Goal: Task Accomplishment & Management: Use online tool/utility

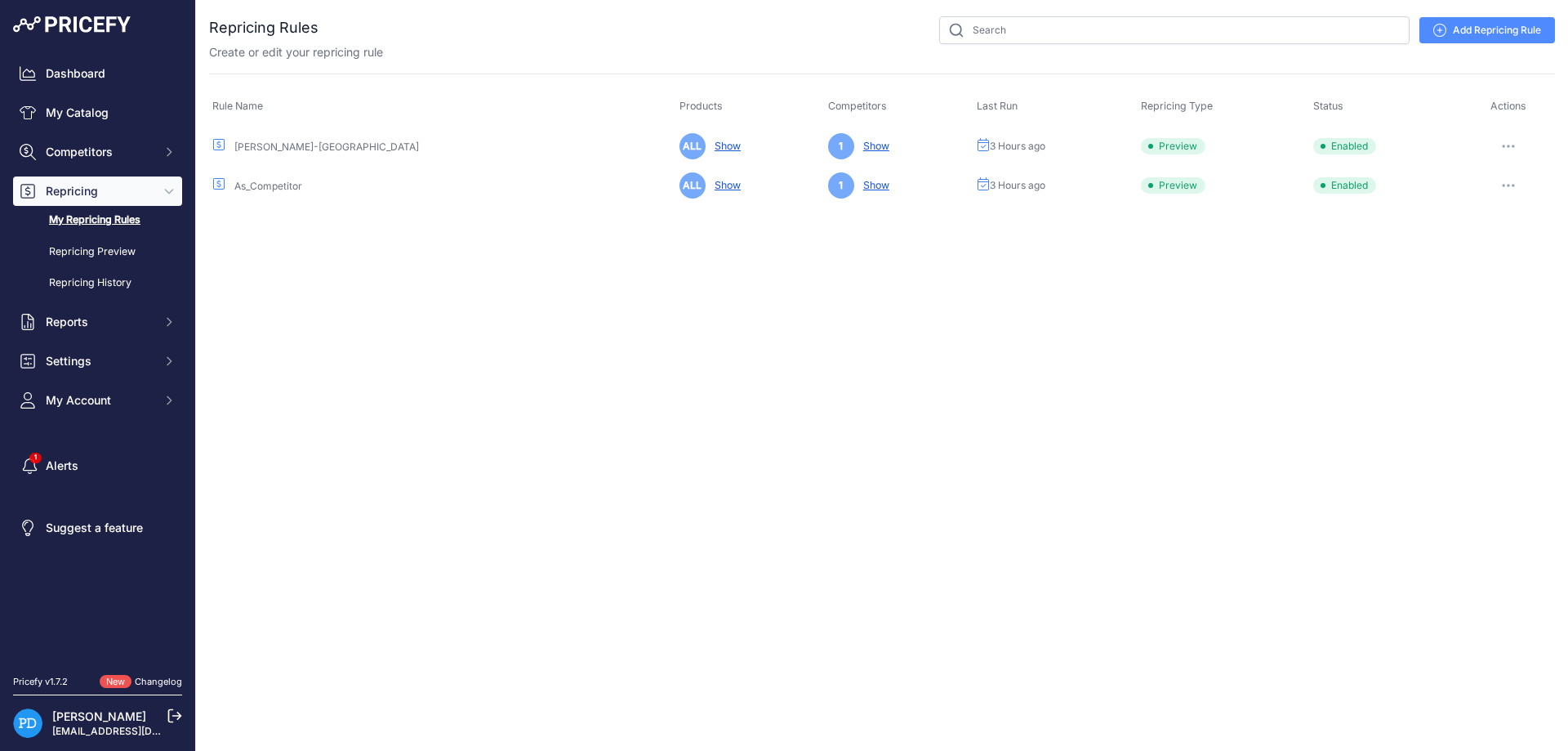
click at [755, 406] on div "Close You are not connected to the internet." at bounding box center [882, 376] width 1372 height 751
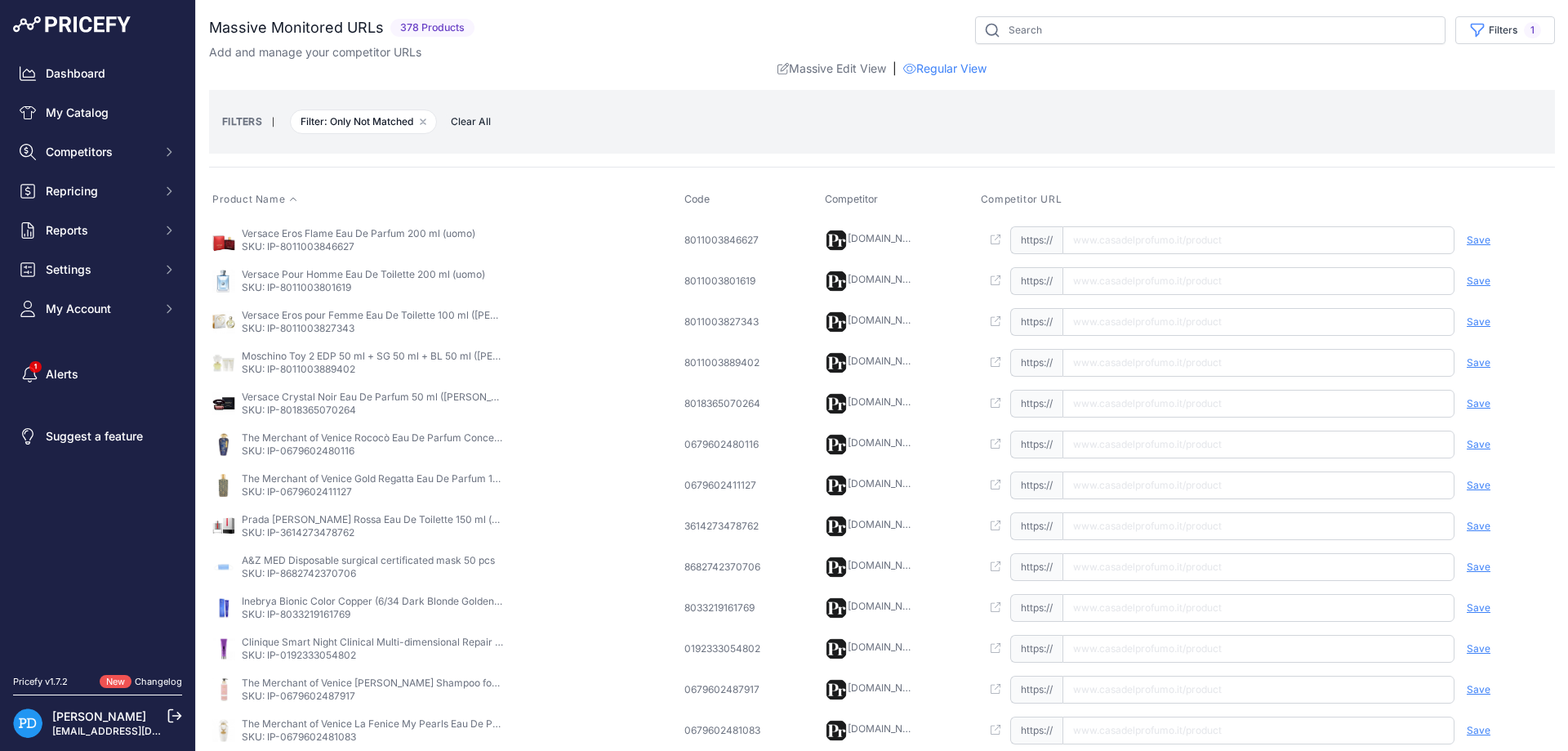
click at [295, 197] on icon at bounding box center [293, 199] width 10 height 10
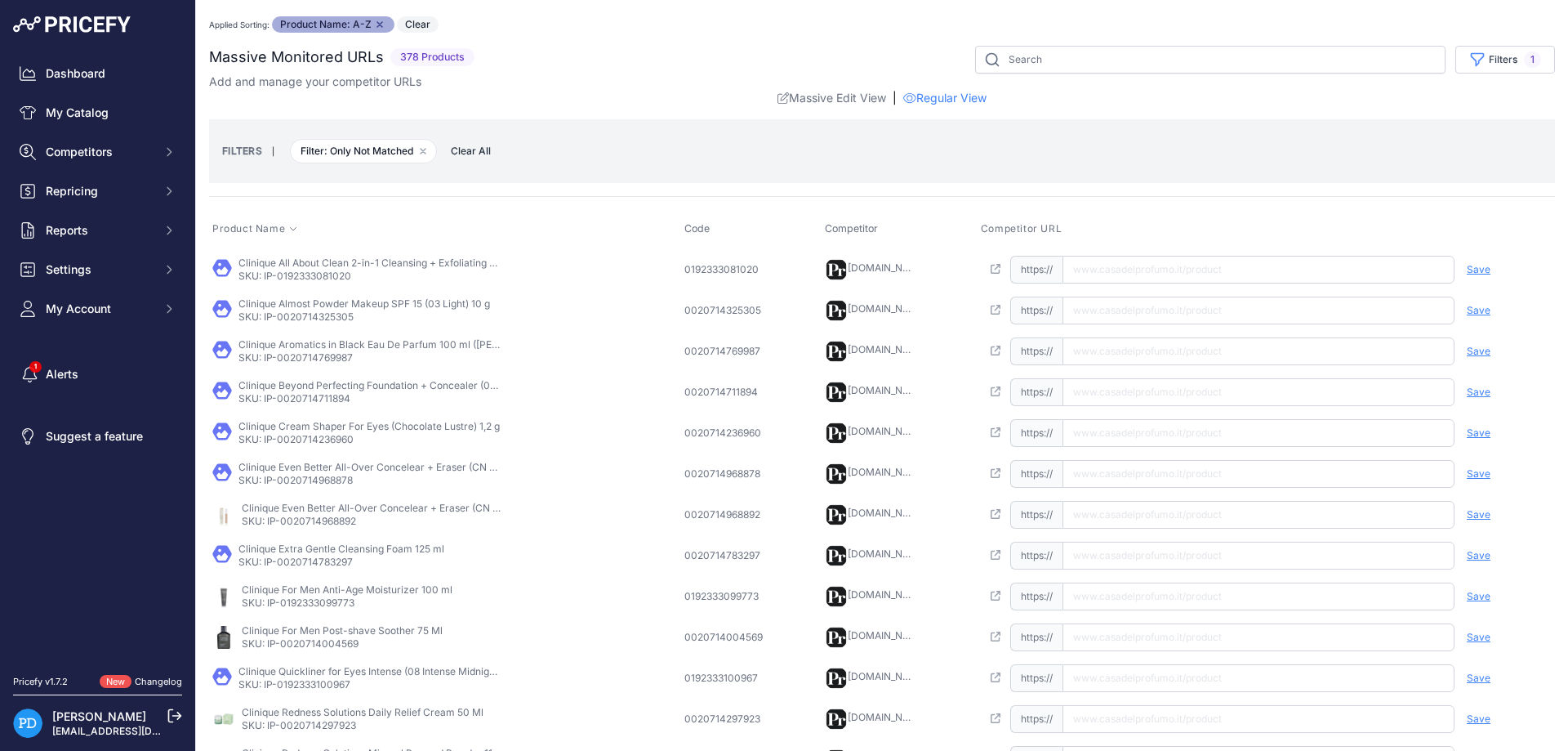
scroll to position [368, 0]
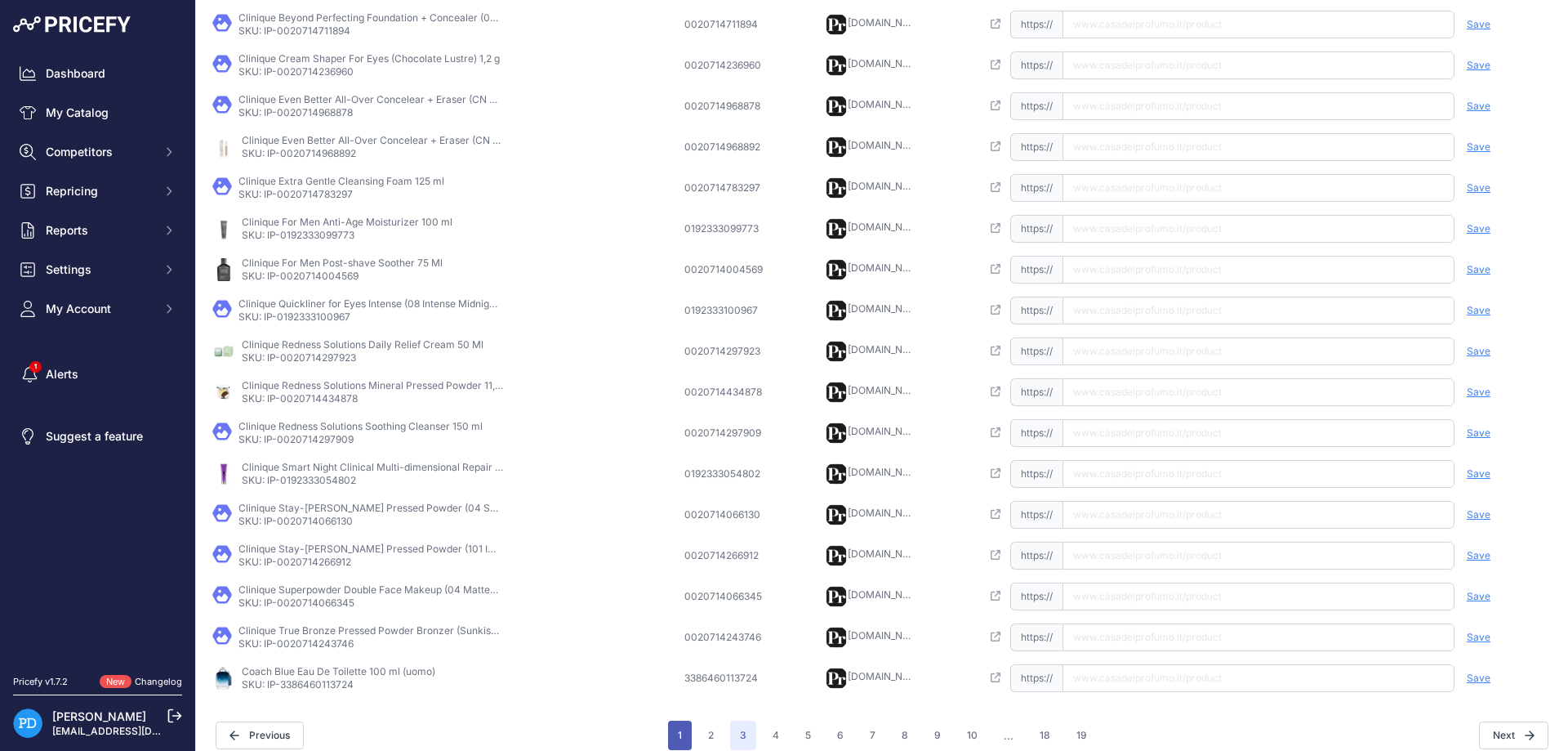
click at [689, 732] on button "1" at bounding box center [680, 736] width 23 height 29
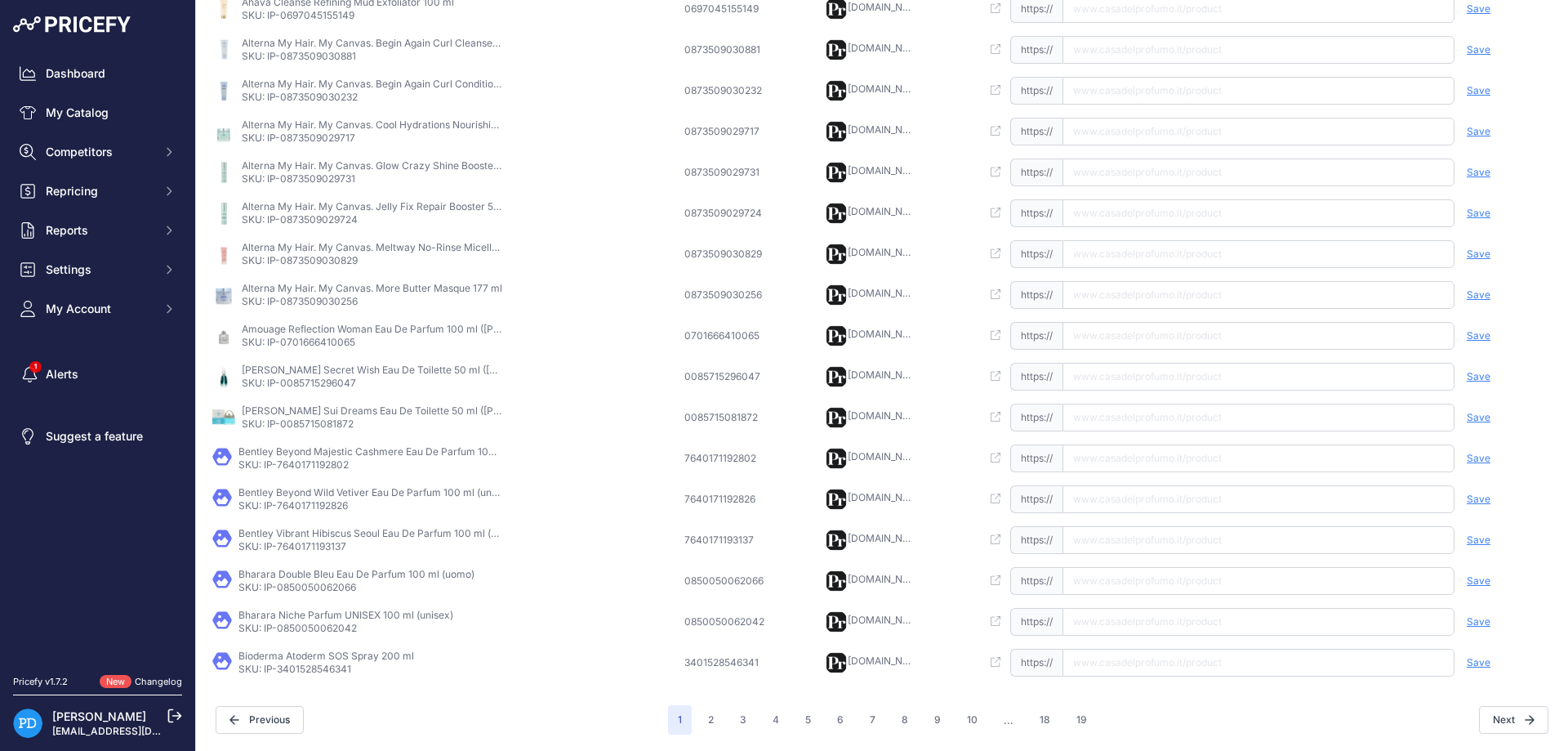
scroll to position [354, 0]
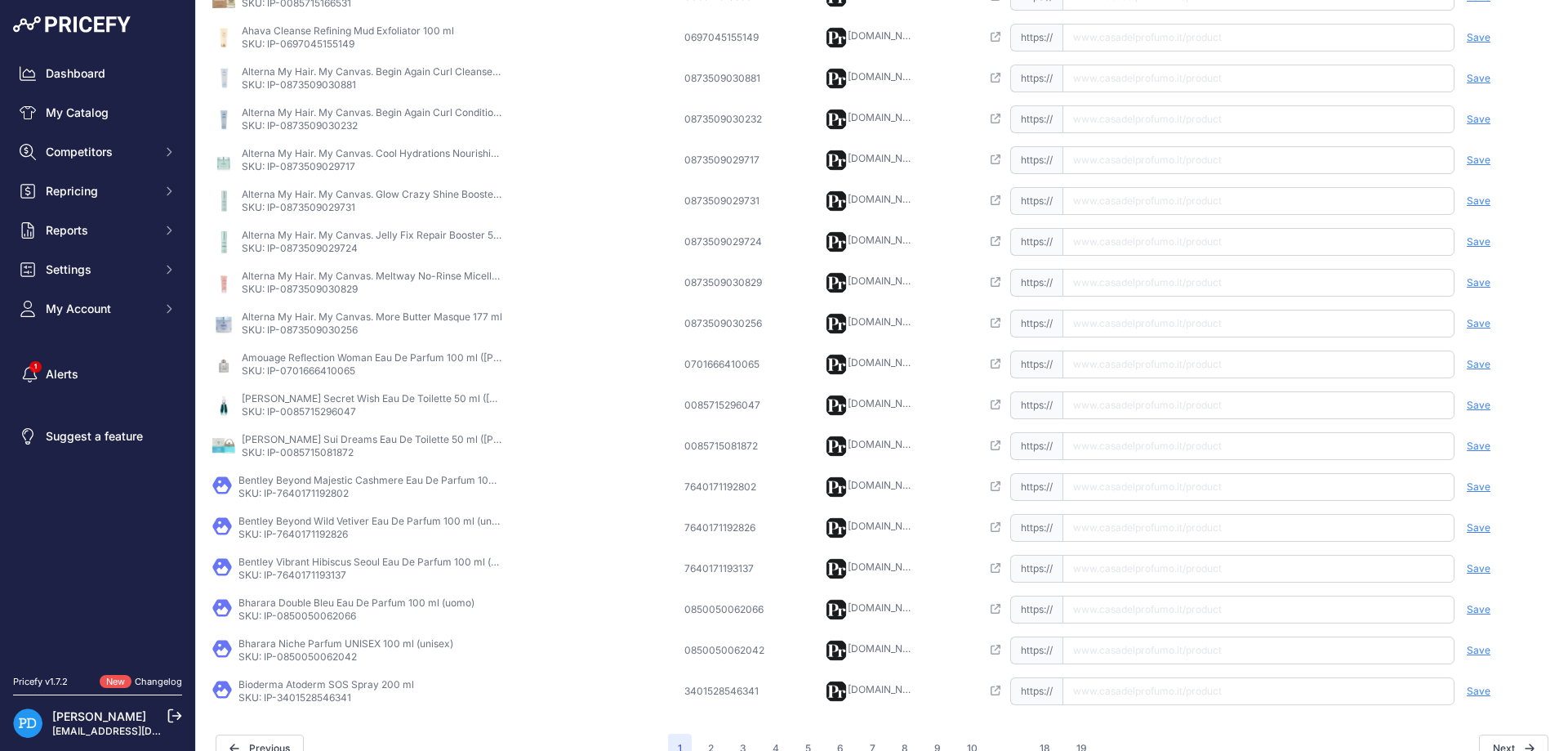
click at [326, 367] on p "SKU: IP-0701666410065" at bounding box center [372, 372] width 261 height 14
copy p "0701666410065"
click at [1099, 370] on input "text" at bounding box center [1257, 364] width 392 height 28
paste input "[URL][DOMAIN_NAME][PERSON_NAME]"
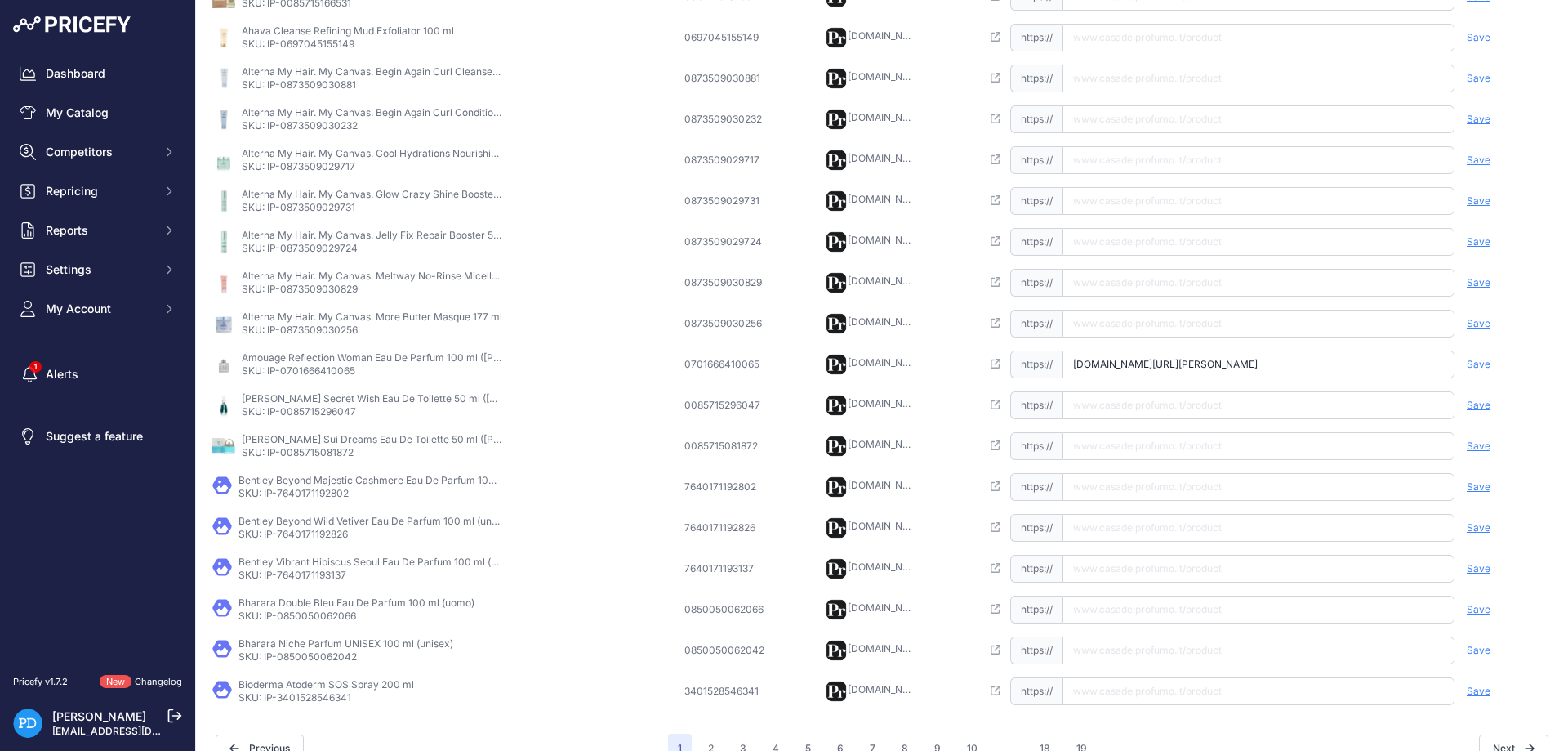
scroll to position [0, 79]
type input "[DOMAIN_NAME][URL][PERSON_NAME]"
click at [1481, 363] on span "Save" at bounding box center [1478, 365] width 23 height 14
click at [319, 410] on p "SKU: IP-0085715296047" at bounding box center [372, 412] width 261 height 14
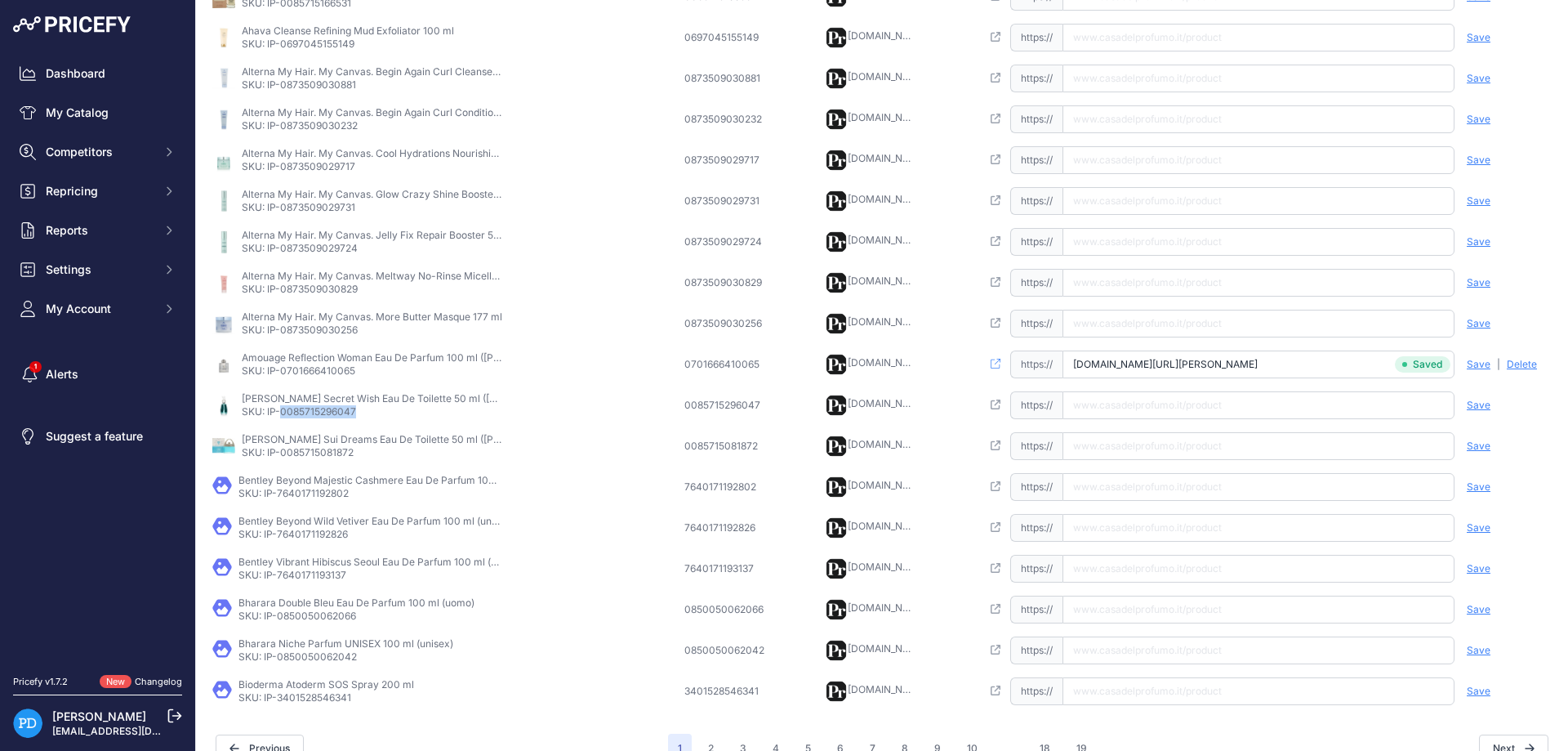
click at [319, 410] on p "SKU: IP-0085715296047" at bounding box center [372, 412] width 261 height 14
copy p "0085715296047"
click at [1152, 408] on input "text" at bounding box center [1257, 405] width 392 height 28
paste input "[URL][DOMAIN_NAME][PERSON_NAME][PERSON_NAME]"
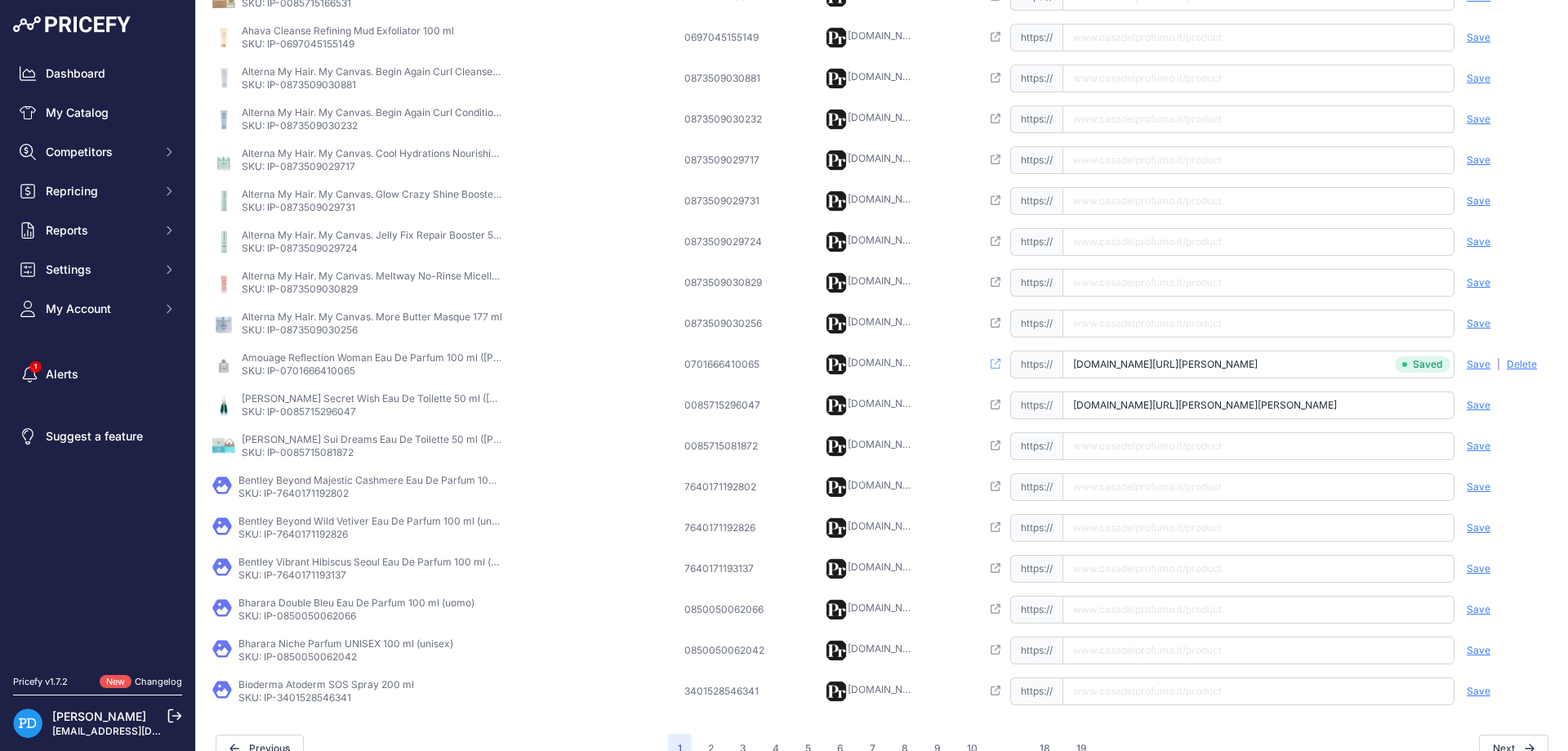
type input "[DOMAIN_NAME][URL][PERSON_NAME][PERSON_NAME]"
click at [1474, 405] on span "Save" at bounding box center [1478, 406] width 23 height 14
click at [317, 454] on p "SKU: IP-0085715081872" at bounding box center [372, 453] width 261 height 14
copy p "0085715081872"
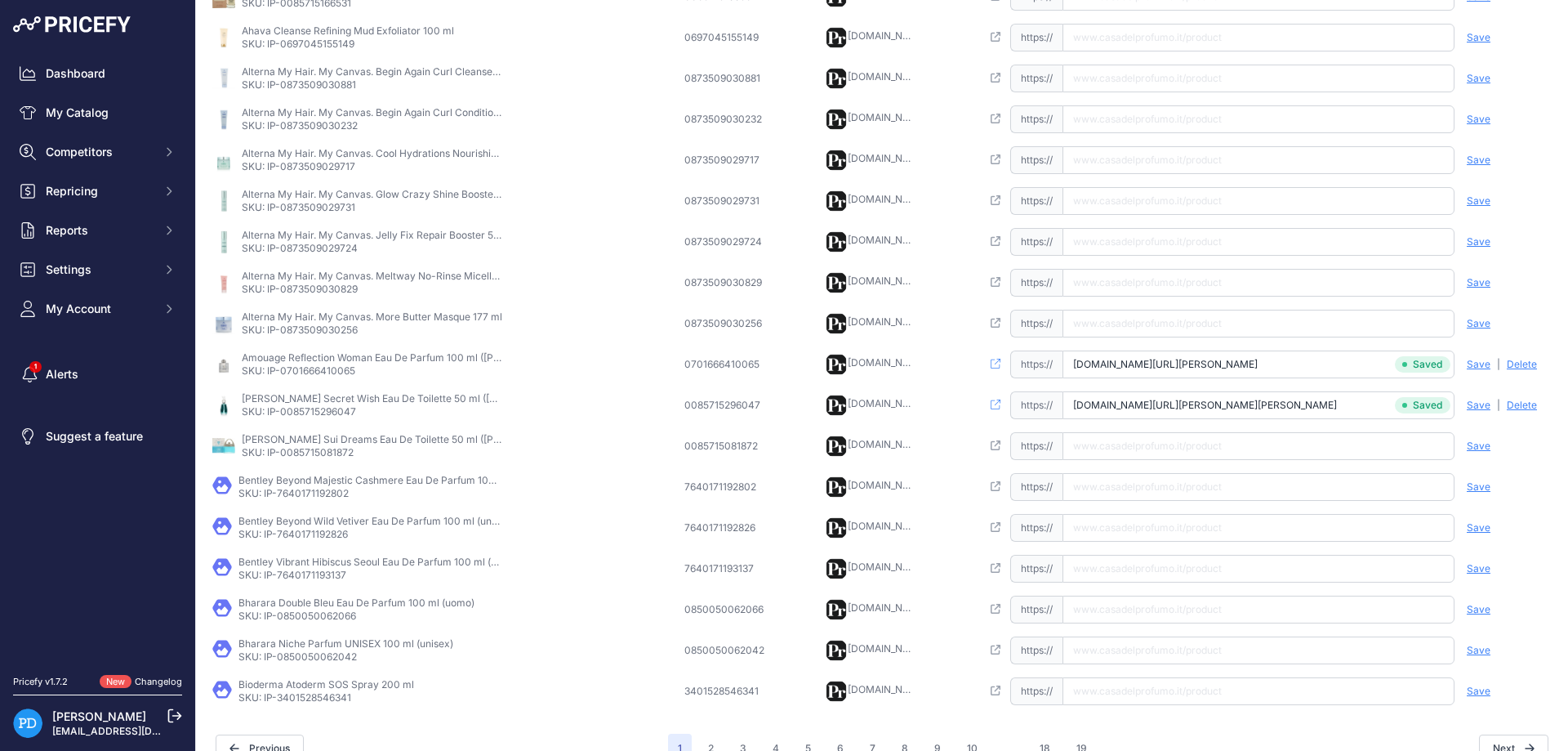
click at [1176, 445] on input "text" at bounding box center [1257, 446] width 392 height 28
paste input "[URL][DOMAIN_NAME][PERSON_NAME][PERSON_NAME]"
type input "[DOMAIN_NAME][URL][PERSON_NAME][PERSON_NAME]"
click at [1479, 443] on span "Save" at bounding box center [1478, 446] width 23 height 14
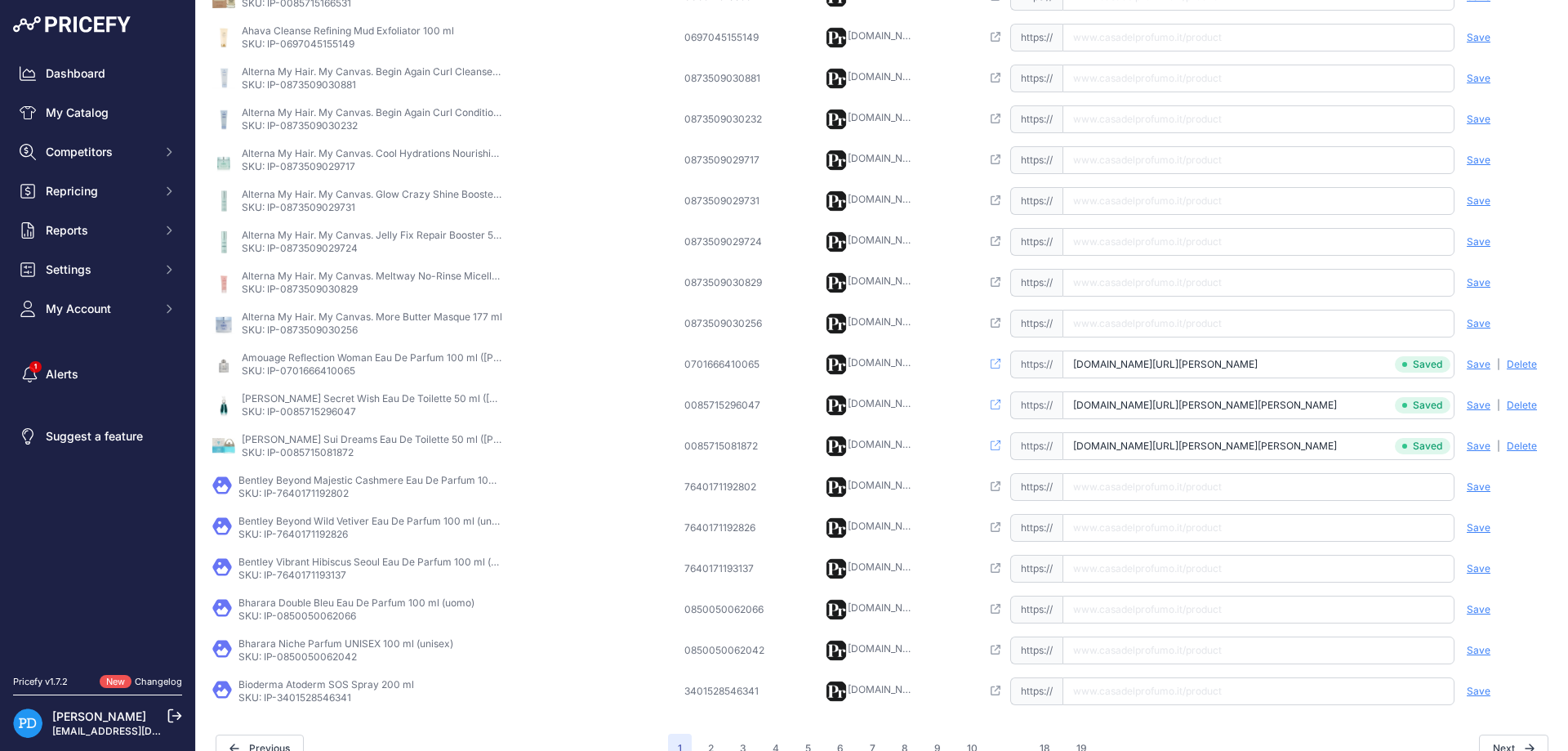
scroll to position [0, 30]
click at [310, 500] on td "Bentley Beyond Majestic Cashmere Eau De Parfum 100 ml (unisex) SKU: IP-76401711…" at bounding box center [445, 487] width 472 height 41
copy p "7640171192802"
drag, startPoint x: 1260, startPoint y: 503, endPoint x: 1260, endPoint y: 491, distance: 12.0
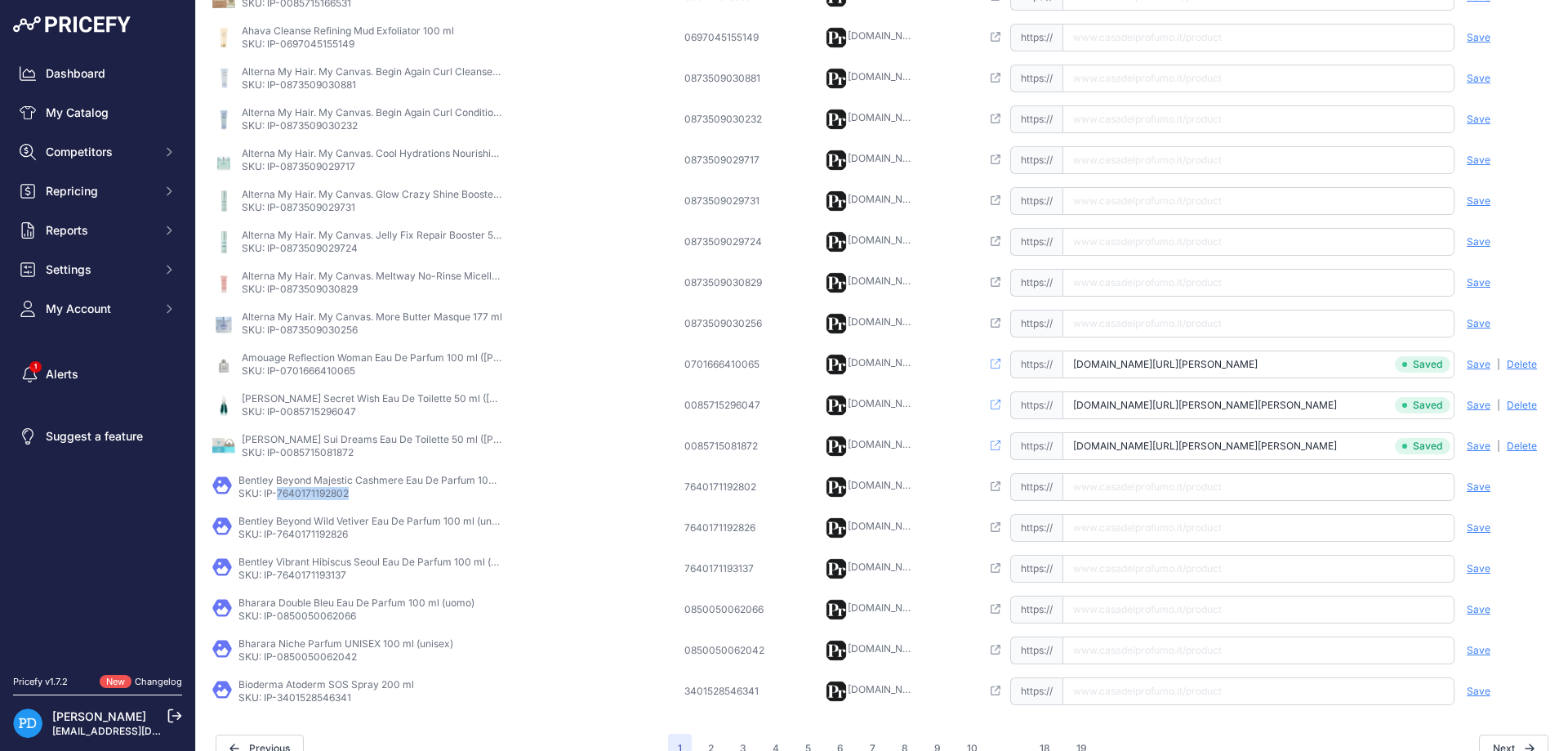
click at [1260, 502] on td "Open this link https:// Saved false Save Analyzing | [GEOGRAPHIC_DATA] Deleting" at bounding box center [1266, 487] width 577 height 41
click at [1260, 491] on input "text" at bounding box center [1257, 487] width 392 height 28
paste input "[URL][DOMAIN_NAME]"
type input "[DOMAIN_NAME][URL]"
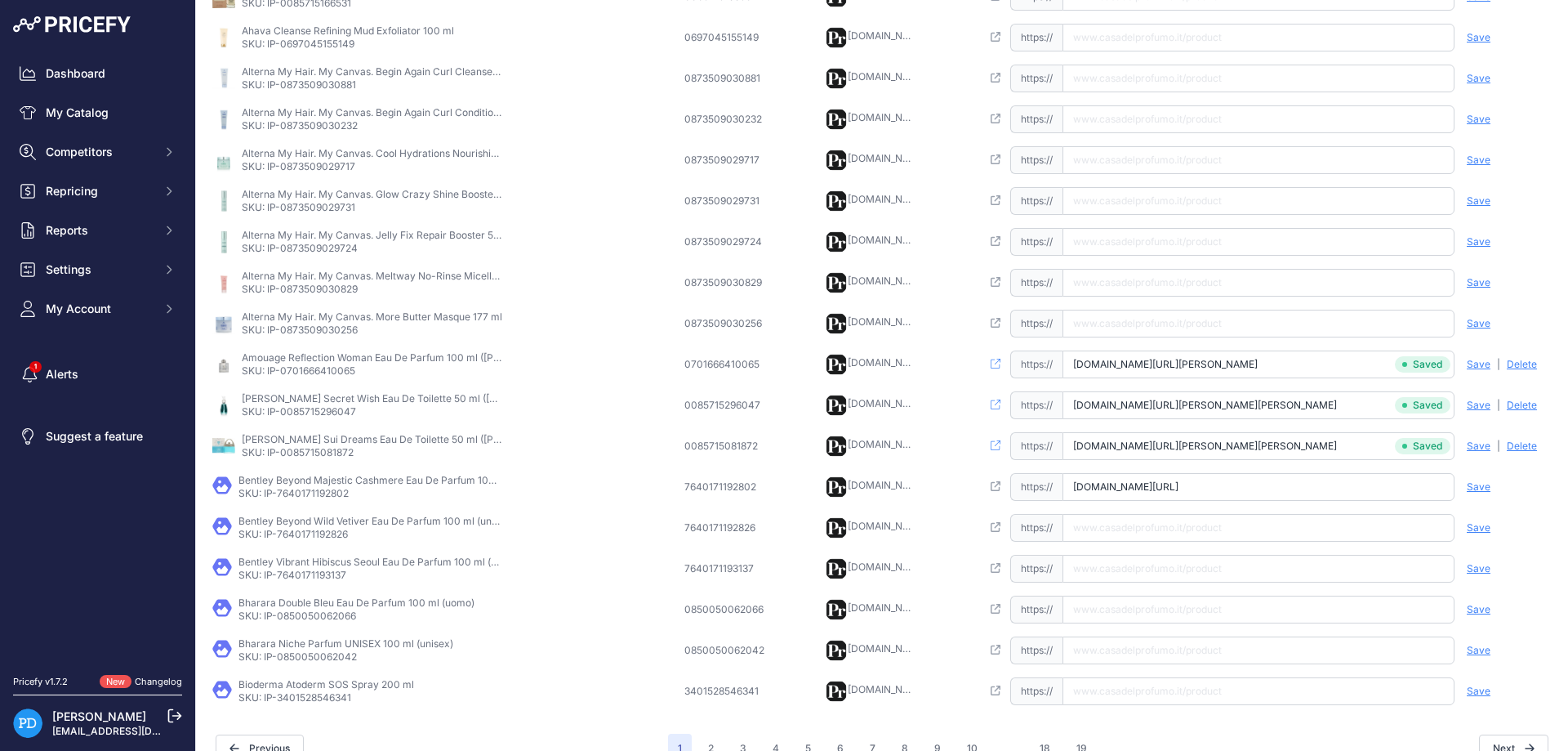
click at [1480, 487] on span "Save" at bounding box center [1478, 487] width 23 height 14
click at [330, 535] on p "SKU: IP-7640171192826" at bounding box center [370, 534] width 261 height 14
copy p "7640171192826"
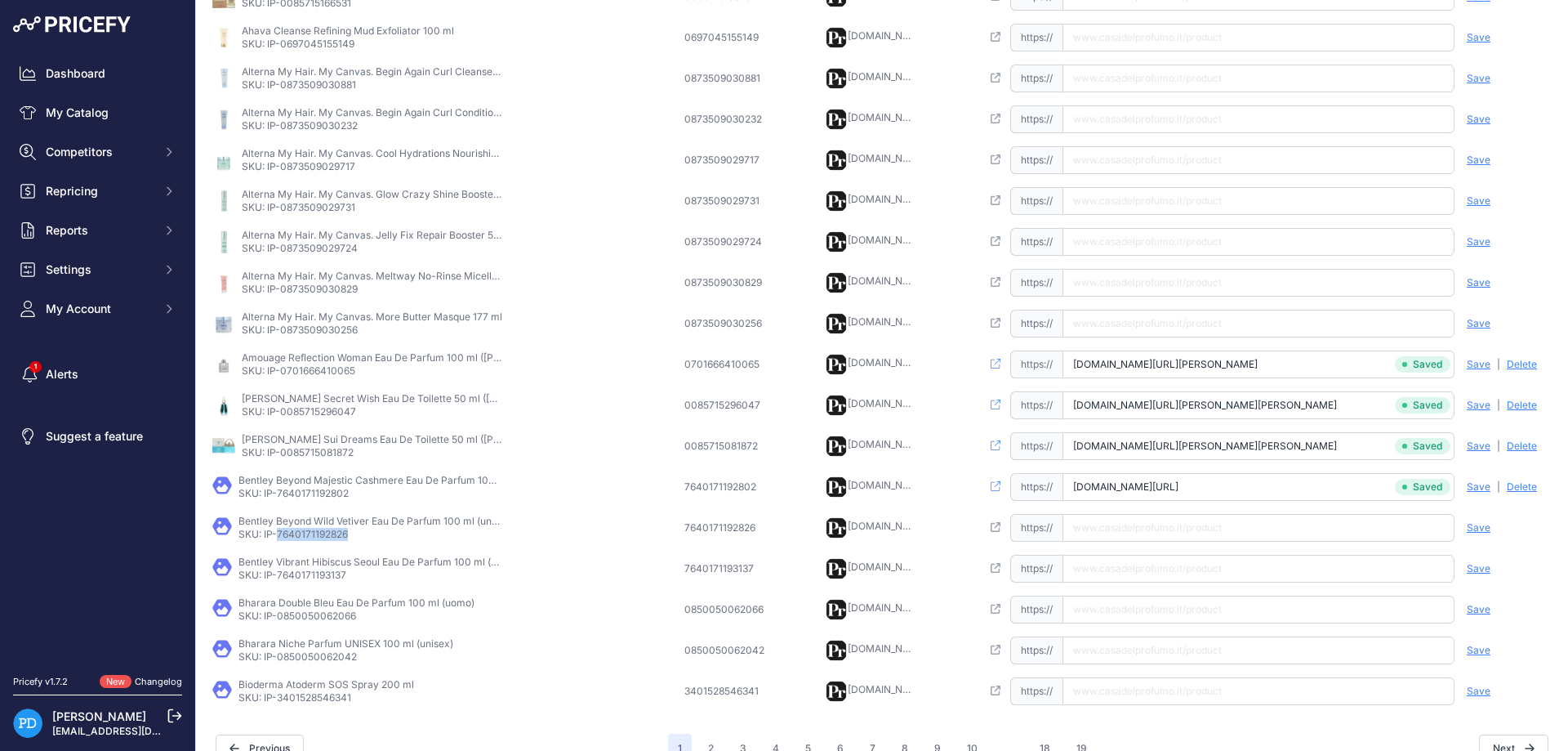
click at [1144, 526] on input "text" at bounding box center [1257, 527] width 392 height 28
paste input "[URL][DOMAIN_NAME]"
type input "[DOMAIN_NAME][URL]"
click at [1490, 525] on div "Save Analyzing | [GEOGRAPHIC_DATA] Deleting" at bounding box center [1502, 527] width 98 height 28
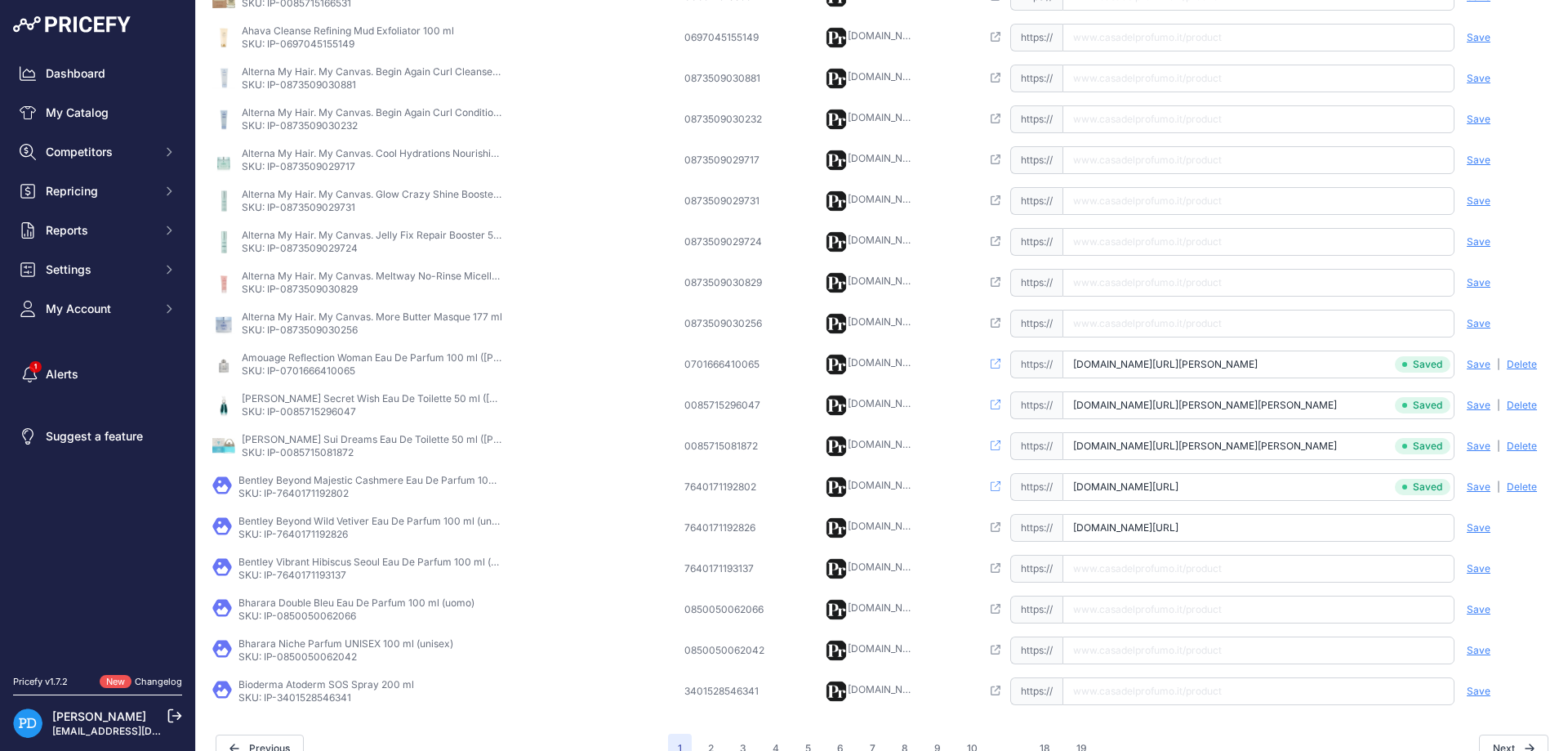
click at [1484, 528] on span "Save" at bounding box center [1478, 528] width 23 height 14
click at [340, 574] on p "SKU: IP-7640171193137" at bounding box center [370, 576] width 261 height 14
copy p "7640171193137"
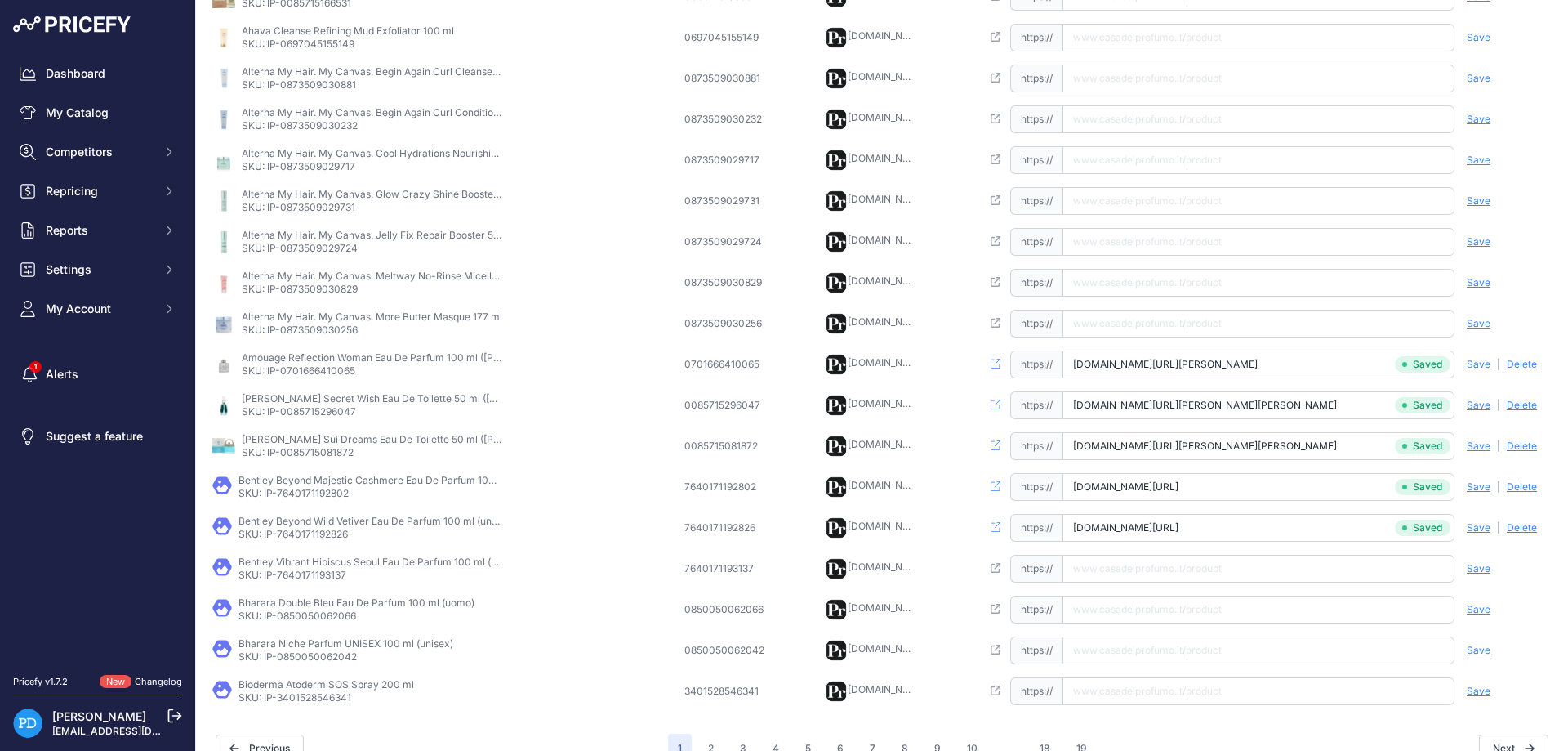
click at [1131, 569] on input "text" at bounding box center [1257, 568] width 392 height 28
paste input "[URL][DOMAIN_NAME]"
type input "[DOMAIN_NAME][URL]"
click at [1474, 569] on span "Save" at bounding box center [1478, 569] width 23 height 14
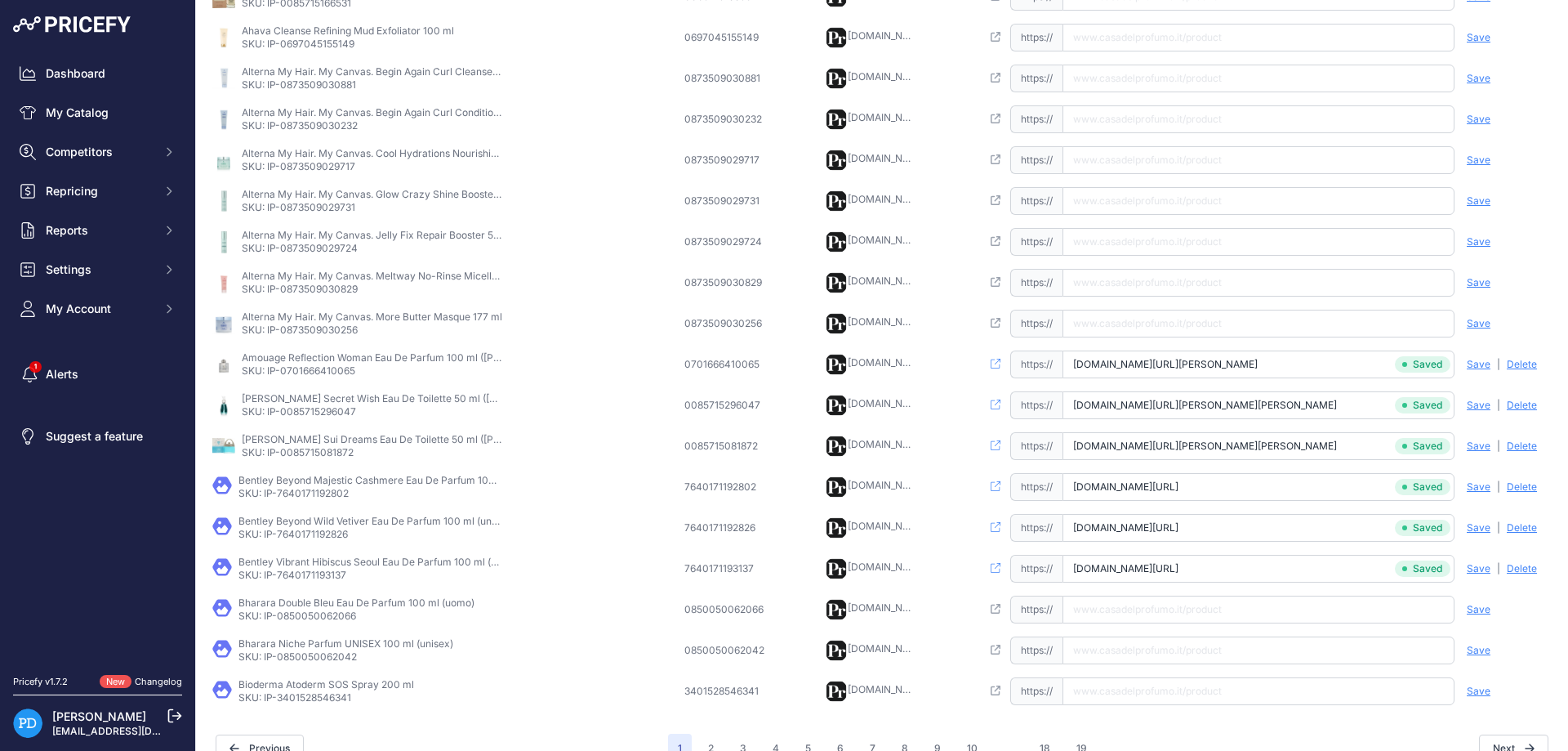
scroll to position [0, 84]
click at [297, 618] on p "SKU: IP-0850050062066" at bounding box center [357, 616] width 236 height 14
click at [322, 621] on p "SKU: IP-0850050062066" at bounding box center [357, 616] width 236 height 14
click at [324, 621] on p "SKU: IP-0850050062066" at bounding box center [357, 616] width 236 height 14
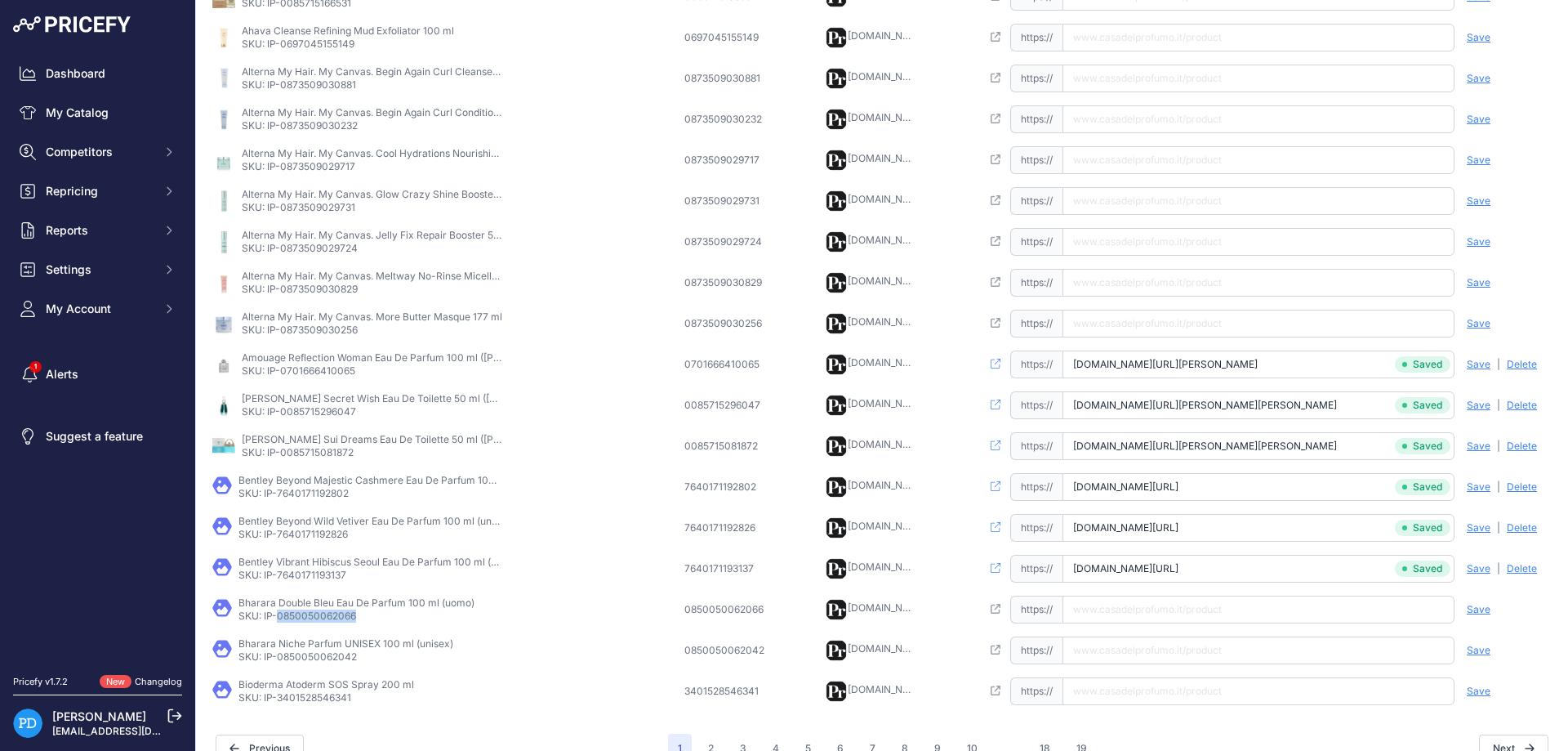
copy p "0850050062066"
click at [1190, 612] on input "text" at bounding box center [1257, 609] width 392 height 28
paste input "[URL][DOMAIN_NAME]"
type input "[DOMAIN_NAME][URL]"
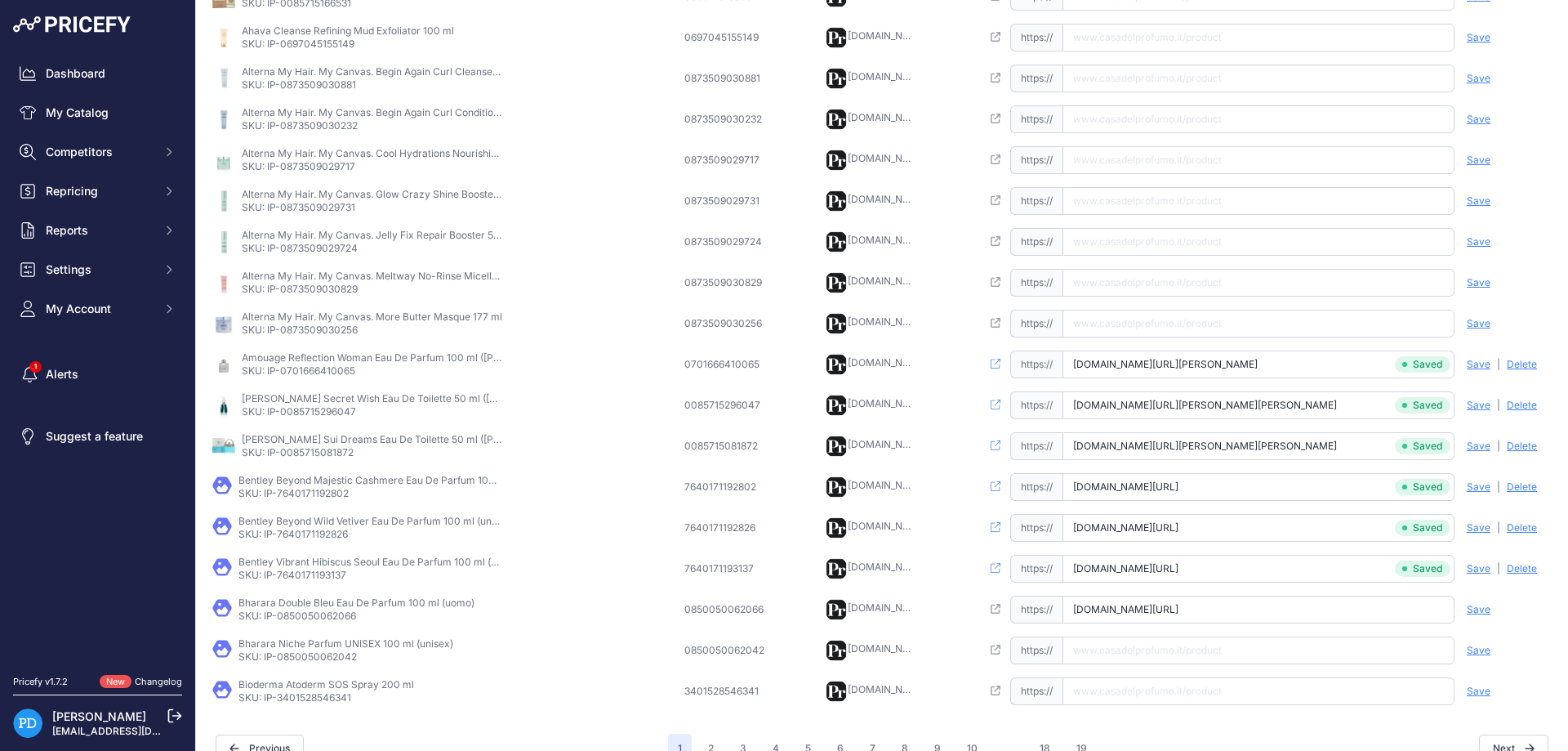
click at [1481, 612] on span "Save" at bounding box center [1478, 610] width 23 height 14
click at [314, 659] on p "SKU: IP-0850050062042" at bounding box center [346, 657] width 215 height 14
copy p "0850050062042"
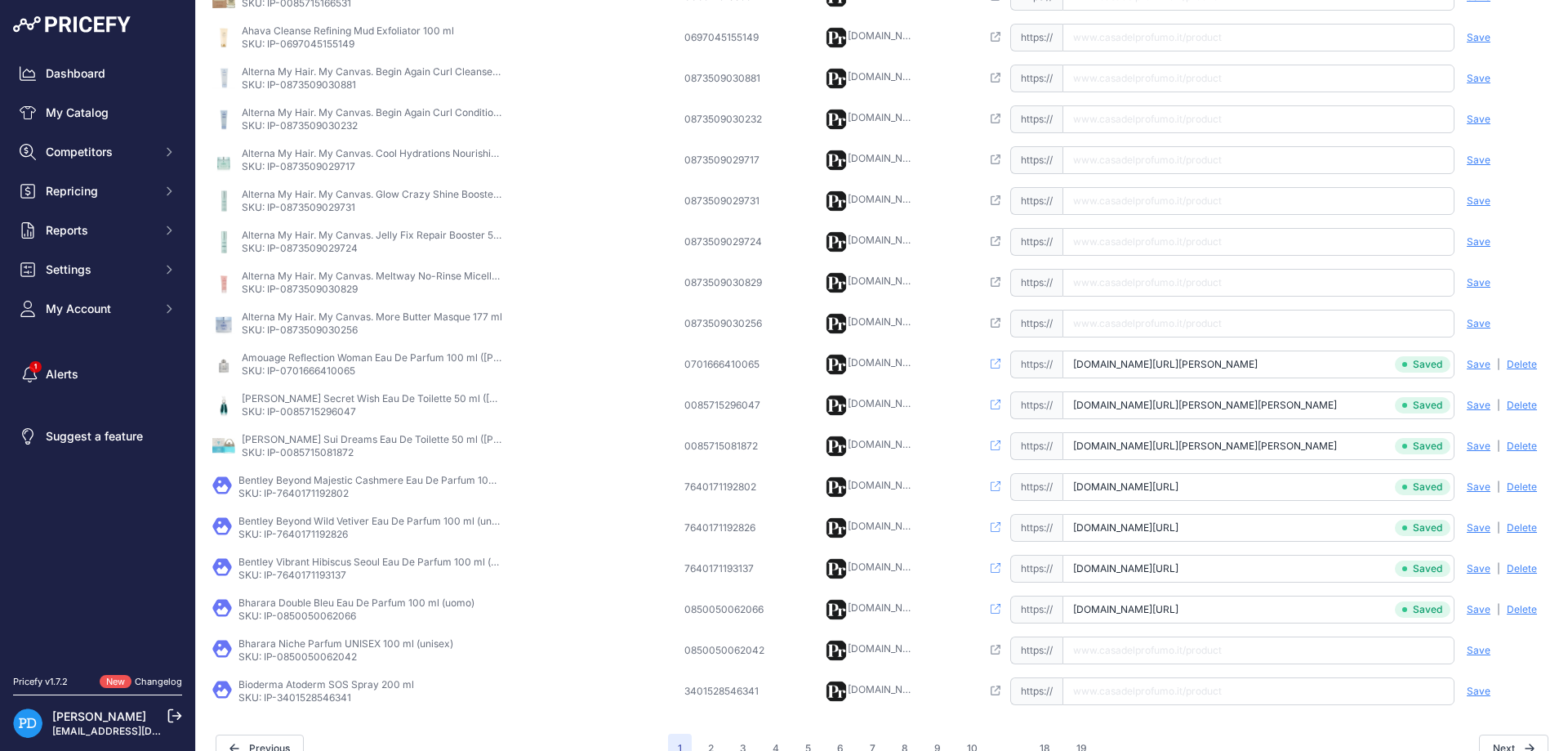
click at [1113, 659] on input "text" at bounding box center [1257, 650] width 392 height 28
paste input "[URL][DOMAIN_NAME]"
type input "[DOMAIN_NAME][URL]"
click at [1477, 647] on span "Save" at bounding box center [1478, 650] width 23 height 14
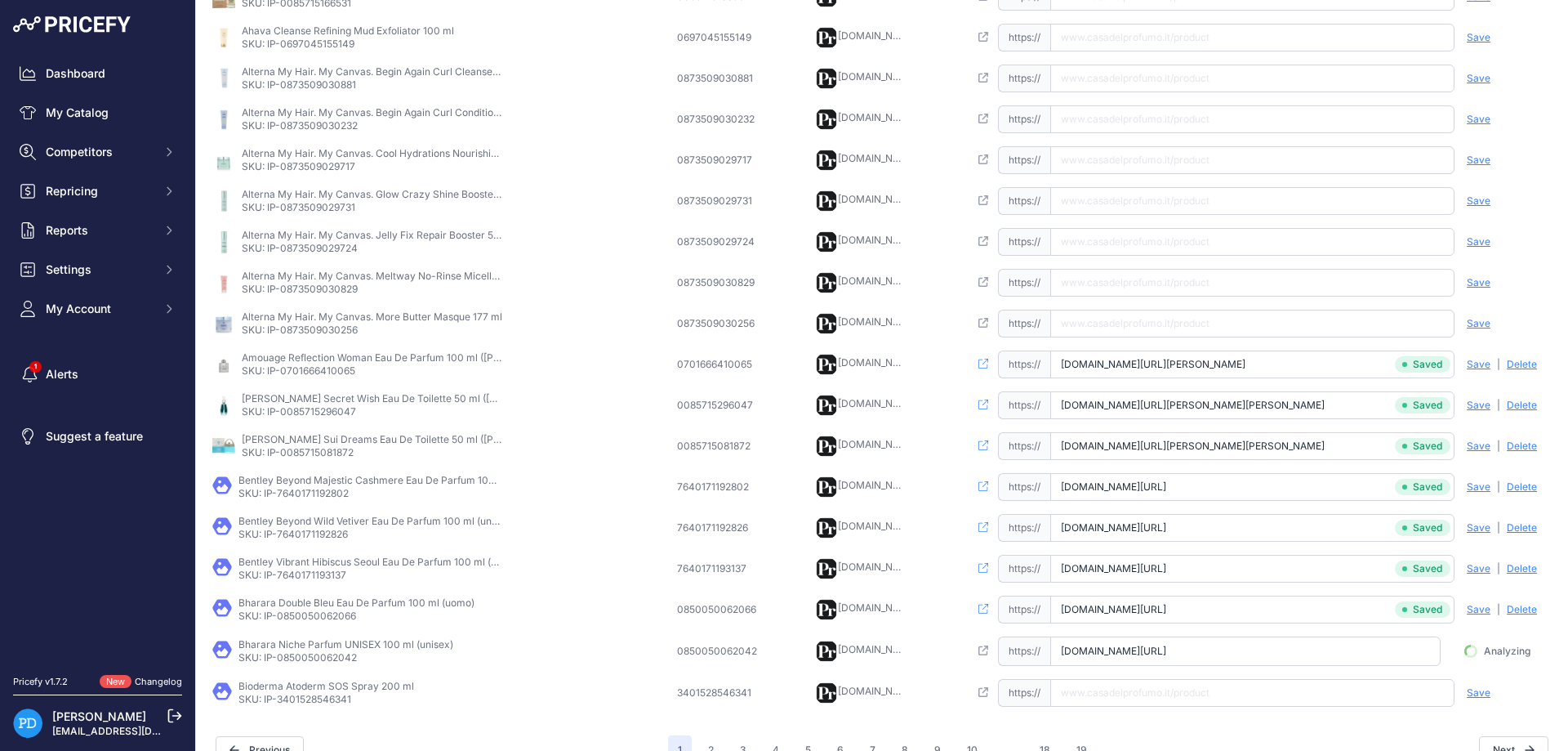
scroll to position [0, 31]
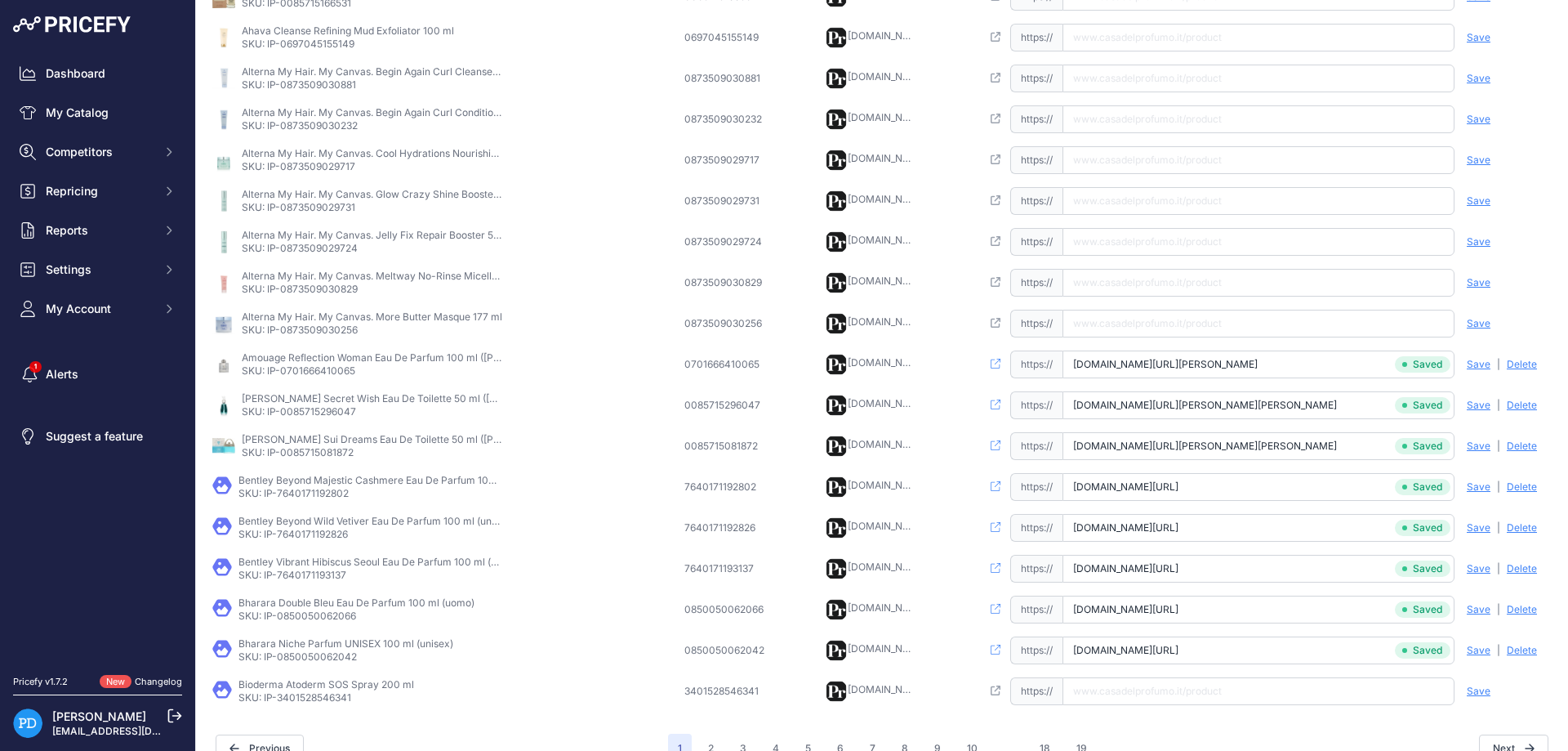
click at [295, 694] on p "SKU: IP-3401528546341" at bounding box center [327, 698] width 176 height 14
copy p "3401528546341"
click at [1126, 695] on input "text" at bounding box center [1257, 691] width 392 height 28
paste input "[URL][DOMAIN_NAME]"
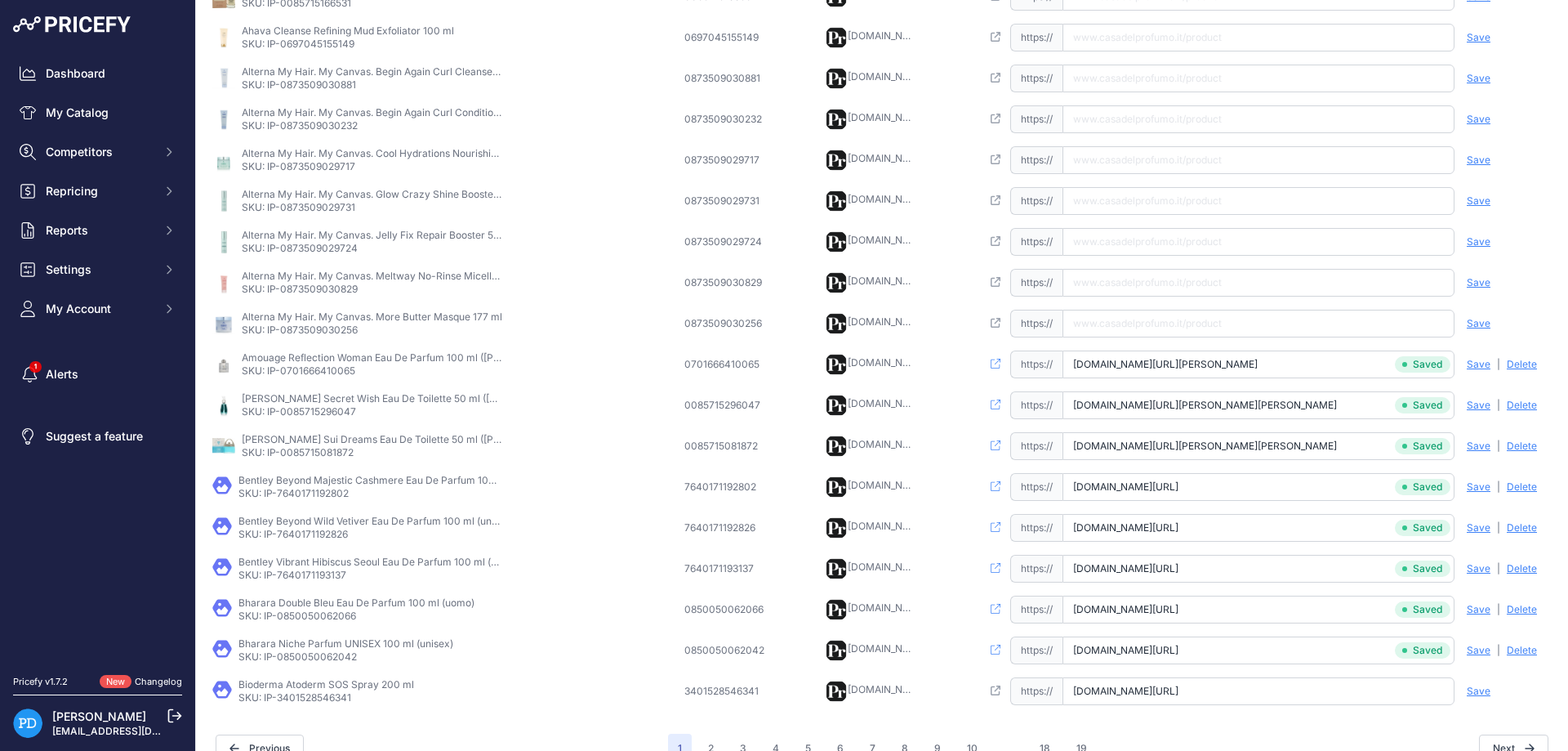
scroll to position [0, 0]
type input "[DOMAIN_NAME][URL]"
click at [1481, 694] on span "Save" at bounding box center [1478, 691] width 23 height 14
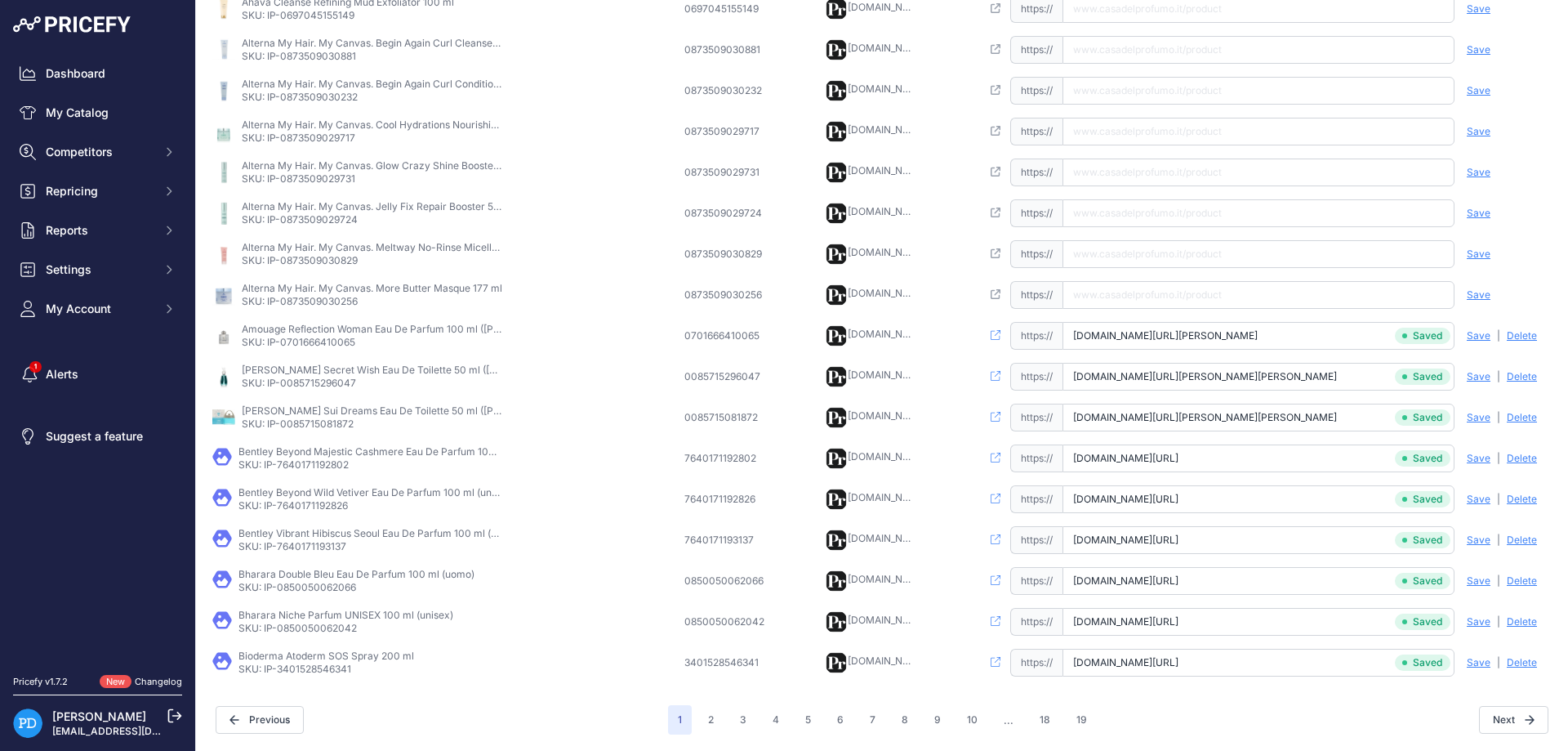
click at [729, 717] on div "1 2 3 4 5 6 7 ..." at bounding box center [882, 720] width 429 height 29
click at [743, 717] on button "3" at bounding box center [743, 720] width 26 height 29
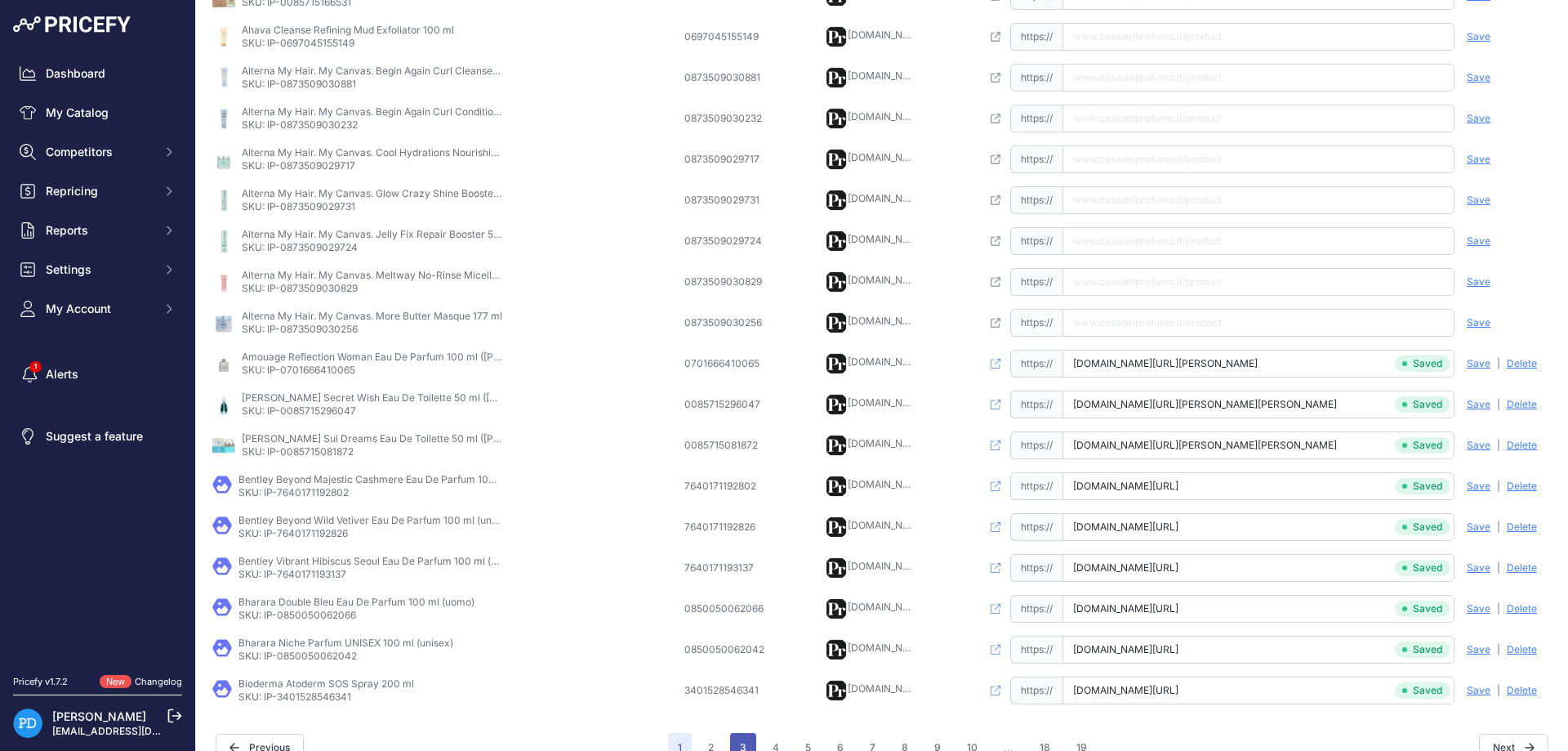
scroll to position [411, 0]
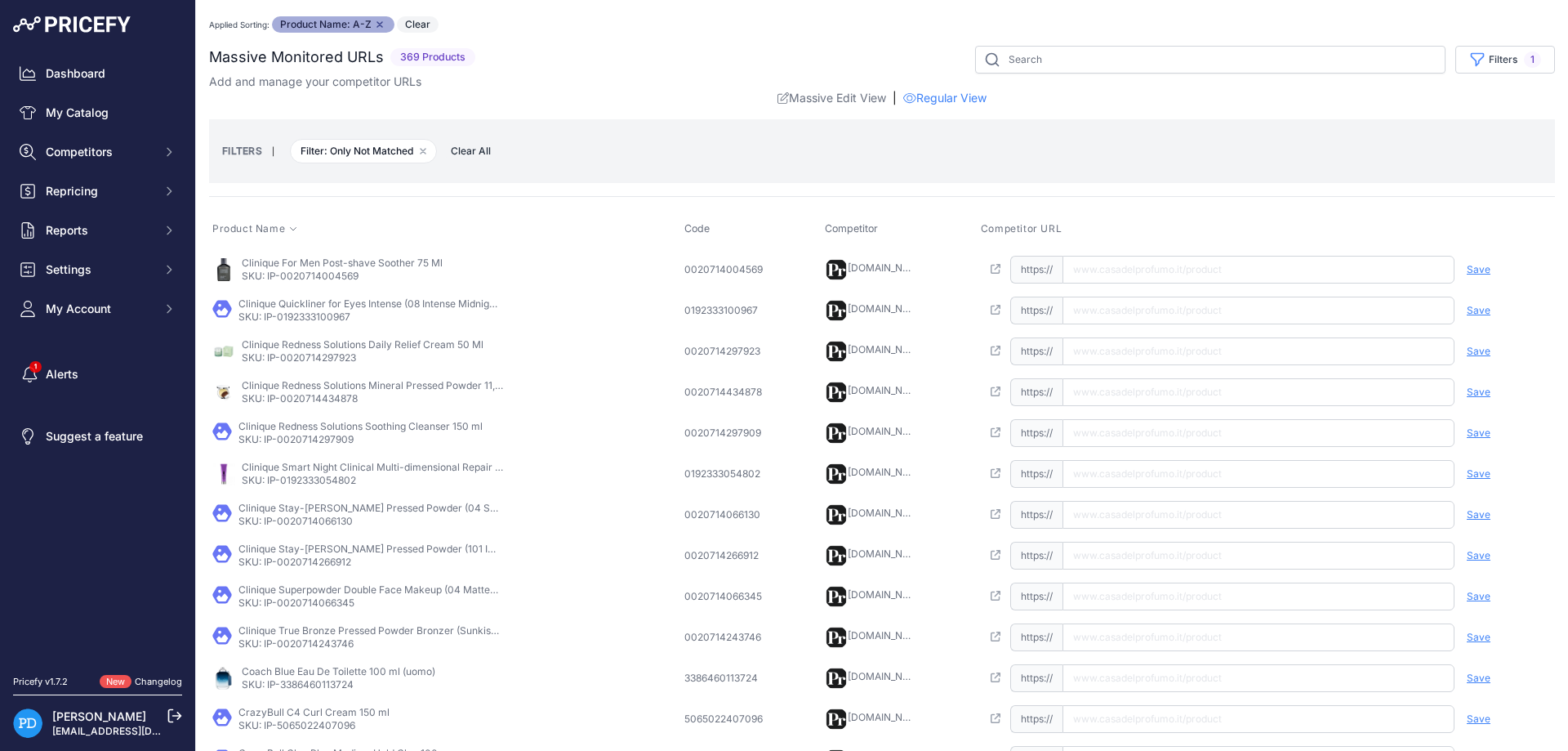
click at [319, 276] on p "SKU: IP-0020714004569" at bounding box center [342, 277] width 201 height 14
copy p "0020714004569"
paste input "[URL][DOMAIN_NAME]"
click at [1122, 275] on input "text" at bounding box center [1257, 269] width 392 height 28
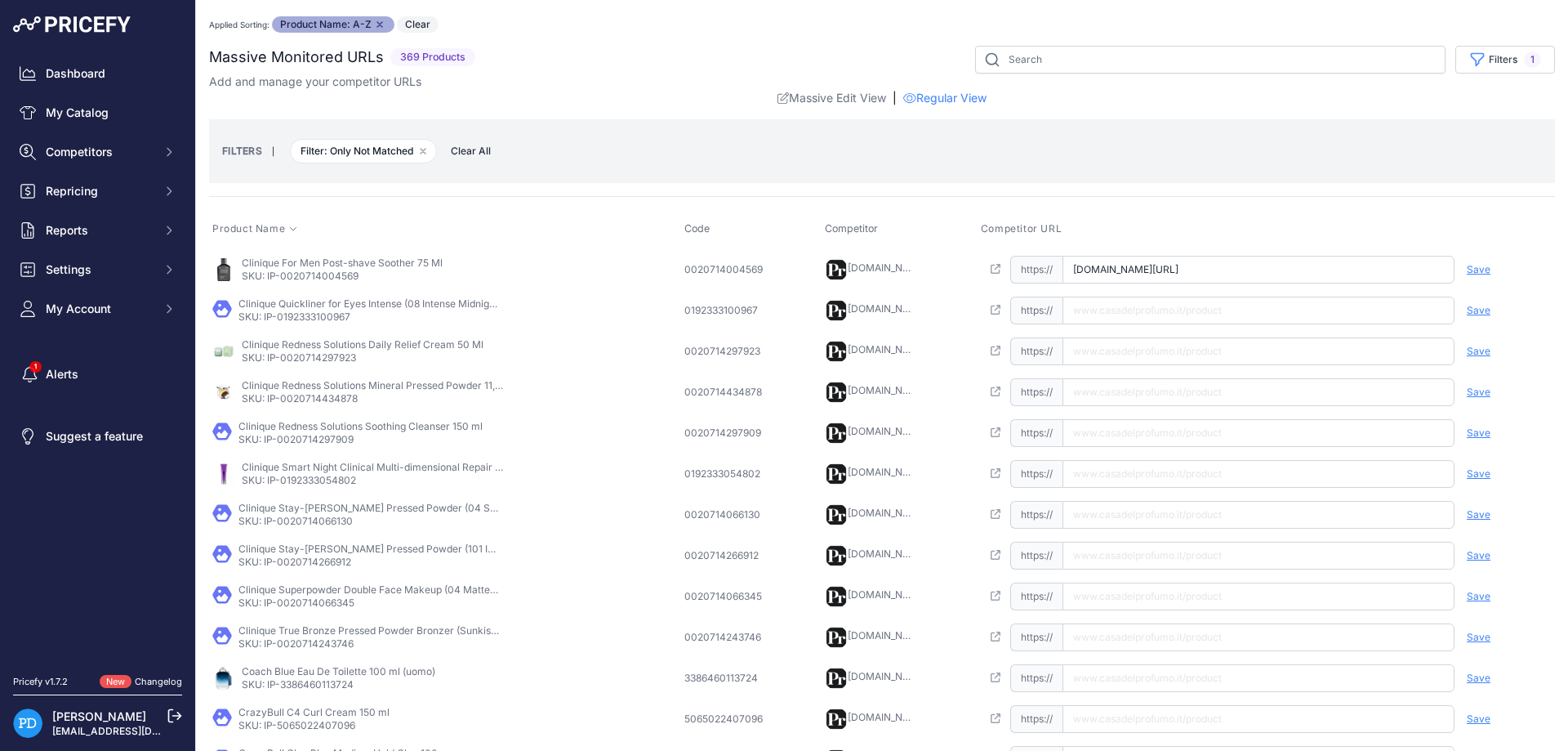
scroll to position [0, 11]
type input "[DOMAIN_NAME][URL]"
click at [1482, 270] on span "Save" at bounding box center [1478, 270] width 23 height 14
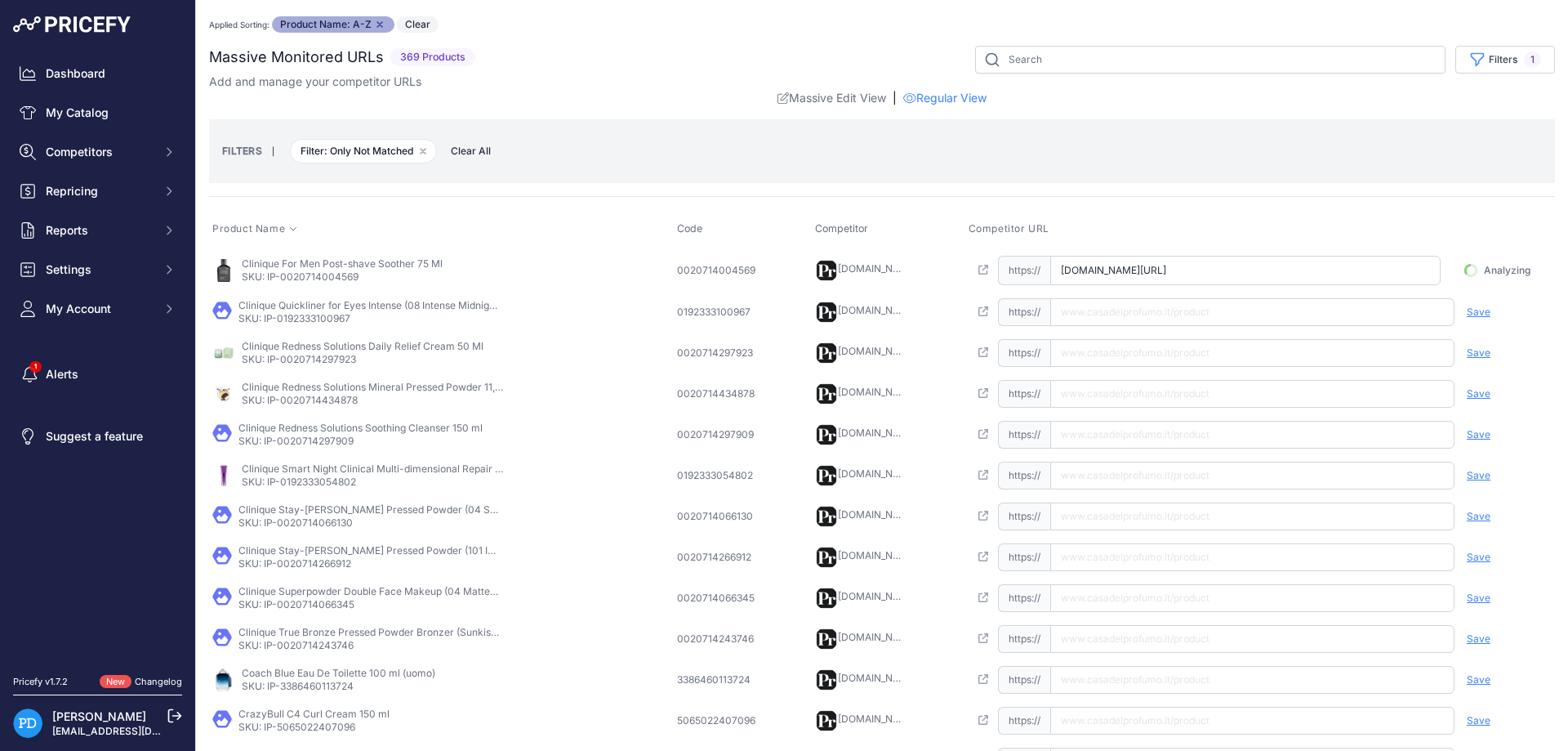
click at [319, 321] on p "SKU: IP-0192333100967" at bounding box center [370, 318] width 261 height 14
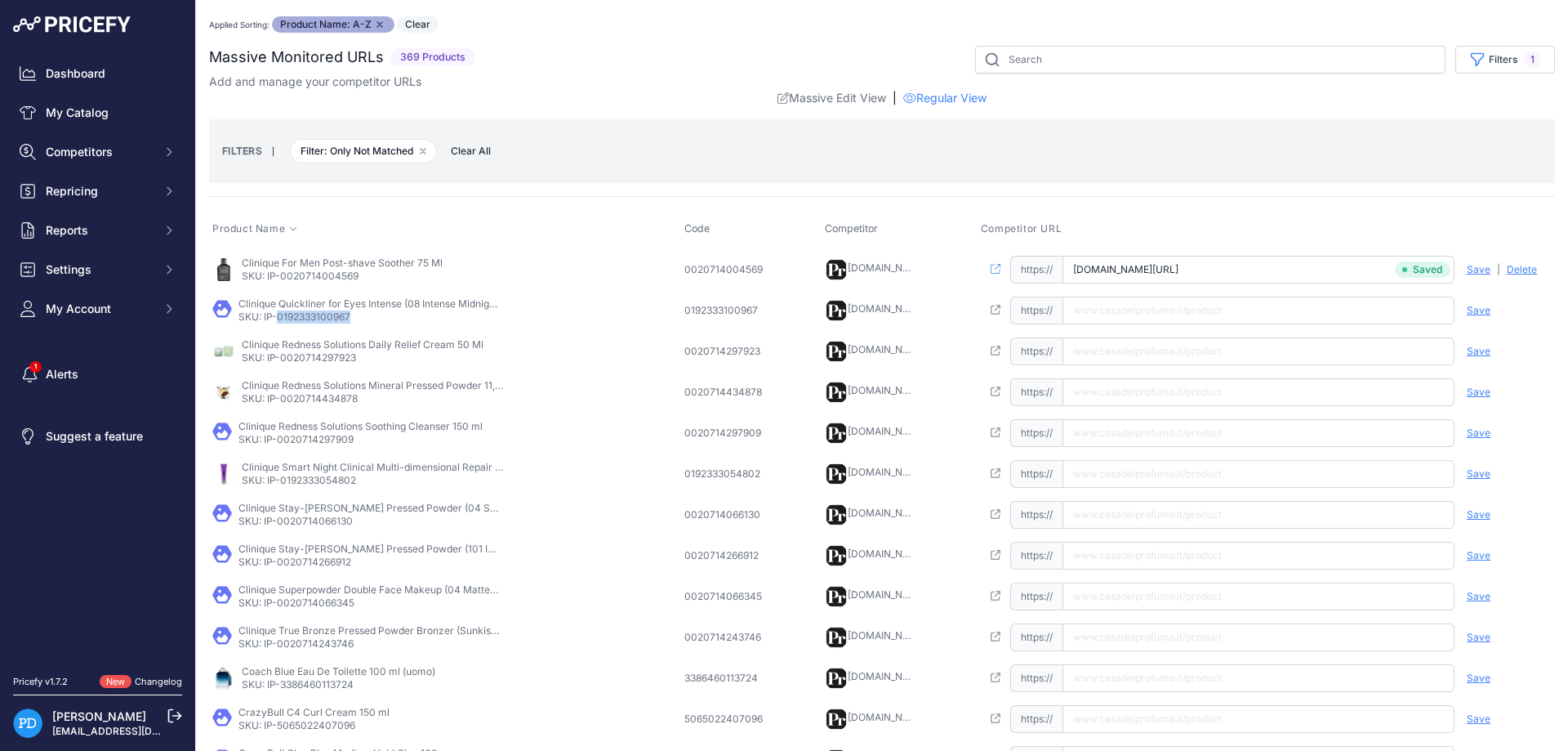
click at [317, 359] on p "SKU: IP-0020714297923" at bounding box center [363, 358] width 242 height 14
click at [1140, 353] on input "text" at bounding box center [1257, 351] width 392 height 28
paste input "[URL][DOMAIN_NAME]"
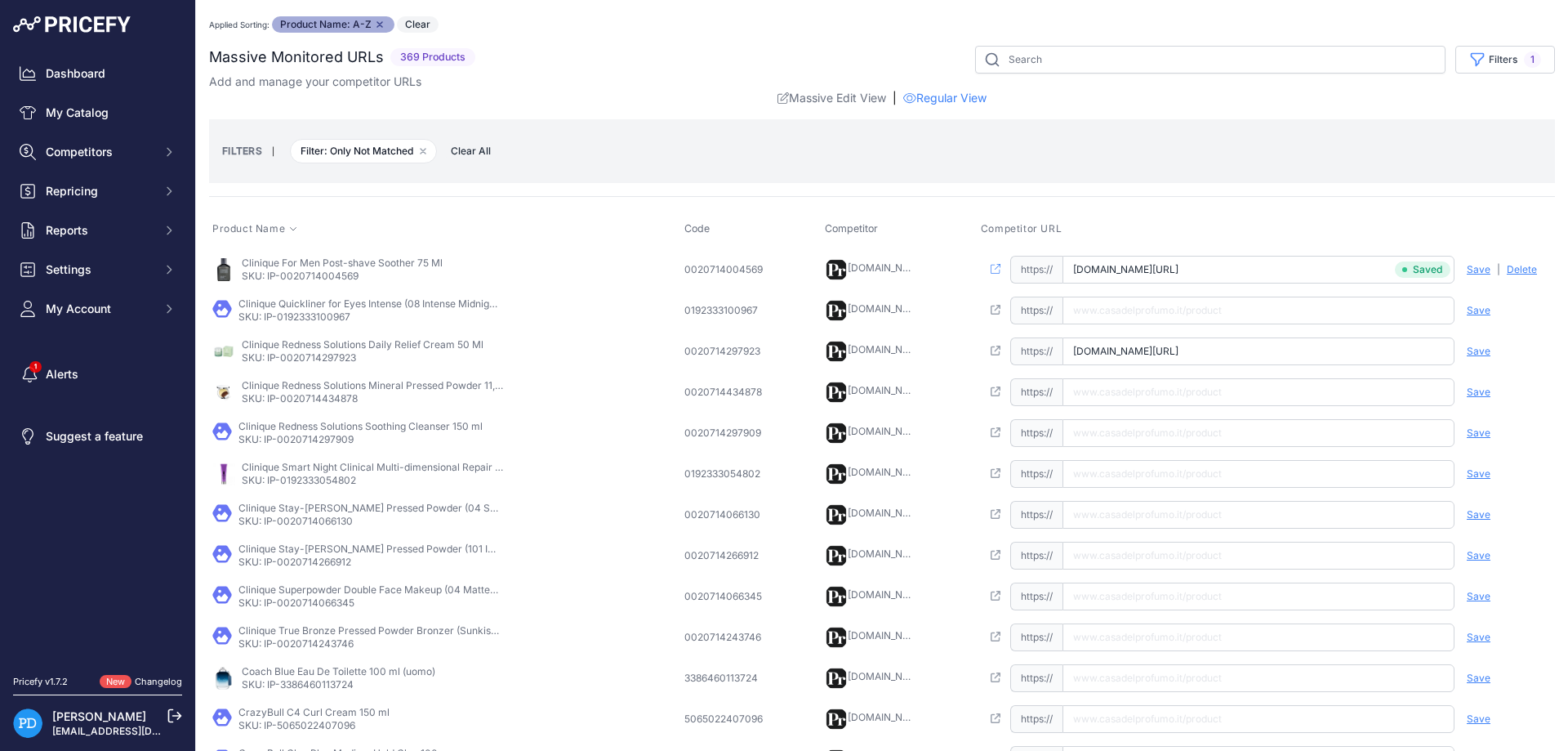
type input "[DOMAIN_NAME][URL]"
click at [1482, 352] on span "Save" at bounding box center [1478, 351] width 23 height 14
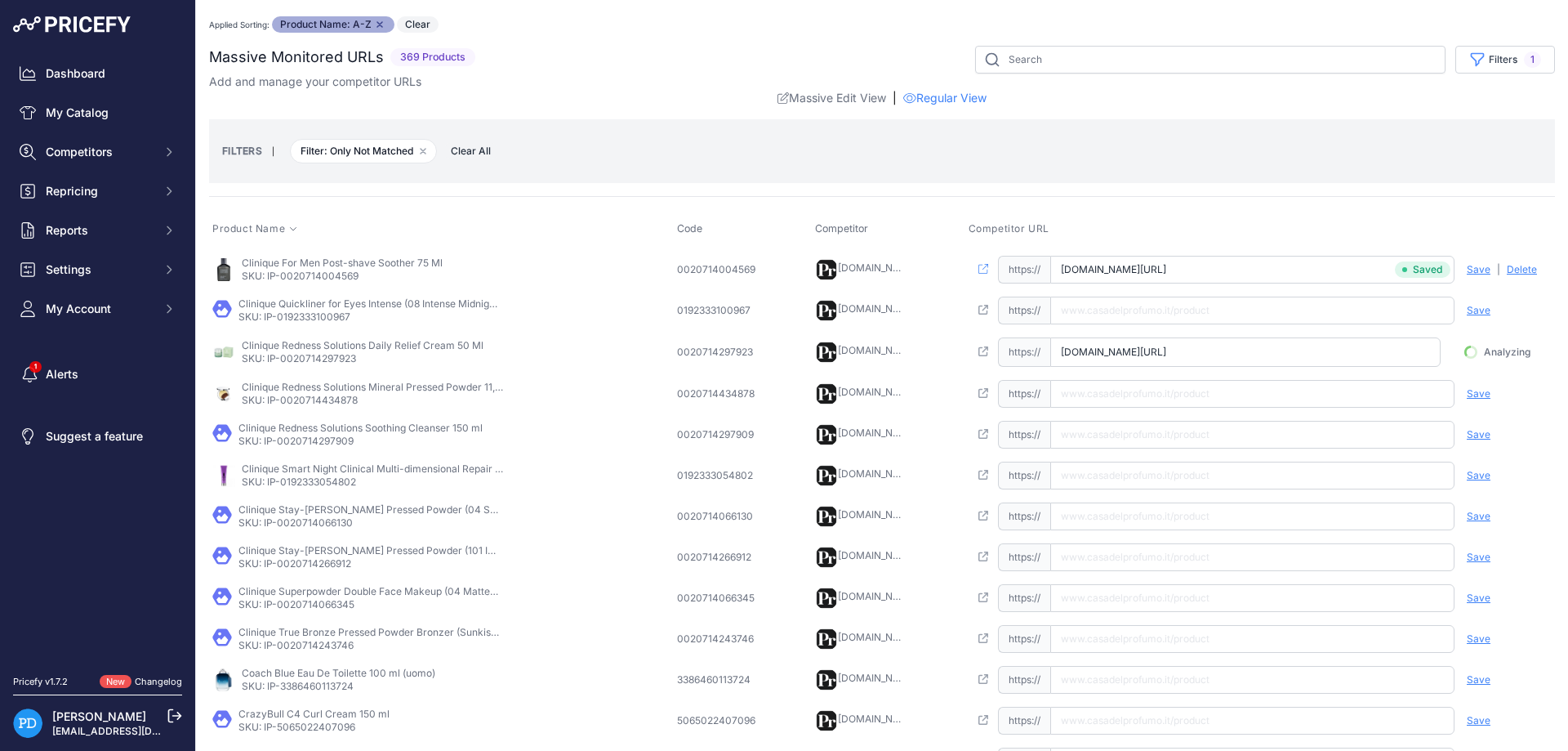
scroll to position [0, 37]
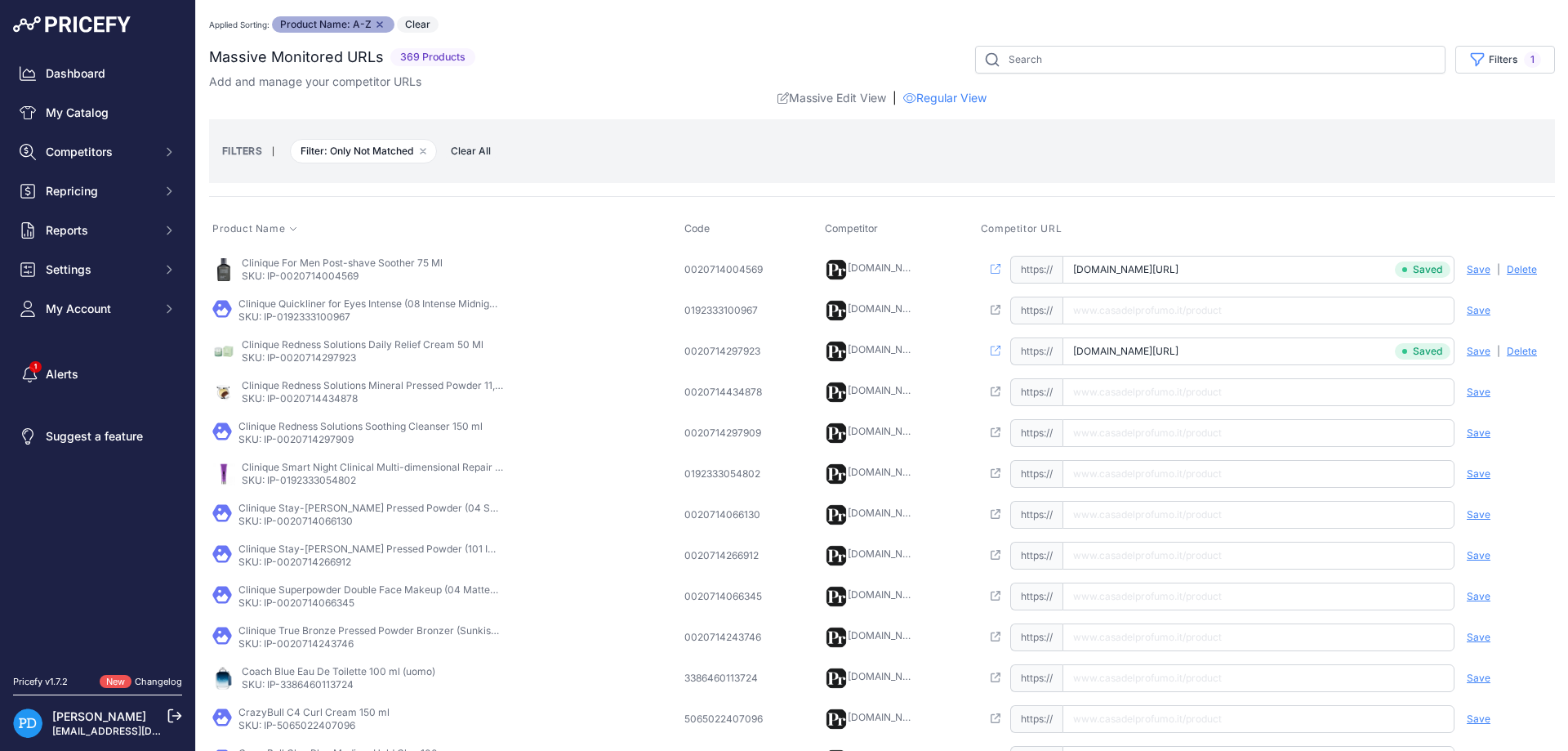
click at [330, 393] on p "SKU: IP-0020714434878" at bounding box center [372, 399] width 261 height 14
click at [1097, 384] on input "text" at bounding box center [1257, 392] width 392 height 28
paste input "[URL][DOMAIN_NAME]"
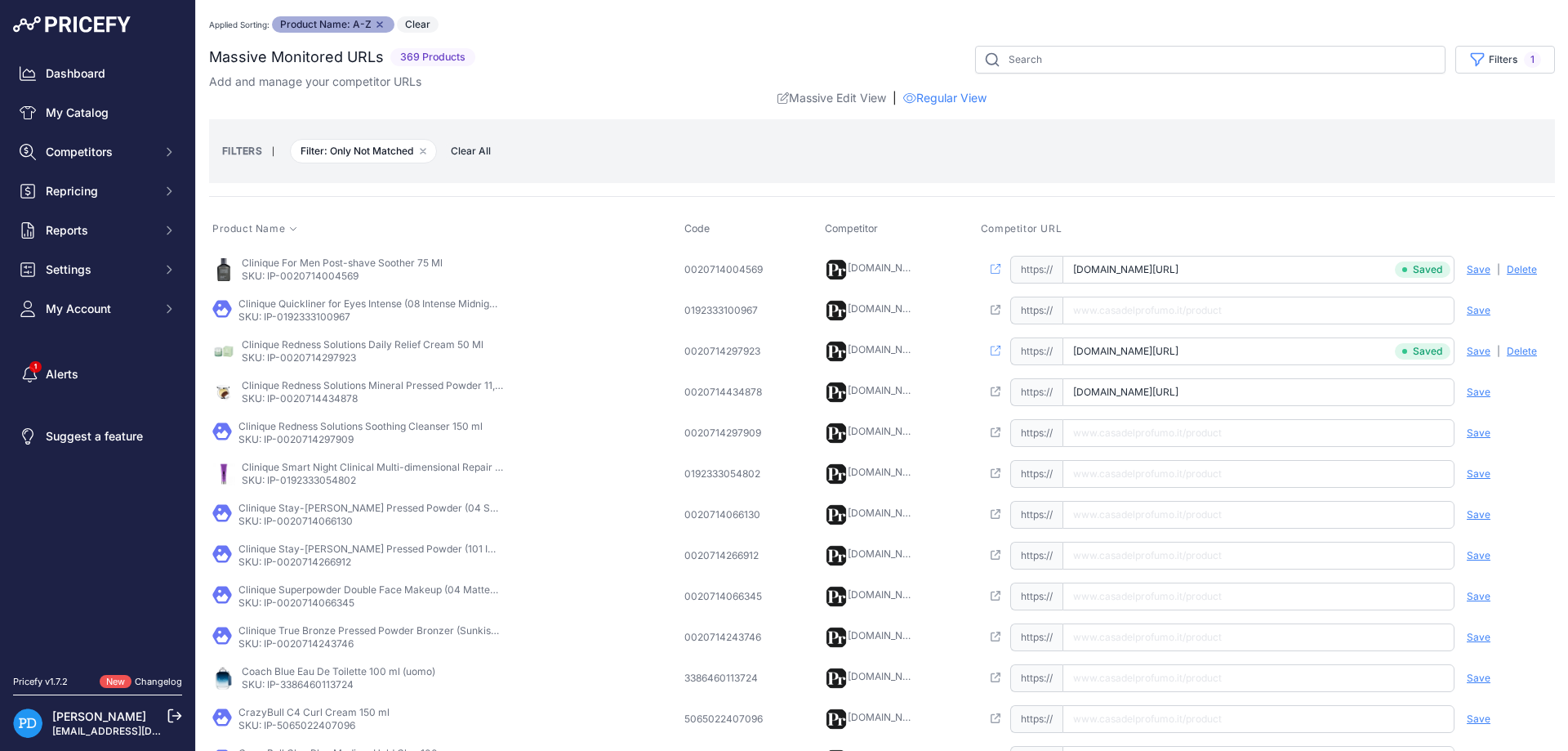
type input "[DOMAIN_NAME][URL]"
click at [1464, 387] on div "Save Analyzing | [GEOGRAPHIC_DATA] Deleting" at bounding box center [1502, 392] width 98 height 28
click at [1475, 396] on span "Save" at bounding box center [1478, 392] width 23 height 14
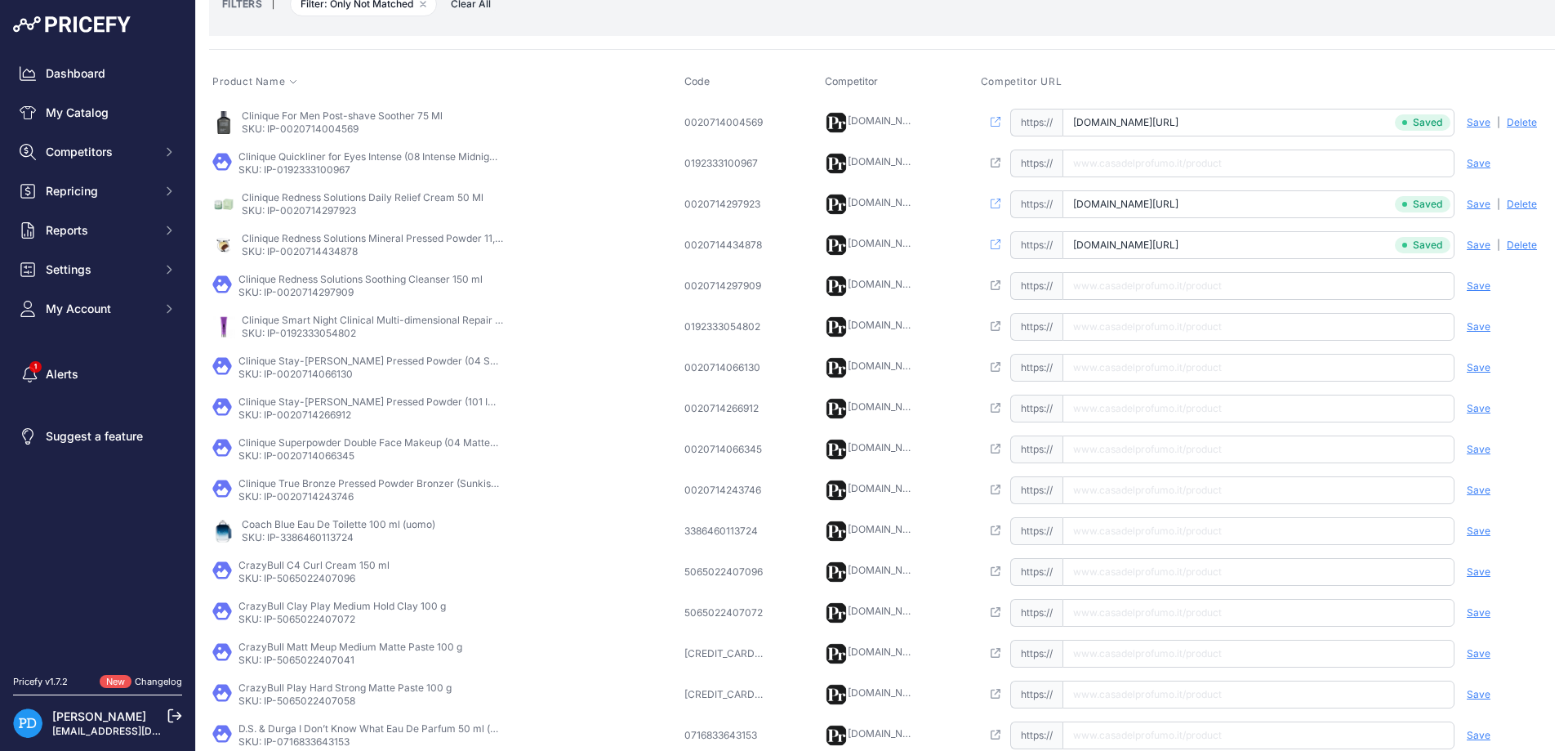
click at [325, 294] on p "SKU: IP-0020714297909" at bounding box center [361, 292] width 244 height 14
click at [1100, 285] on input "text" at bounding box center [1257, 285] width 392 height 28
paste input "[URL][DOMAIN_NAME]"
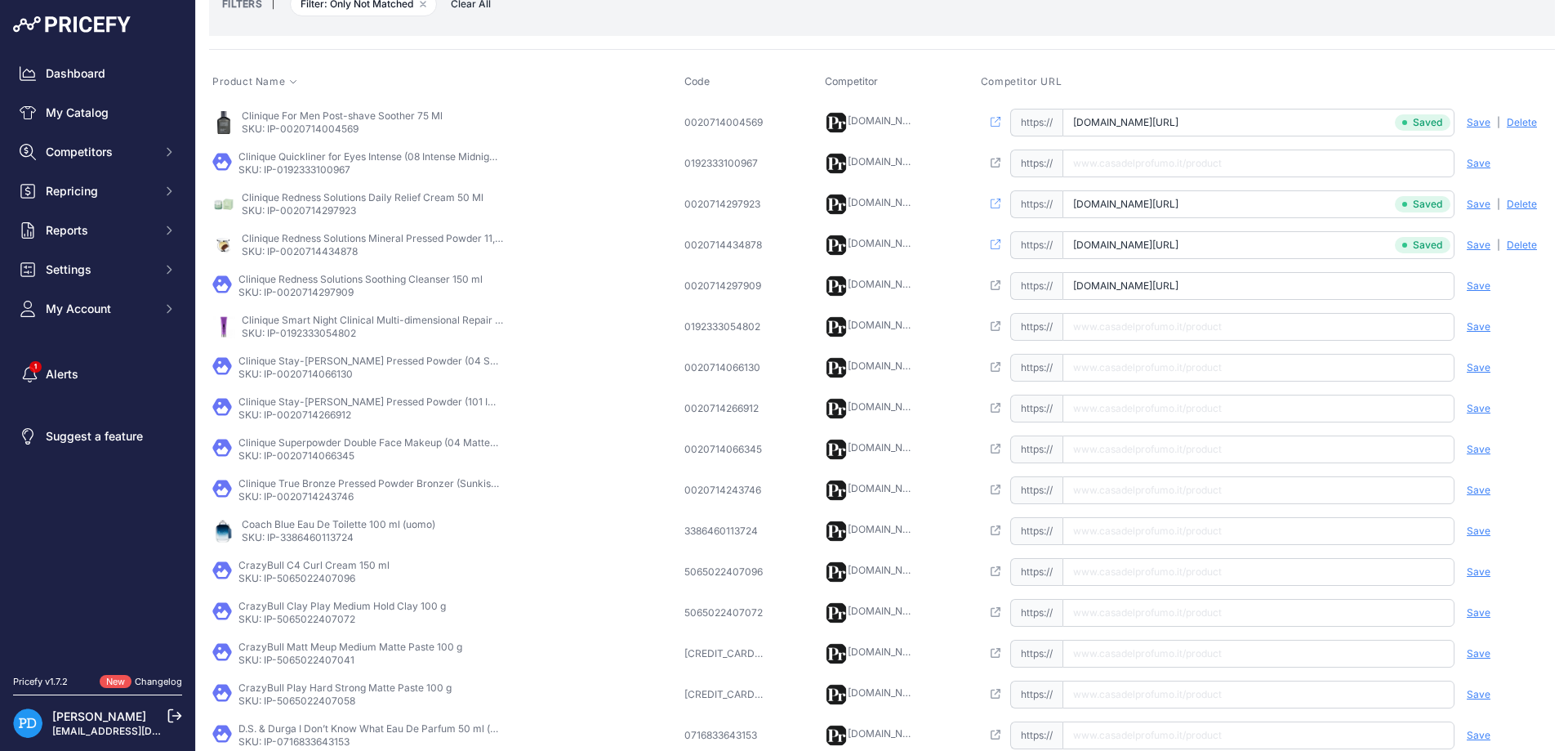
type input "[DOMAIN_NAME][URL]"
click at [1479, 287] on span "Save" at bounding box center [1478, 286] width 23 height 14
click at [333, 336] on p "SKU: IP-0192333054802" at bounding box center [372, 334] width 261 height 14
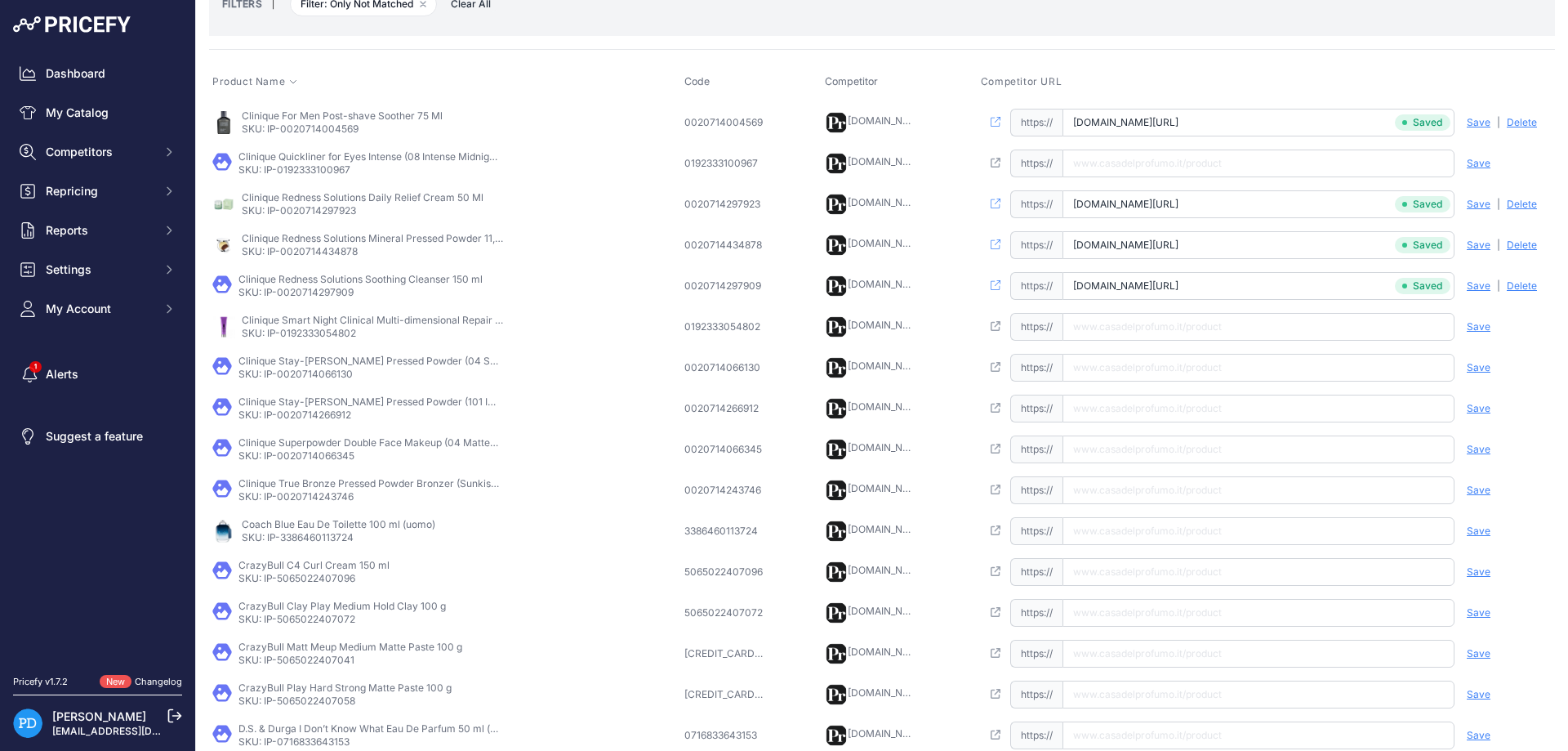
paste input "[URL][DOMAIN_NAME]"
click at [1140, 327] on input "[URL][DOMAIN_NAME]" at bounding box center [1257, 326] width 392 height 28
type input "[DOMAIN_NAME][URL]"
click at [1476, 324] on span "Save" at bounding box center [1478, 327] width 23 height 14
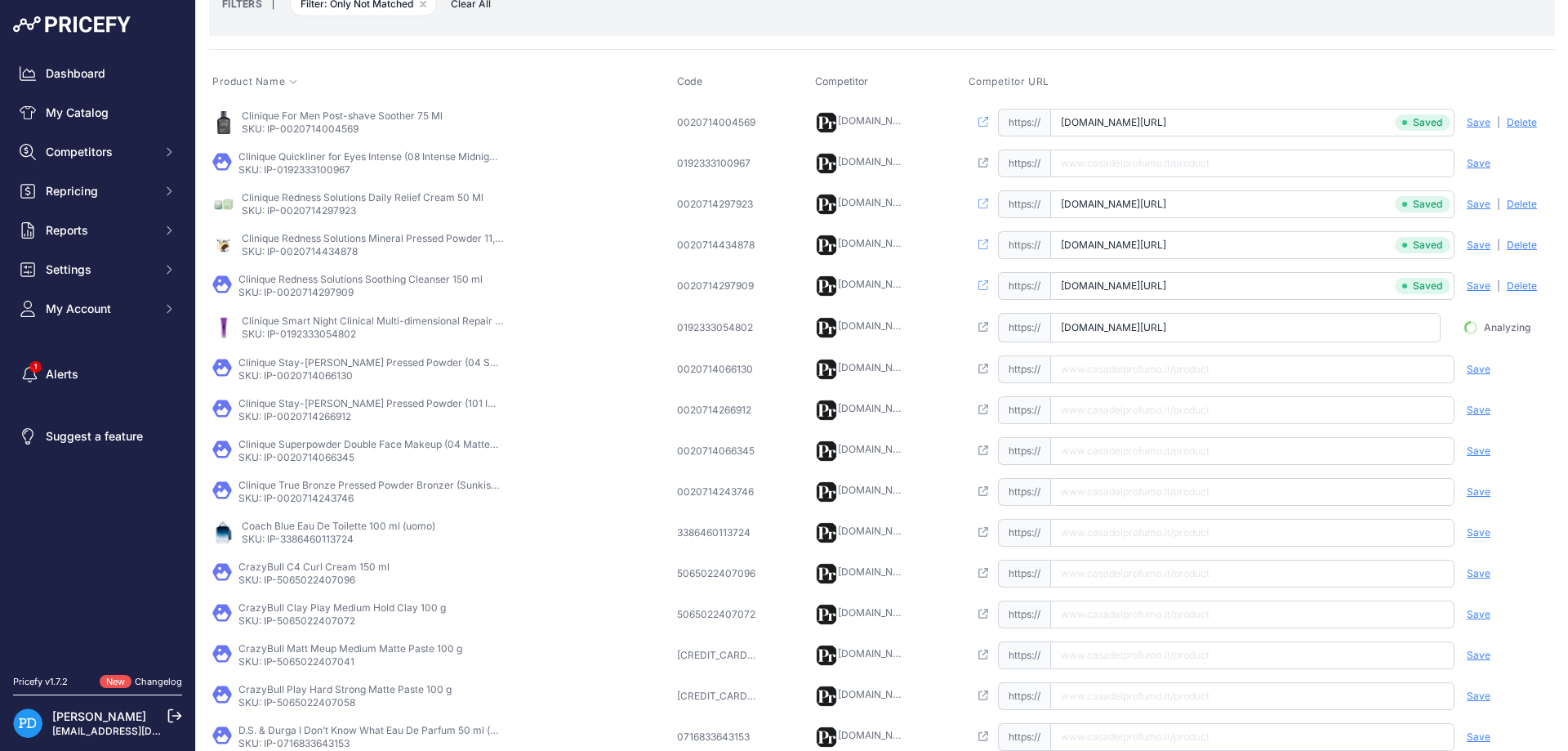
scroll to position [0, 124]
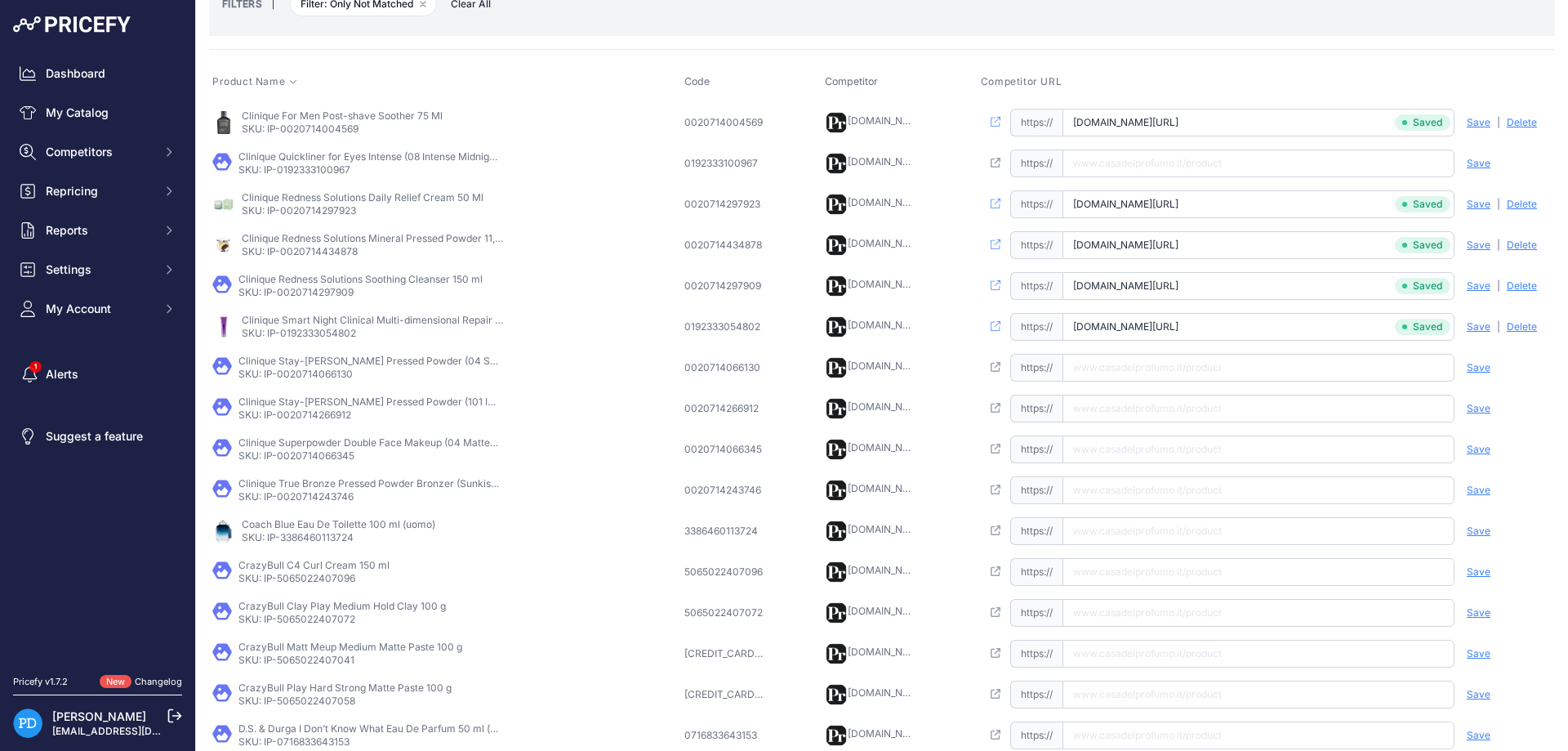
click at [316, 378] on p "SKU: IP-0020714066130" at bounding box center [370, 375] width 261 height 14
click at [1155, 371] on input "text" at bounding box center [1257, 368] width 392 height 28
paste input "[URL][DOMAIN_NAME]"
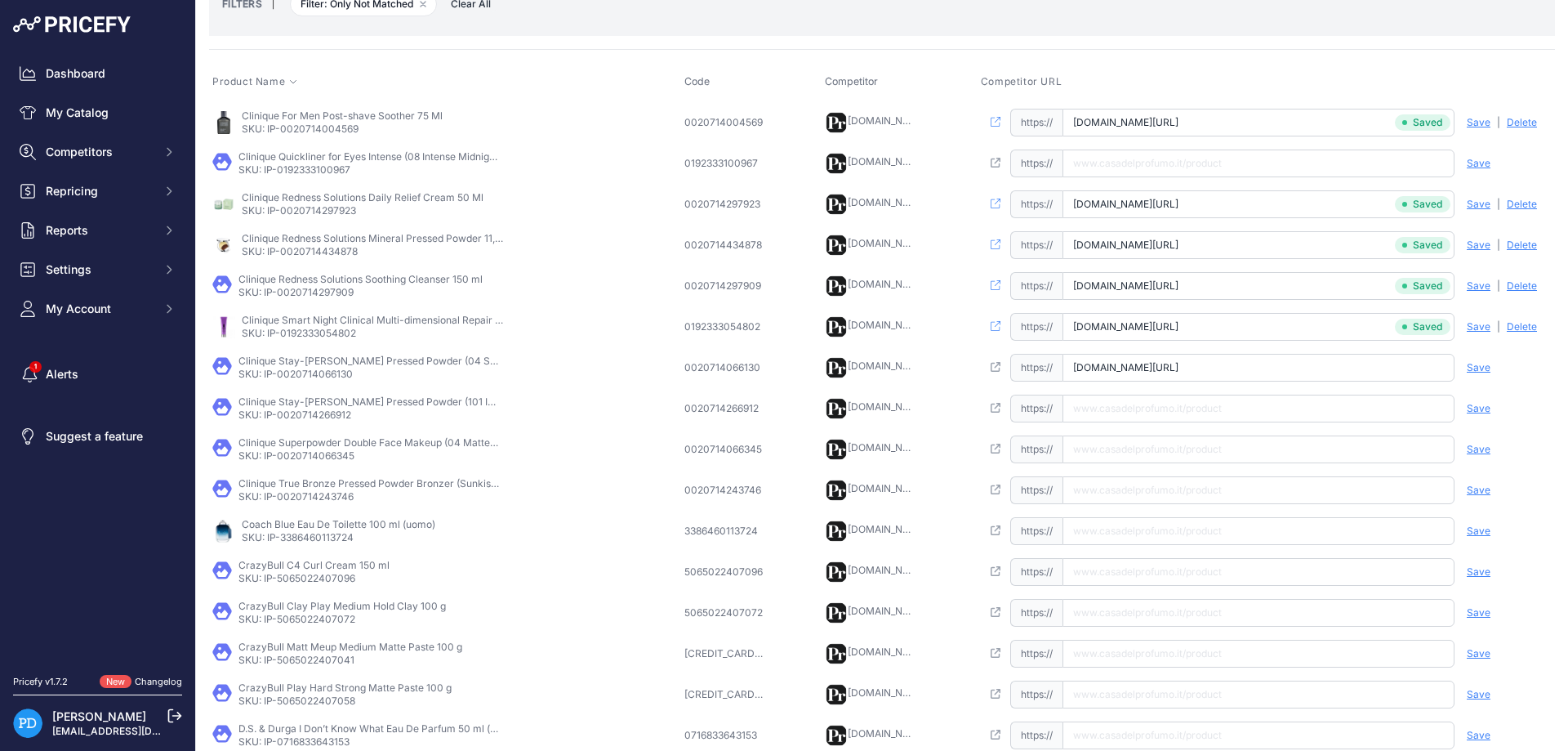
type input "[DOMAIN_NAME][URL]"
click at [1488, 368] on span "Save" at bounding box center [1478, 368] width 23 height 14
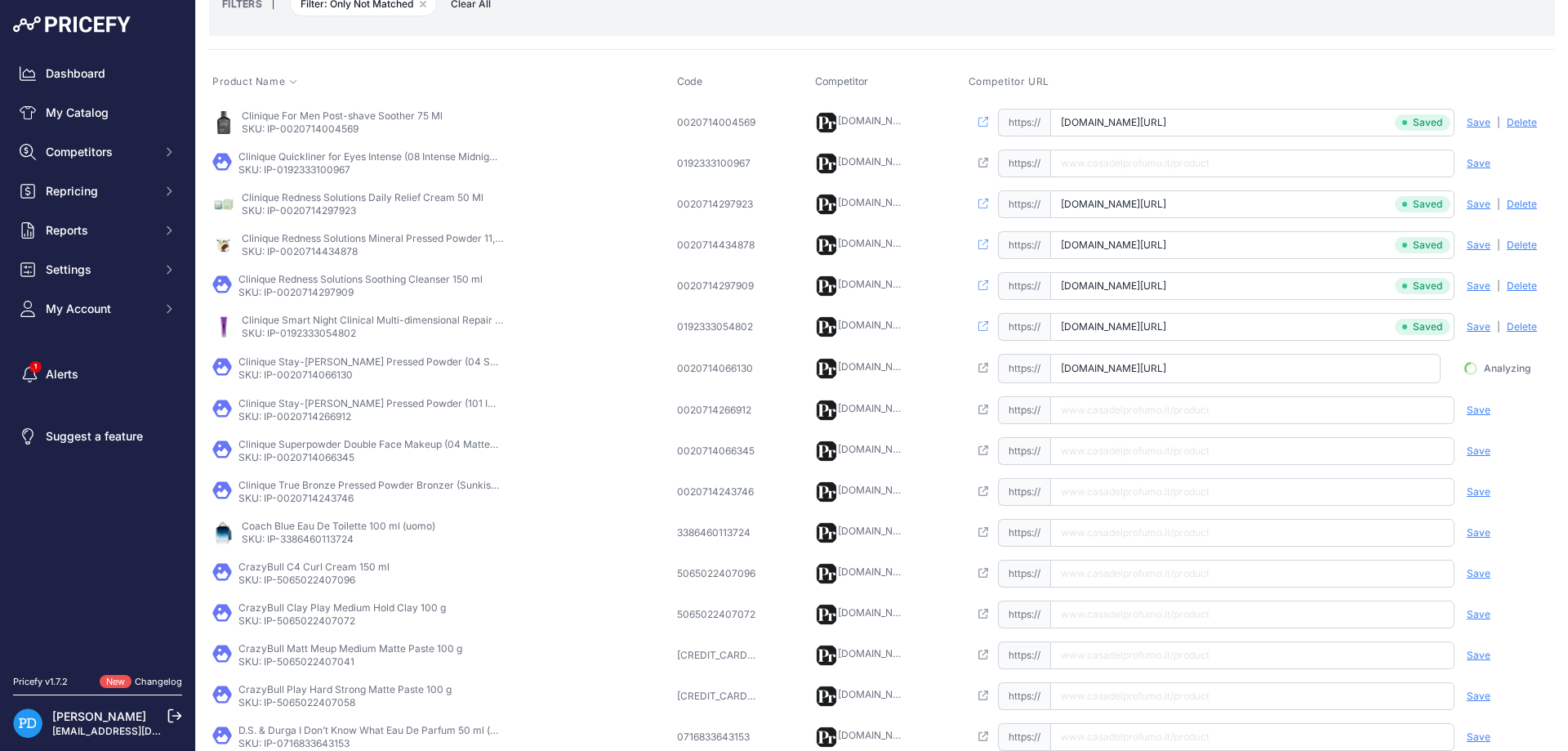
scroll to position [0, 58]
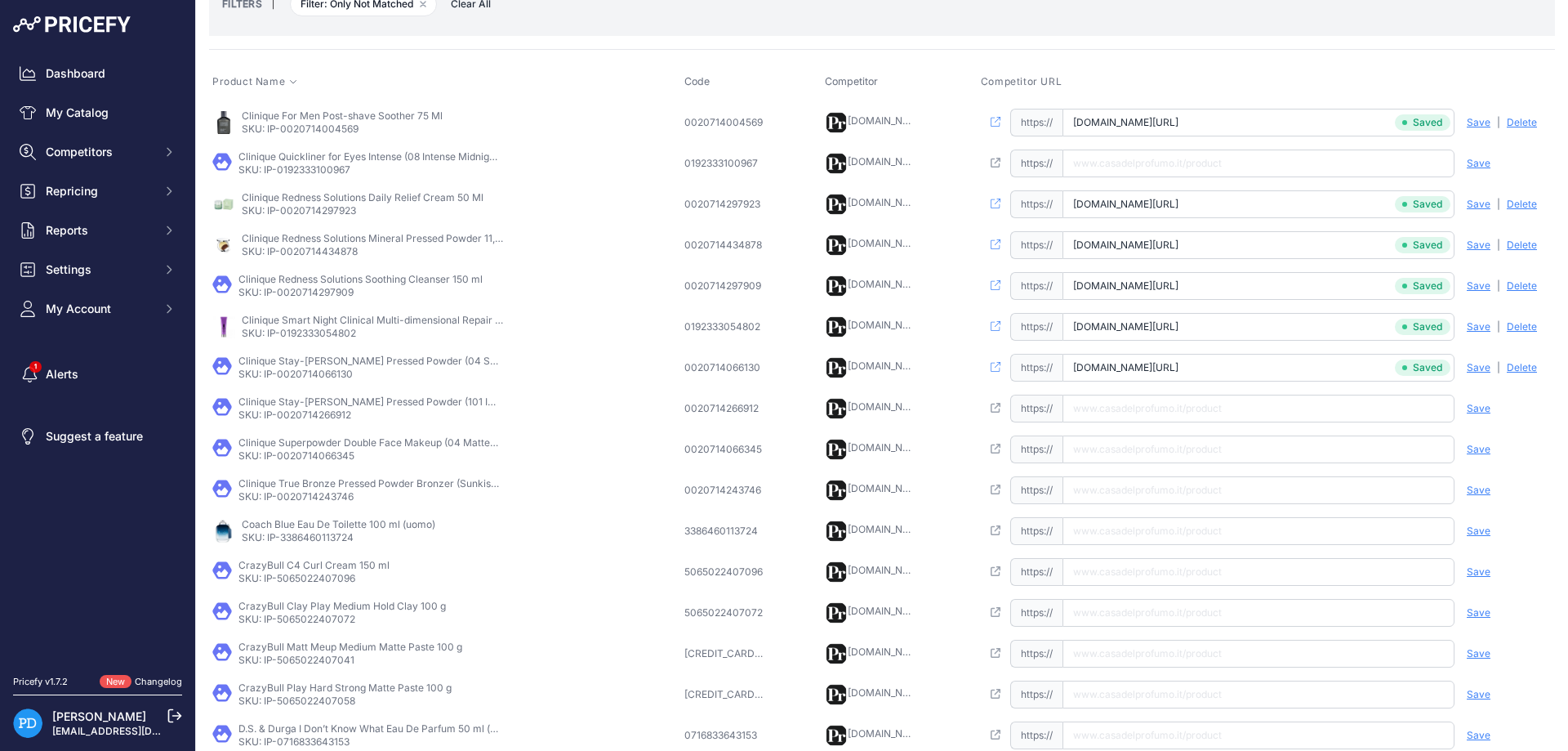
click at [307, 417] on p "SKU: IP-0020714266912" at bounding box center [370, 415] width 261 height 14
click at [1109, 406] on input "text" at bounding box center [1257, 408] width 392 height 28
paste input "[URL][DOMAIN_NAME]"
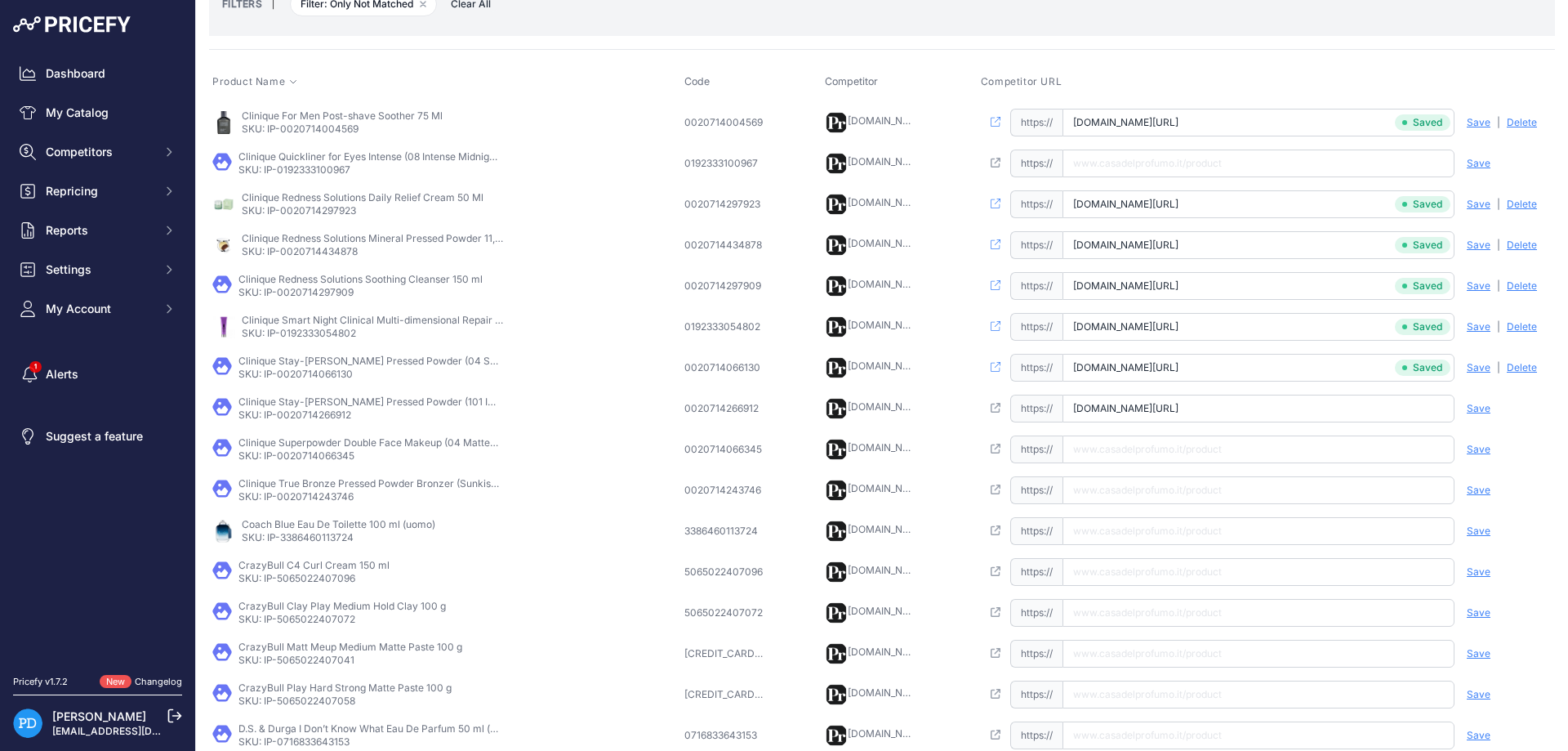
click at [1229, 407] on input "[DOMAIN_NAME][URL]" at bounding box center [1257, 408] width 392 height 28
paste input "[URL][DOMAIN_NAME]"
type input "[DOMAIN_NAME][URL]"
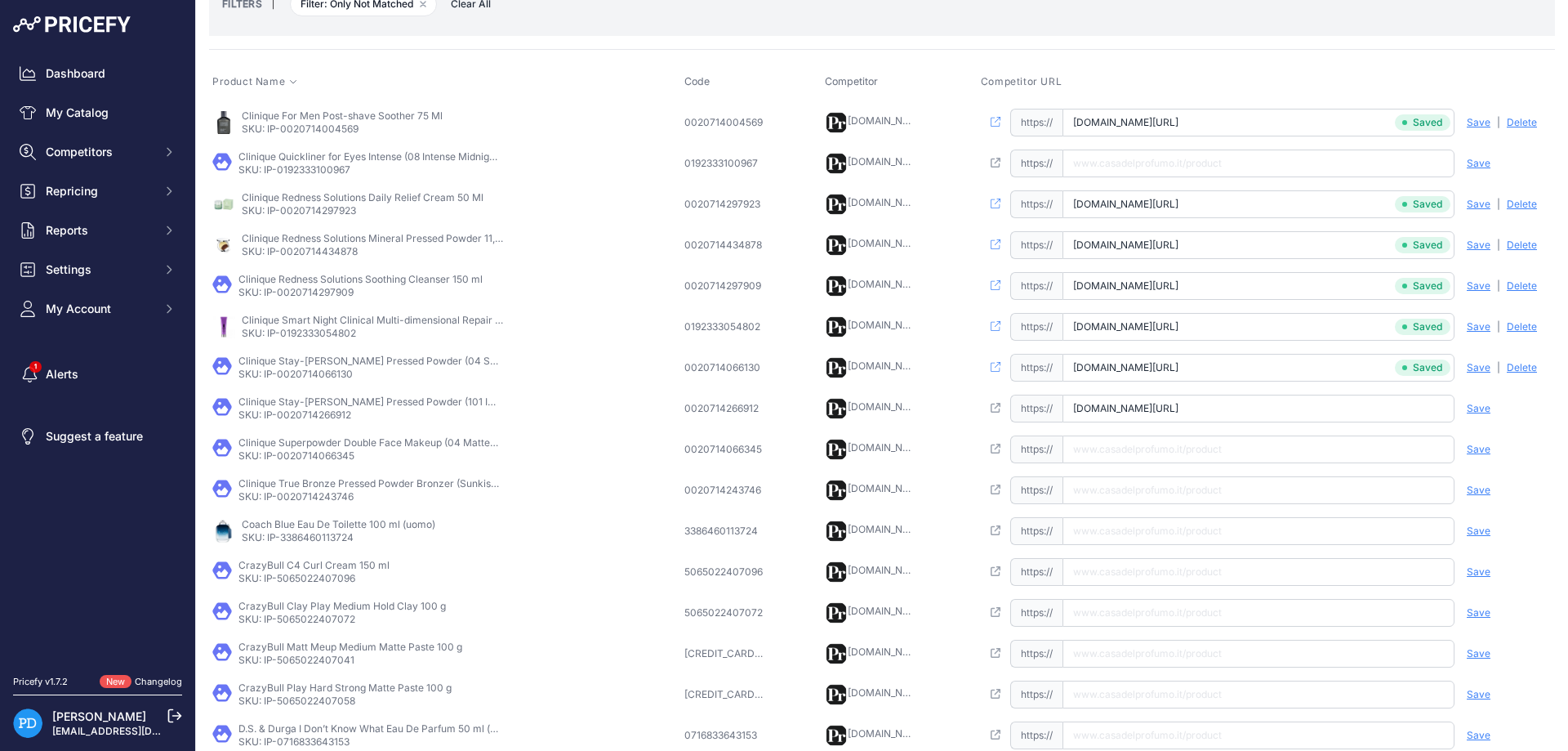
click at [1491, 406] on div "Save Analyzing | [GEOGRAPHIC_DATA] Deleting" at bounding box center [1502, 408] width 98 height 28
click at [319, 463] on td "Clinique Superpowder Double Face Makeup (04 Matte Honey) 10 g SKU: IP-002071406…" at bounding box center [445, 449] width 472 height 41
click at [1147, 450] on input "text" at bounding box center [1257, 449] width 392 height 28
paste input "[URL][DOMAIN_NAME]"
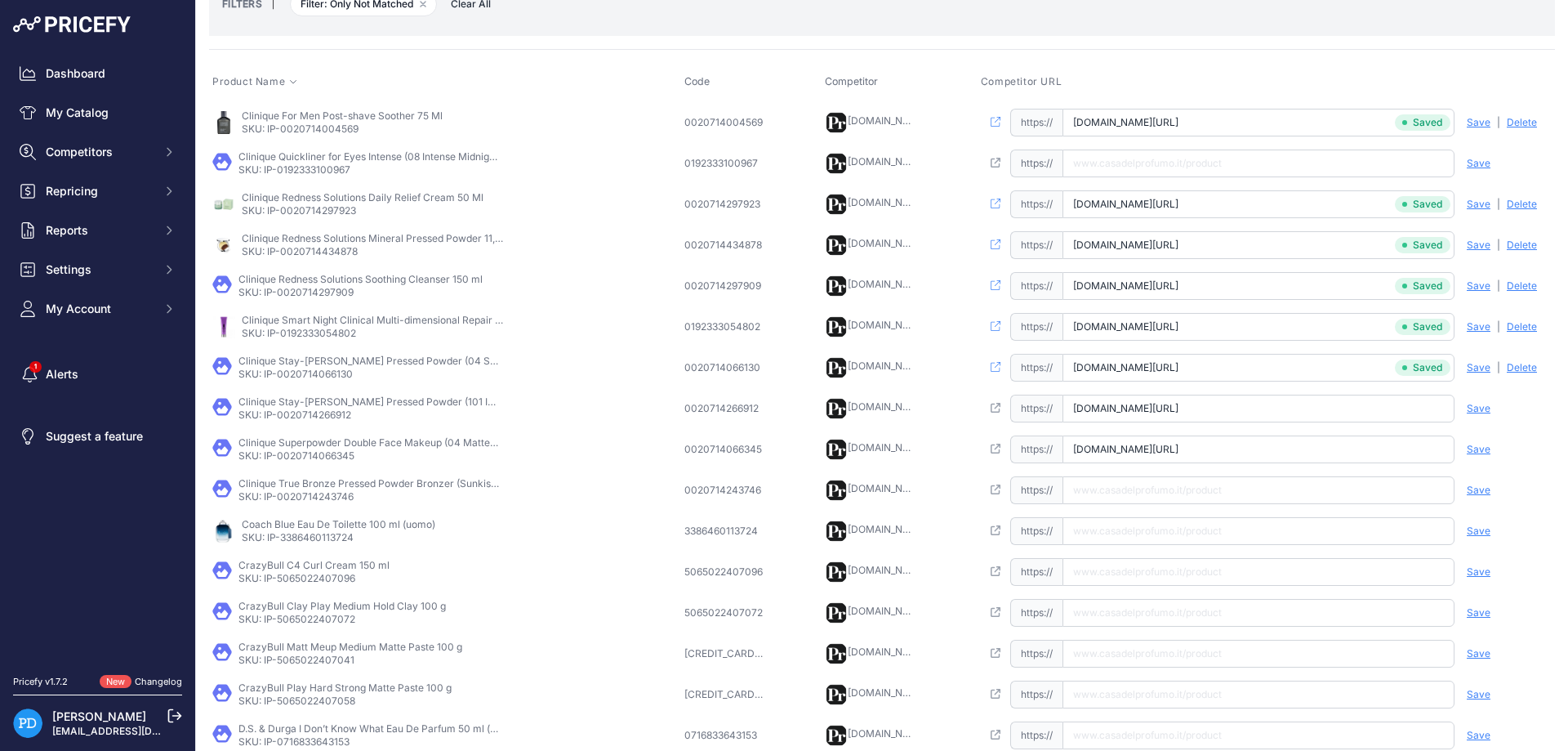
scroll to position [0, 76]
type input "[DOMAIN_NAME][URL]"
click at [1489, 443] on span "Save" at bounding box center [1478, 450] width 23 height 14
click at [1475, 407] on span "Save" at bounding box center [1478, 408] width 23 height 14
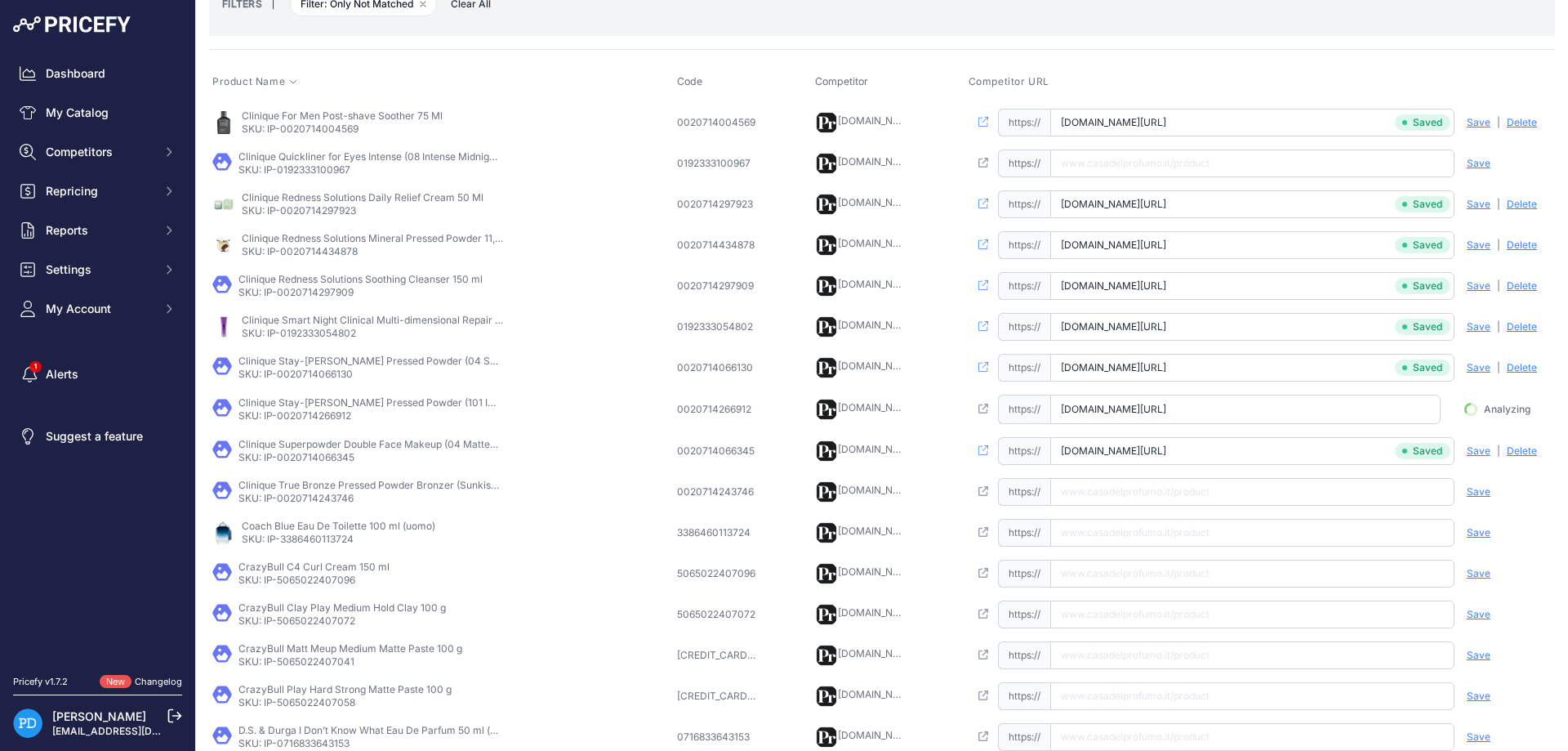
scroll to position [0, 55]
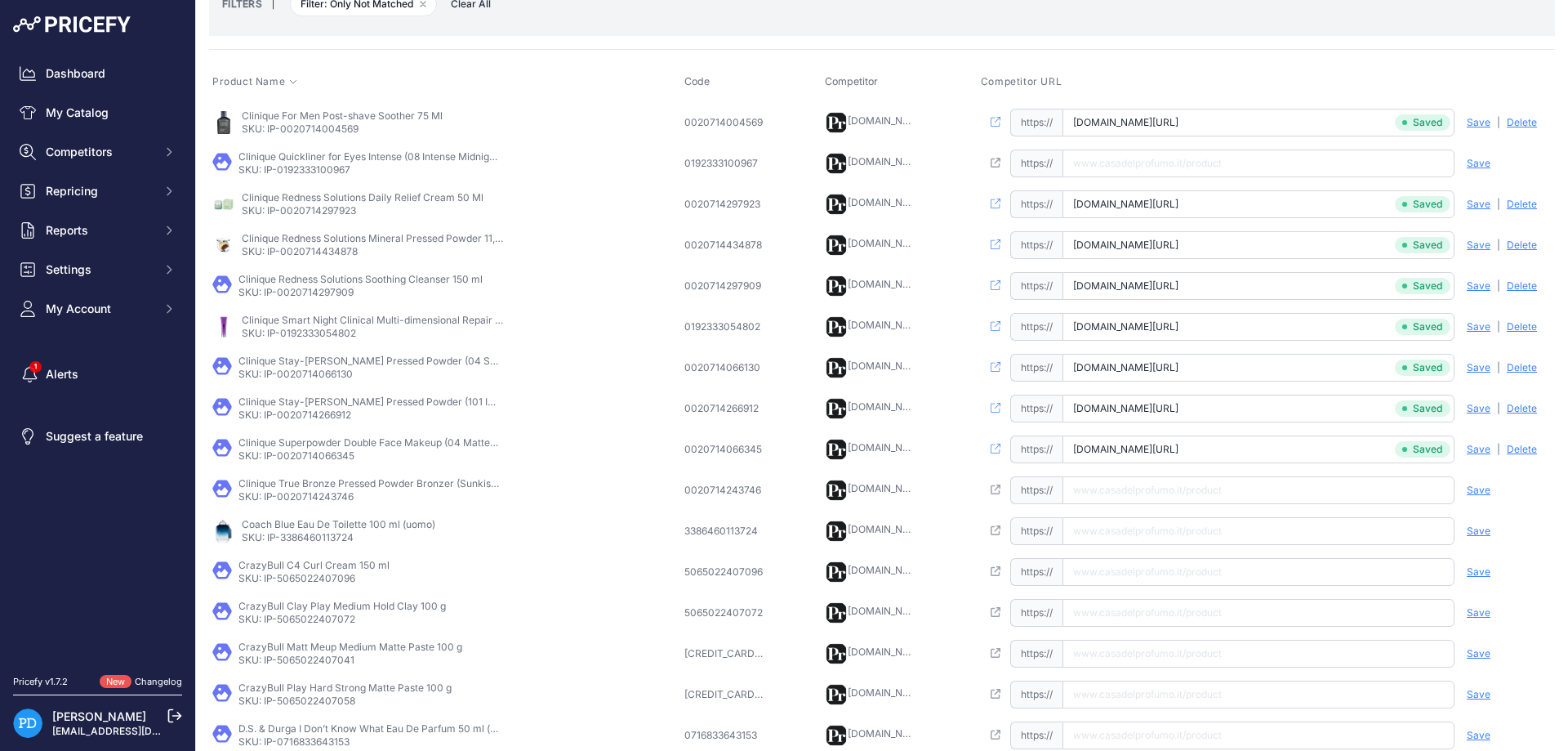
click at [328, 499] on p "SKU: IP-0020714243746" at bounding box center [370, 497] width 261 height 14
click at [1161, 495] on input "text" at bounding box center [1257, 490] width 392 height 28
paste input "[URL][DOMAIN_NAME]"
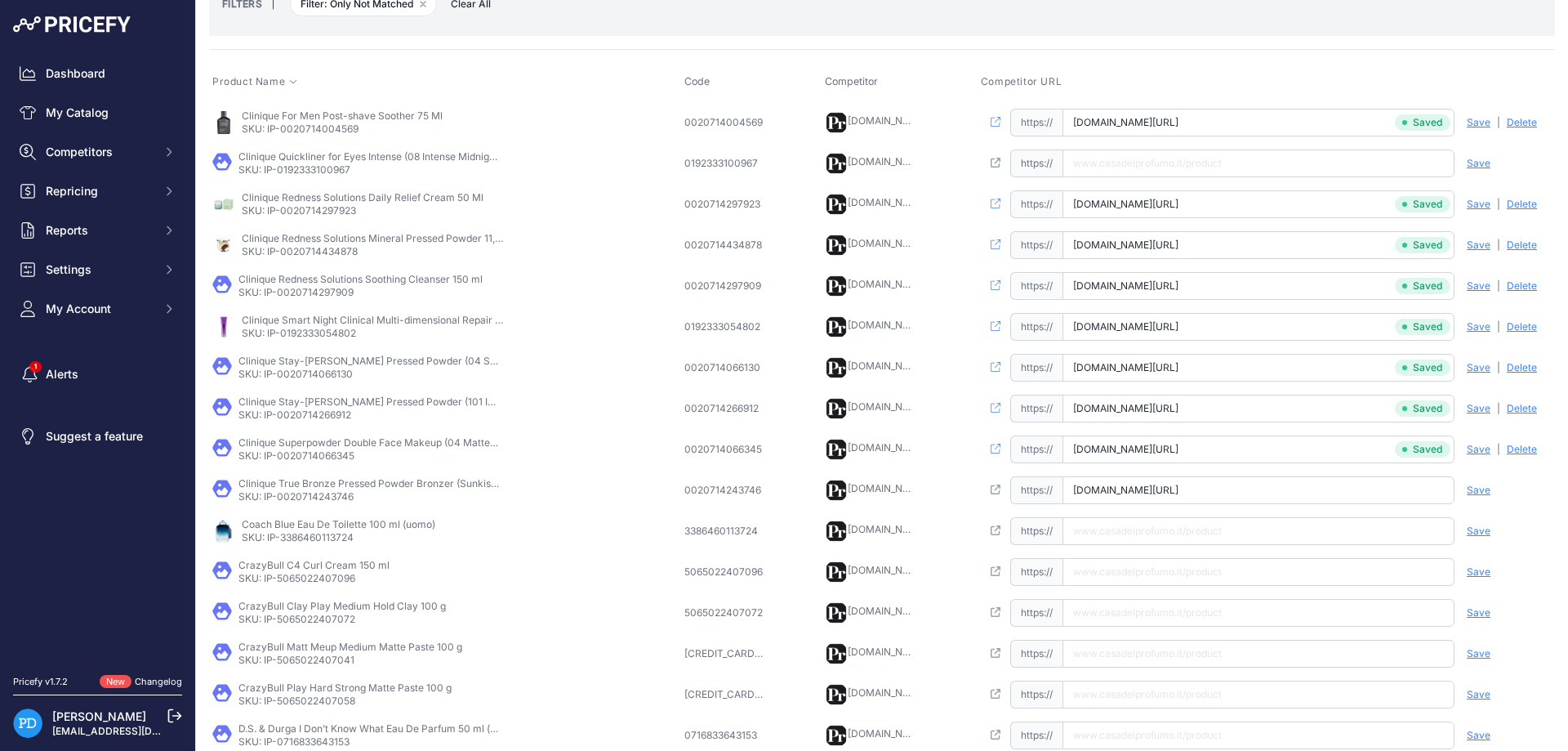
type input "[DOMAIN_NAME][URL]"
click at [1470, 485] on span "Save" at bounding box center [1478, 491] width 23 height 14
click at [347, 540] on p "SKU: IP-3386460113724" at bounding box center [339, 538] width 193 height 14
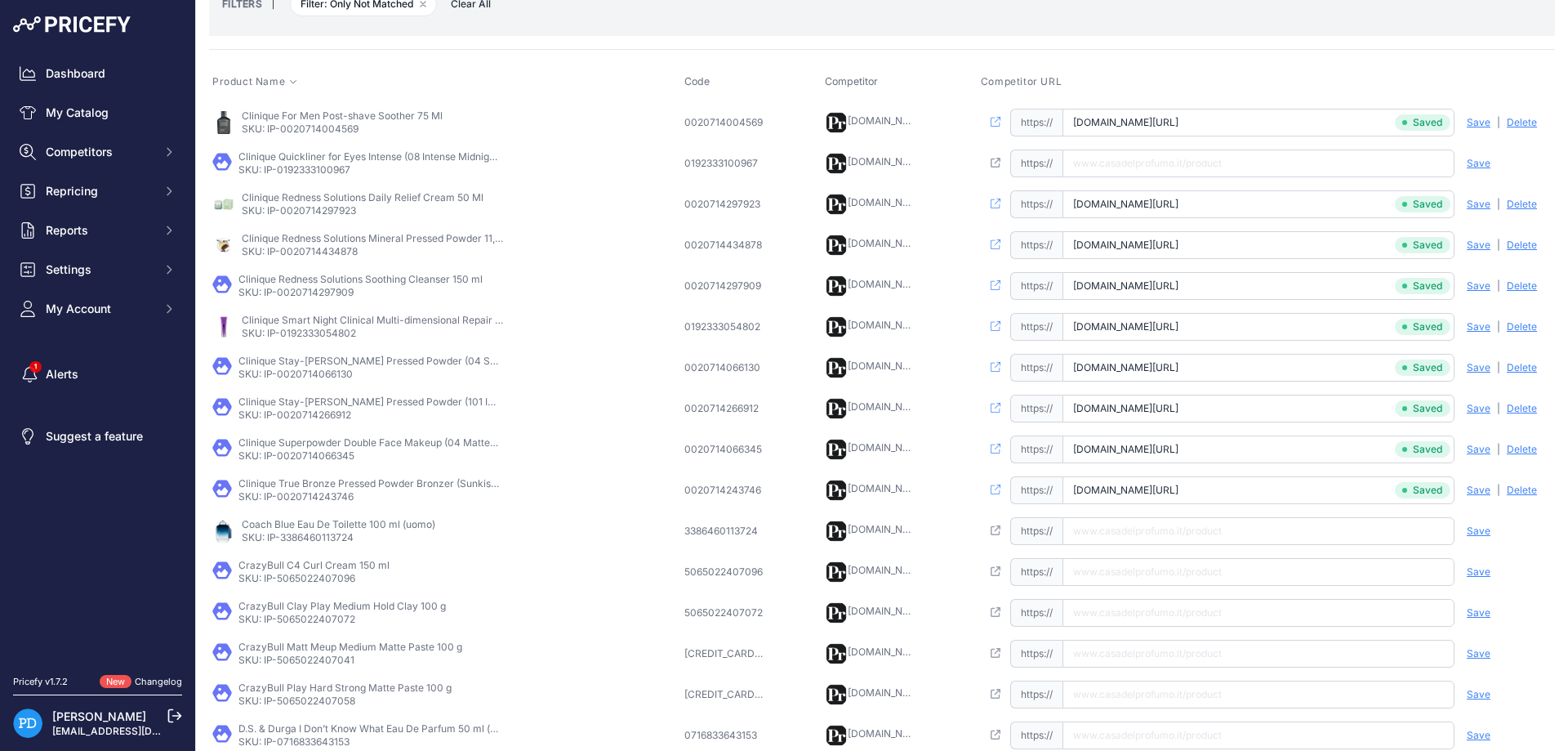
click at [1150, 531] on input "text" at bounding box center [1257, 530] width 392 height 28
paste input "[URL][DOMAIN_NAME]"
type input "[DOMAIN_NAME][URL]"
click at [1478, 530] on span "Save" at bounding box center [1478, 531] width 23 height 14
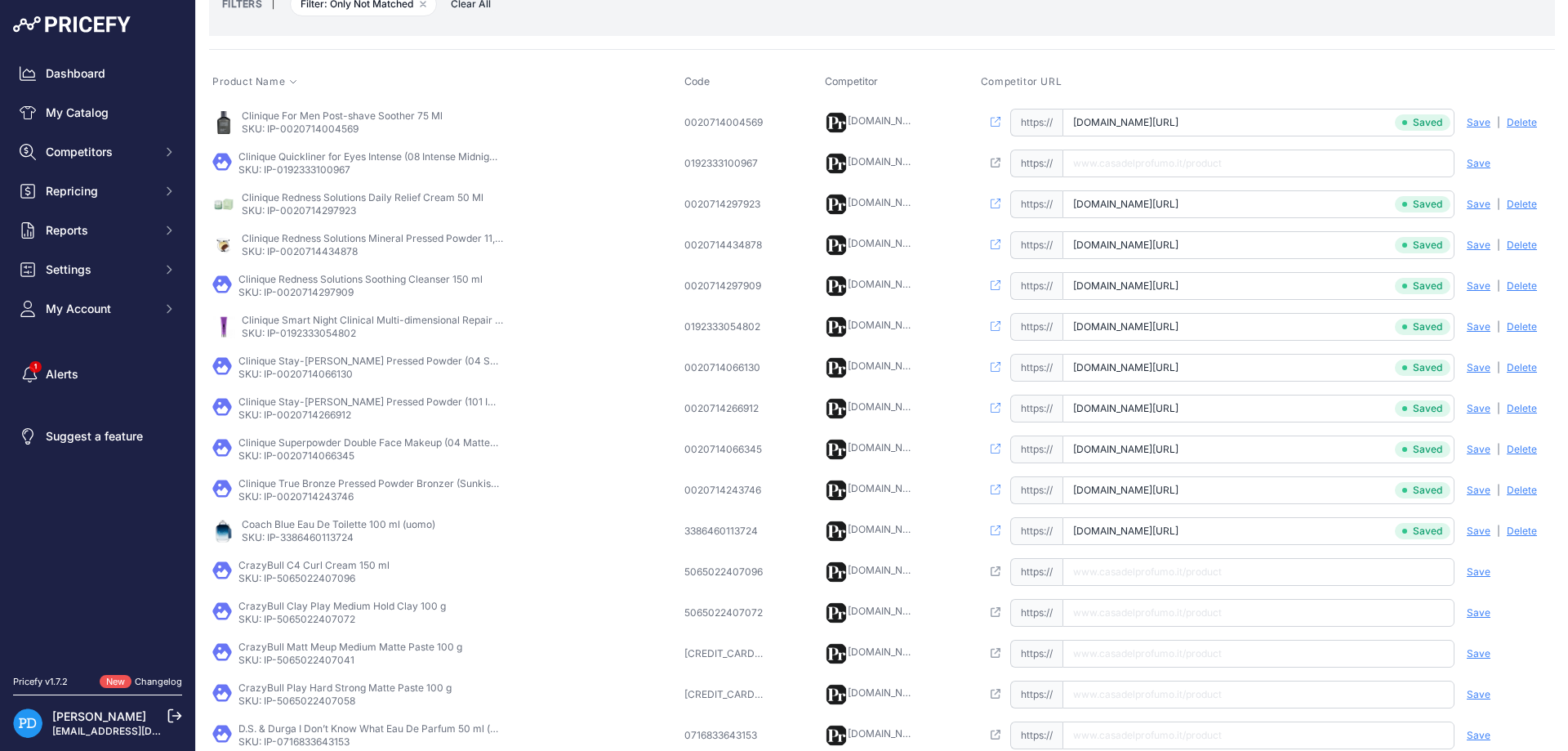
scroll to position [368, 0]
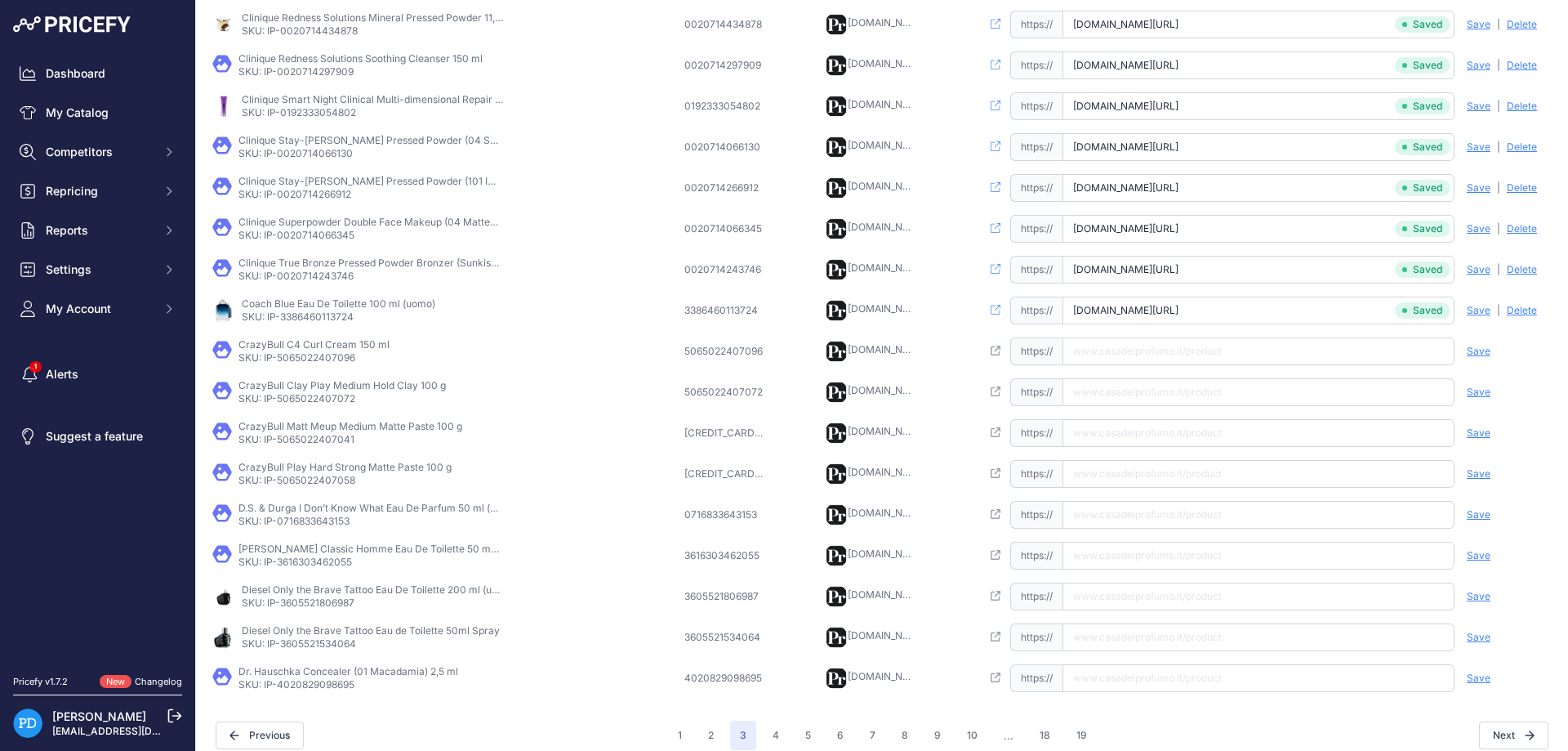
click at [310, 352] on p "SKU: IP-5065022407096" at bounding box center [314, 358] width 151 height 14
click at [1135, 344] on input "text" at bounding box center [1257, 351] width 392 height 28
paste input "[URL][DOMAIN_NAME]"
type input "[DOMAIN_NAME][URL]"
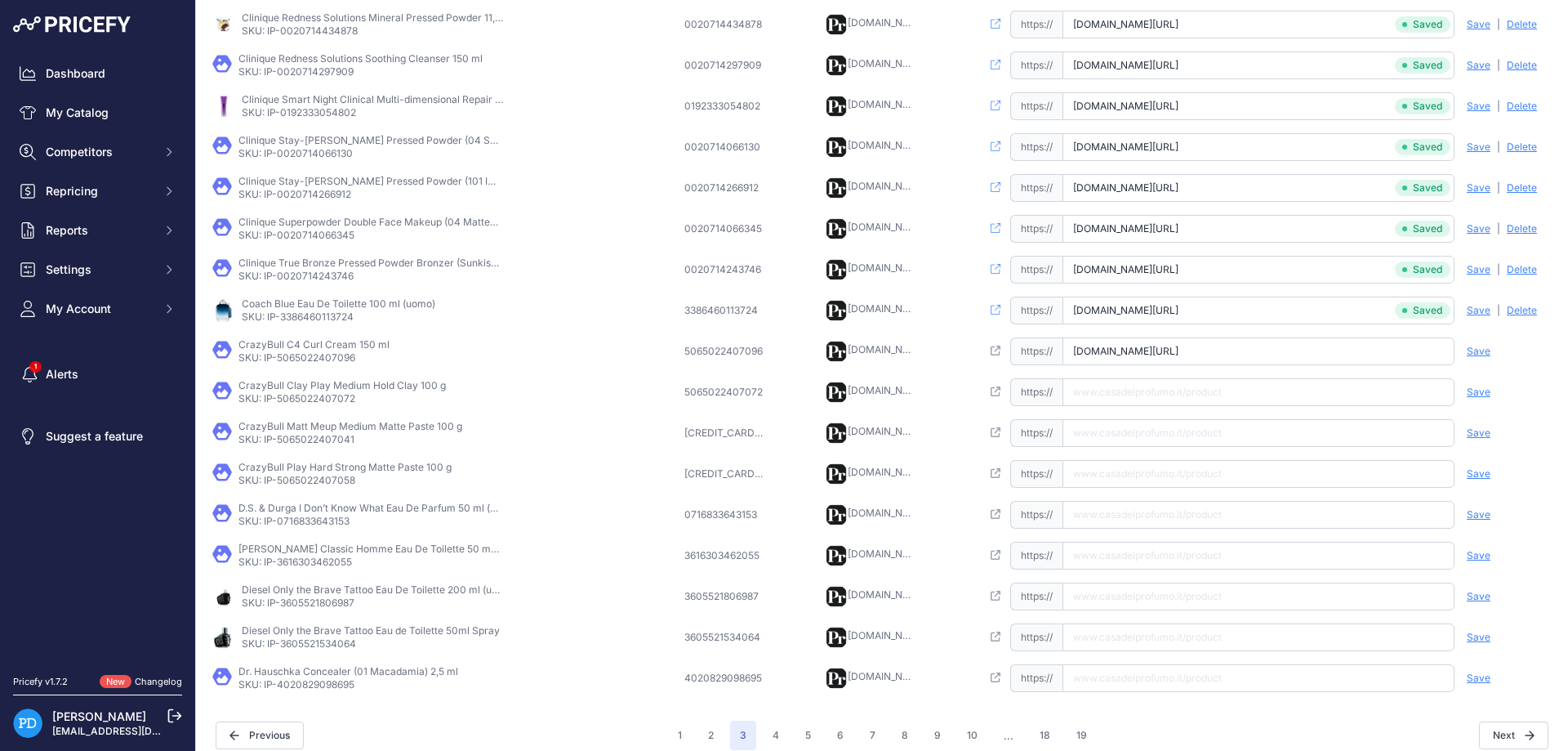
click at [1476, 354] on span "Save" at bounding box center [1478, 351] width 23 height 14
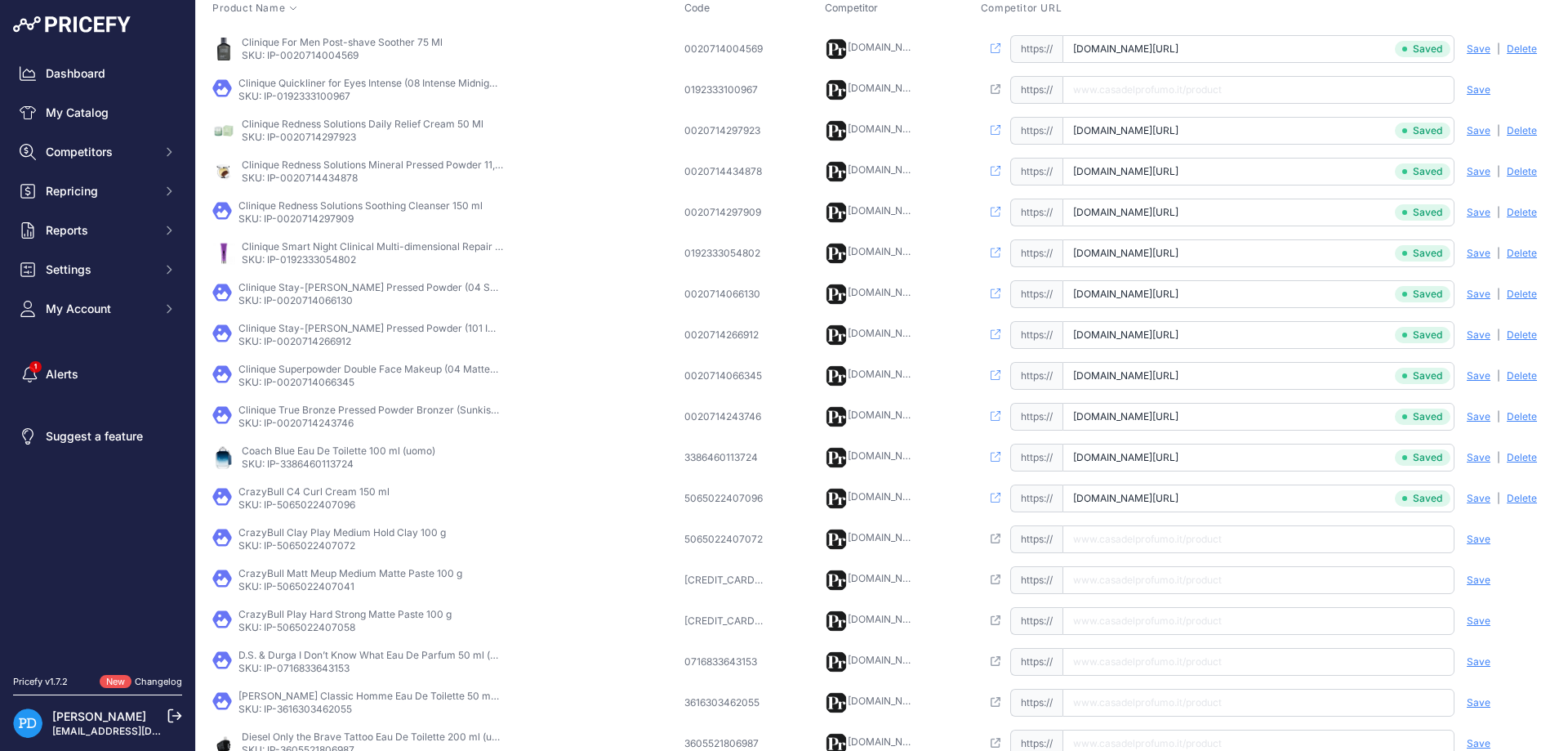
click at [312, 104] on td "Clinique Quickliner for Eyes Intense (08 Intense Midnight) 25 g SKU: IP-0192333…" at bounding box center [445, 90] width 472 height 41
click at [1144, 91] on input "text" at bounding box center [1257, 90] width 392 height 28
paste input "[URL][DOMAIN_NAME]"
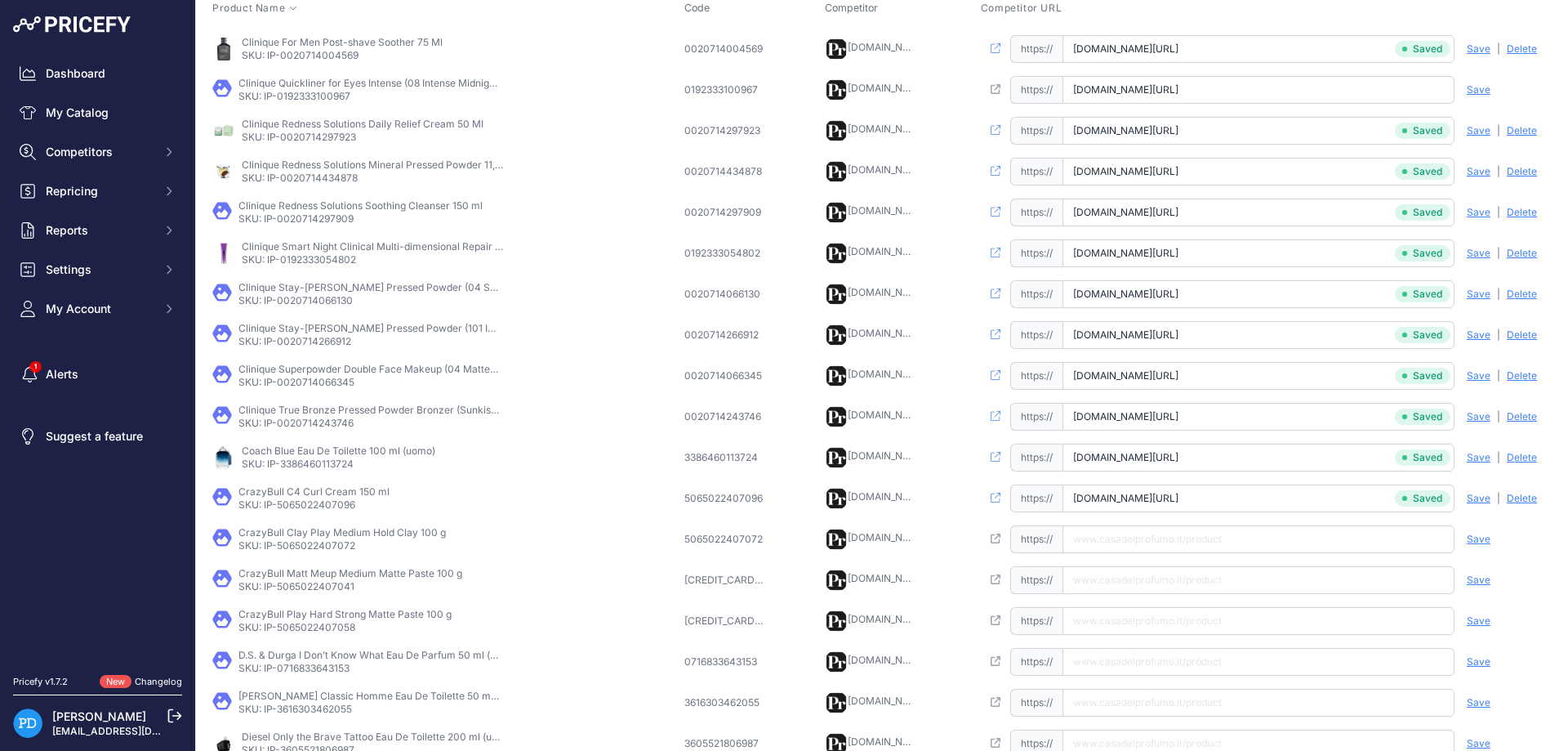
type input "[DOMAIN_NAME][URL]"
click at [1484, 88] on span "Save" at bounding box center [1478, 90] width 23 height 14
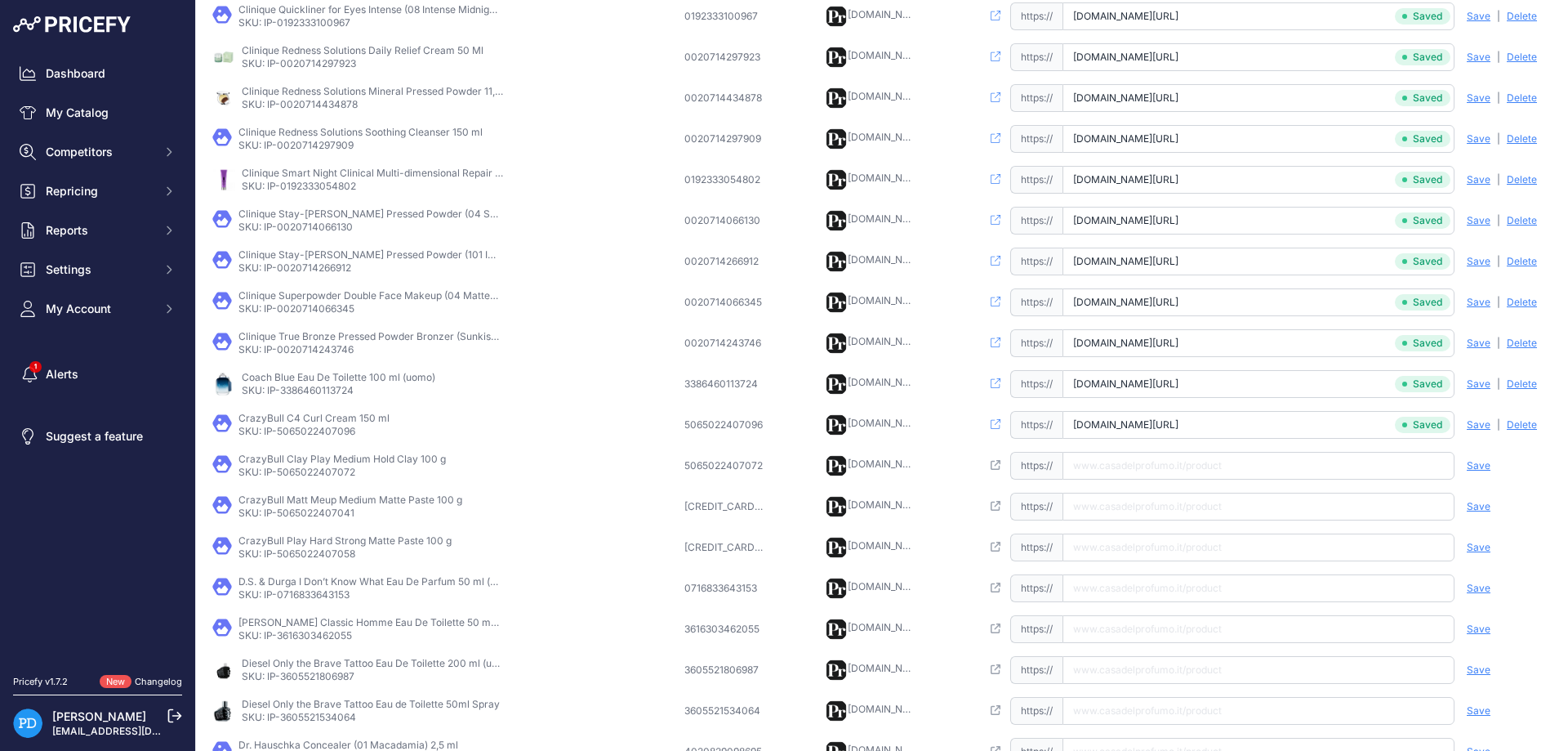
click at [315, 469] on p "SKU: IP-5065022407072" at bounding box center [342, 472] width 207 height 14
paste input "[URL][DOMAIN_NAME]"
click at [1098, 472] on input "[URL][DOMAIN_NAME]" at bounding box center [1257, 466] width 392 height 28
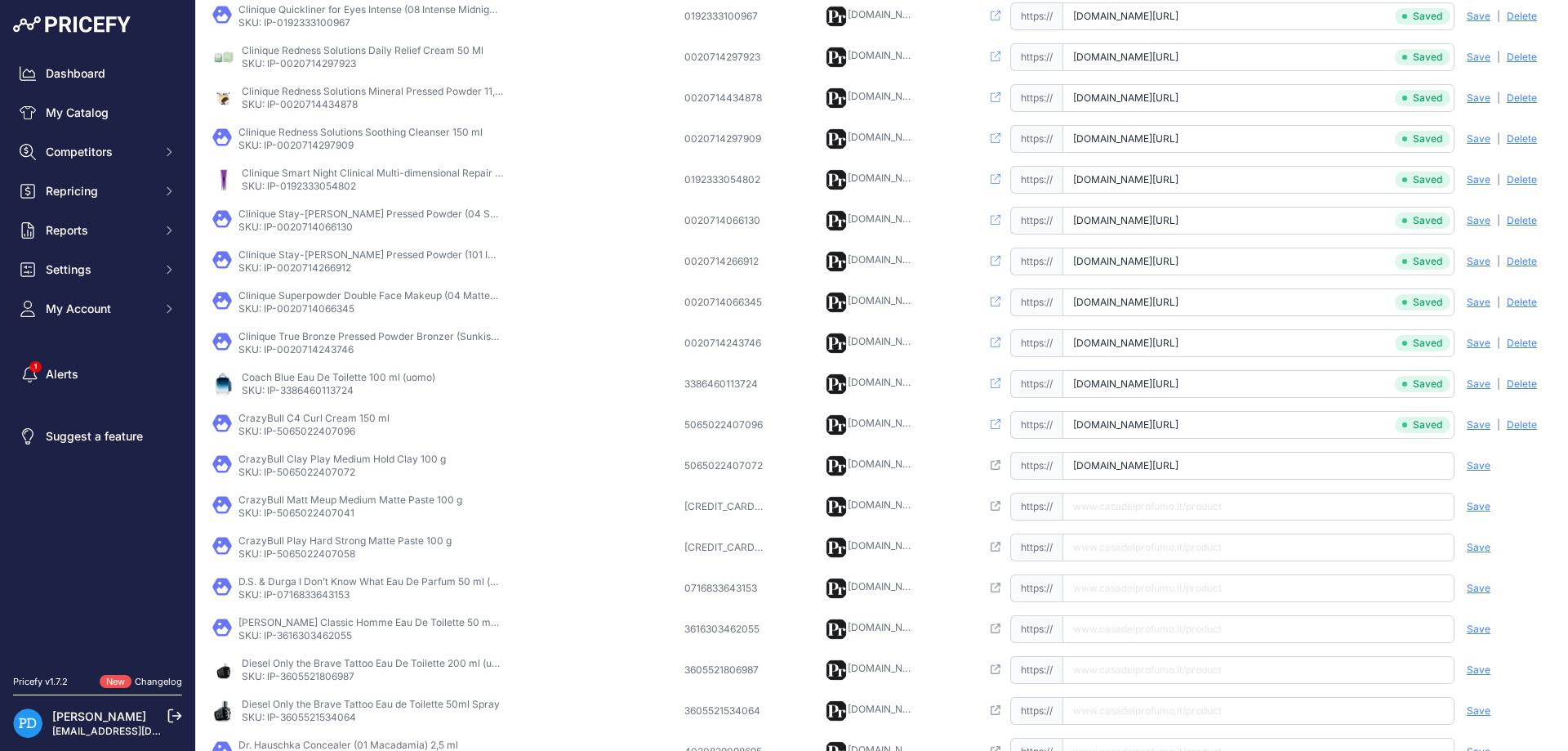
type input "[DOMAIN_NAME][URL]"
click at [1475, 460] on span "Save" at bounding box center [1478, 466] width 23 height 14
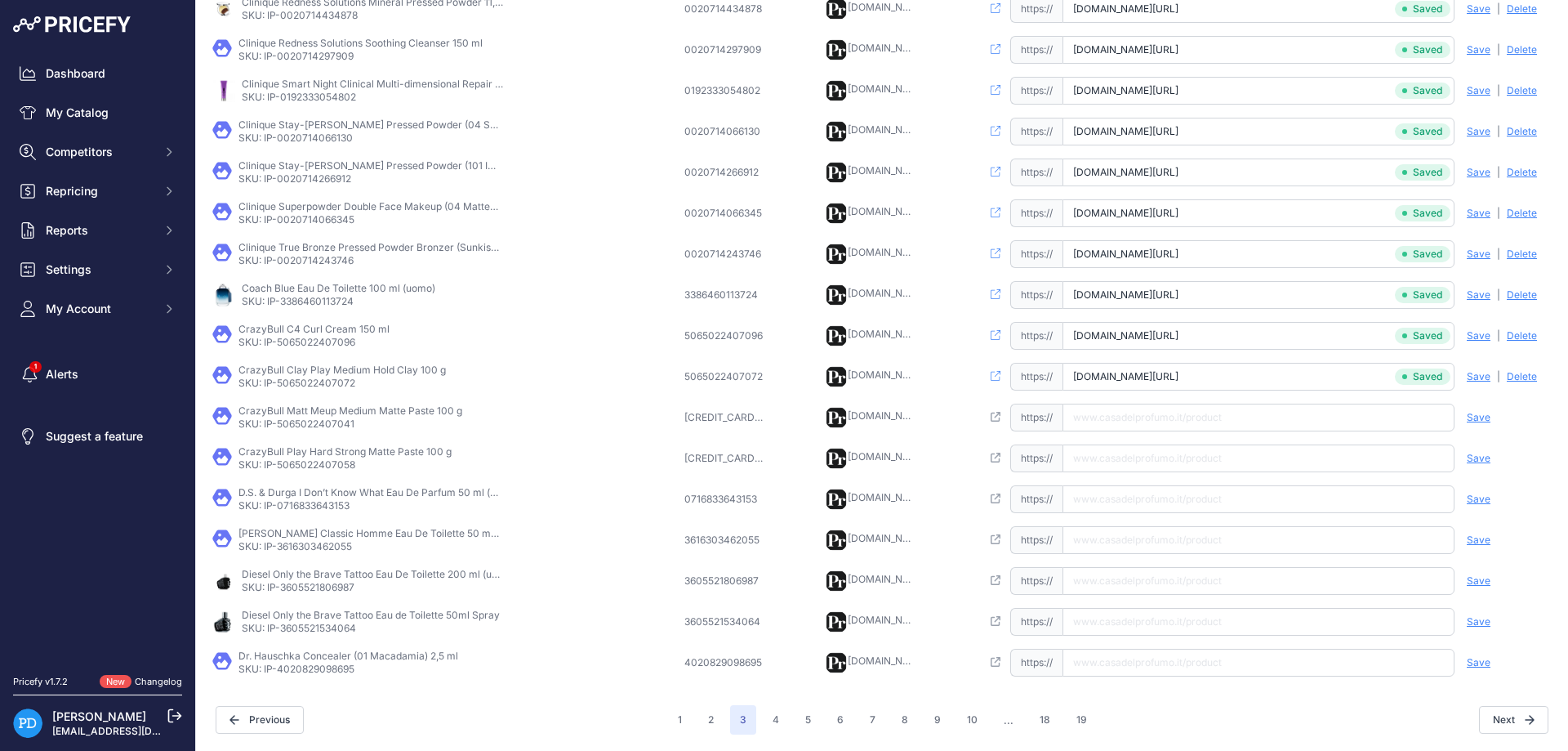
click at [322, 430] on p "SKU: IP-5065022407041" at bounding box center [350, 424] width 223 height 14
paste input "[URL][DOMAIN_NAME]"
click at [1138, 421] on input "text" at bounding box center [1257, 417] width 392 height 28
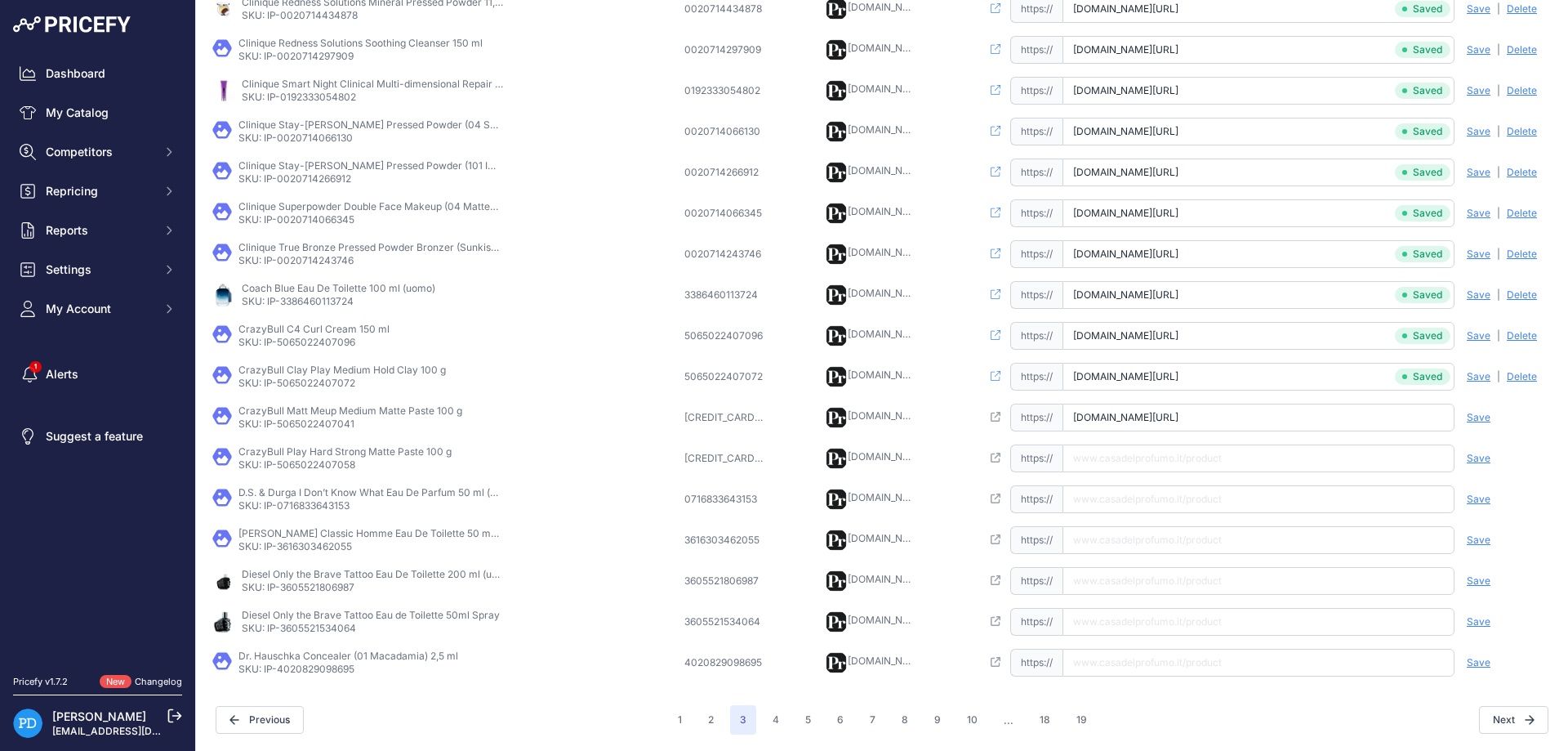
type input "[DOMAIN_NAME][URL]"
click at [1482, 420] on span "Save" at bounding box center [1478, 418] width 23 height 14
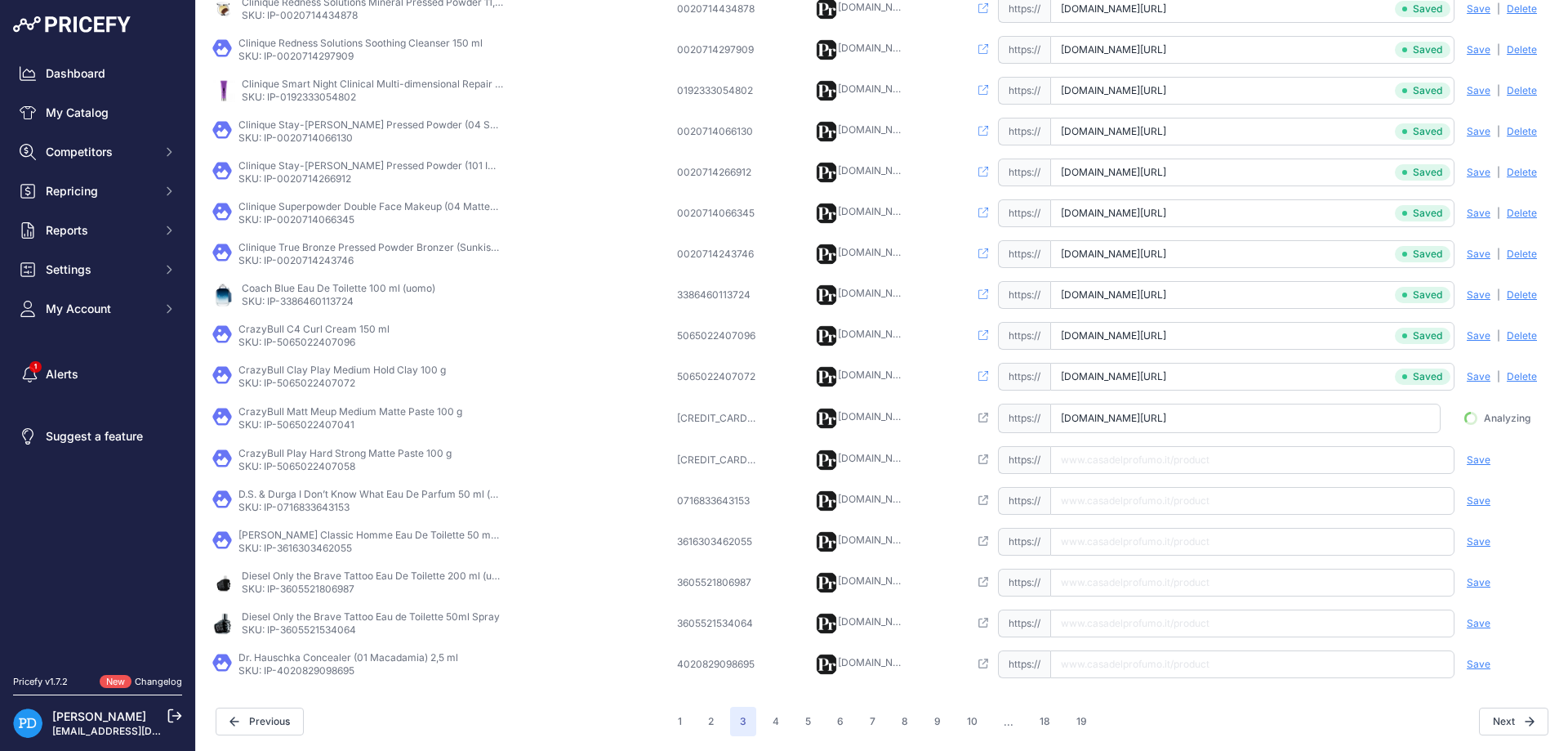
scroll to position [0, 27]
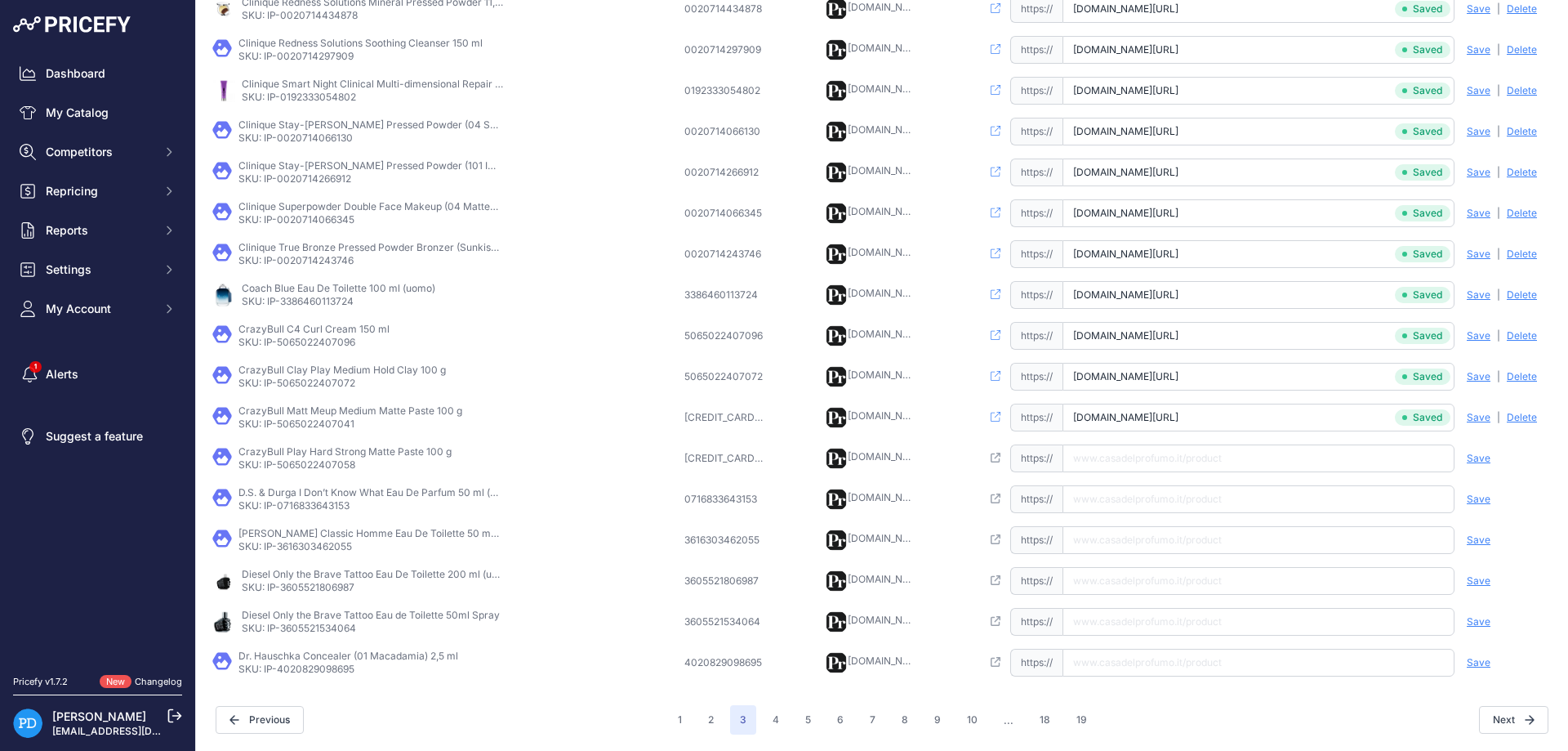
click at [316, 469] on p "SKU: IP-5065022407058" at bounding box center [345, 466] width 213 height 14
click at [1145, 445] on input "text" at bounding box center [1257, 458] width 392 height 28
paste input "[URL][DOMAIN_NAME]"
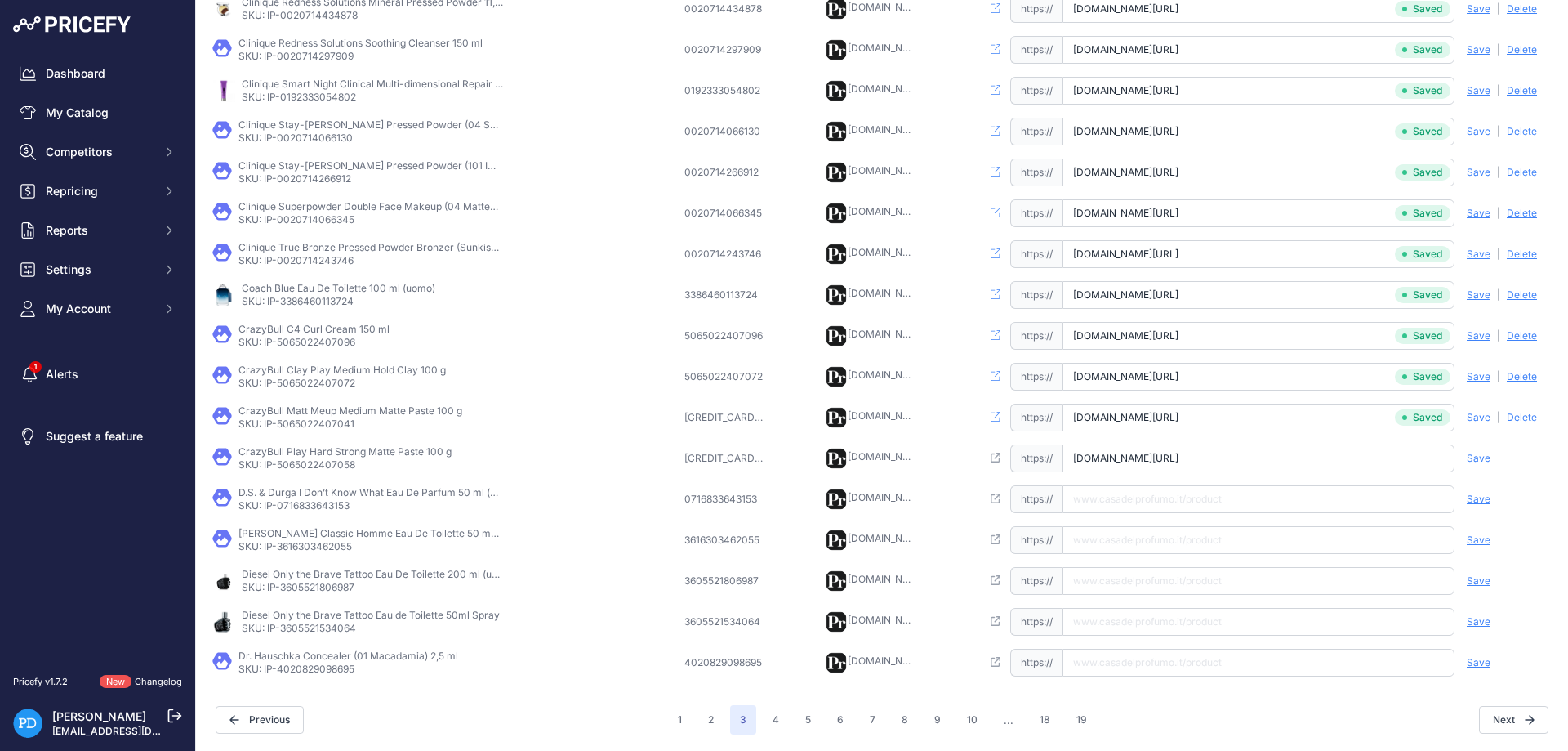
type input "[DOMAIN_NAME][URL]"
click at [1493, 462] on div "Save Analyzing | [GEOGRAPHIC_DATA] Deleting" at bounding box center [1502, 458] width 98 height 28
click at [1481, 460] on span "Save" at bounding box center [1478, 459] width 23 height 14
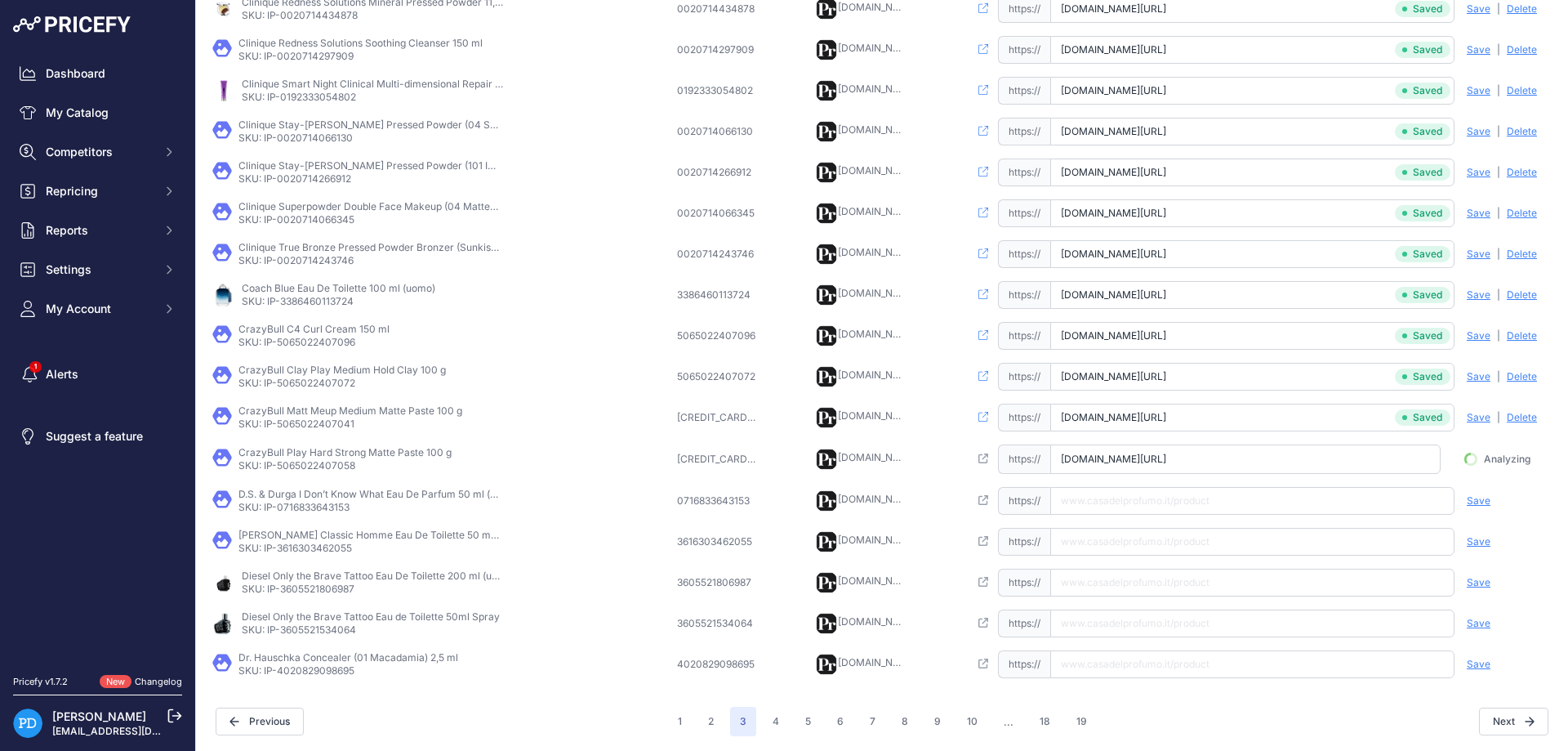
scroll to position [0, 14]
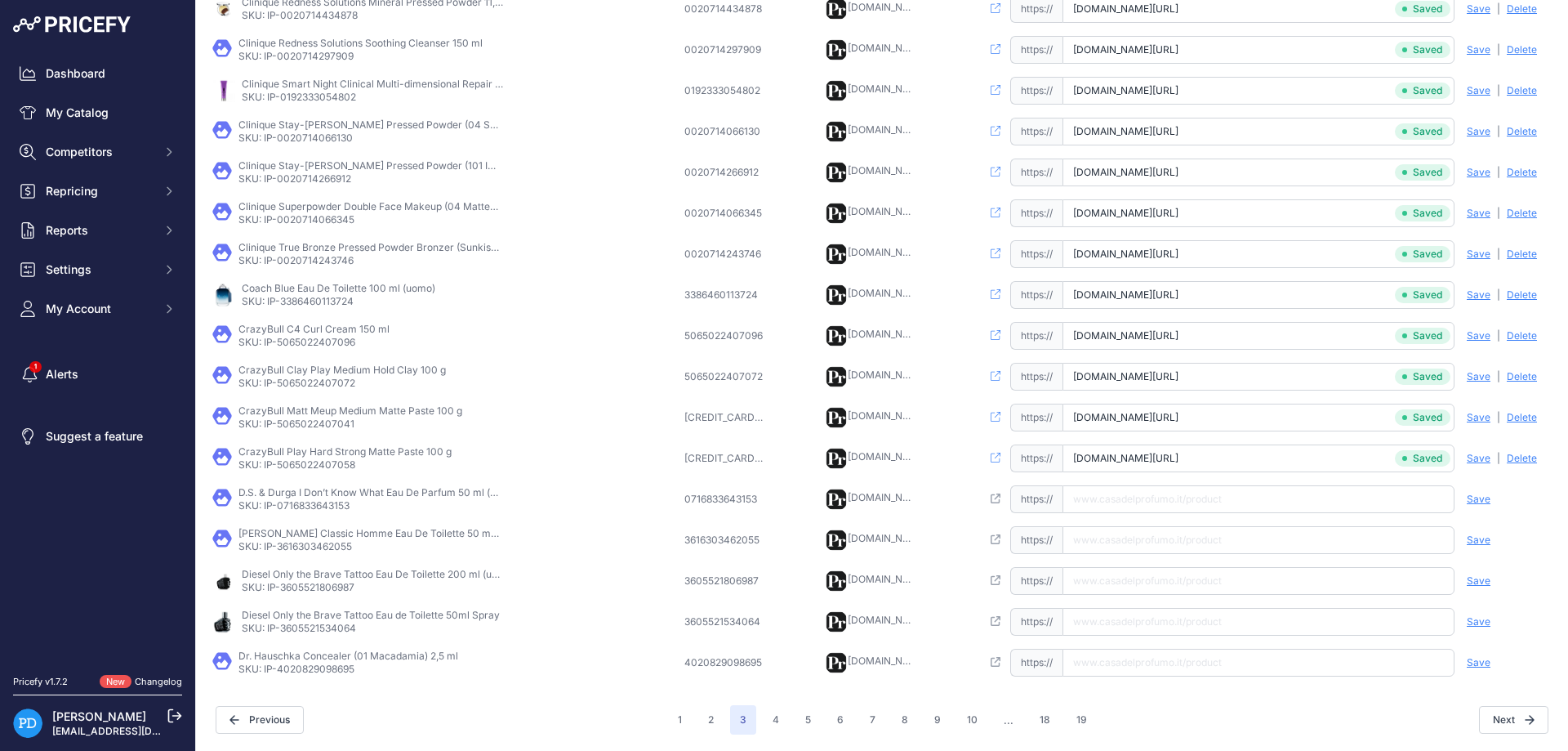
click at [304, 511] on p "SKU: IP-0716833643153" at bounding box center [370, 506] width 261 height 14
paste input "[URL][DOMAIN_NAME]"
click at [1113, 504] on input "[URL][DOMAIN_NAME]" at bounding box center [1257, 498] width 392 height 28
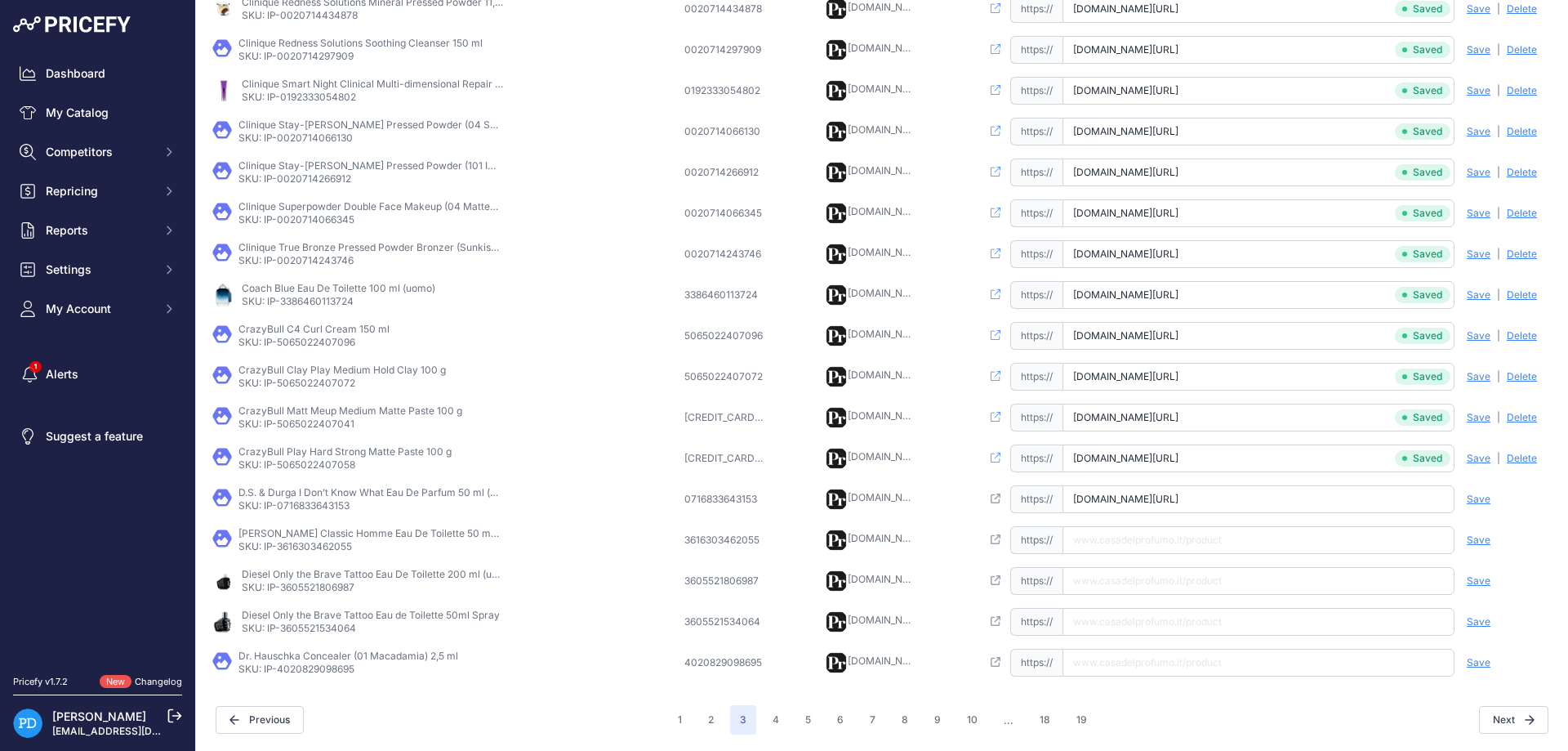
type input "[DOMAIN_NAME][URL]"
click at [1475, 496] on span "Save" at bounding box center [1478, 499] width 23 height 14
click at [291, 543] on p "SKU: IP-3616303462055" at bounding box center [370, 547] width 261 height 14
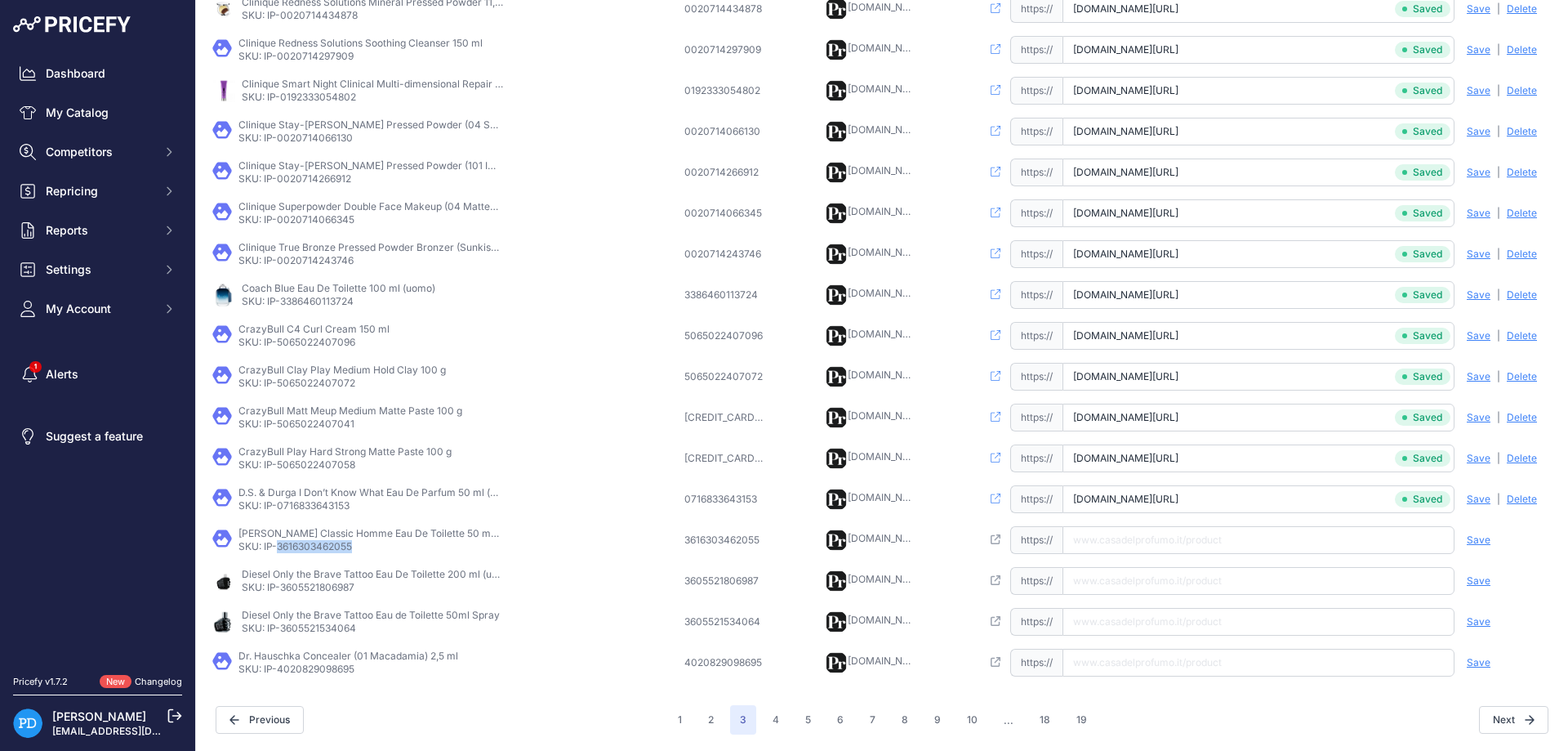
click at [1161, 544] on input "text" at bounding box center [1257, 540] width 392 height 28
paste input "[URL][DOMAIN_NAME][PERSON_NAME]"
type input "[DOMAIN_NAME][URL][PERSON_NAME]"
click at [1468, 538] on span "Save" at bounding box center [1478, 540] width 23 height 14
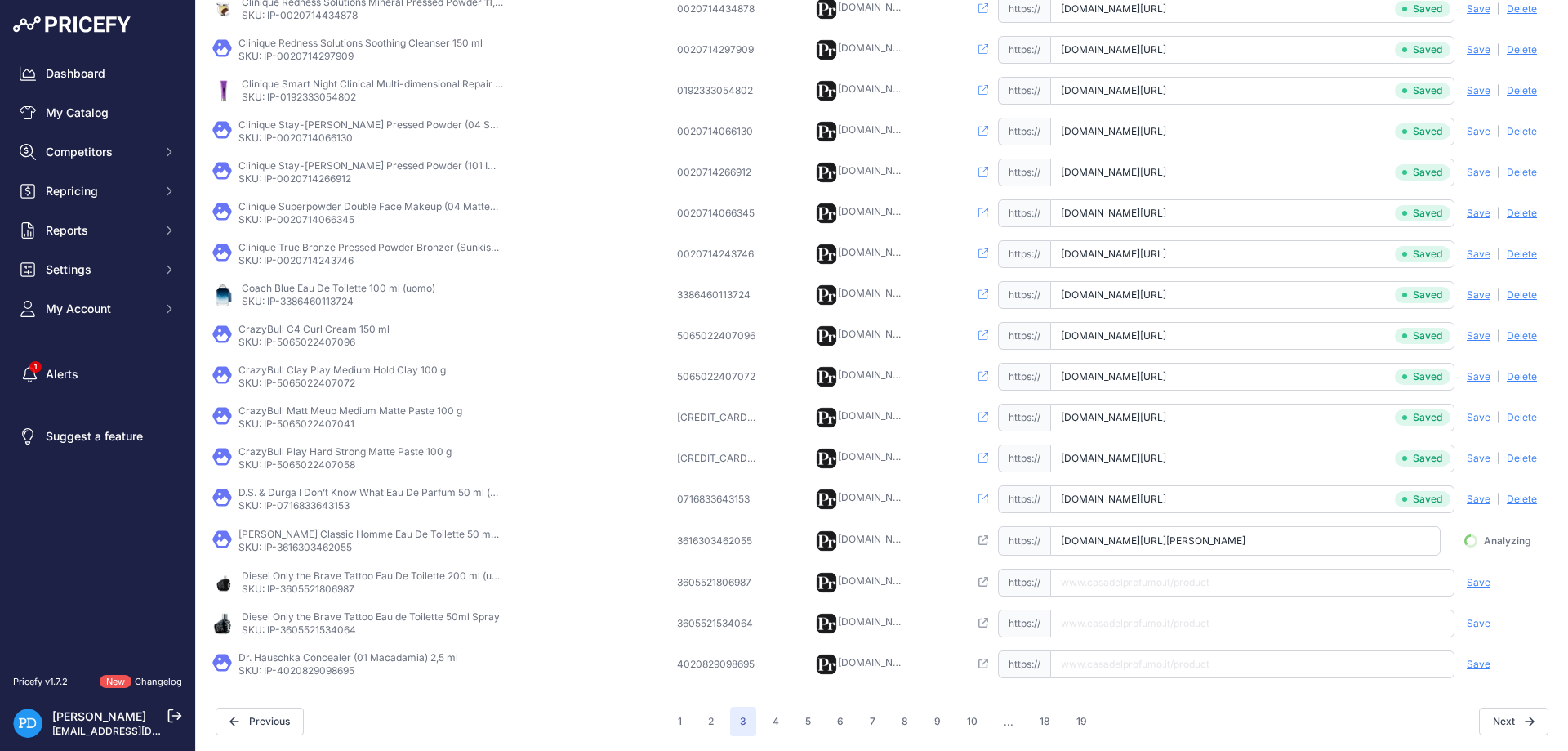
scroll to position [0, 77]
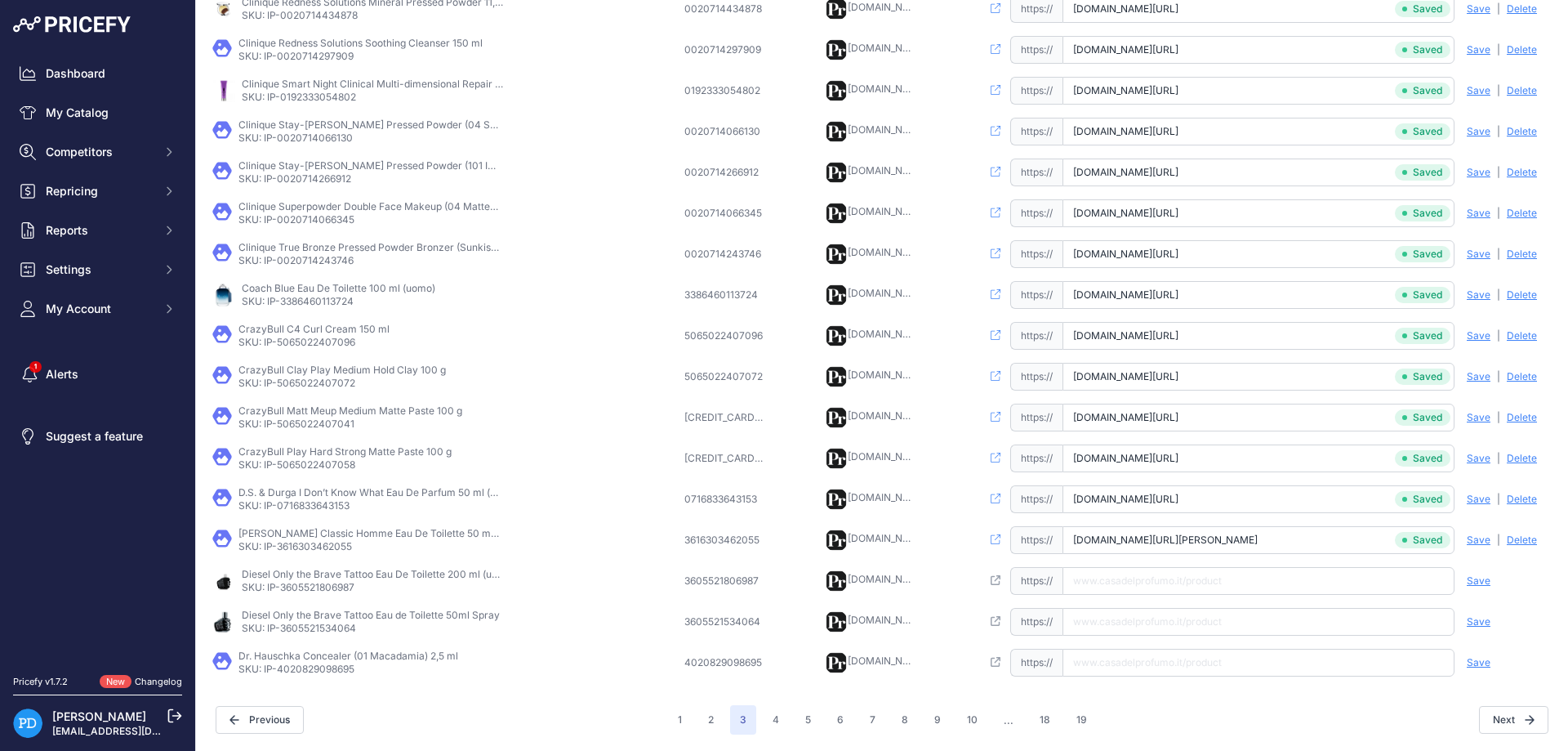
click at [332, 587] on p "SKU: IP-3605521806987" at bounding box center [372, 587] width 261 height 14
click at [1248, 599] on td "Open this link https:// Saved false Save Analyzing | [GEOGRAPHIC_DATA] Deleting" at bounding box center [1266, 581] width 577 height 41
click at [1239, 582] on input "text" at bounding box center [1257, 581] width 392 height 28
paste input "[URL][DOMAIN_NAME]"
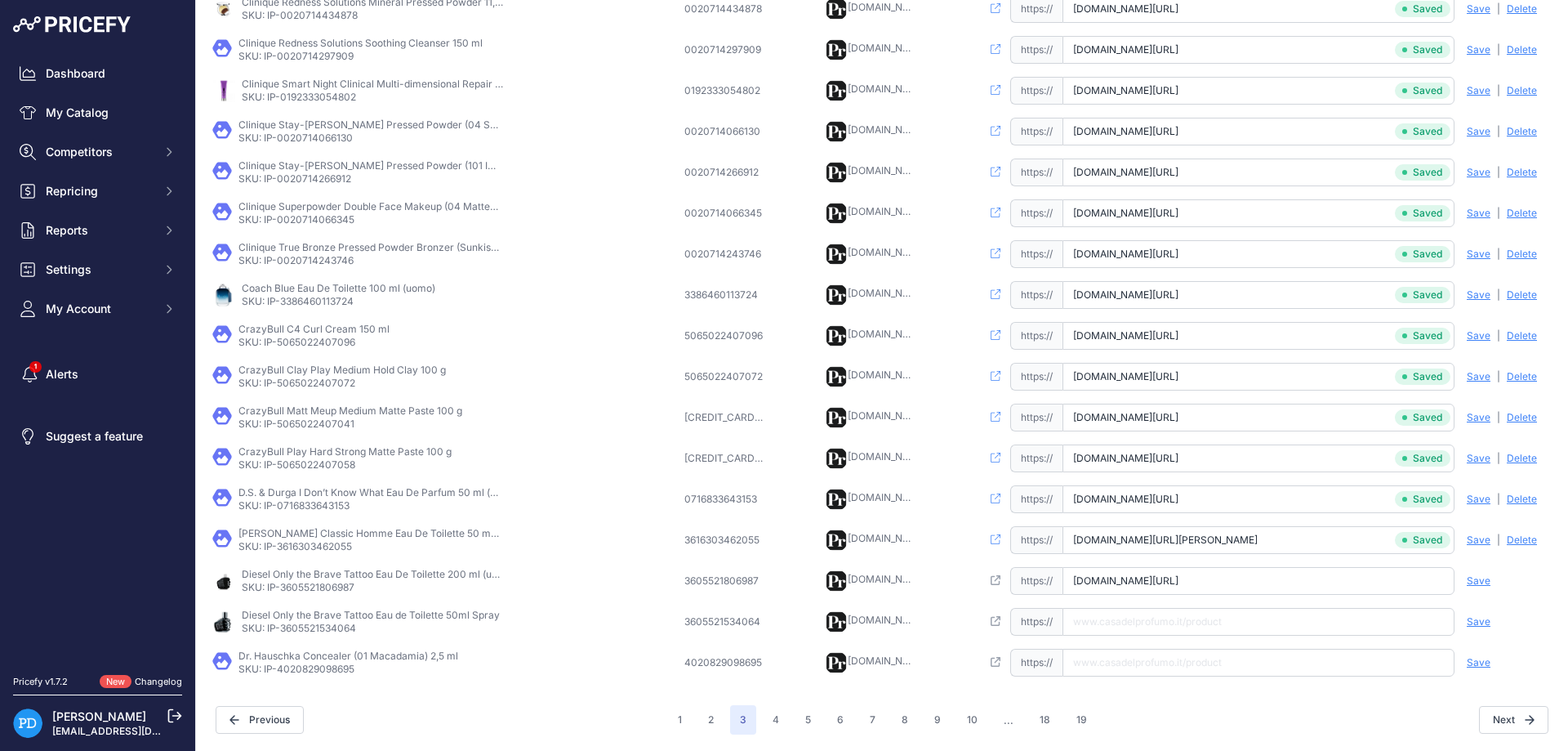
type input "[DOMAIN_NAME][URL]"
click at [1476, 580] on span "Save" at bounding box center [1478, 581] width 23 height 14
click at [298, 628] on p "SKU: IP-3605521534064" at bounding box center [370, 628] width 258 height 14
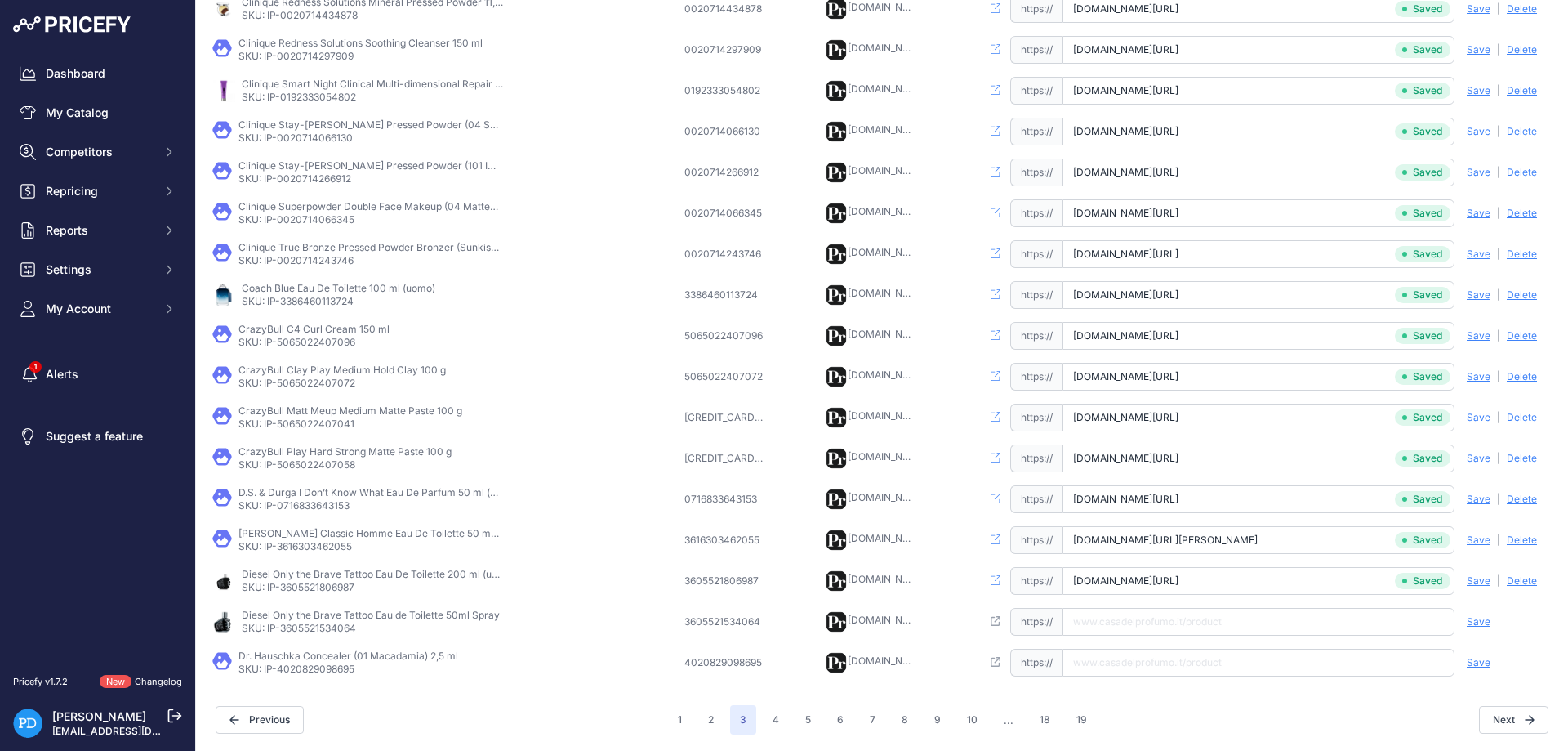
click at [1103, 608] on input "text" at bounding box center [1257, 621] width 392 height 28
paste input "[URL][DOMAIN_NAME]"
type input "[DOMAIN_NAME][URL]"
click at [1468, 619] on span "Save" at bounding box center [1478, 622] width 23 height 14
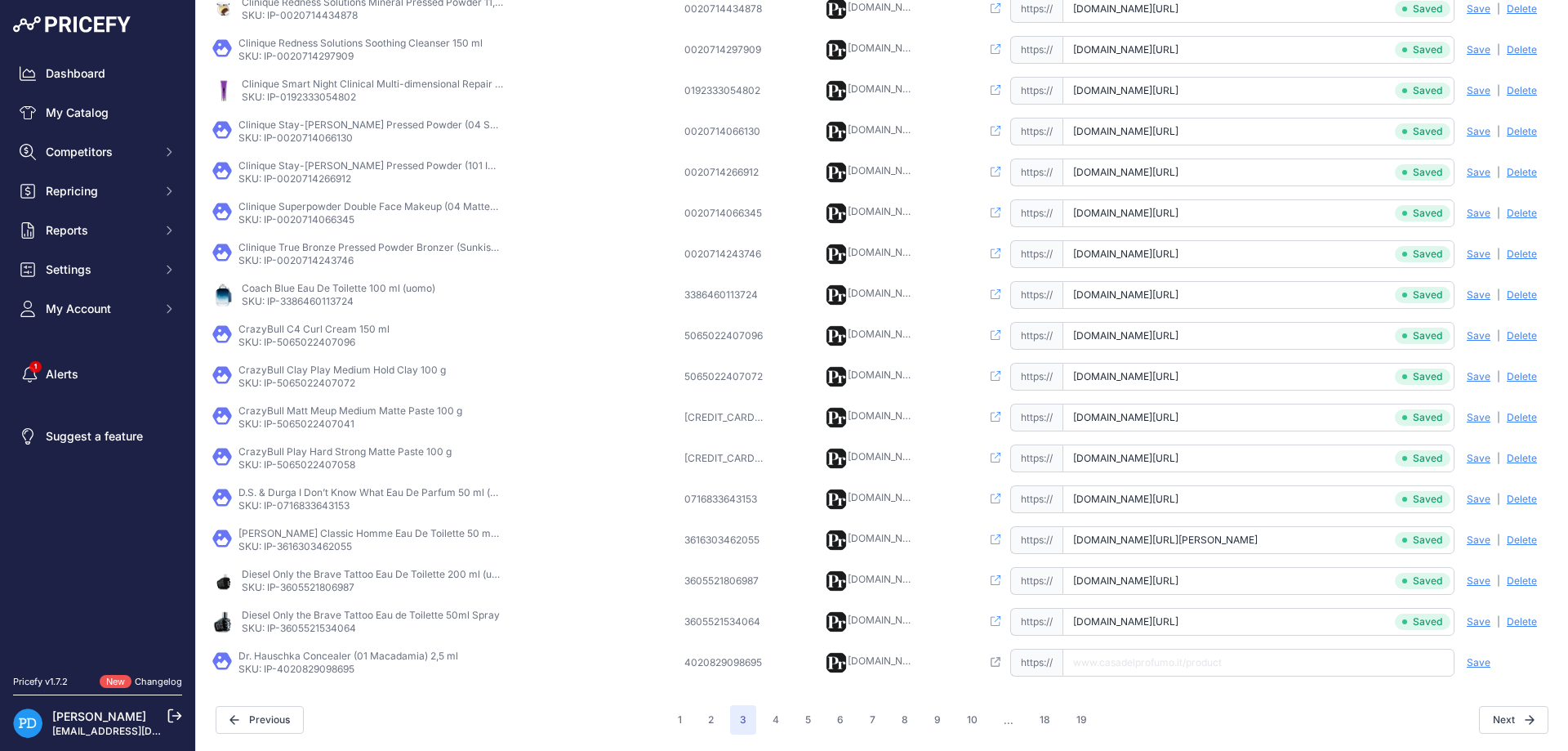
scroll to position [0, 64]
click at [330, 668] on p "SKU: IP-4020829098695" at bounding box center [348, 670] width 220 height 14
click at [1169, 666] on input "text" at bounding box center [1257, 662] width 392 height 28
paste input "[URL][DOMAIN_NAME]"
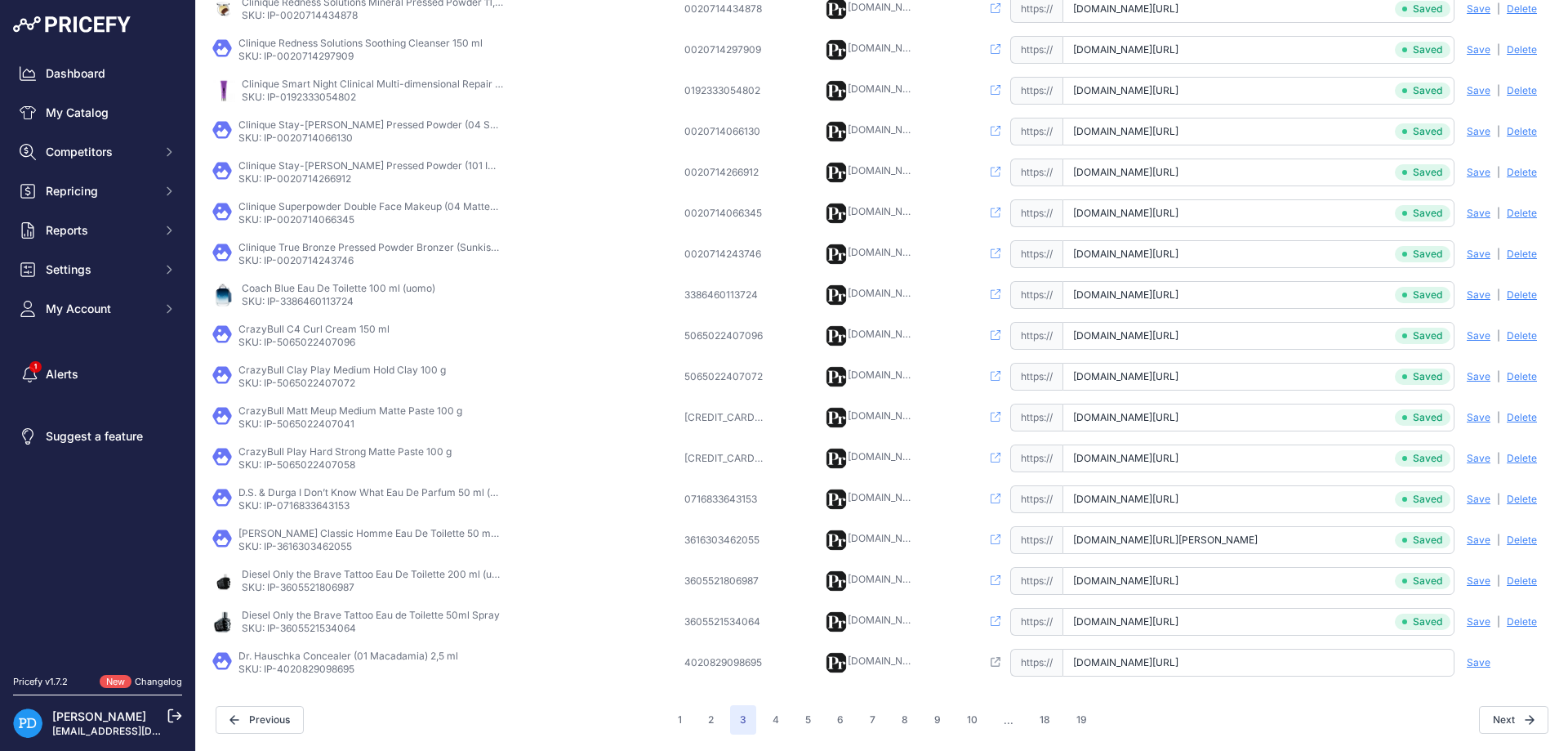
scroll to position [0, 23]
type input "[DOMAIN_NAME][URL]"
click at [1476, 661] on span "Save" at bounding box center [1478, 663] width 23 height 14
click at [716, 709] on button "2" at bounding box center [711, 720] width 25 height 29
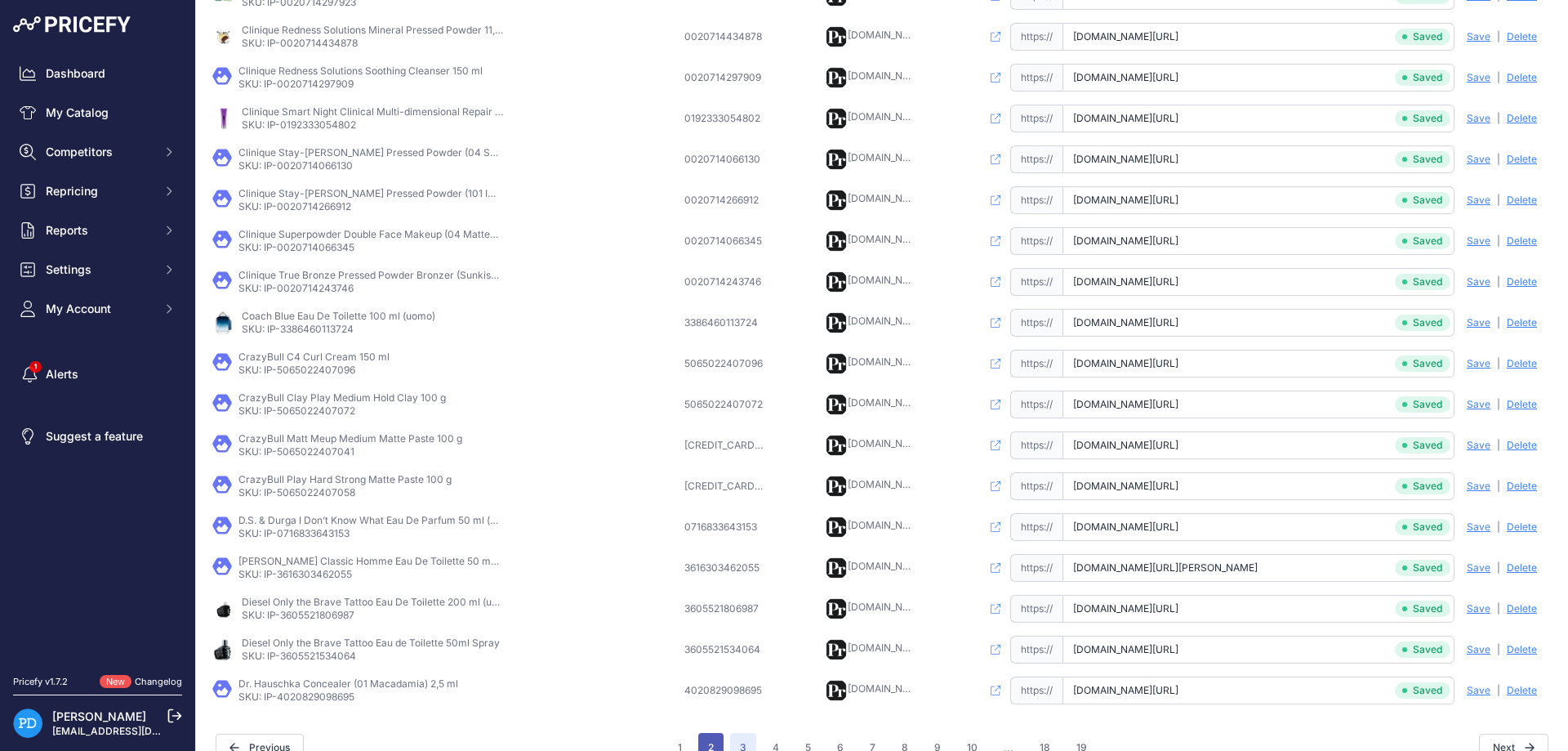
scroll to position [411, 0]
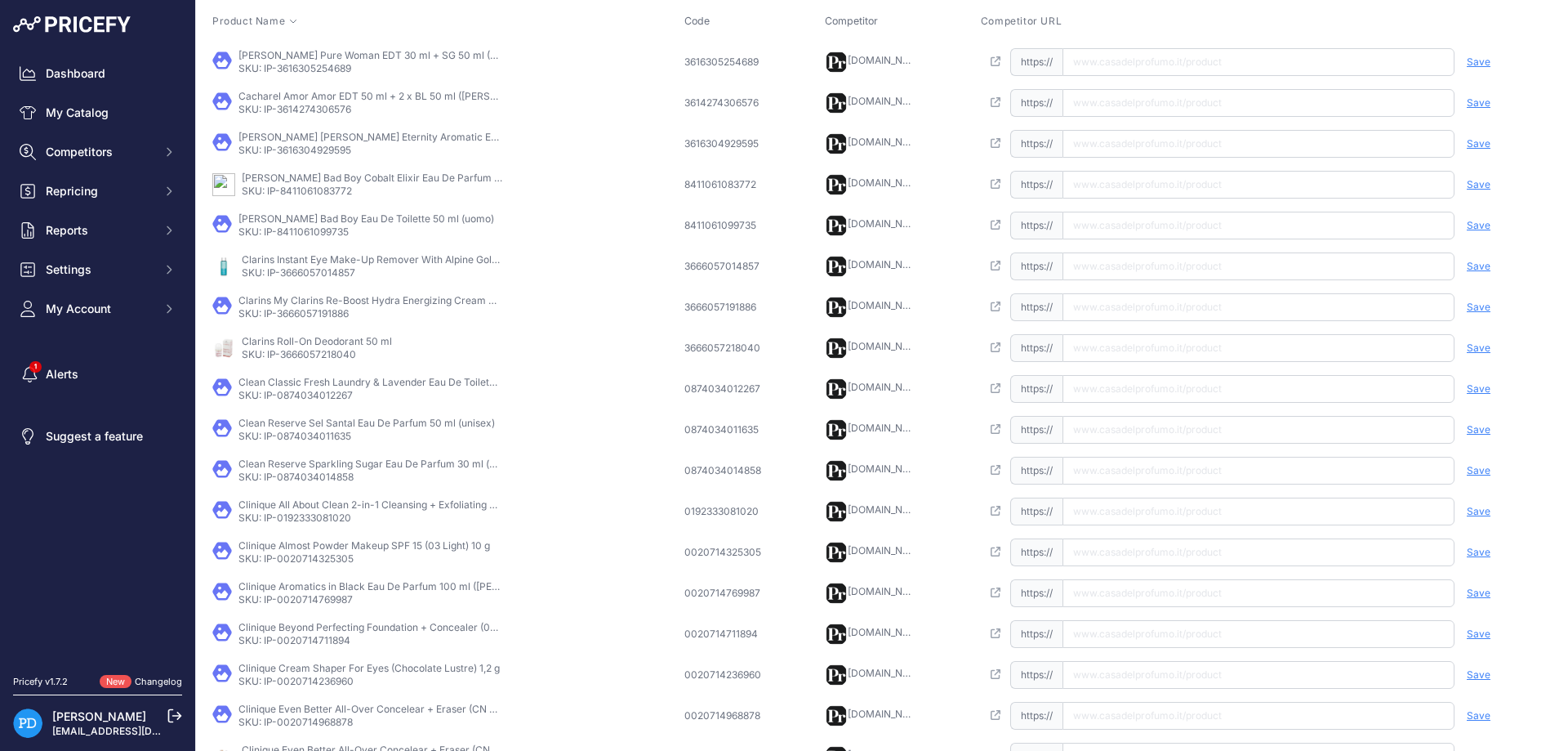
scroll to position [60, 0]
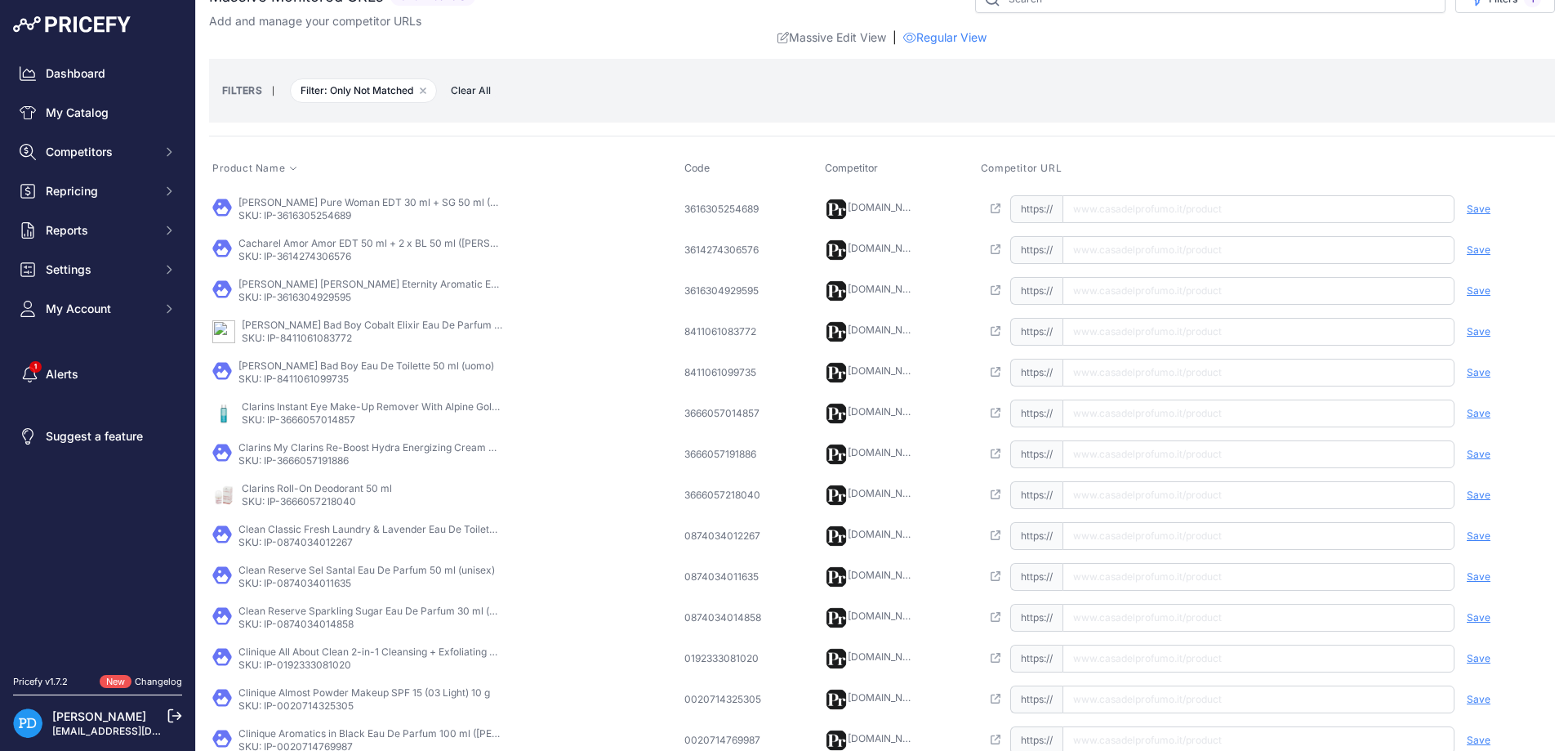
click at [320, 215] on p "SKU: IP-3616305254689" at bounding box center [370, 216] width 261 height 14
paste input "[URL][DOMAIN_NAME]"
click at [1086, 212] on input "[URL][DOMAIN_NAME]" at bounding box center [1257, 209] width 392 height 28
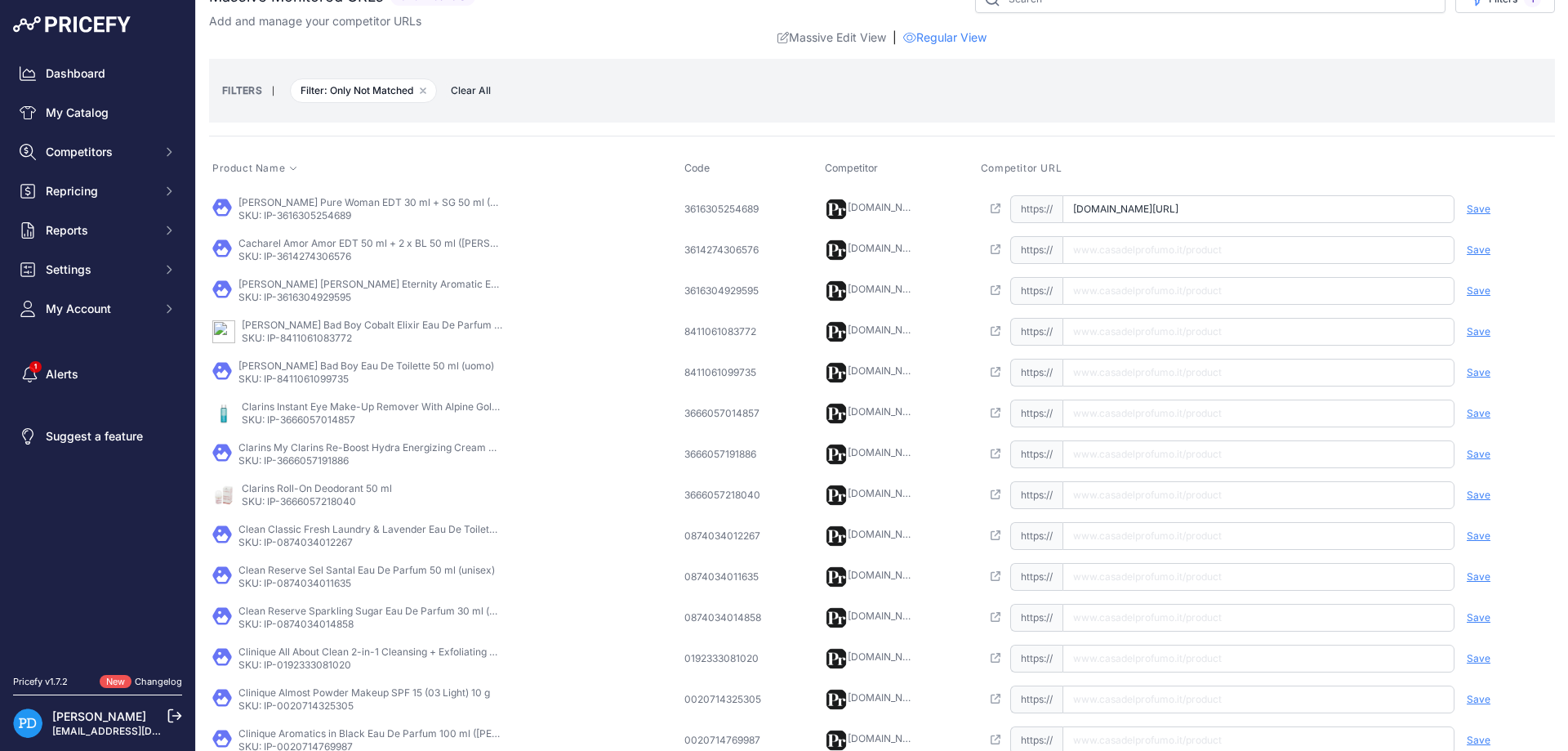
type input "[DOMAIN_NAME][URL]"
click at [1478, 207] on span "Save" at bounding box center [1478, 209] width 23 height 14
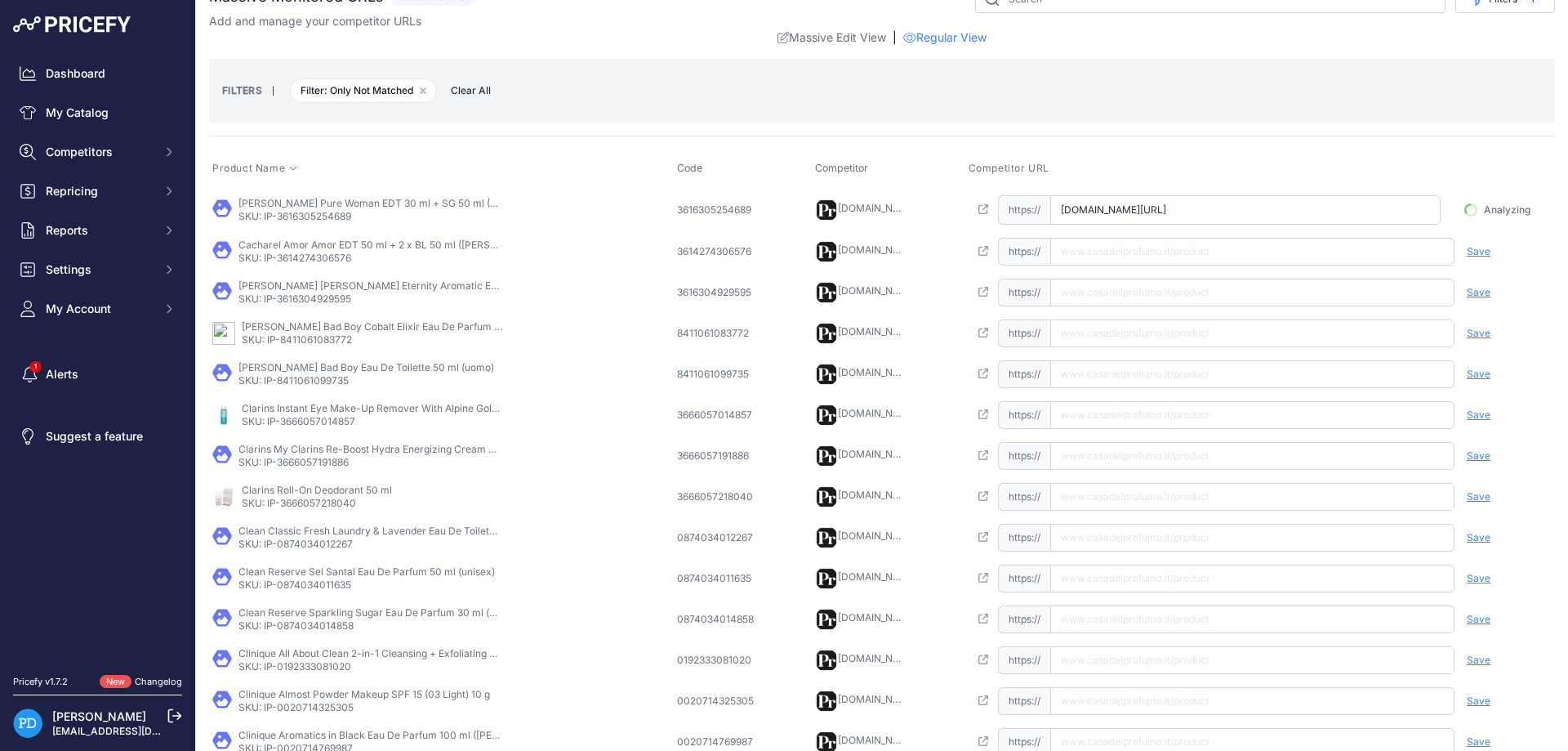
scroll to position [0, 63]
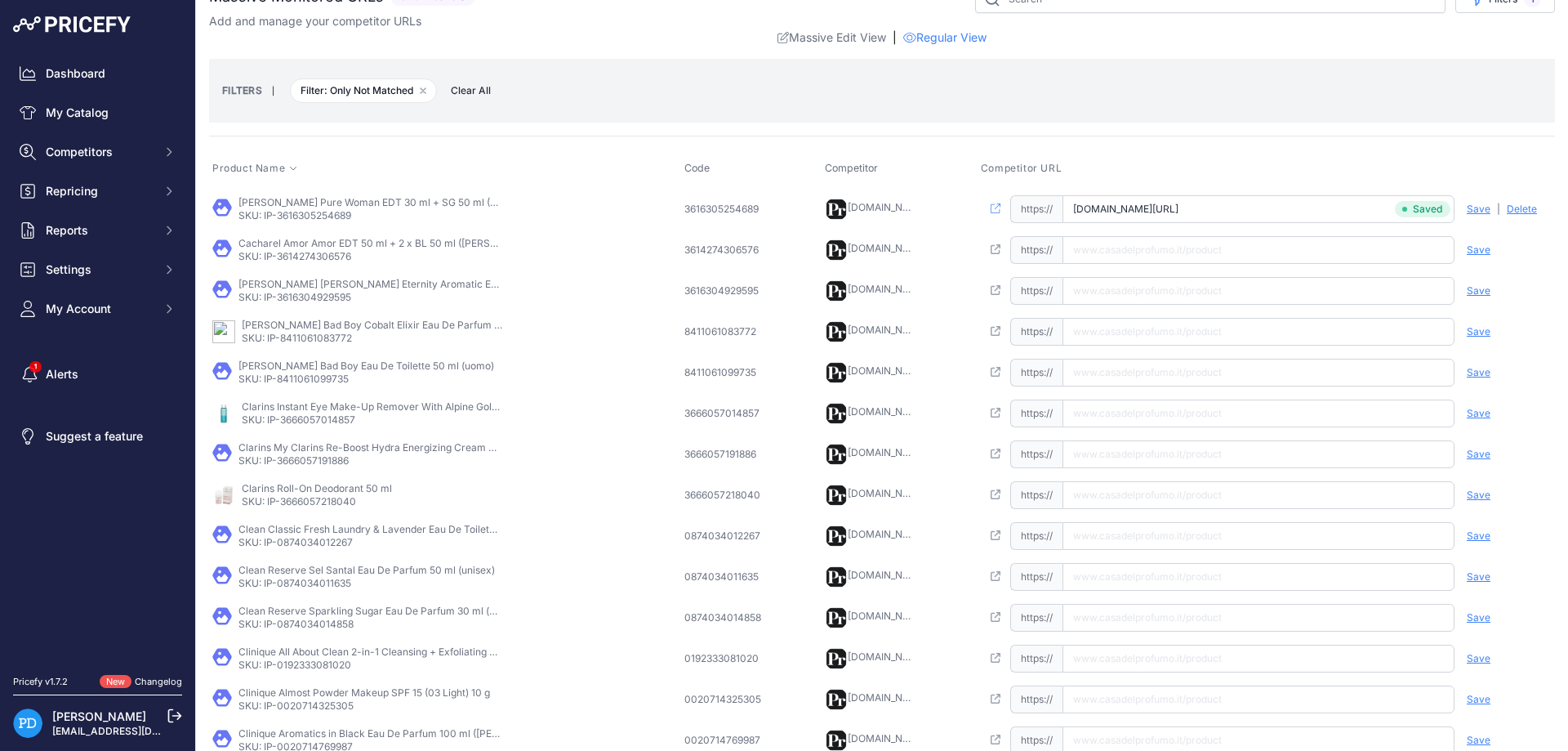
click at [285, 239] on p "Cacharel Amor Amor EDT 50 ml + 2 x BL 50 ml ([PERSON_NAME])" at bounding box center [370, 244] width 261 height 14
click at [307, 255] on p "SKU: IP-3614274306576" at bounding box center [370, 256] width 261 height 14
click at [1149, 269] on td "Open this link https:// Saved false Save Analyzing | [GEOGRAPHIC_DATA] Deleting" at bounding box center [1266, 250] width 577 height 41
click at [1150, 255] on input "text" at bounding box center [1257, 250] width 392 height 28
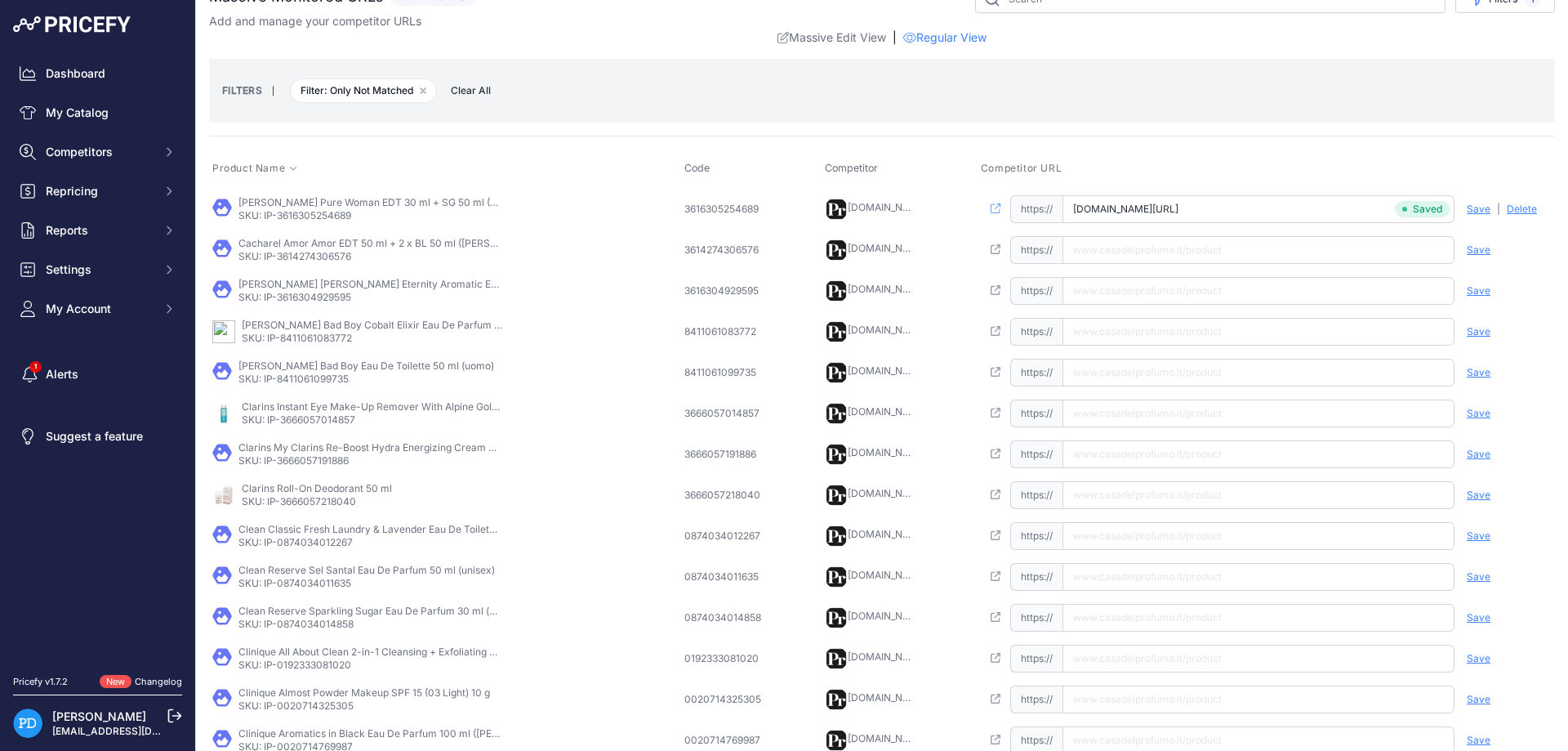
paste input "[URL][DOMAIN_NAME]"
type input "[DOMAIN_NAME][URL]"
click at [1483, 248] on span "Save" at bounding box center [1478, 251] width 23 height 14
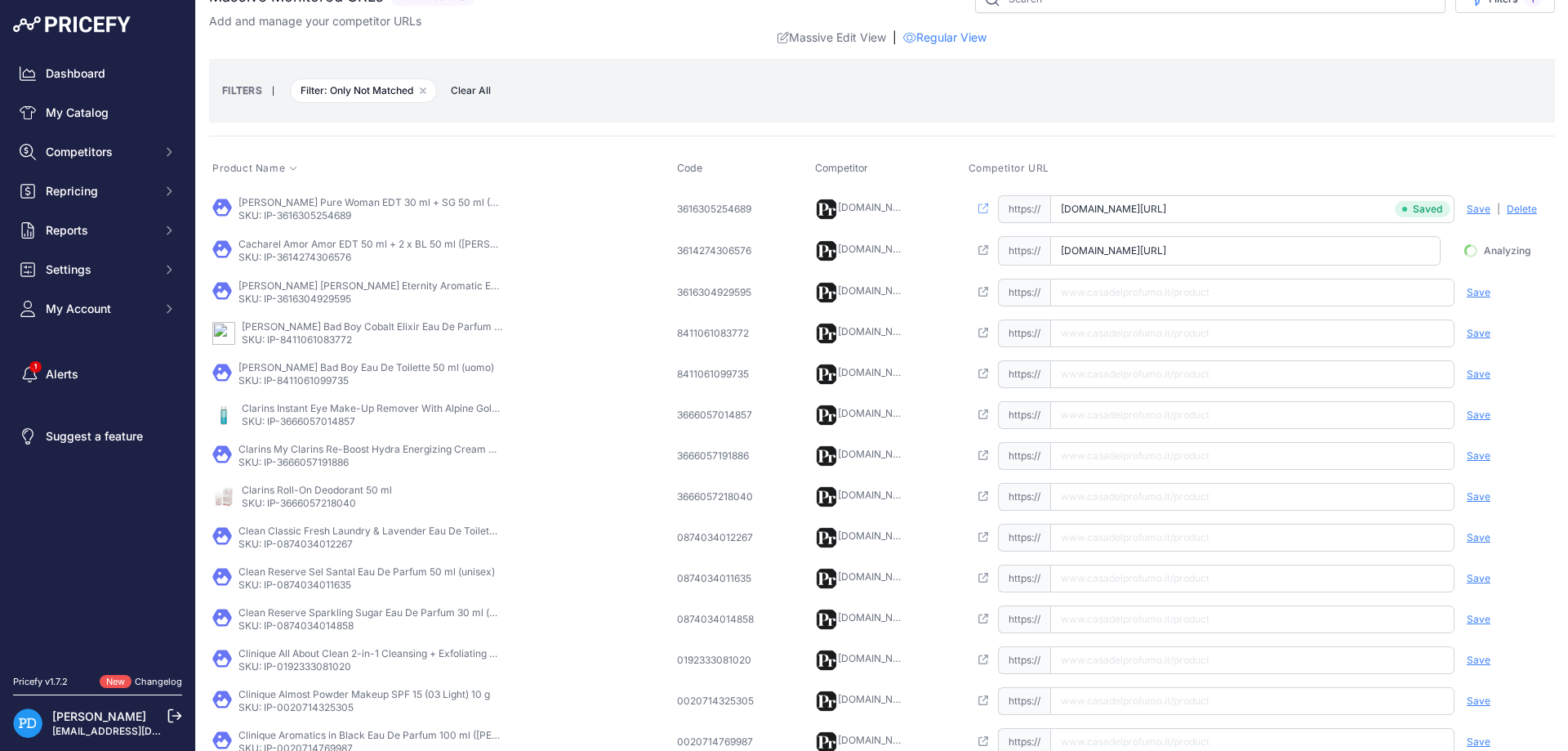
scroll to position [0, 85]
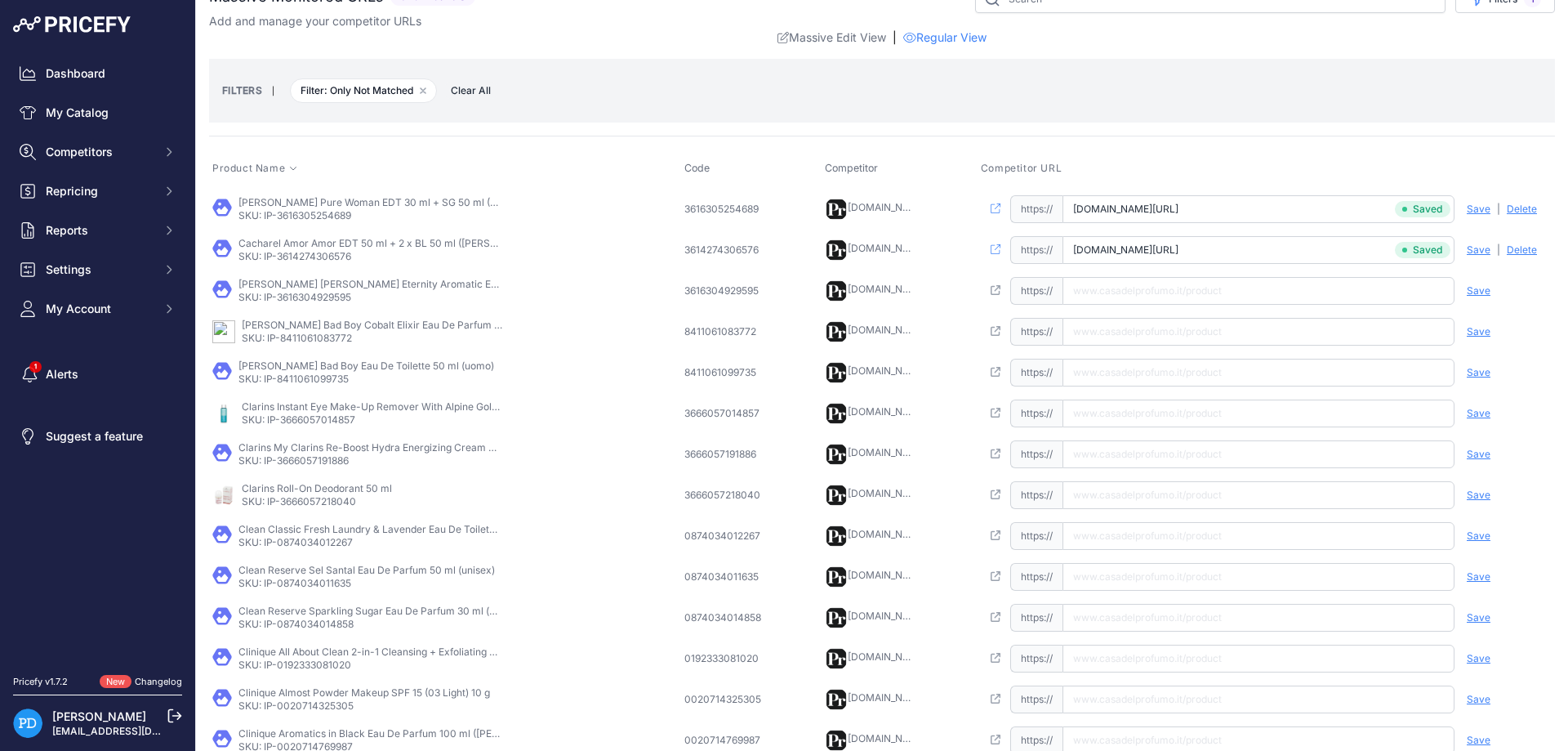
click at [322, 289] on p "[PERSON_NAME] [PERSON_NAME] Eternity Aromatic Essence for Men Parfum Intense 20…" at bounding box center [370, 285] width 261 height 14
click at [344, 303] on td "[PERSON_NAME] [PERSON_NAME] Eternity Aromatic Essence for Men Parfum Intense 20…" at bounding box center [445, 290] width 472 height 41
click at [1125, 281] on input "text" at bounding box center [1257, 290] width 392 height 28
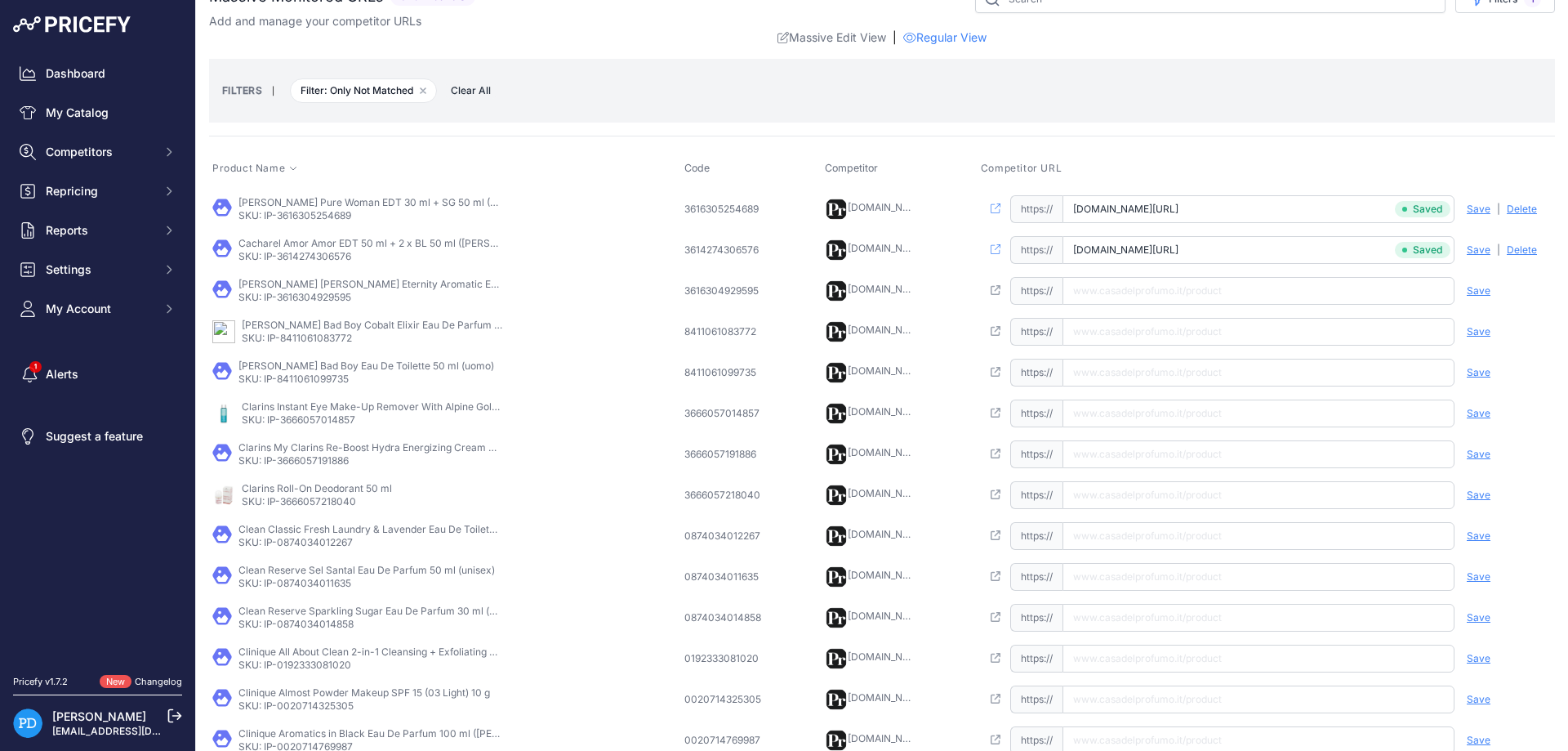
paste input "[URL][DOMAIN_NAME][PERSON_NAME]"
type input "[DOMAIN_NAME][URL][PERSON_NAME]"
click at [1486, 289] on span "Save" at bounding box center [1478, 291] width 23 height 14
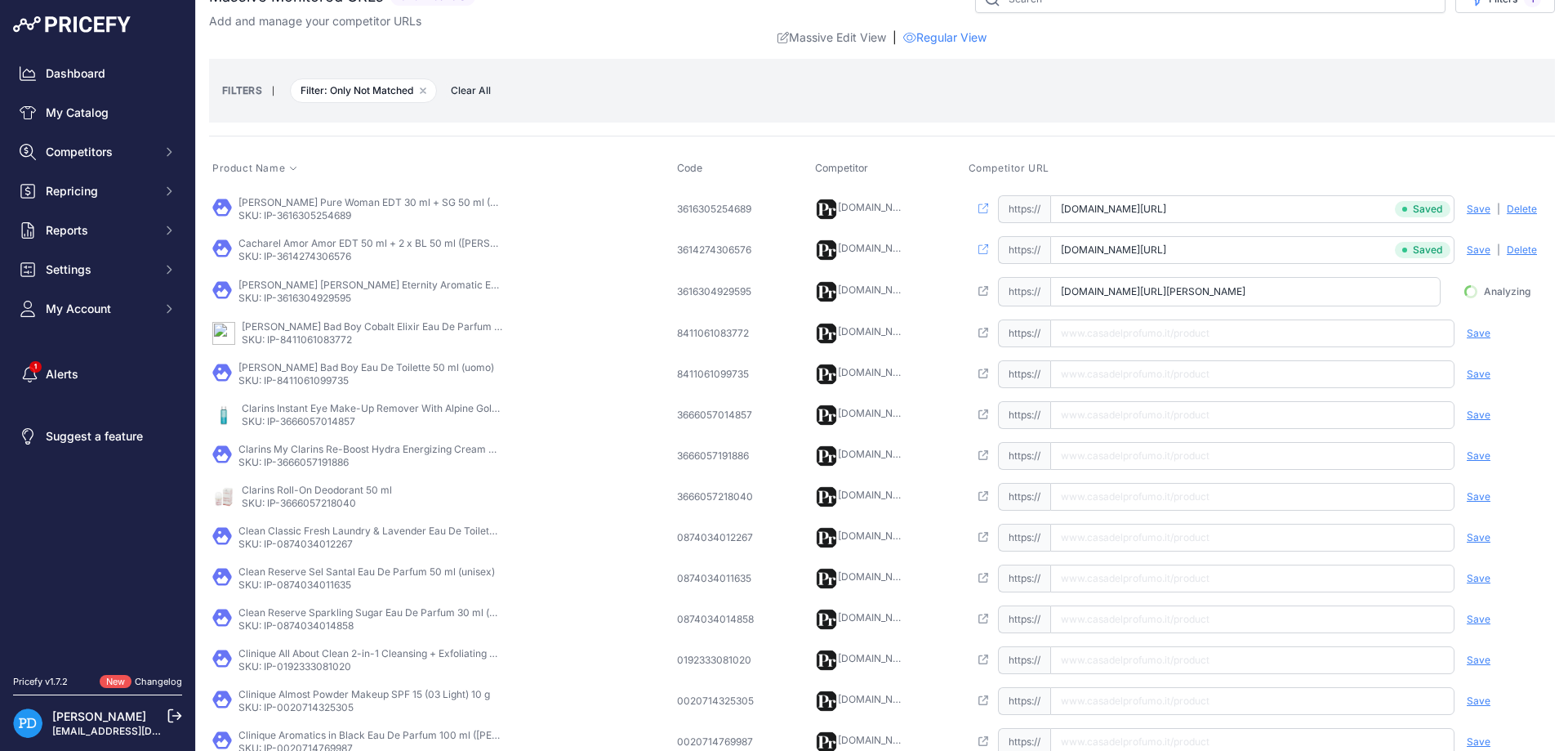
scroll to position [0, 184]
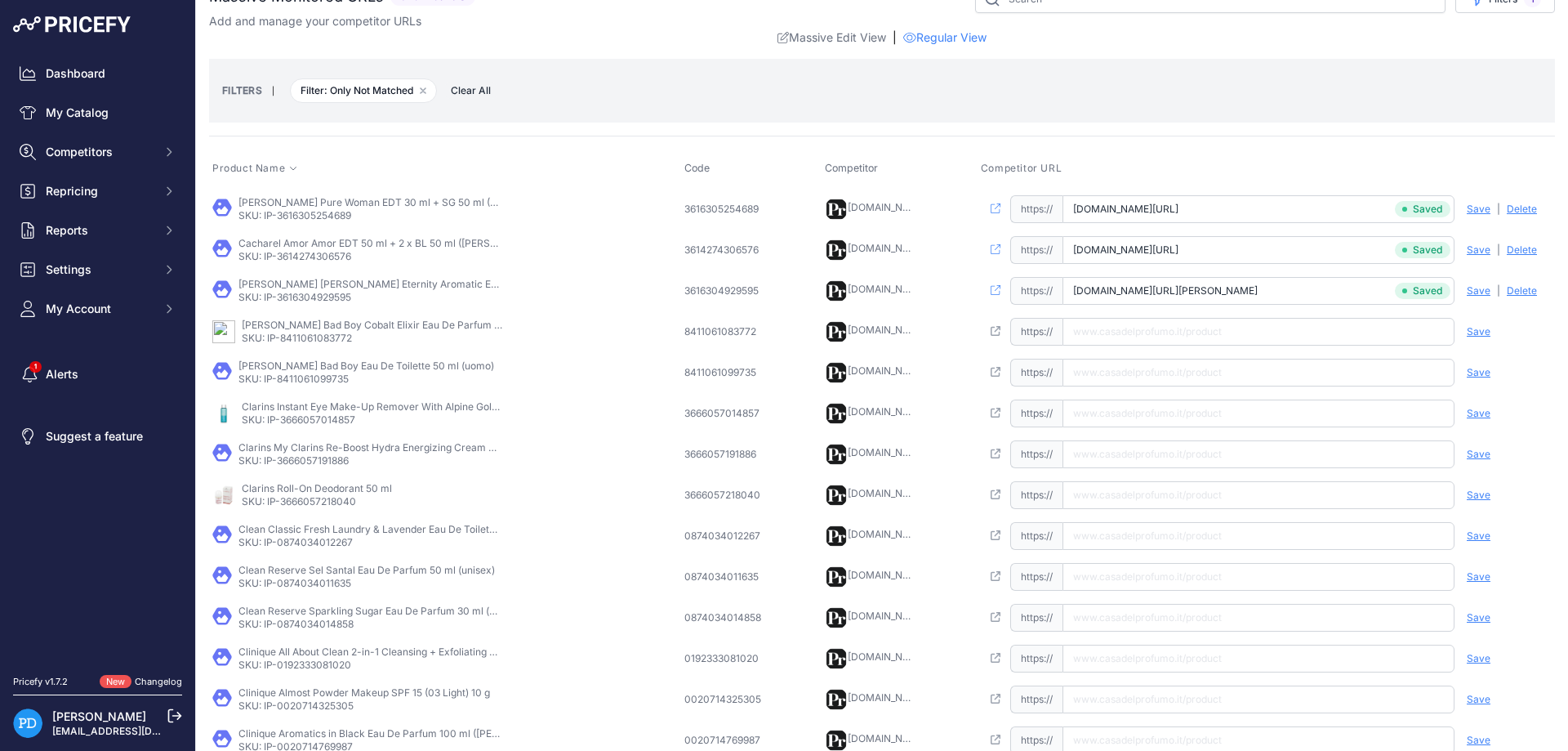
click at [331, 344] on p "SKU: IP-8411061083772" at bounding box center [372, 339] width 261 height 14
click at [1215, 324] on input "text" at bounding box center [1257, 331] width 392 height 28
paste input "[URL][DOMAIN_NAME][PERSON_NAME]"
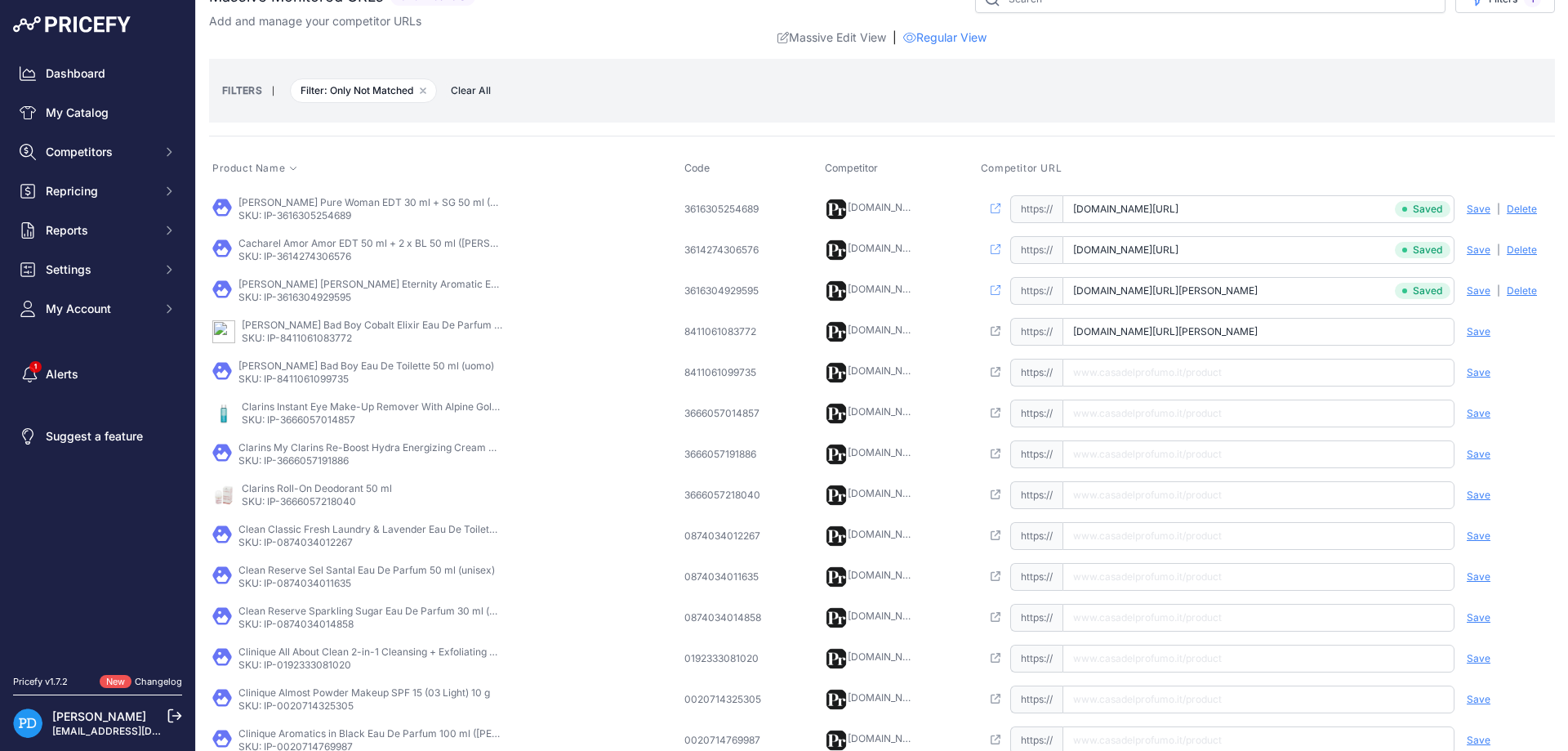
type input "[DOMAIN_NAME][URL][PERSON_NAME]"
click at [1476, 333] on span "Save" at bounding box center [1478, 332] width 23 height 14
click at [327, 380] on p "SKU: IP-8411061099735" at bounding box center [367, 379] width 255 height 14
click at [1171, 360] on input "text" at bounding box center [1257, 373] width 392 height 28
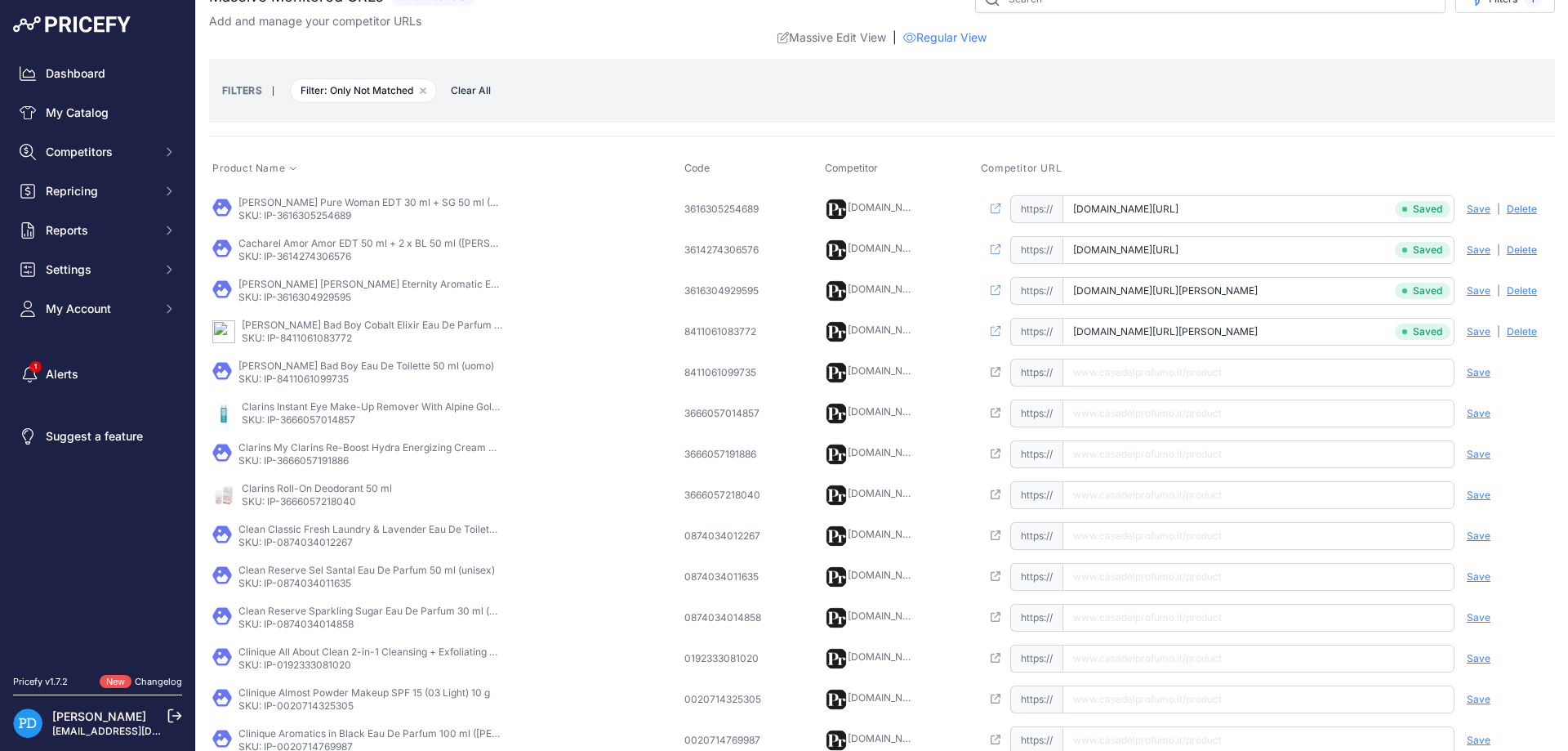
paste input "[URL][DOMAIN_NAME][PERSON_NAME]"
type input "[DOMAIN_NAME][URL][PERSON_NAME]"
click at [1480, 372] on span "Save" at bounding box center [1478, 373] width 23 height 14
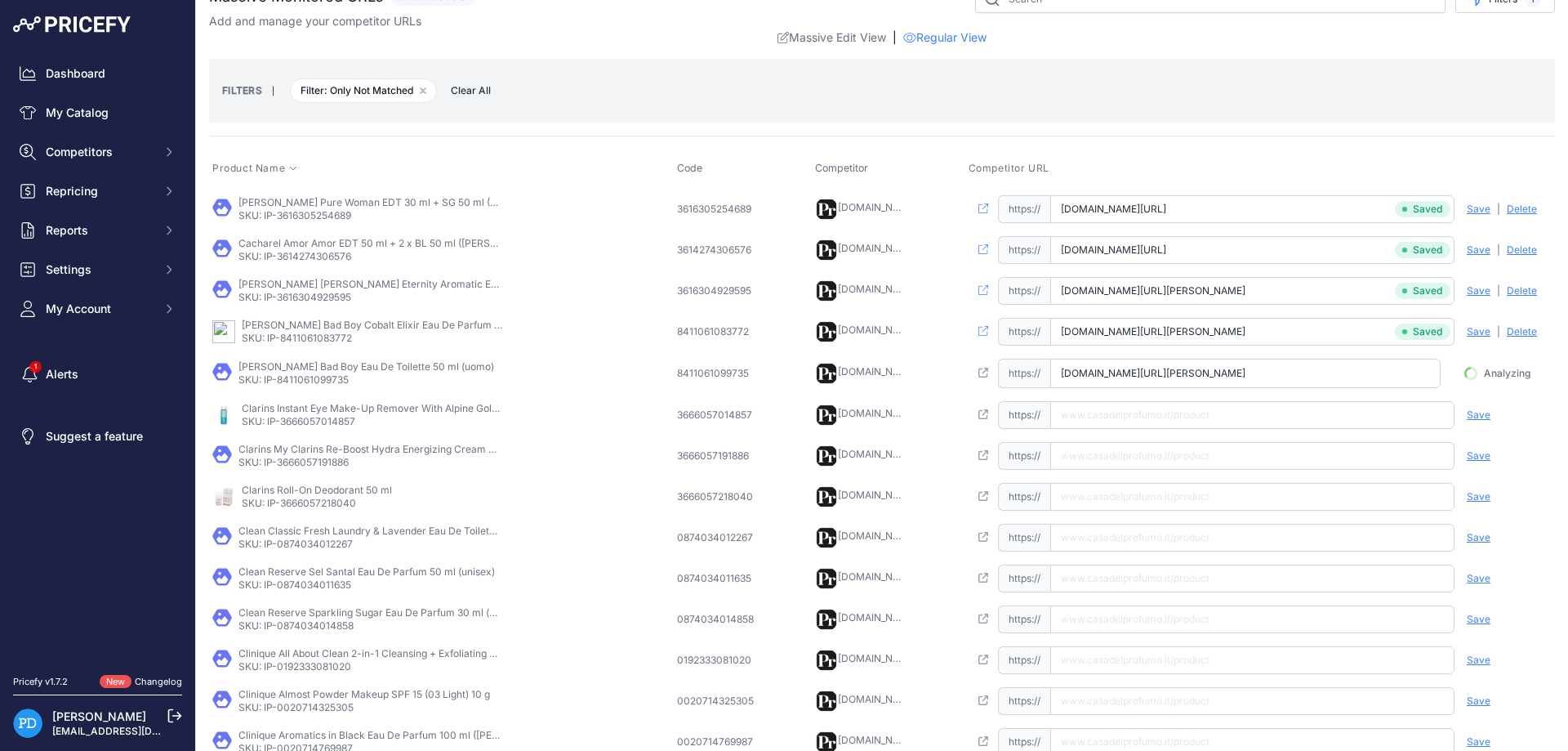
scroll to position [0, 45]
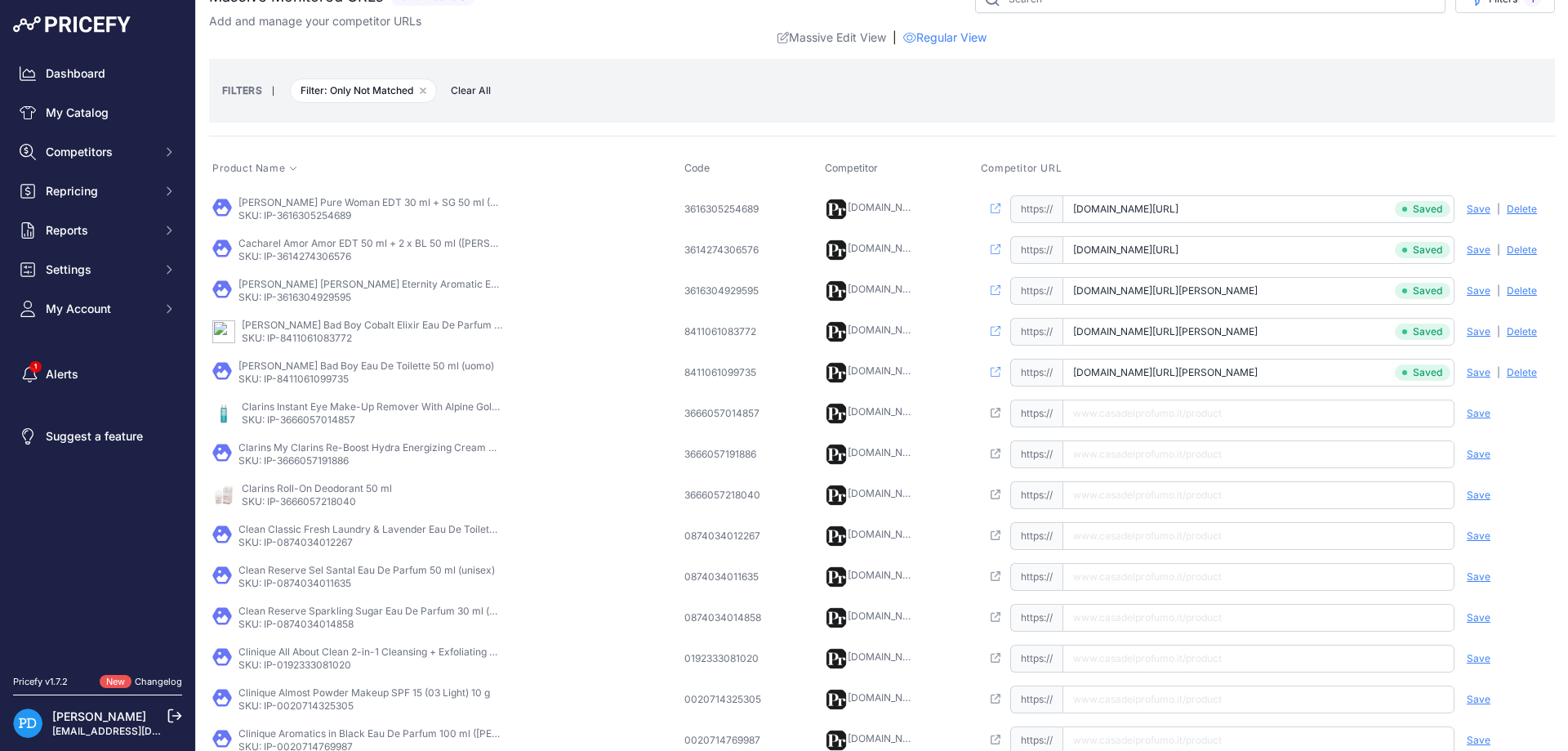
click at [333, 417] on p "SKU: IP-3666057014857" at bounding box center [372, 420] width 261 height 14
click at [1119, 420] on input "[URL][DOMAIN_NAME]" at bounding box center [1257, 413] width 392 height 28
type input "[DOMAIN_NAME][URL]"
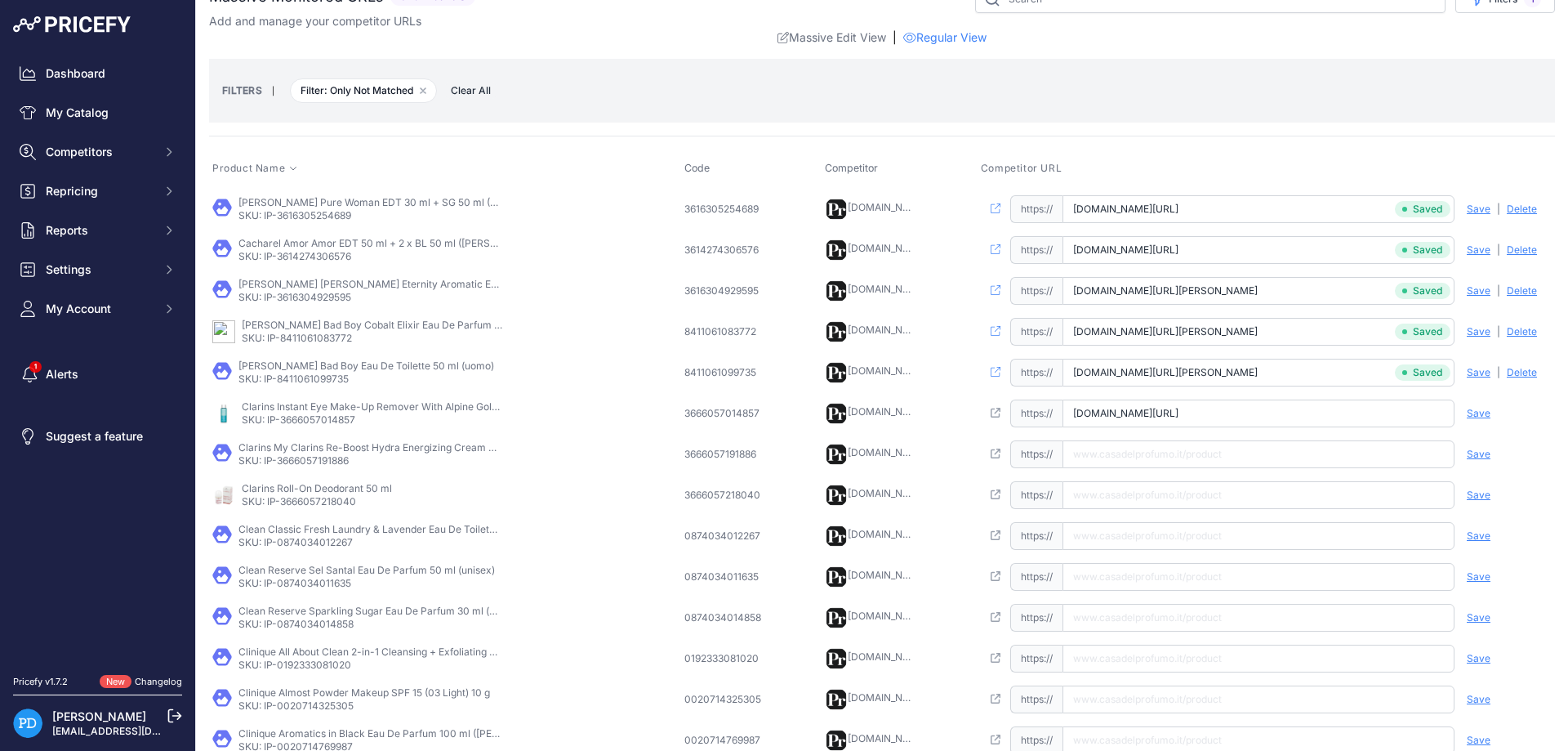
click at [1483, 410] on span "Save" at bounding box center [1478, 413] width 23 height 14
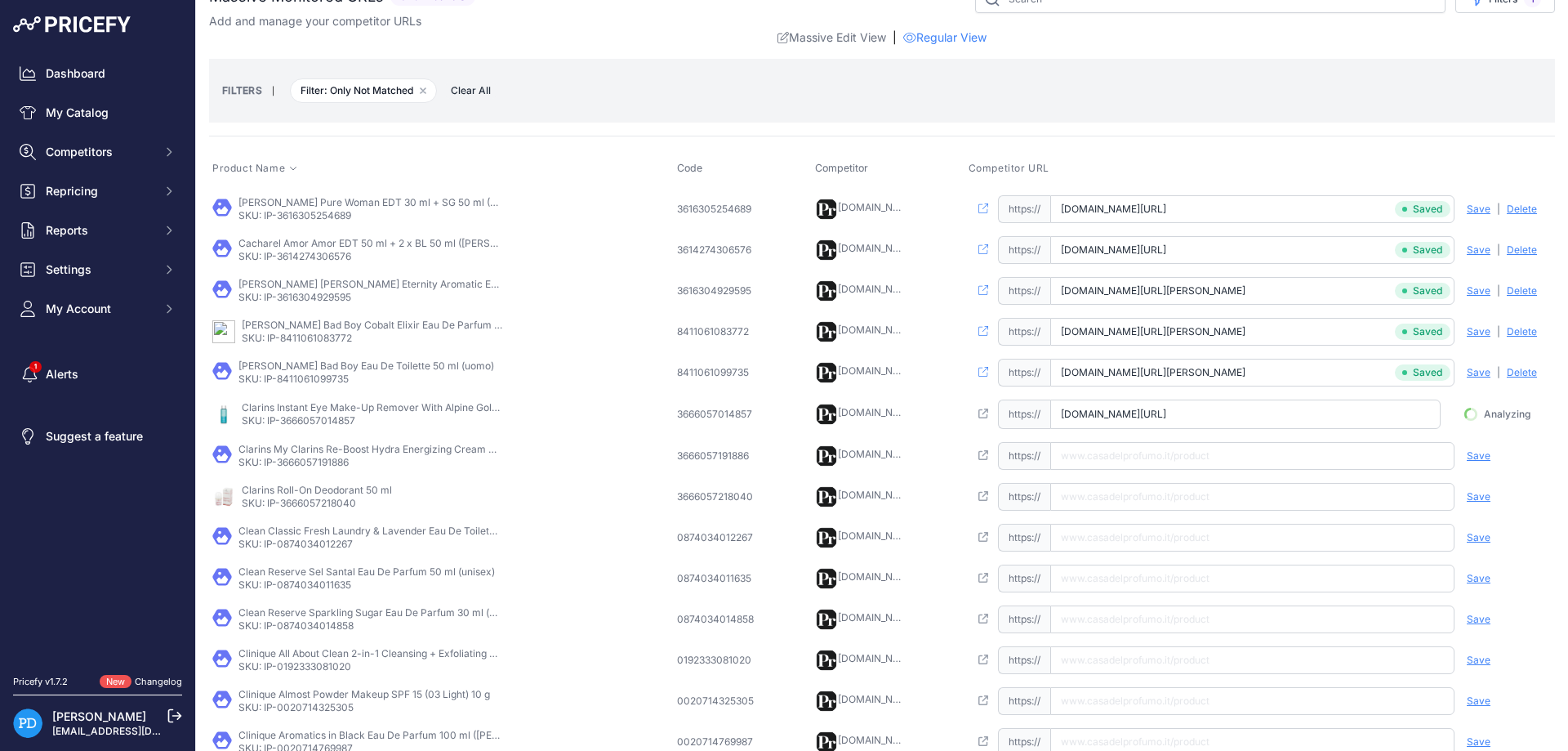
scroll to position [0, 232]
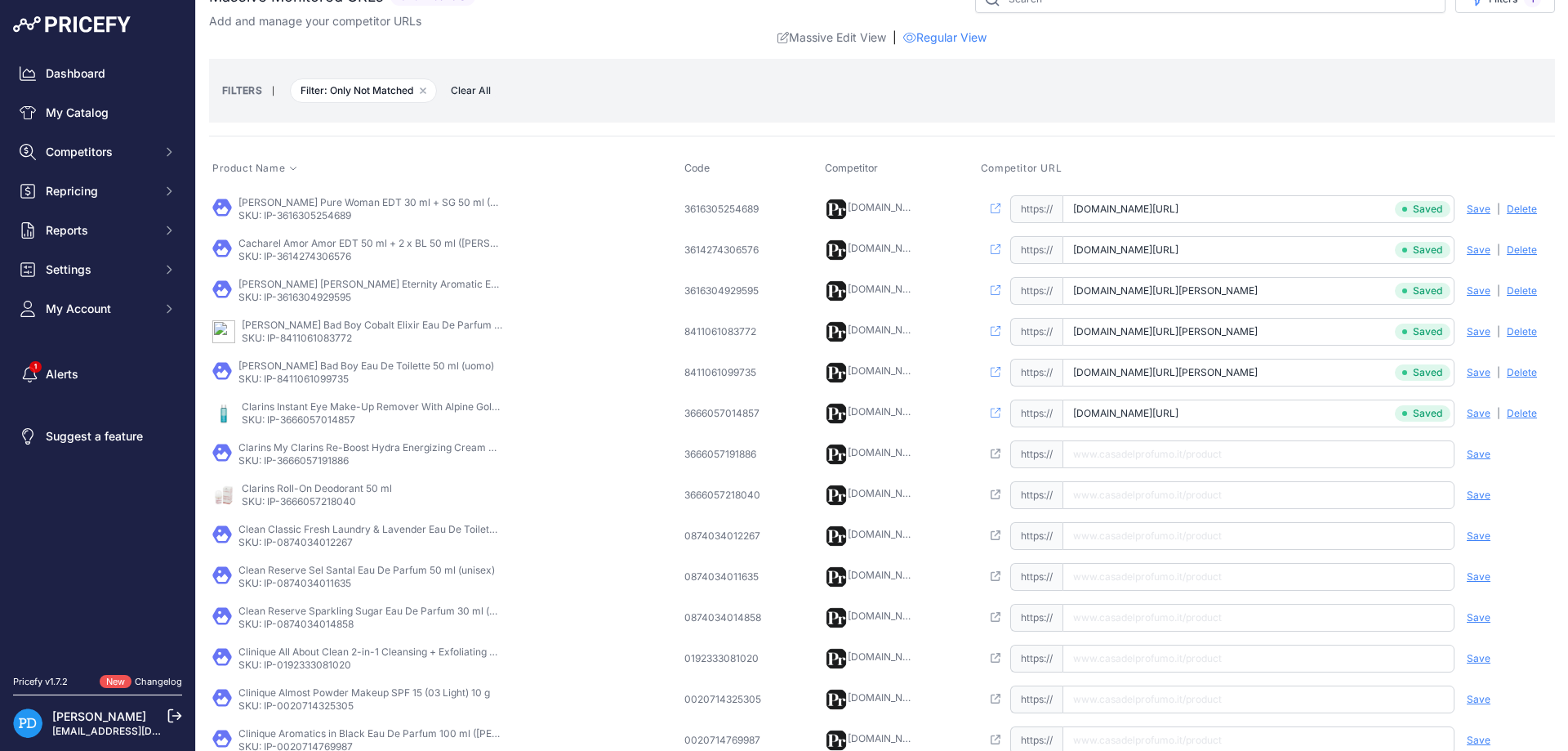
click at [317, 460] on p "SKU: IP-3666057191886" at bounding box center [370, 461] width 261 height 14
click at [1221, 466] on input "text" at bounding box center [1257, 454] width 392 height 28
paste input "[URL][DOMAIN_NAME]"
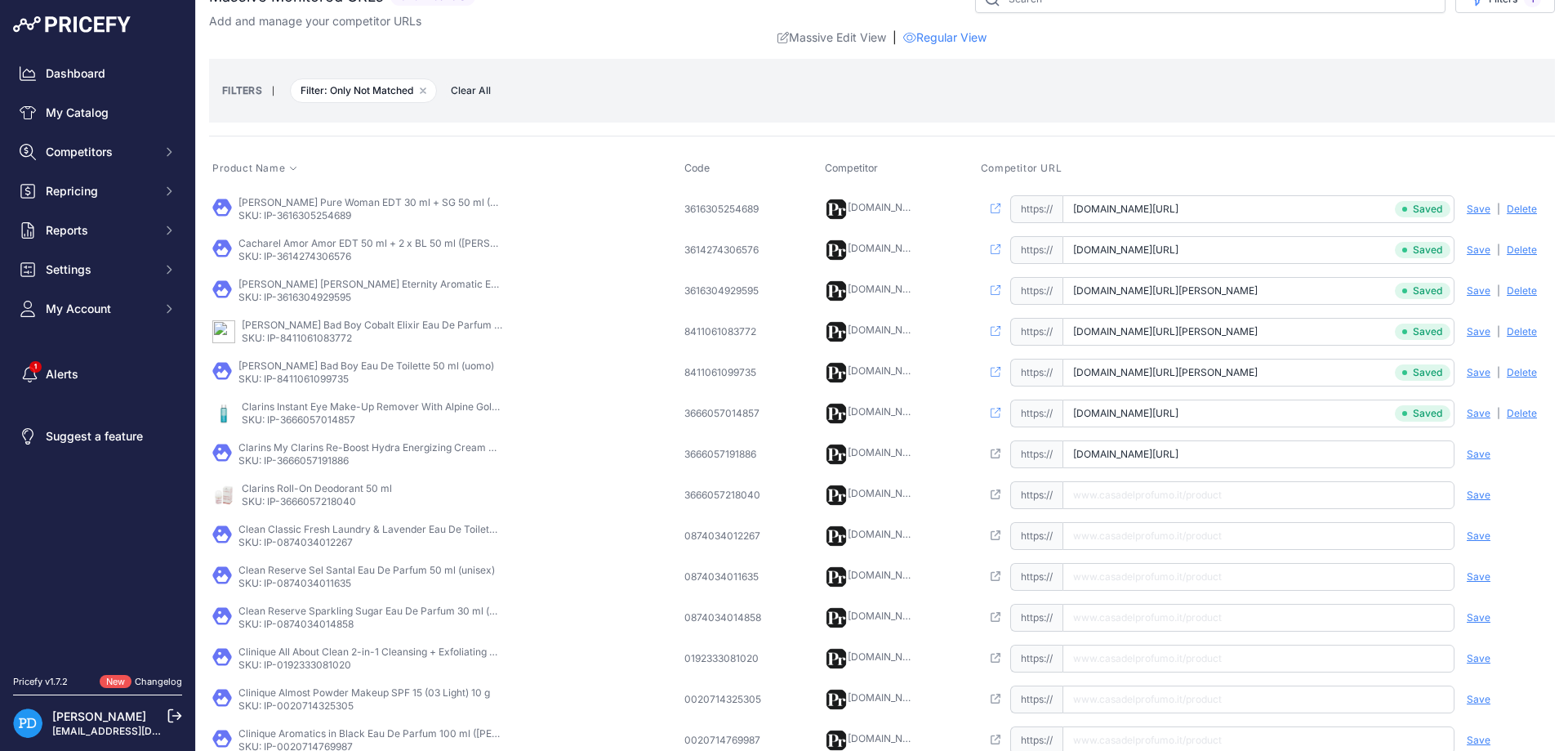
type input "[DOMAIN_NAME][URL]"
click at [1470, 454] on span "Save" at bounding box center [1478, 455] width 23 height 14
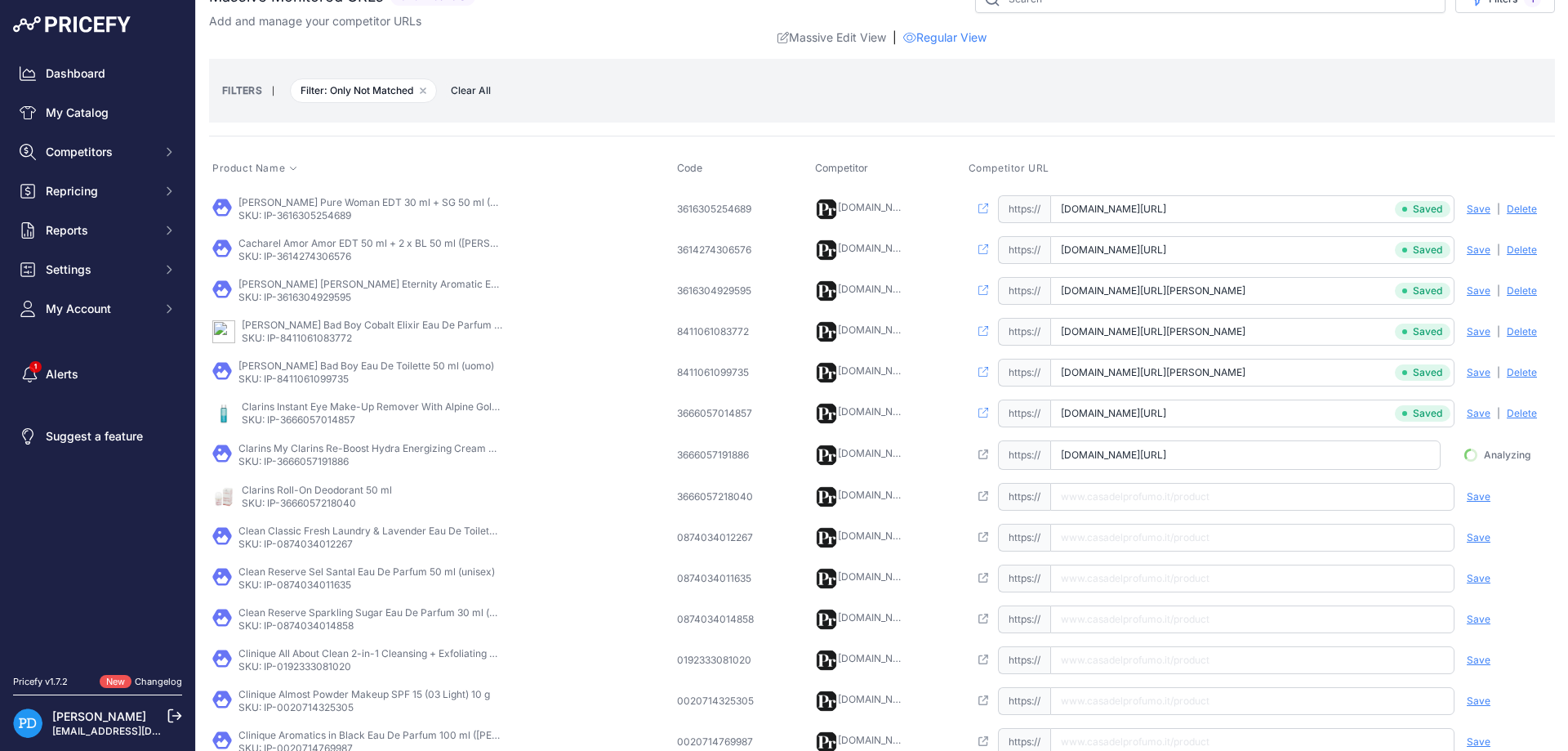
scroll to position [0, 73]
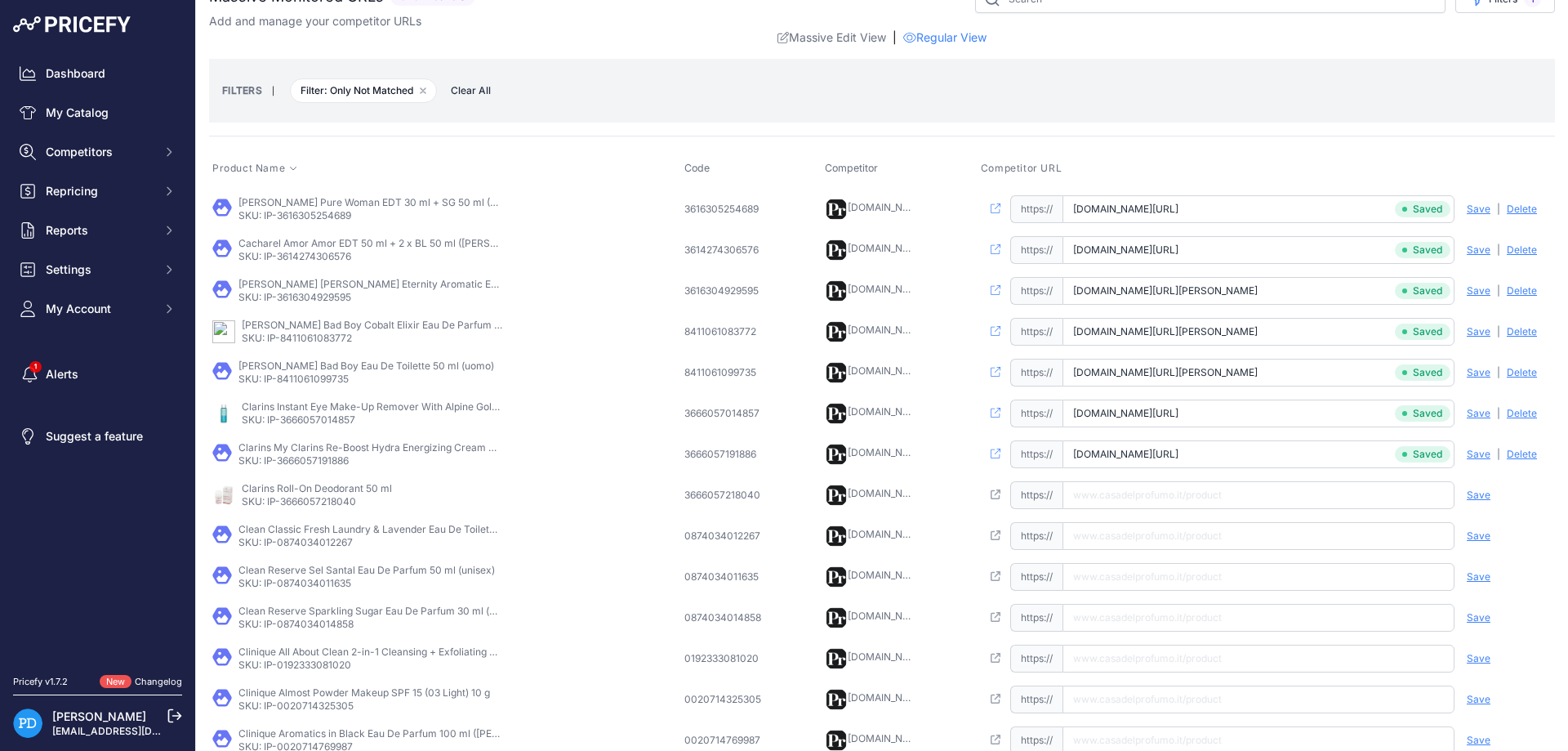
click at [333, 506] on p "SKU: IP-3666057218040" at bounding box center [316, 502] width 150 height 14
click at [1218, 496] on input "text" at bounding box center [1257, 495] width 392 height 28
paste input "[URL][DOMAIN_NAME]"
type input "[DOMAIN_NAME][URL]"
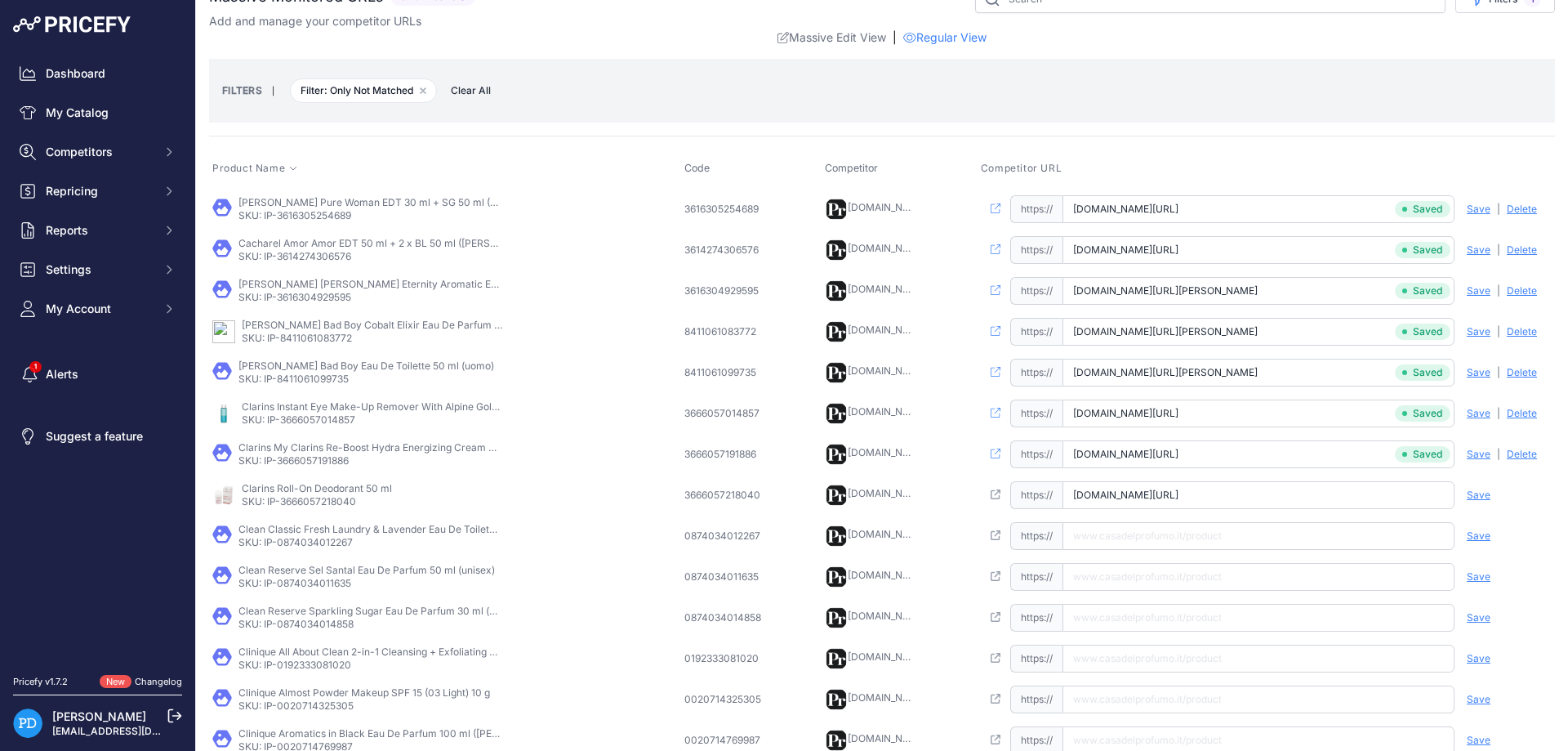
click at [1482, 497] on span "Save" at bounding box center [1478, 496] width 23 height 14
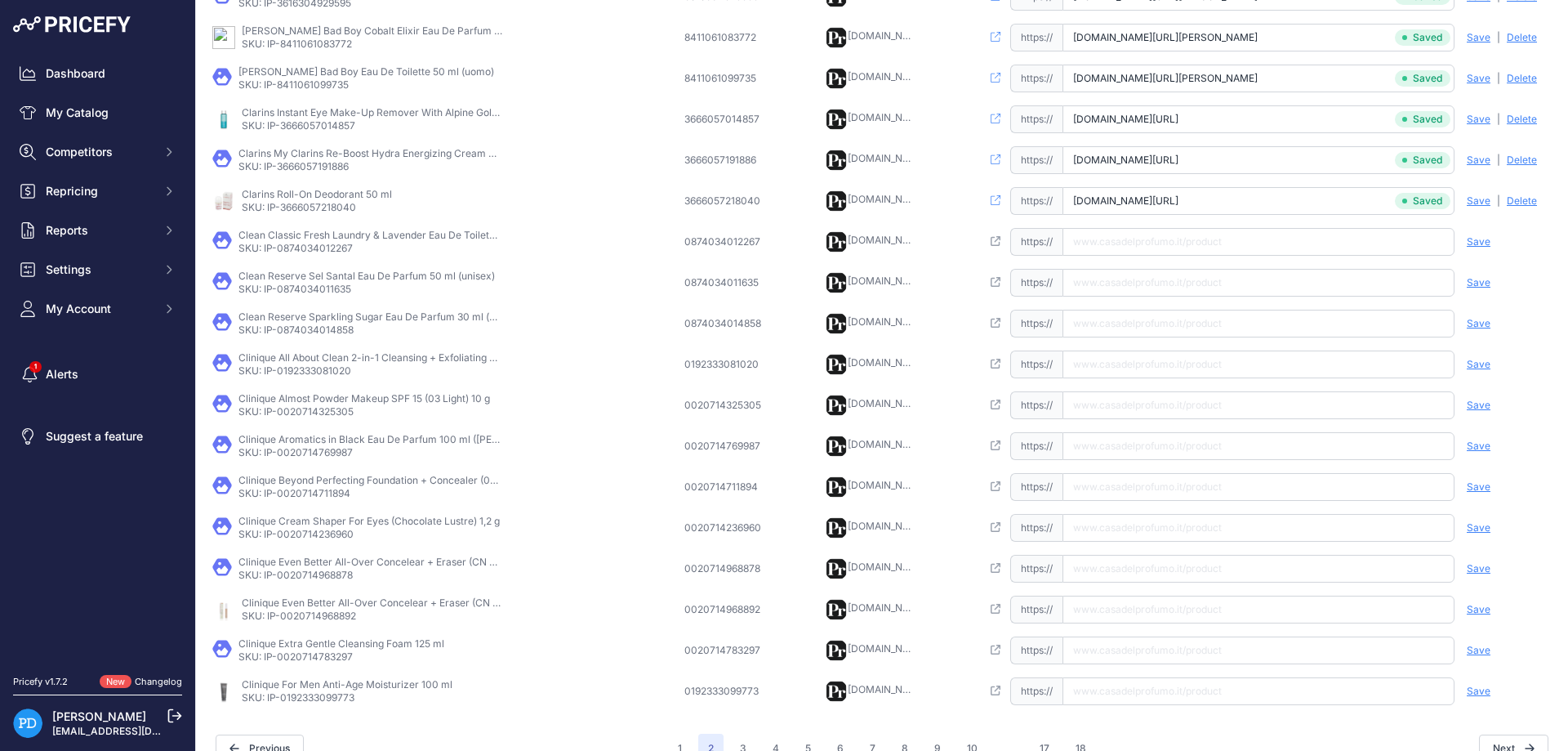
click at [317, 250] on p "SKU: IP-0874034012267" at bounding box center [370, 249] width 261 height 14
click at [1117, 246] on input "text" at bounding box center [1257, 242] width 392 height 28
paste input "[URL][DOMAIN_NAME][PERSON_NAME]"
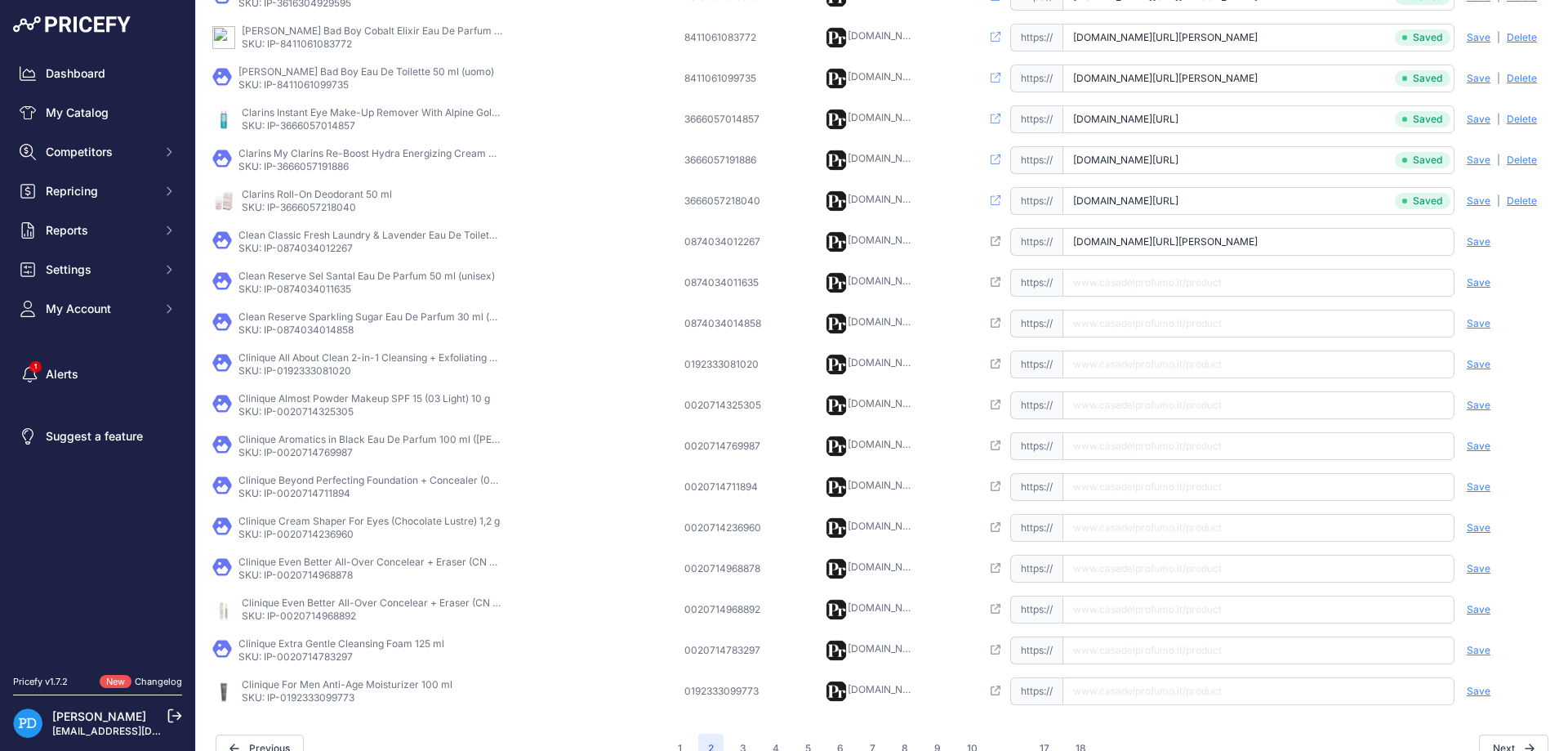
type input "[DOMAIN_NAME][URL][PERSON_NAME]"
click at [1475, 238] on span "Save" at bounding box center [1478, 242] width 23 height 14
click at [301, 287] on p "SKU: IP-0874034011635" at bounding box center [367, 289] width 256 height 14
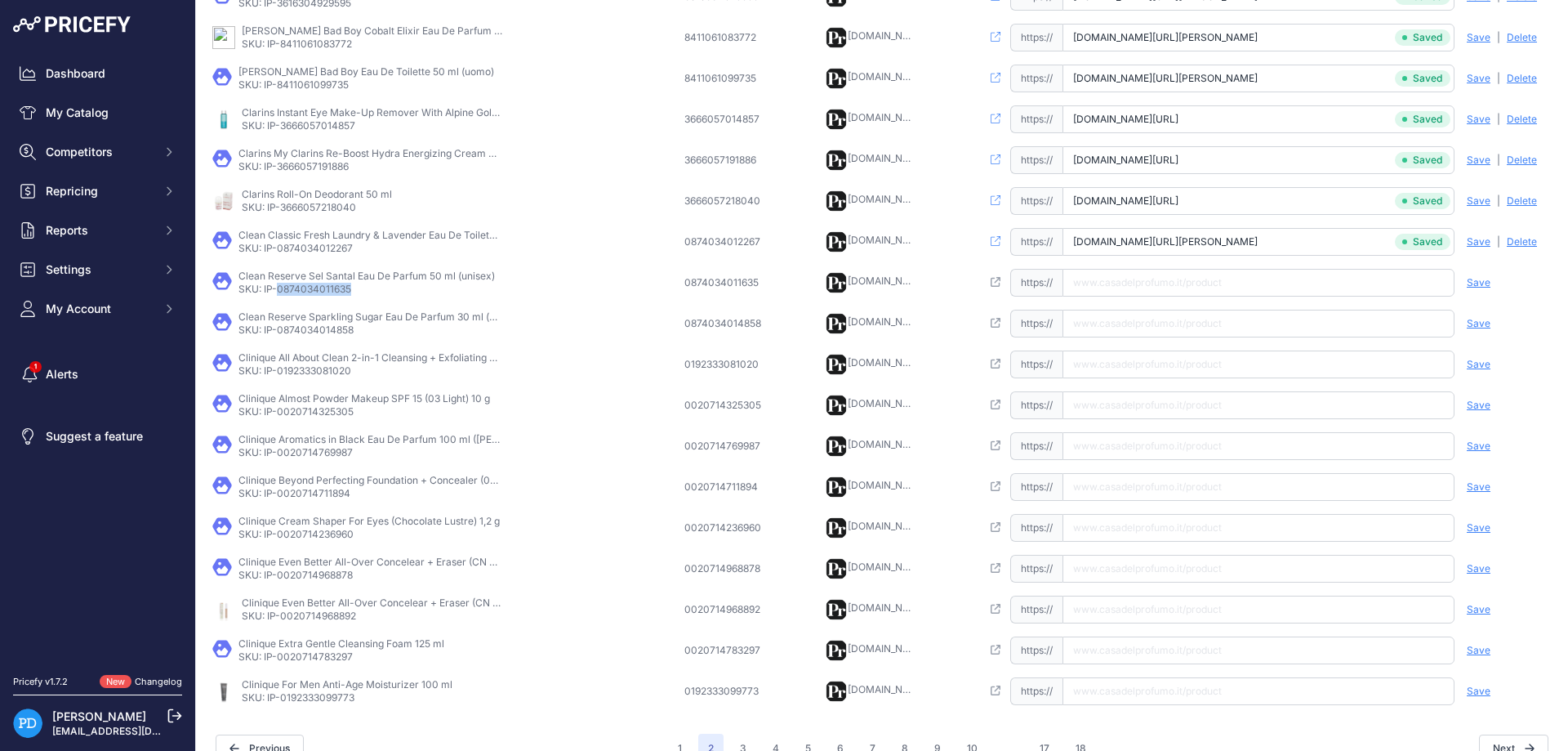
click at [1108, 292] on input "text" at bounding box center [1257, 283] width 392 height 28
paste input "[URL][DOMAIN_NAME]"
type input "[DOMAIN_NAME][URL]"
click at [1469, 277] on span "Save" at bounding box center [1478, 283] width 23 height 14
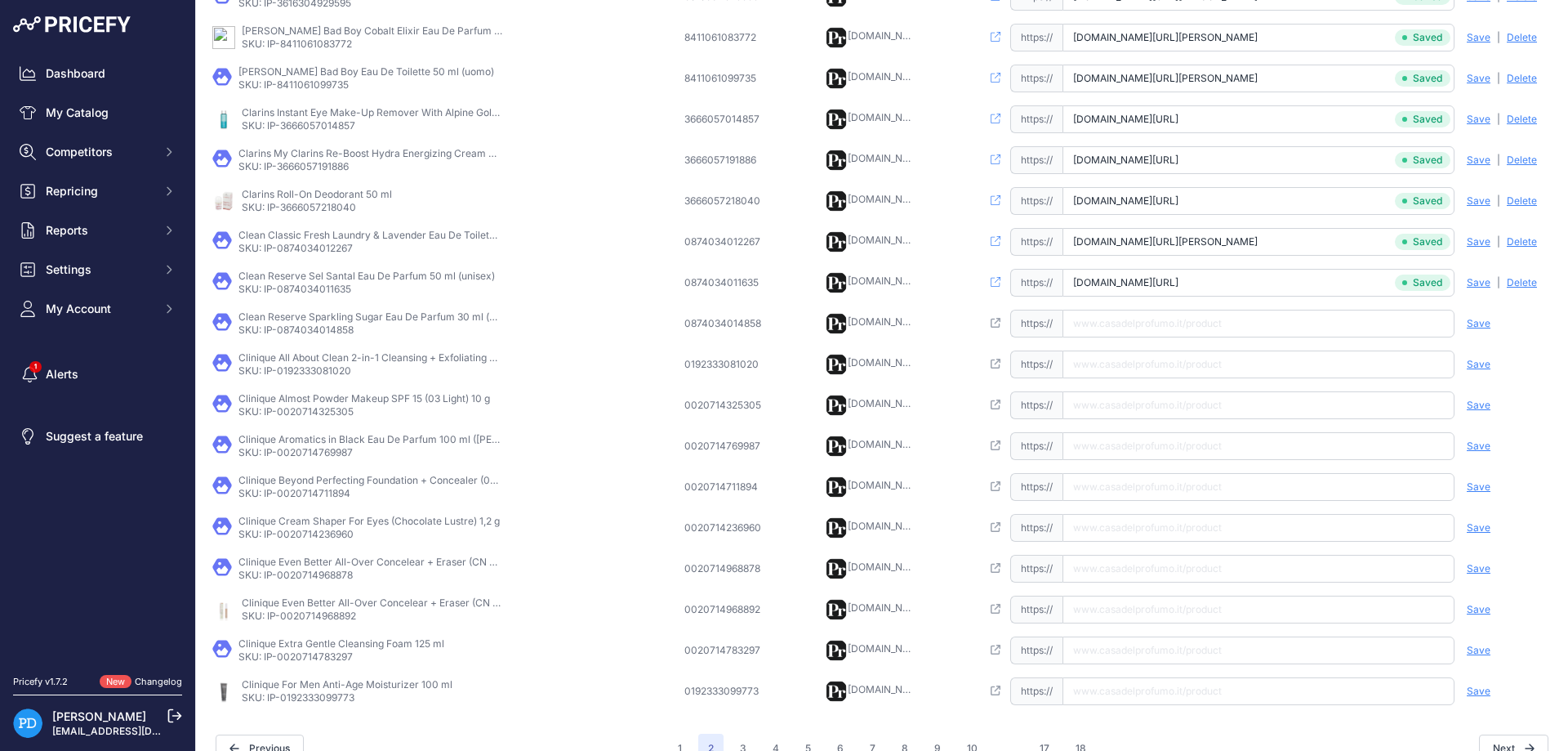
scroll to position [0, 56]
click at [337, 331] on p "SKU: IP-0874034014858" at bounding box center [370, 330] width 261 height 14
click at [1139, 307] on td "Open this link https:// Saved false Save Analyzing | [GEOGRAPHIC_DATA] Deleting" at bounding box center [1266, 323] width 577 height 41
click at [1163, 321] on input "text" at bounding box center [1257, 323] width 392 height 28
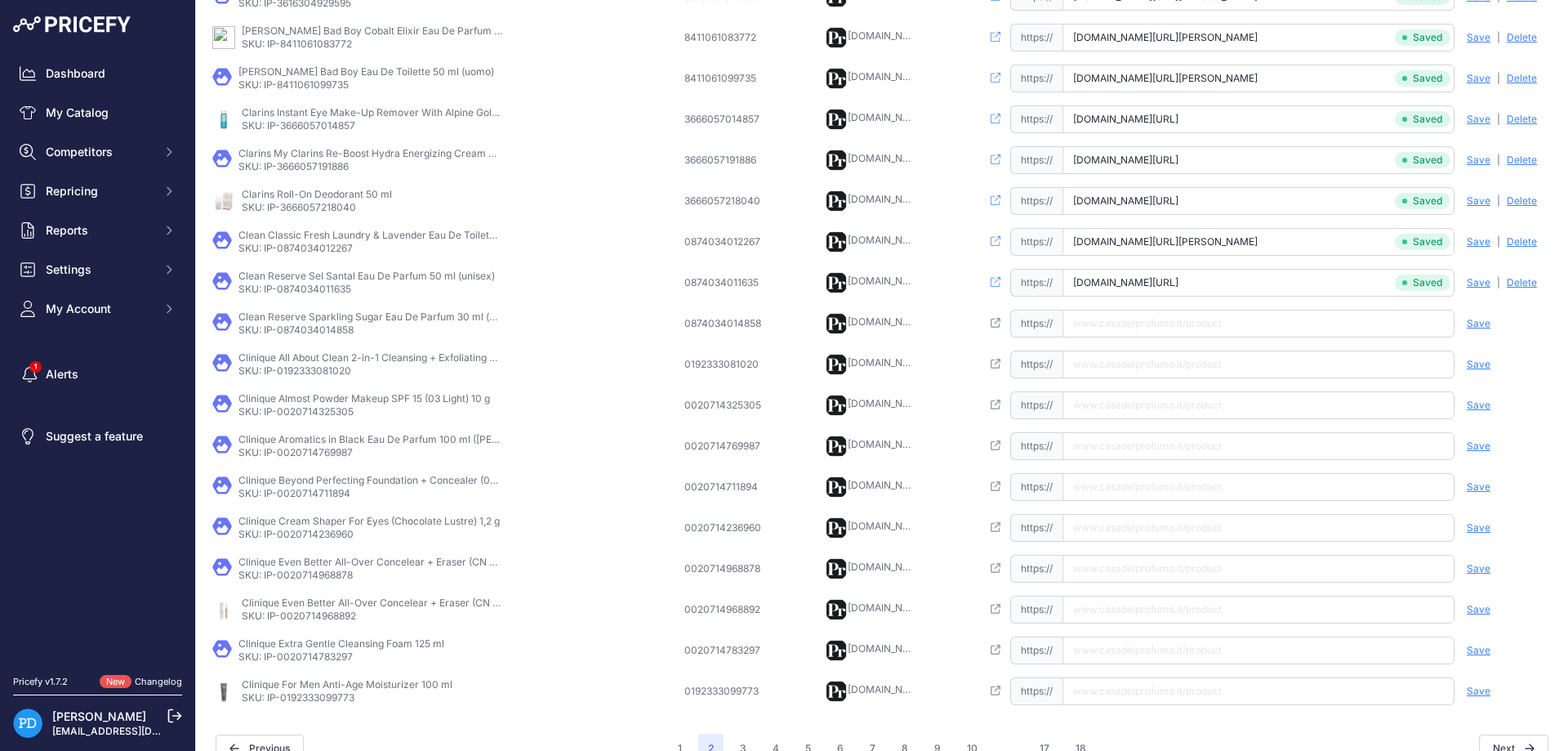
paste input "[URL][DOMAIN_NAME]"
type input "[DOMAIN_NAME][URL]"
click at [1478, 322] on span "Save" at bounding box center [1478, 324] width 23 height 14
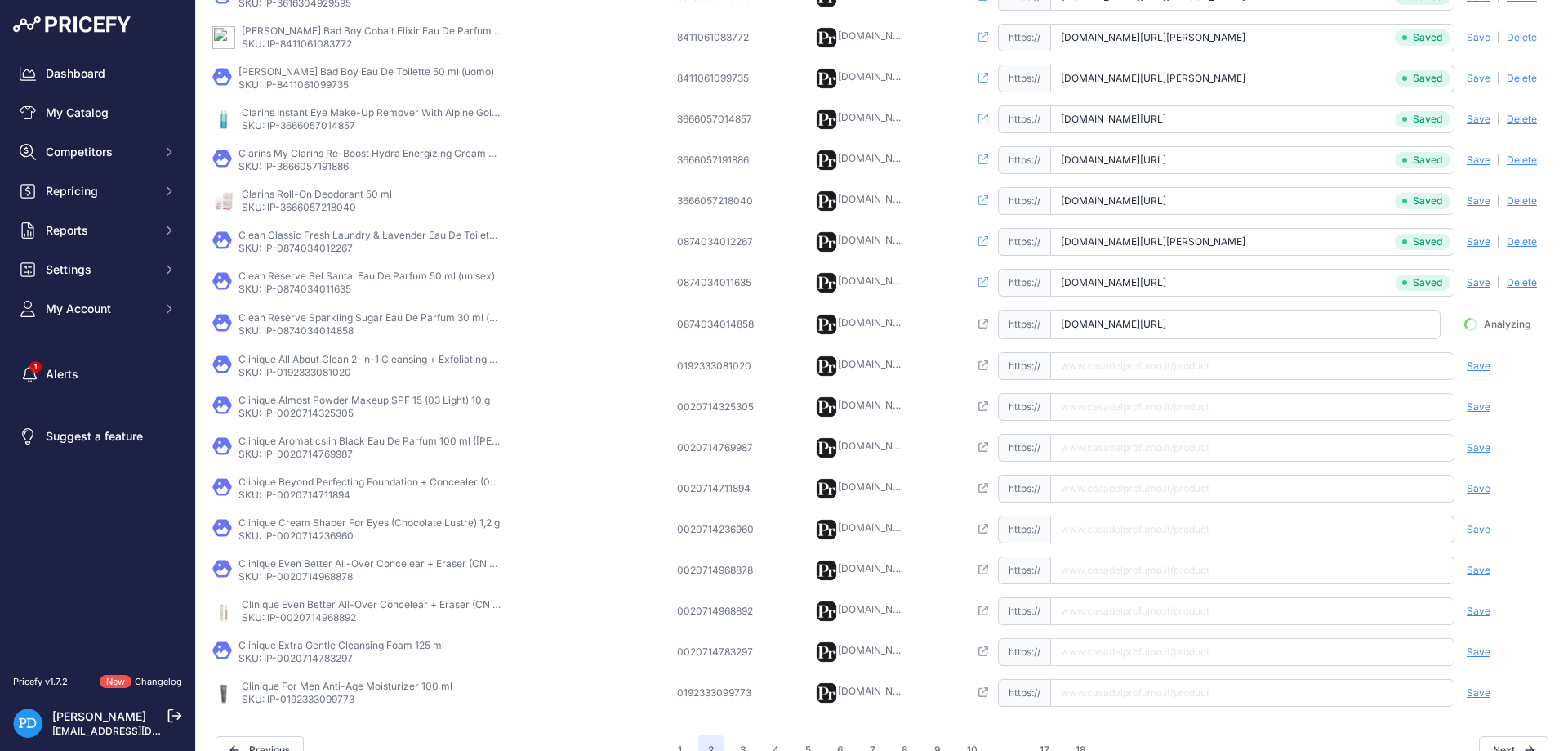
scroll to position [0, 79]
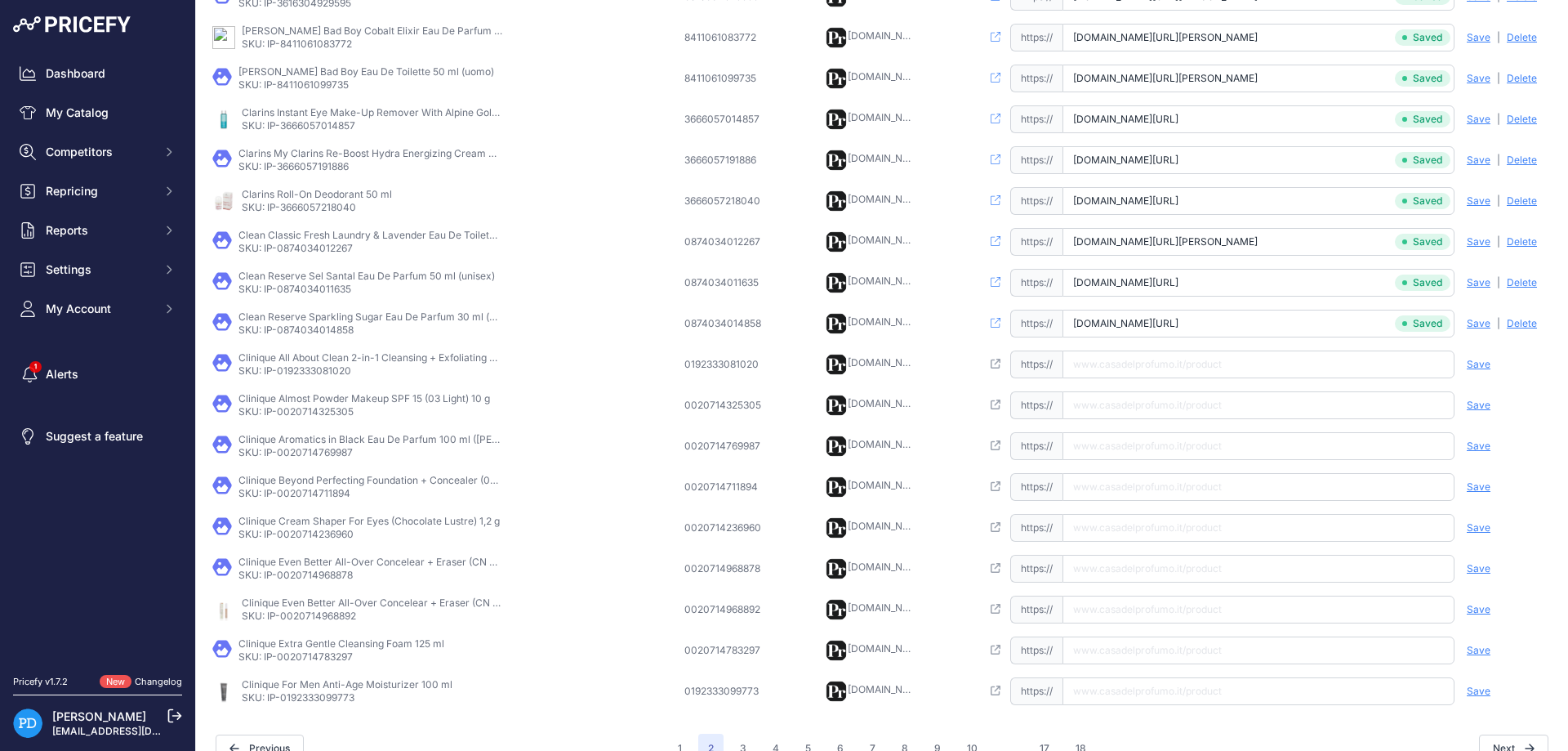
click at [305, 379] on td "Clinique All About Clean 2-in-1 Cleansing + Exfoliating Jelly 150 ml SKU: IP-01…" at bounding box center [445, 364] width 472 height 41
click at [306, 378] on td "Clinique All About Clean 2-in-1 Cleansing + Exfoliating Jelly 150 ml SKU: IP-01…" at bounding box center [445, 364] width 472 height 41
click at [1154, 364] on input "text" at bounding box center [1257, 364] width 392 height 28
paste input "[URL][DOMAIN_NAME]"
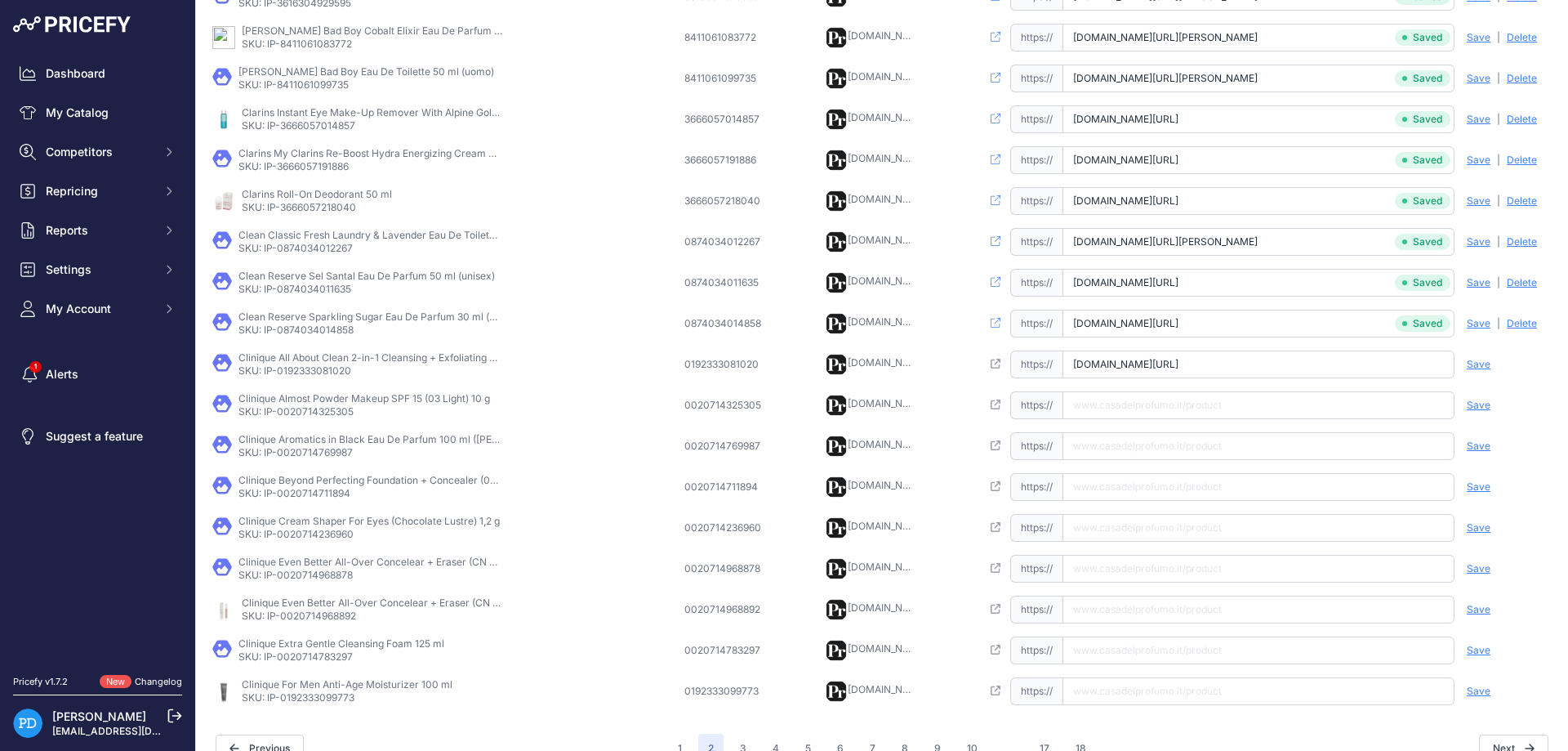
type input "[DOMAIN_NAME][URL]"
click at [1474, 365] on span "Save" at bounding box center [1478, 365] width 23 height 14
click at [312, 420] on td "Clinique Almost Powder Makeup SPF 15 (03 Light) 10 g SKU: IP-0020714325305" at bounding box center [445, 406] width 472 height 41
paste input "[URL][DOMAIN_NAME]"
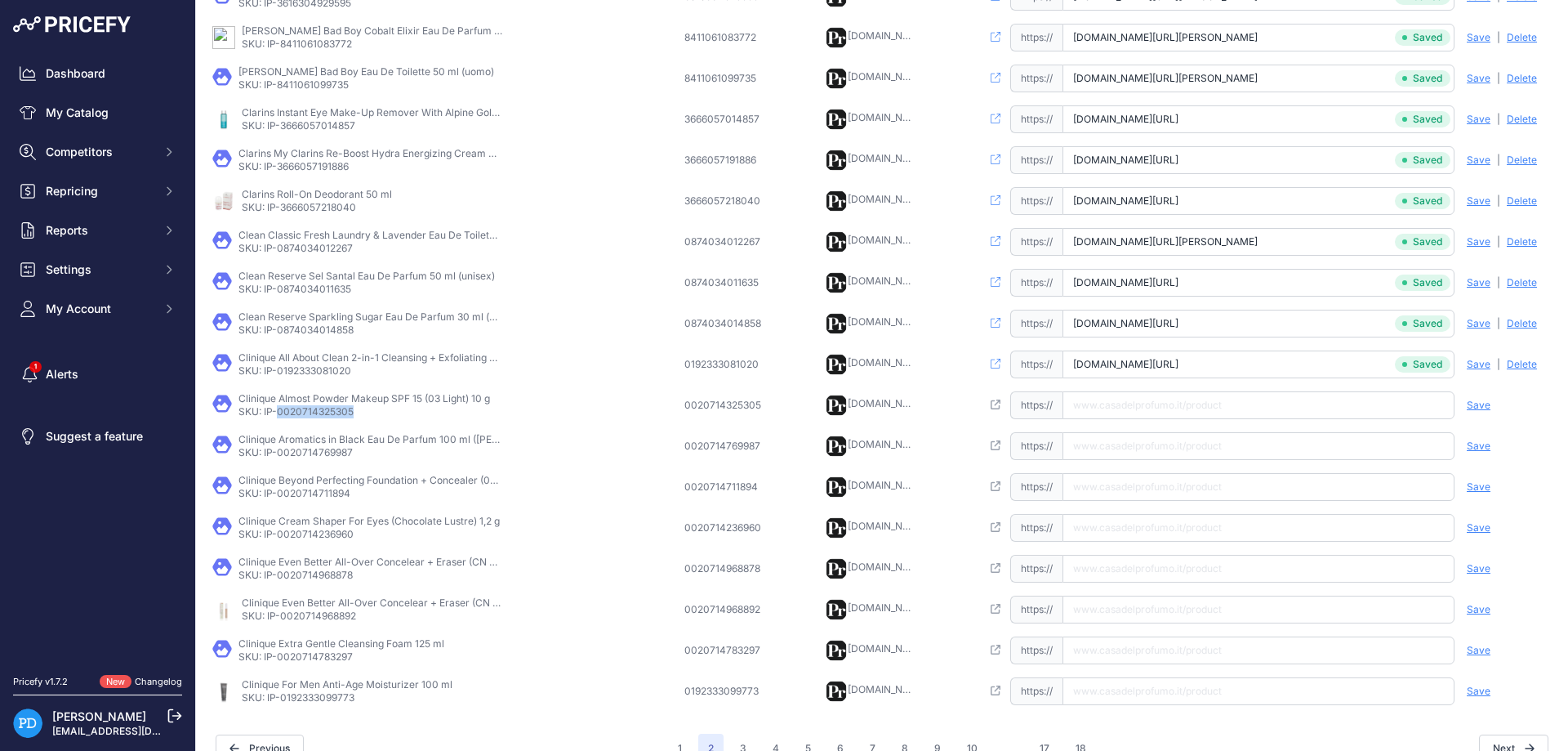
click at [1177, 404] on input "text" at bounding box center [1257, 405] width 392 height 28
type input "[DOMAIN_NAME][URL]"
click at [1479, 401] on span "Save" at bounding box center [1478, 406] width 23 height 14
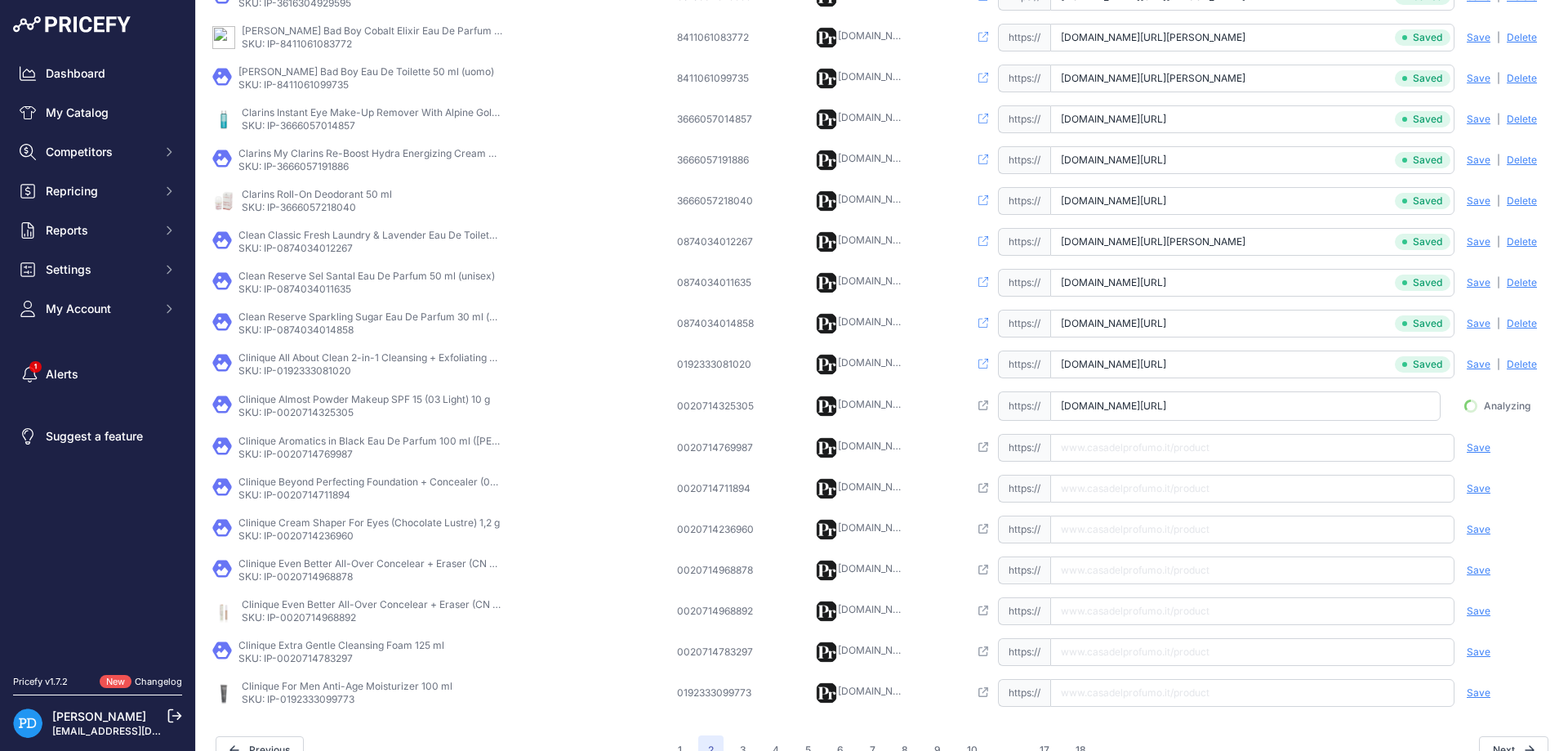
scroll to position [0, 36]
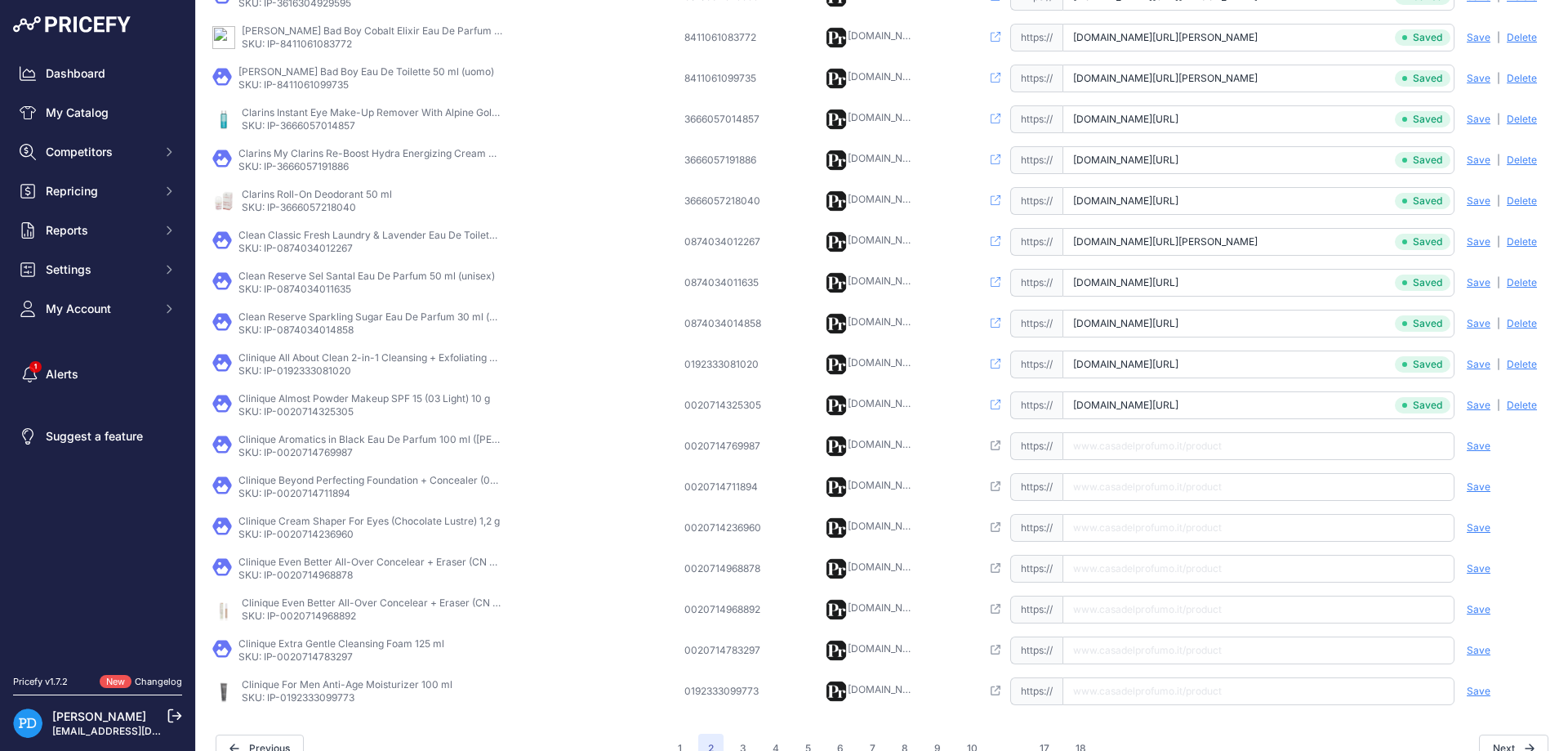
click at [291, 456] on p "SKU: IP-0020714769987" at bounding box center [370, 453] width 261 height 14
click at [308, 456] on p "SKU: IP-0020714769987" at bounding box center [370, 453] width 261 height 14
click at [310, 455] on p "SKU: IP-0020714769987" at bounding box center [370, 453] width 261 height 14
click at [313, 450] on p "SKU: IP-0020714769987" at bounding box center [370, 453] width 261 height 14
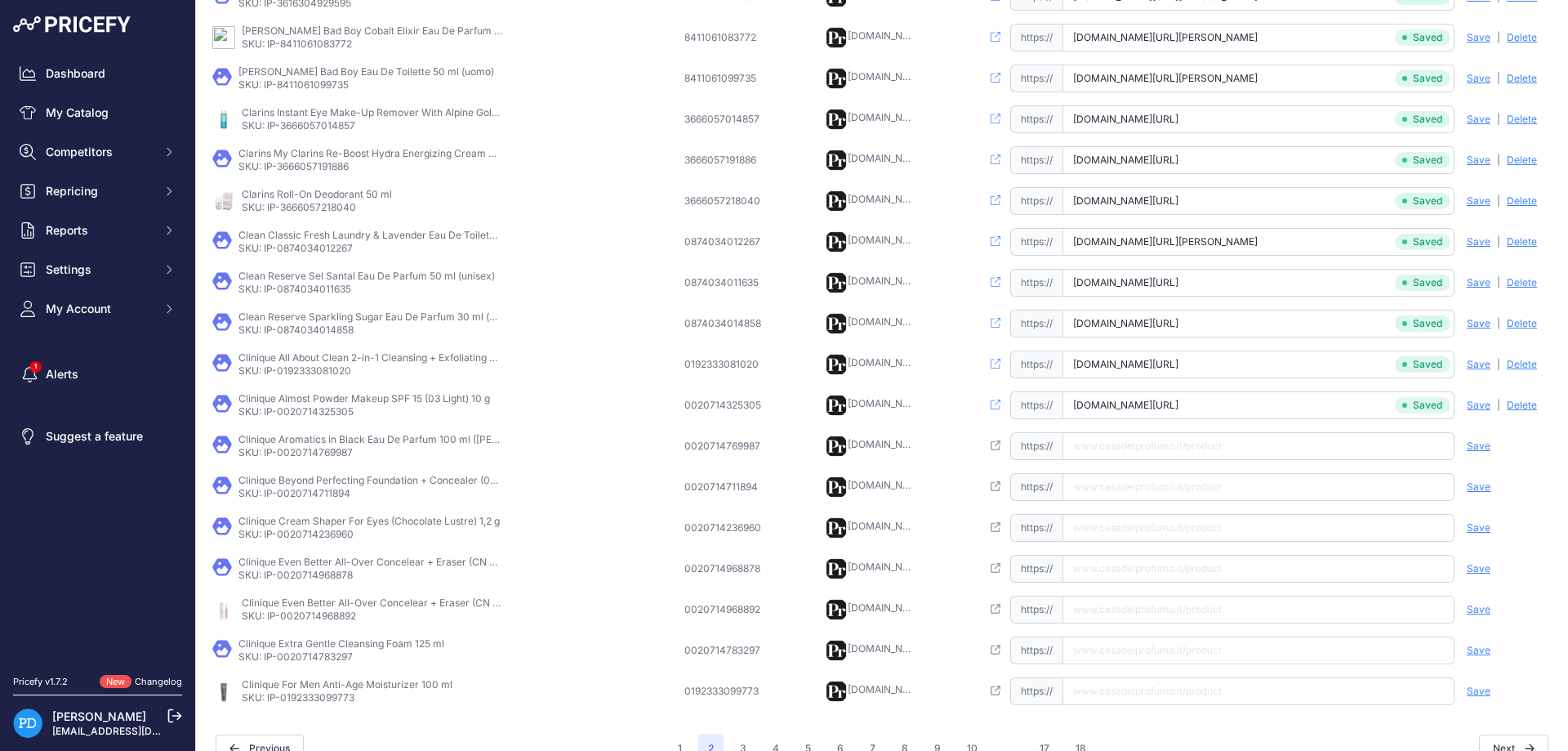
click at [1227, 437] on input "text" at bounding box center [1257, 446] width 392 height 28
paste input "[URL][DOMAIN_NAME][PERSON_NAME]"
type input "[DOMAIN_NAME][URL][PERSON_NAME]"
click at [1479, 441] on span "Save" at bounding box center [1478, 446] width 23 height 14
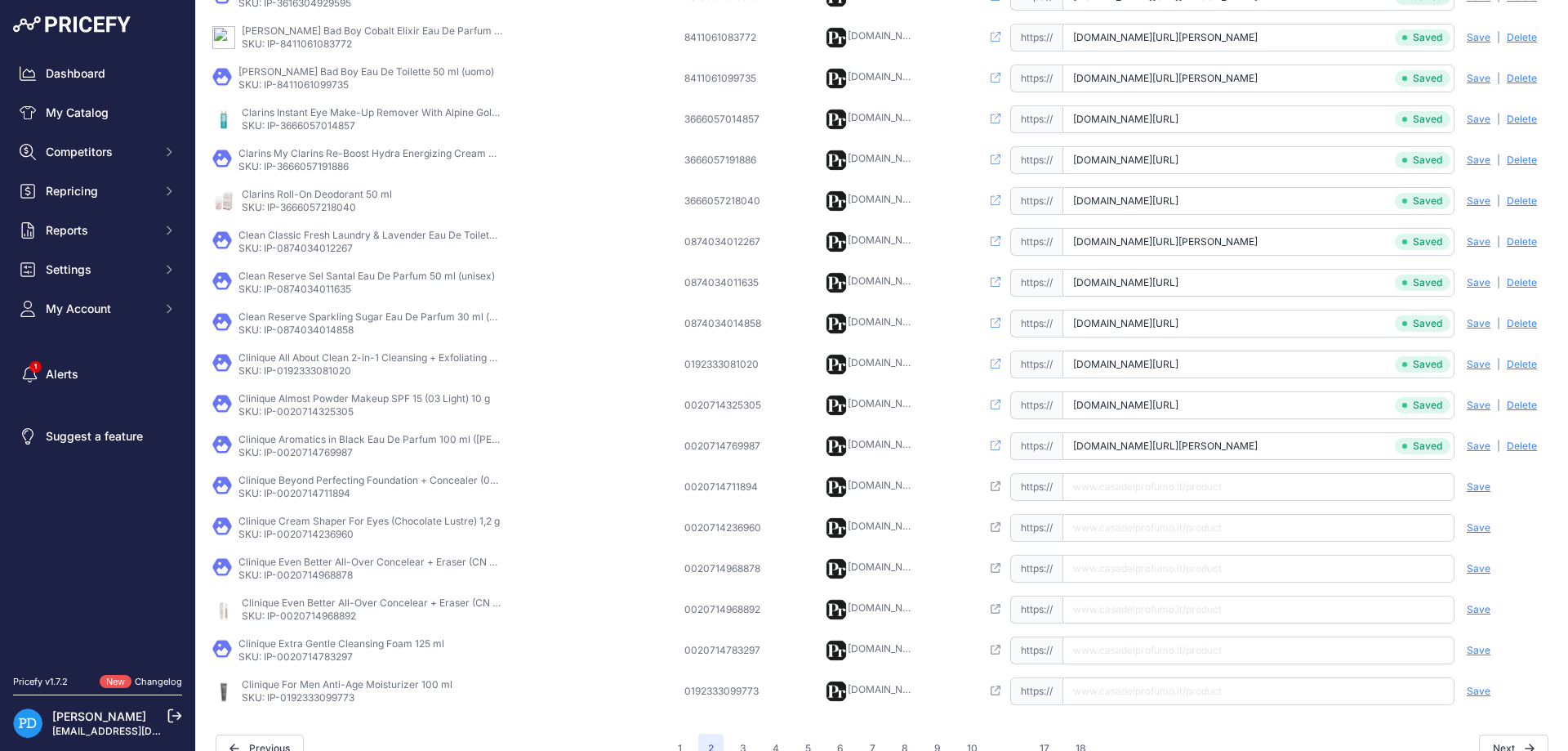
scroll to position [0, 64]
click at [329, 493] on p "SKU: IP-0020714711894" at bounding box center [370, 494] width 261 height 14
click at [1145, 487] on input "text" at bounding box center [1257, 487] width 392 height 28
paste input "[URL][DOMAIN_NAME]"
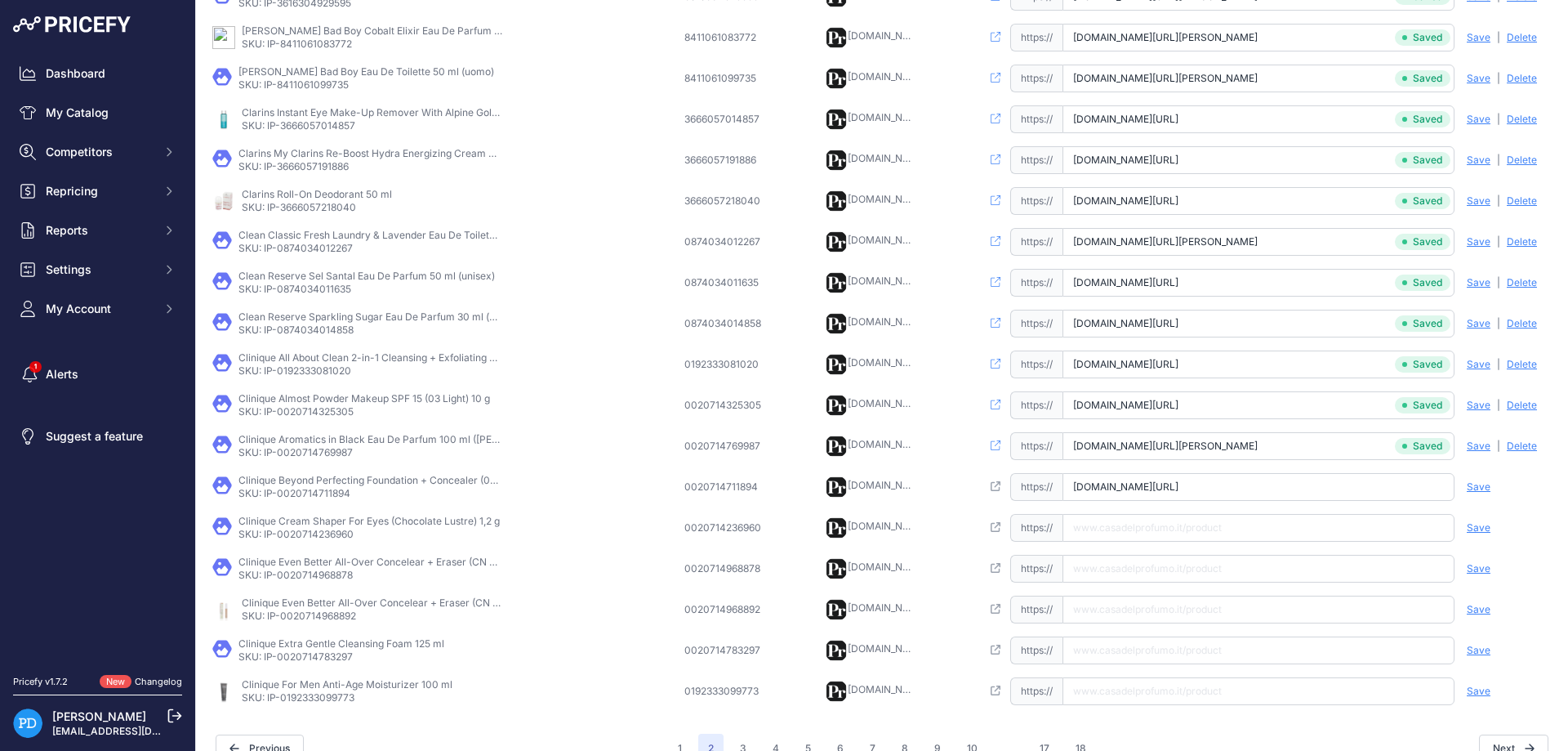
scroll to position [0, 96]
type input "[DOMAIN_NAME][URL]"
click at [1481, 487] on span "Save" at bounding box center [1478, 487] width 23 height 14
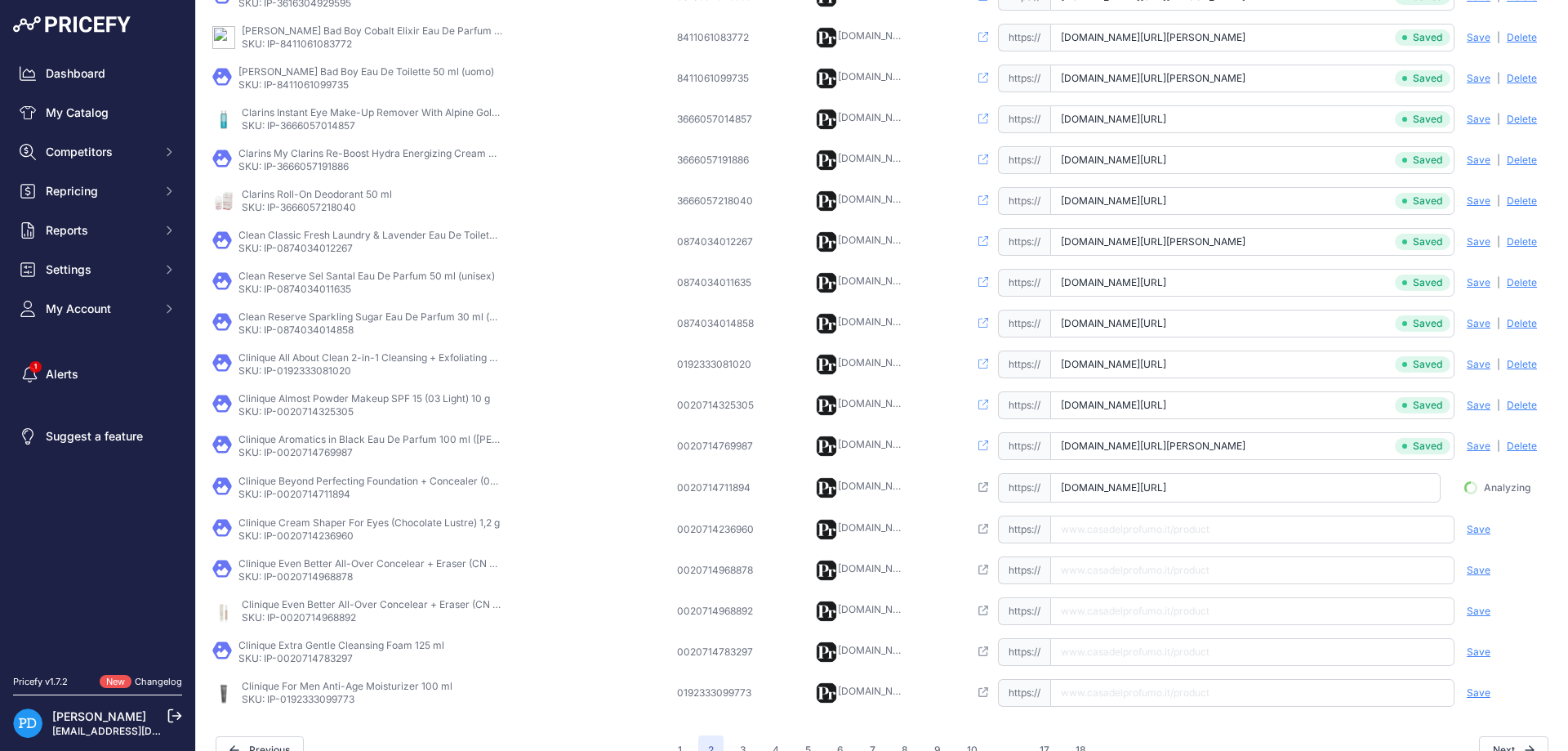
scroll to position [0, 86]
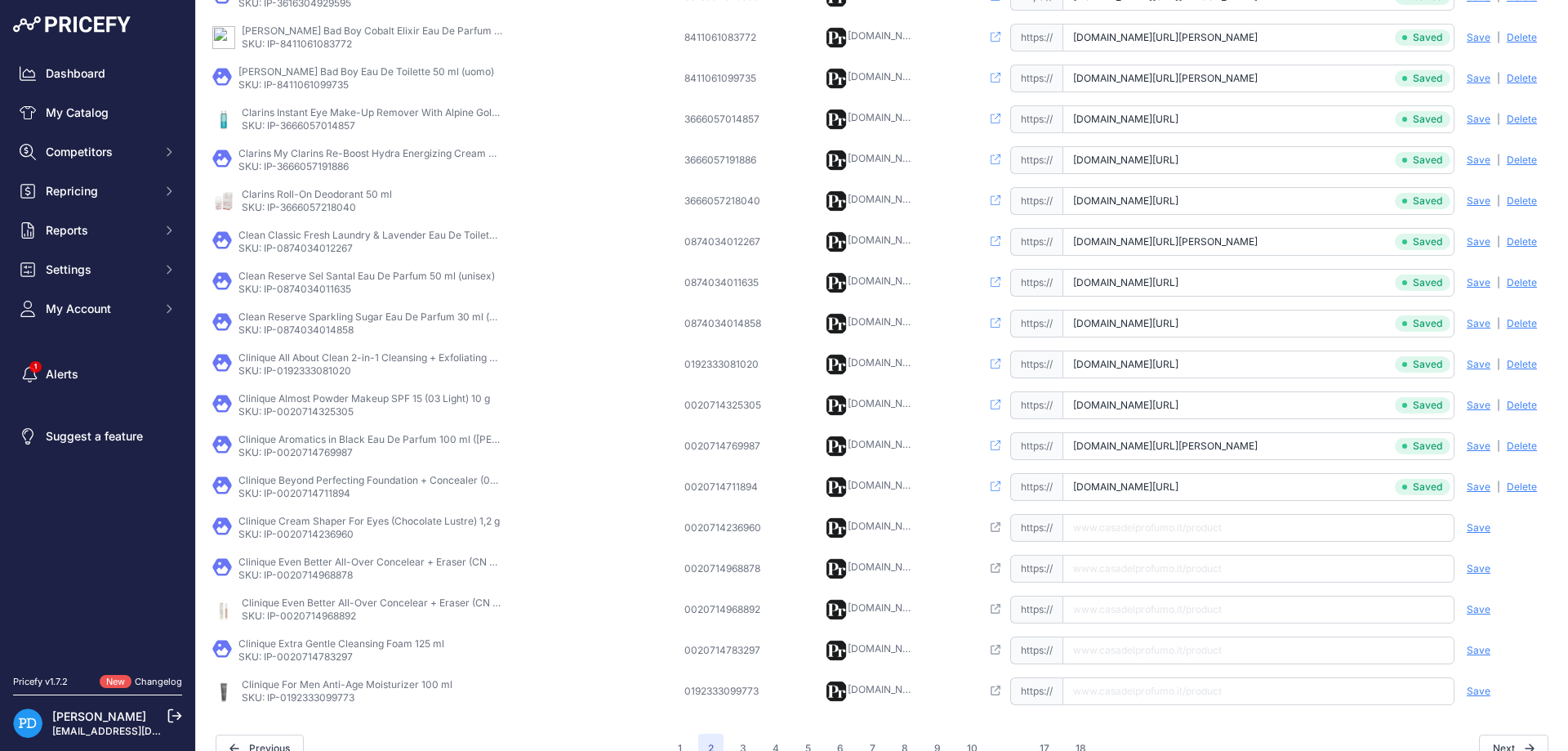
click at [325, 537] on p "SKU: IP-0020714236960" at bounding box center [370, 534] width 261 height 14
click at [1147, 522] on input "text" at bounding box center [1257, 527] width 392 height 28
paste input "[URL][DOMAIN_NAME]"
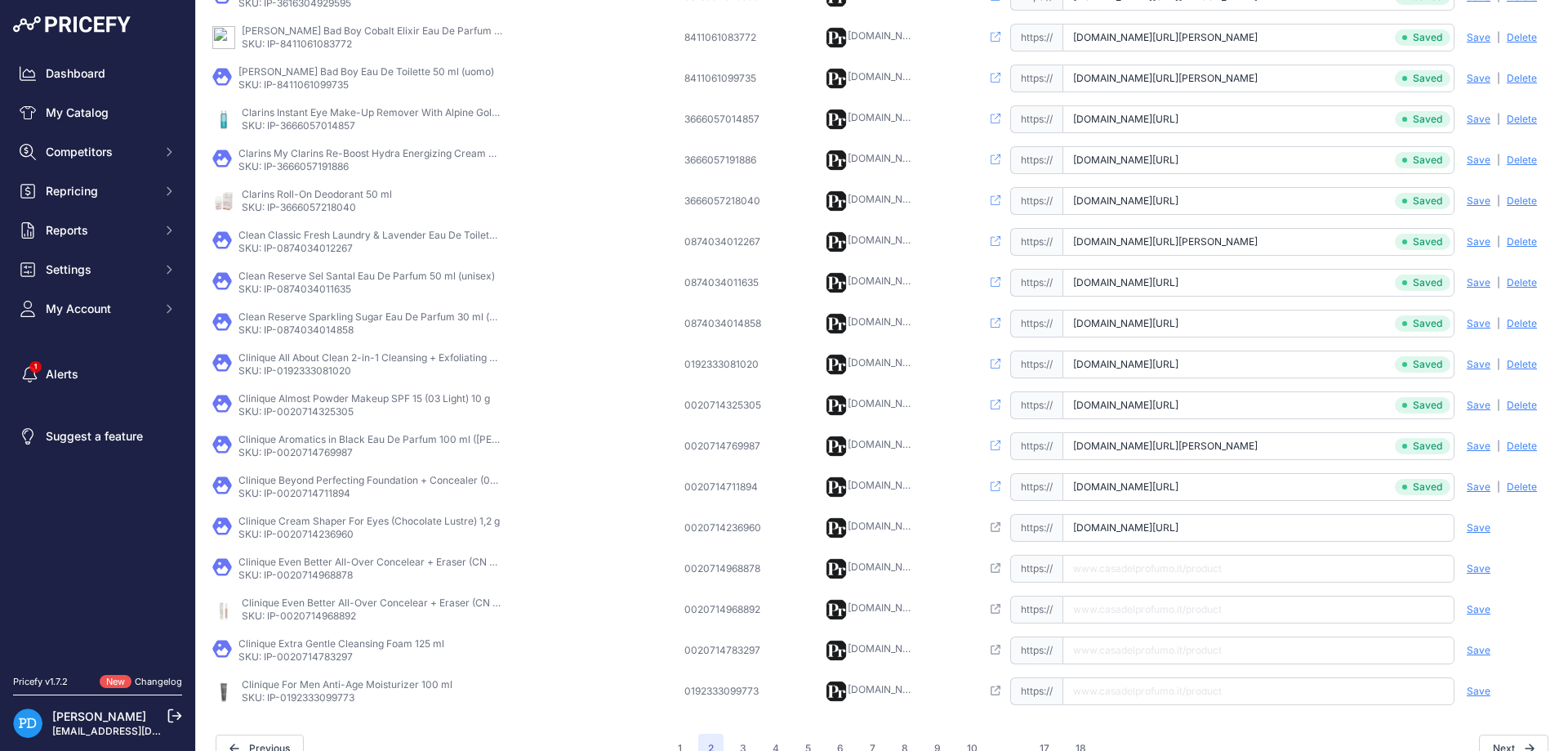
type input "[DOMAIN_NAME][URL]"
click at [1475, 526] on span "Save" at bounding box center [1478, 528] width 23 height 14
click at [344, 581] on td "Clinique Even Better All-Over Concelear + Eraser (CN 10 Alabaster) 6 ml SKU: IP…" at bounding box center [445, 568] width 472 height 41
click at [1140, 569] on input "text" at bounding box center [1257, 568] width 392 height 28
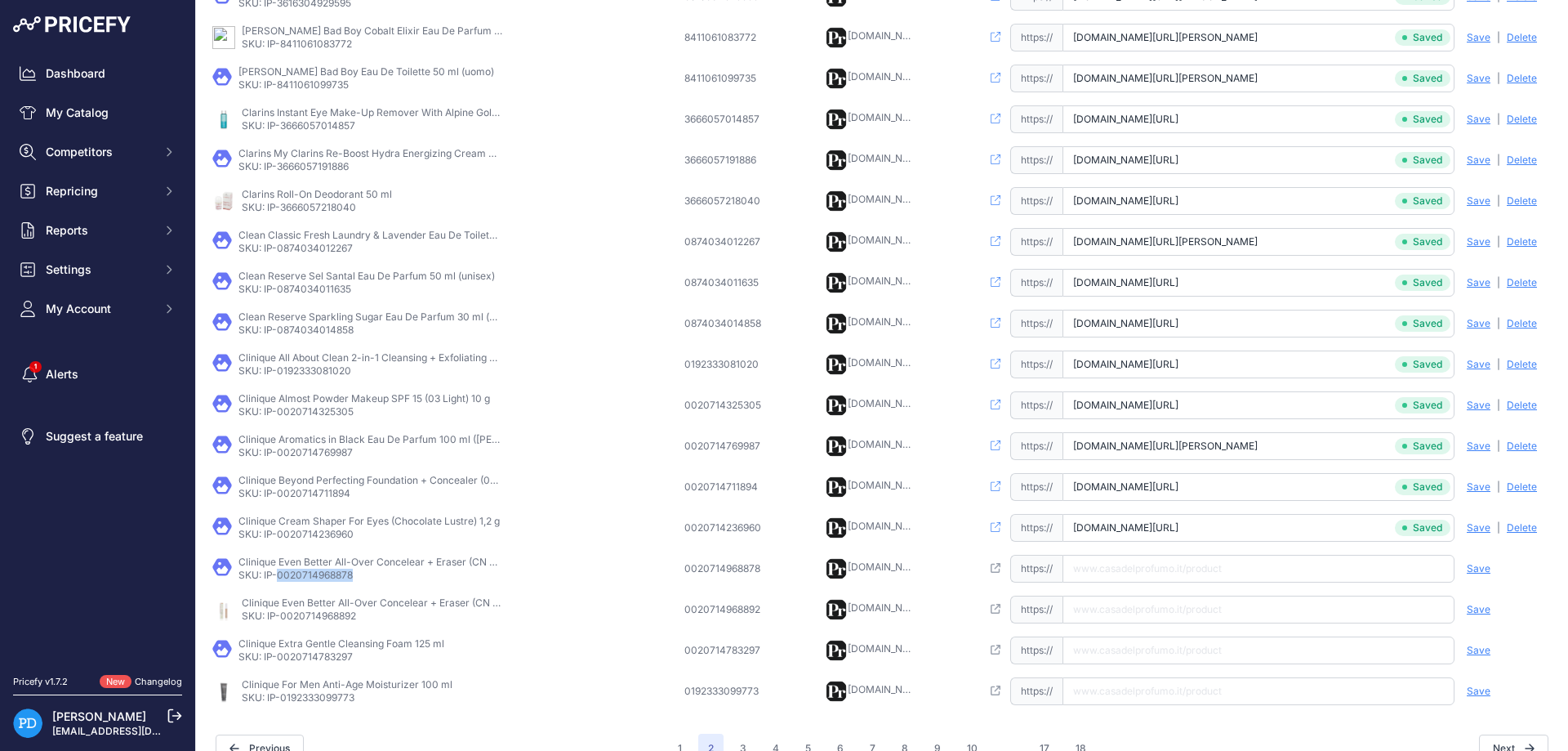
paste input "[URL][DOMAIN_NAME]"
type input "[DOMAIN_NAME][URL]"
click at [1483, 565] on span "Save" at bounding box center [1478, 569] width 23 height 14
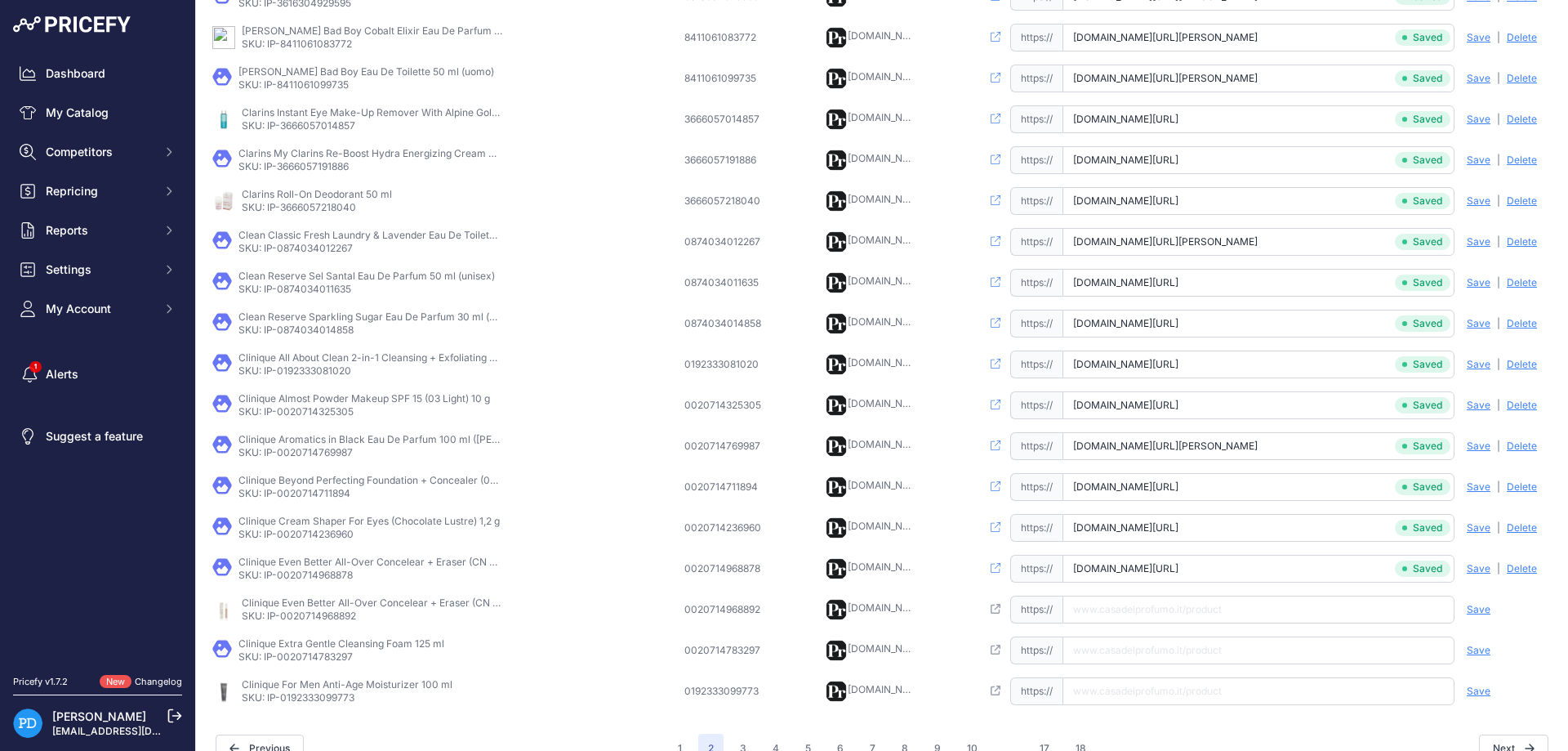
click at [298, 621] on td "Clinique Even Better All-Over Concelear + Eraser (CN 28 Ivory) 6 ml SKU: IP-002…" at bounding box center [445, 610] width 472 height 41
click at [1125, 613] on input "text" at bounding box center [1257, 609] width 392 height 28
paste input "[URL][DOMAIN_NAME]"
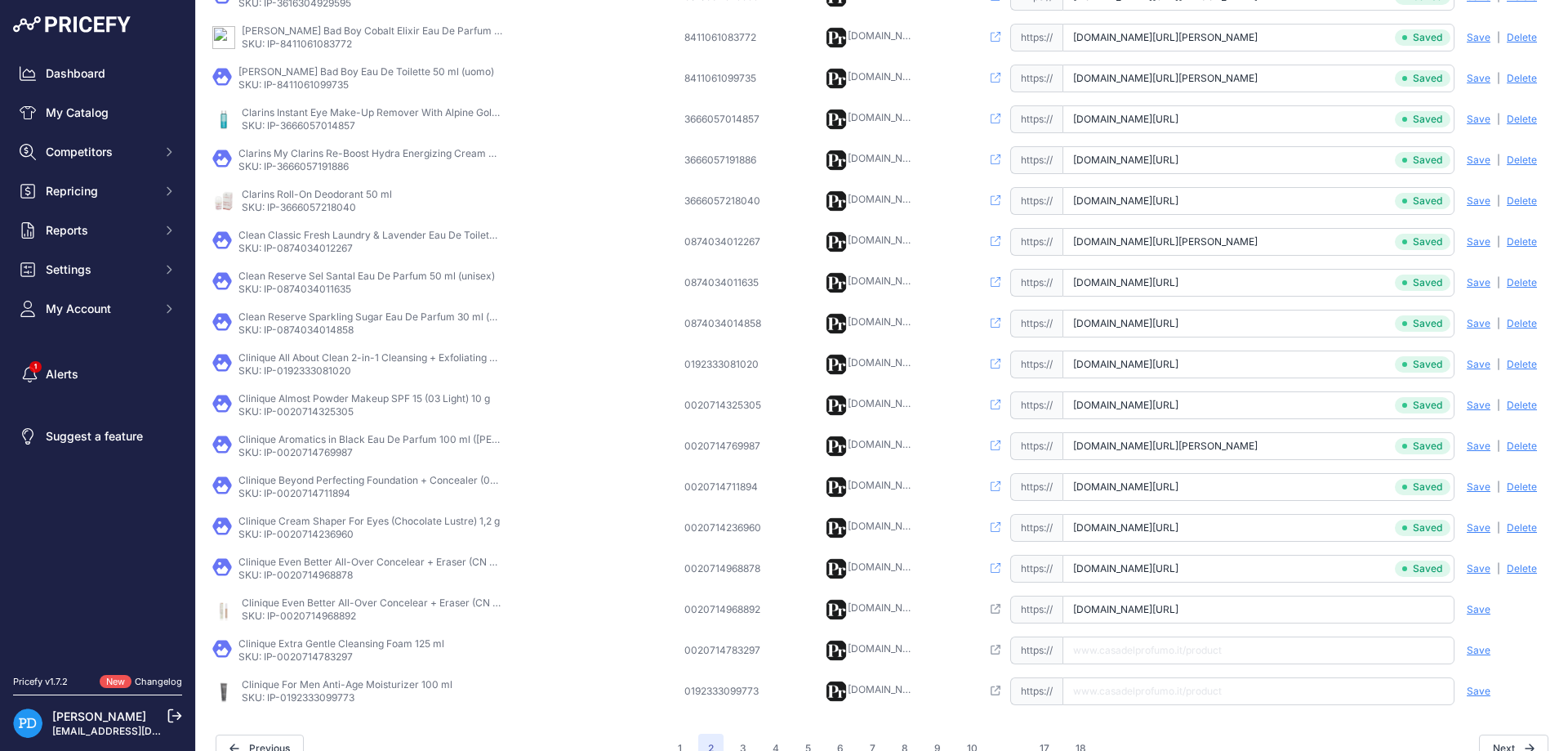
type input "[DOMAIN_NAME][URL]"
click at [1474, 608] on span "Save" at bounding box center [1478, 610] width 23 height 14
click at [303, 663] on td "Clinique Extra Gentle Cleansing Foam 125 ml SKU: IP-0020714783297" at bounding box center [445, 650] width 472 height 41
click at [1134, 658] on input "text" at bounding box center [1257, 650] width 392 height 28
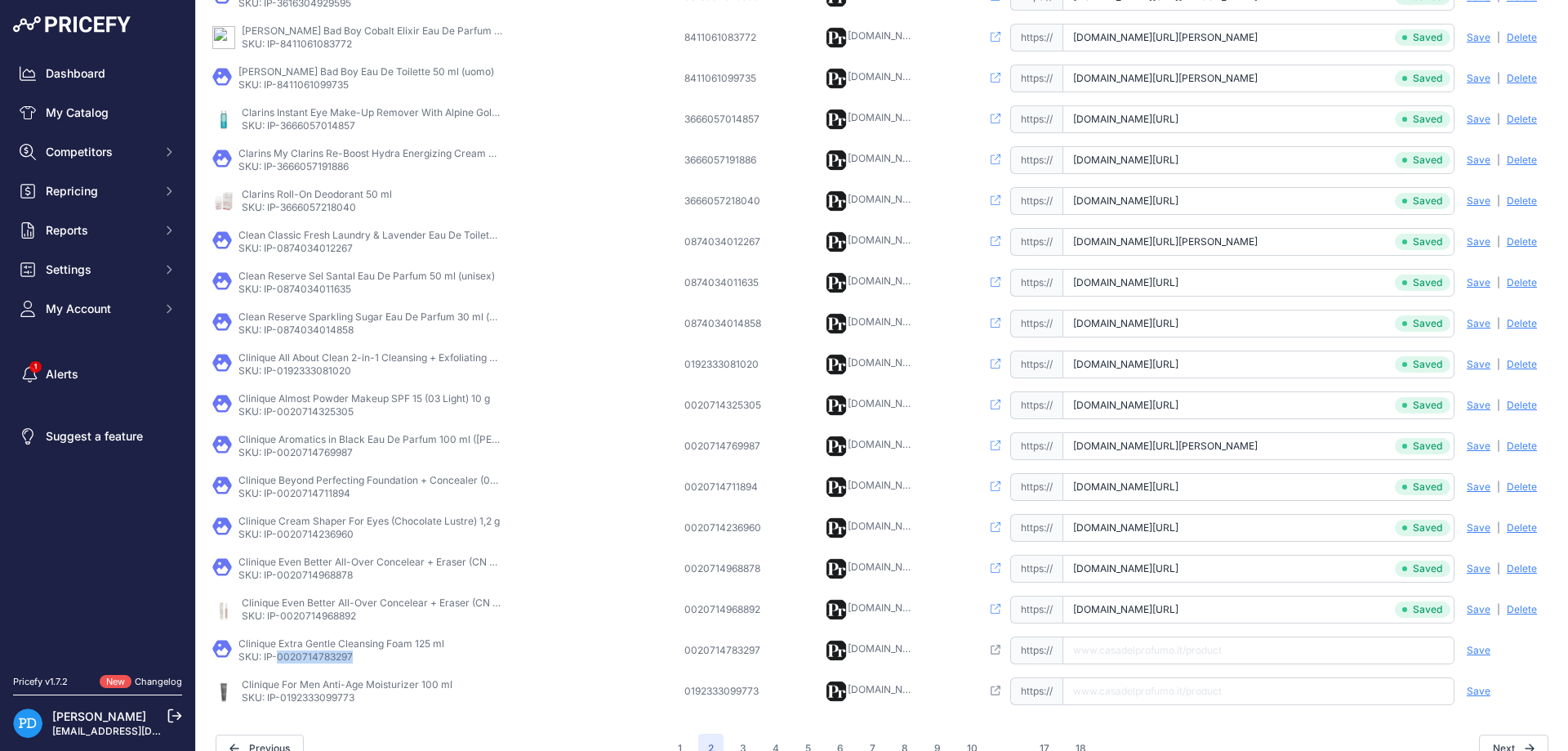
paste input "[URL][DOMAIN_NAME]"
type input "[DOMAIN_NAME][URL]"
click at [1483, 652] on span "Save" at bounding box center [1478, 650] width 23 height 14
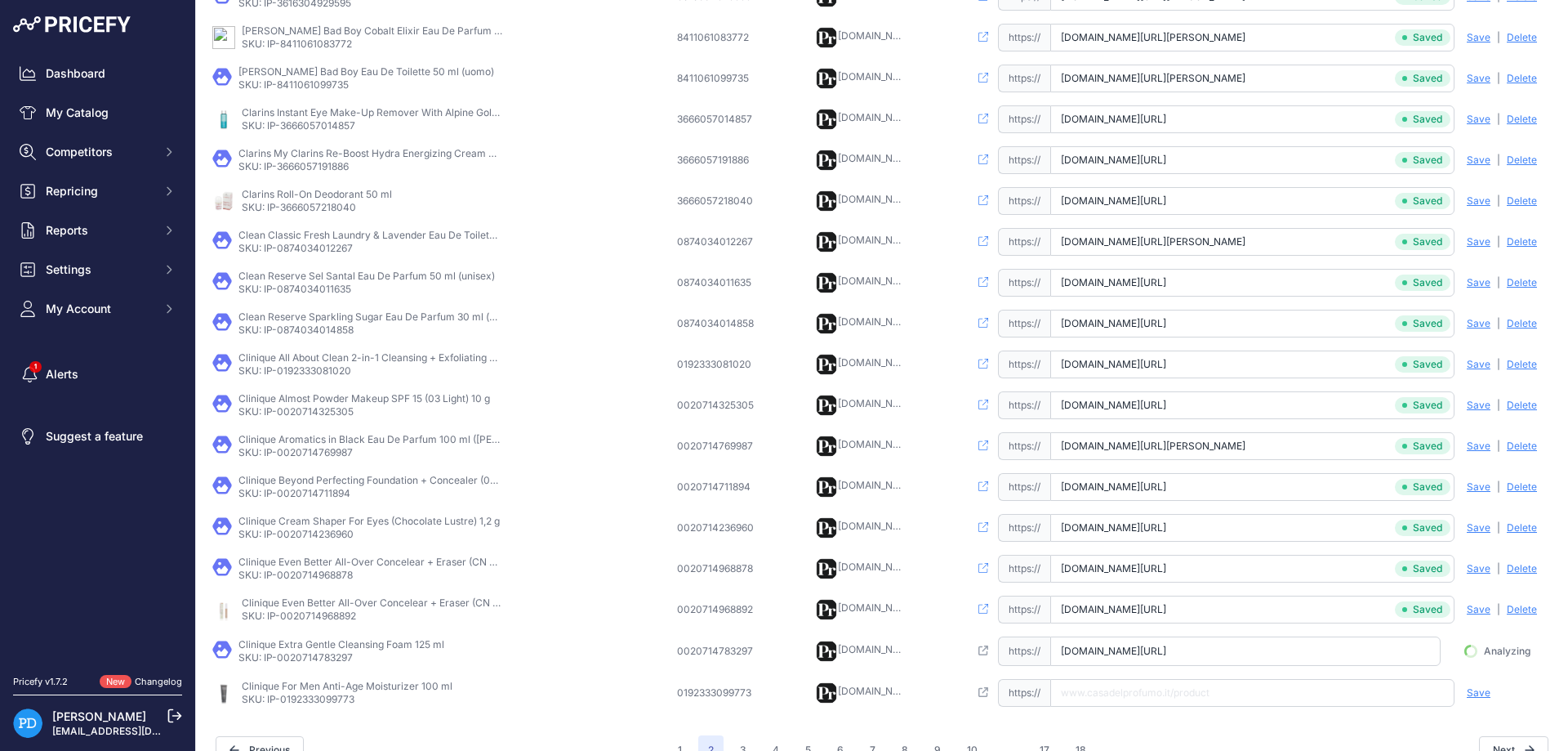
scroll to position [0, 6]
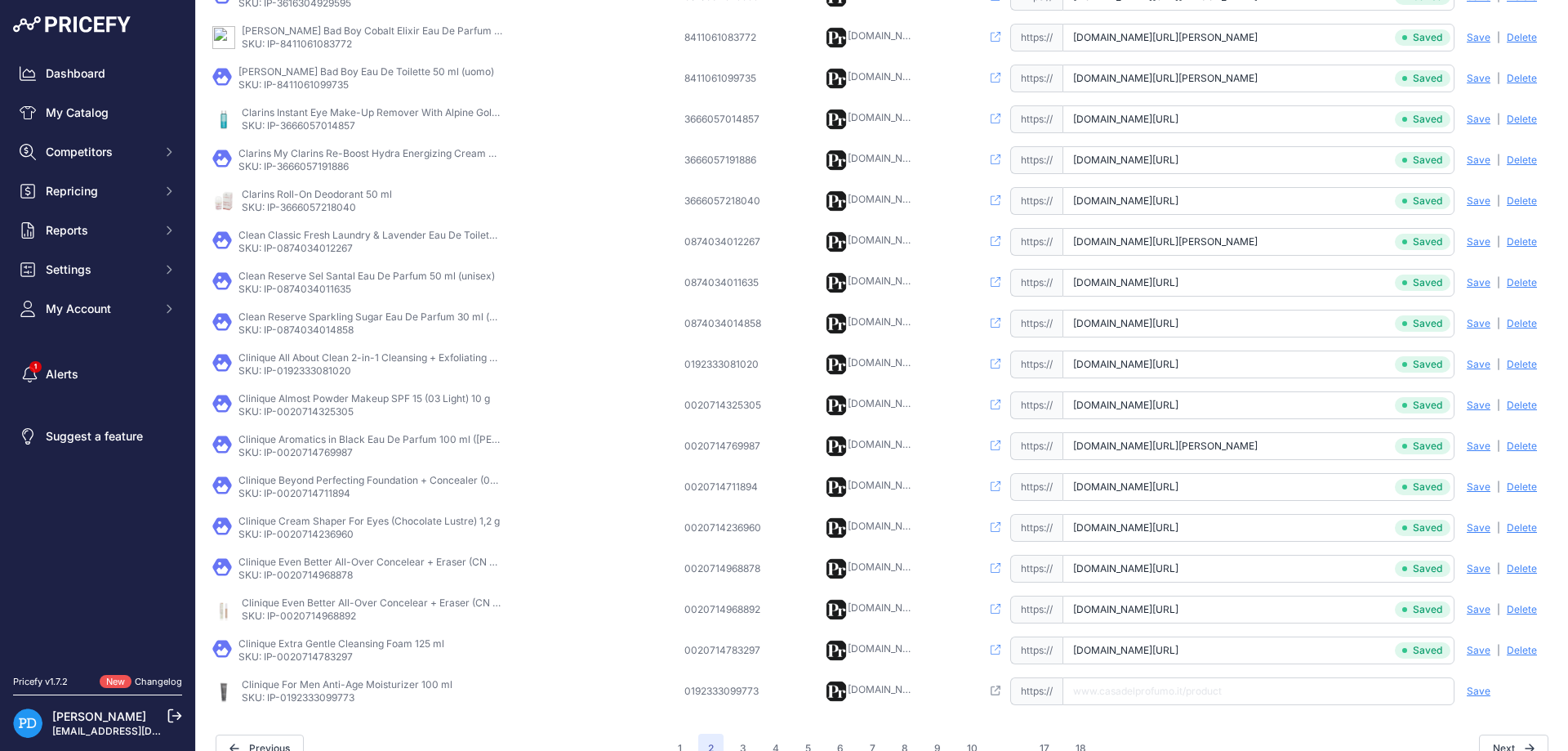
click at [307, 696] on p "SKU: IP-0192333099773" at bounding box center [347, 698] width 211 height 14
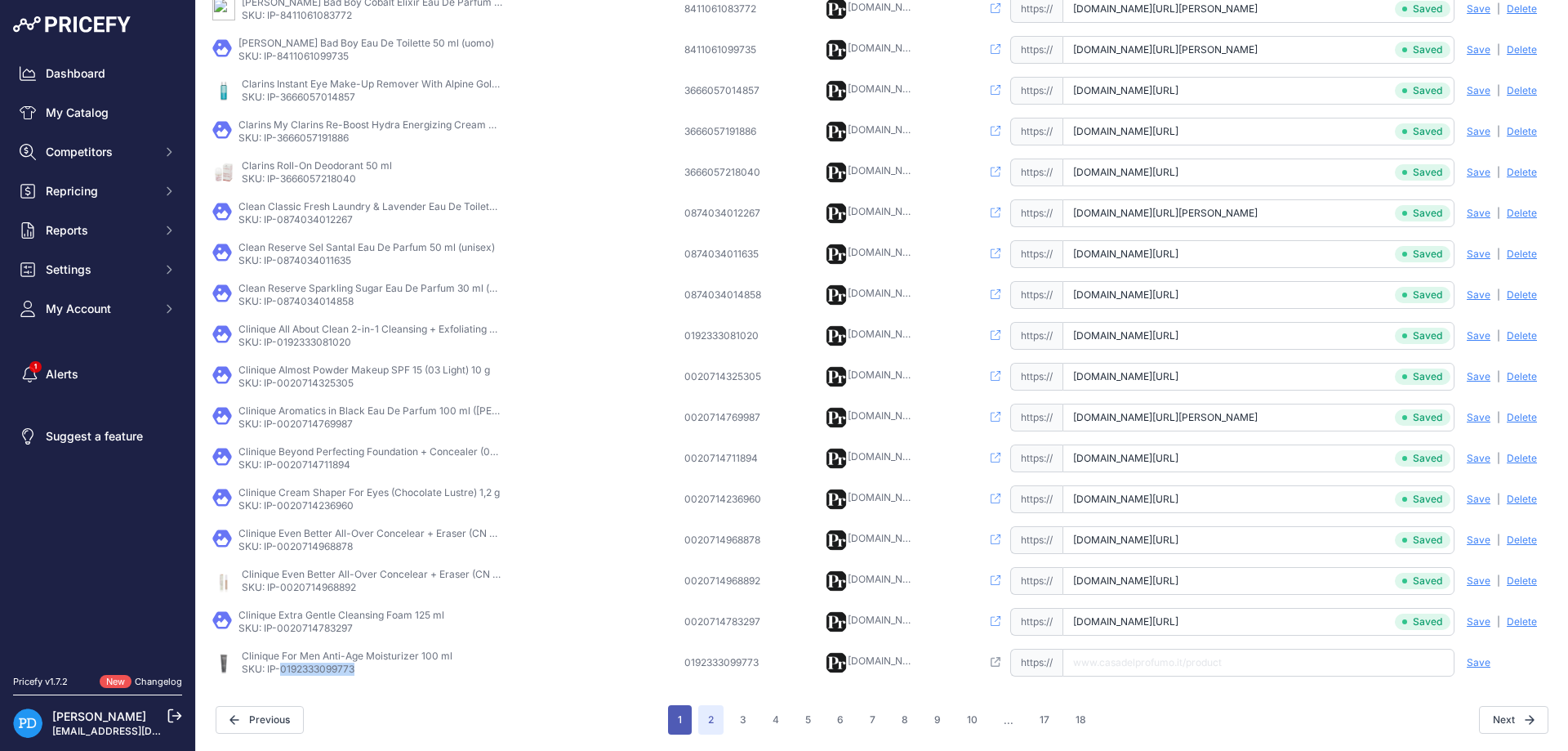
click at [690, 721] on button "1" at bounding box center [680, 720] width 23 height 29
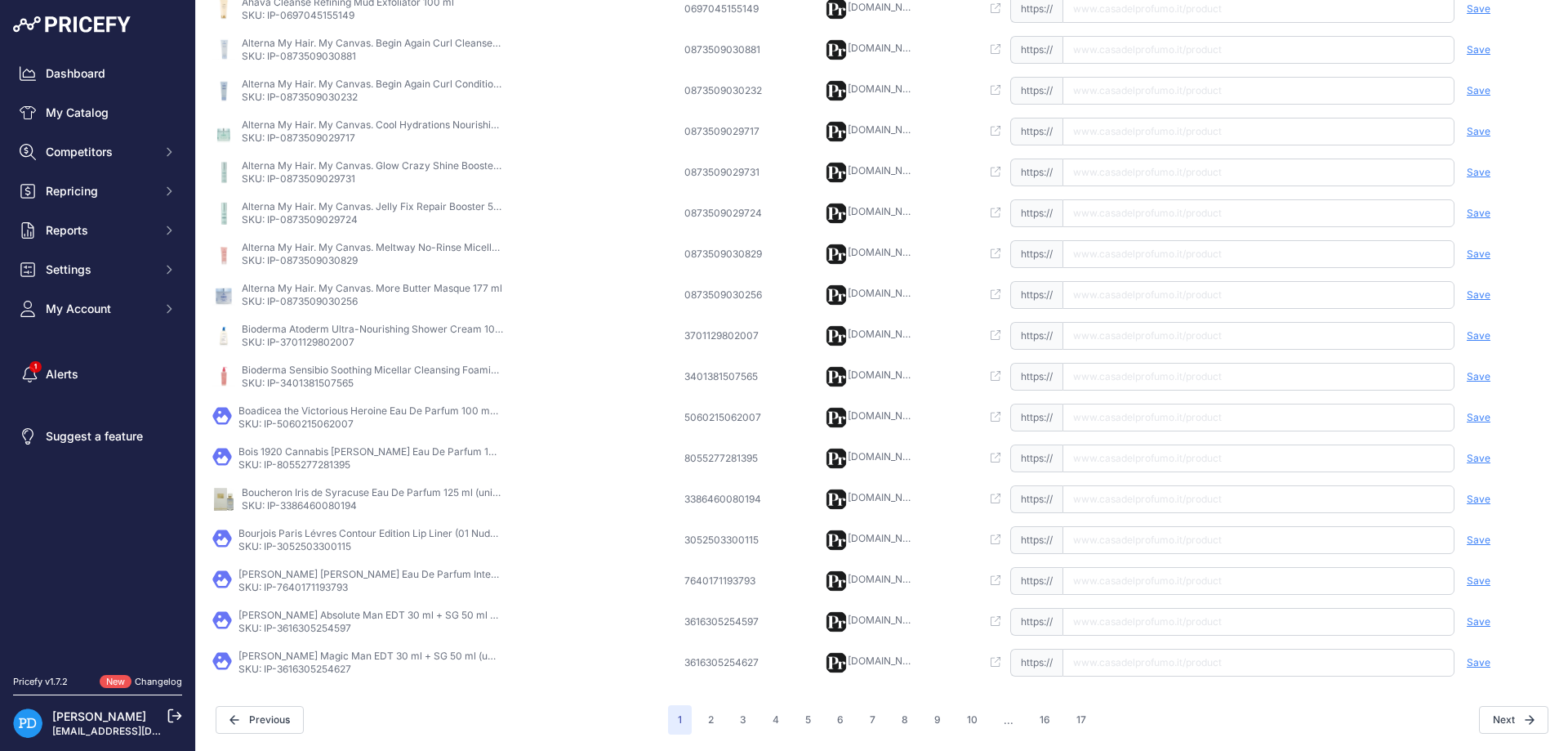
scroll to position [354, 0]
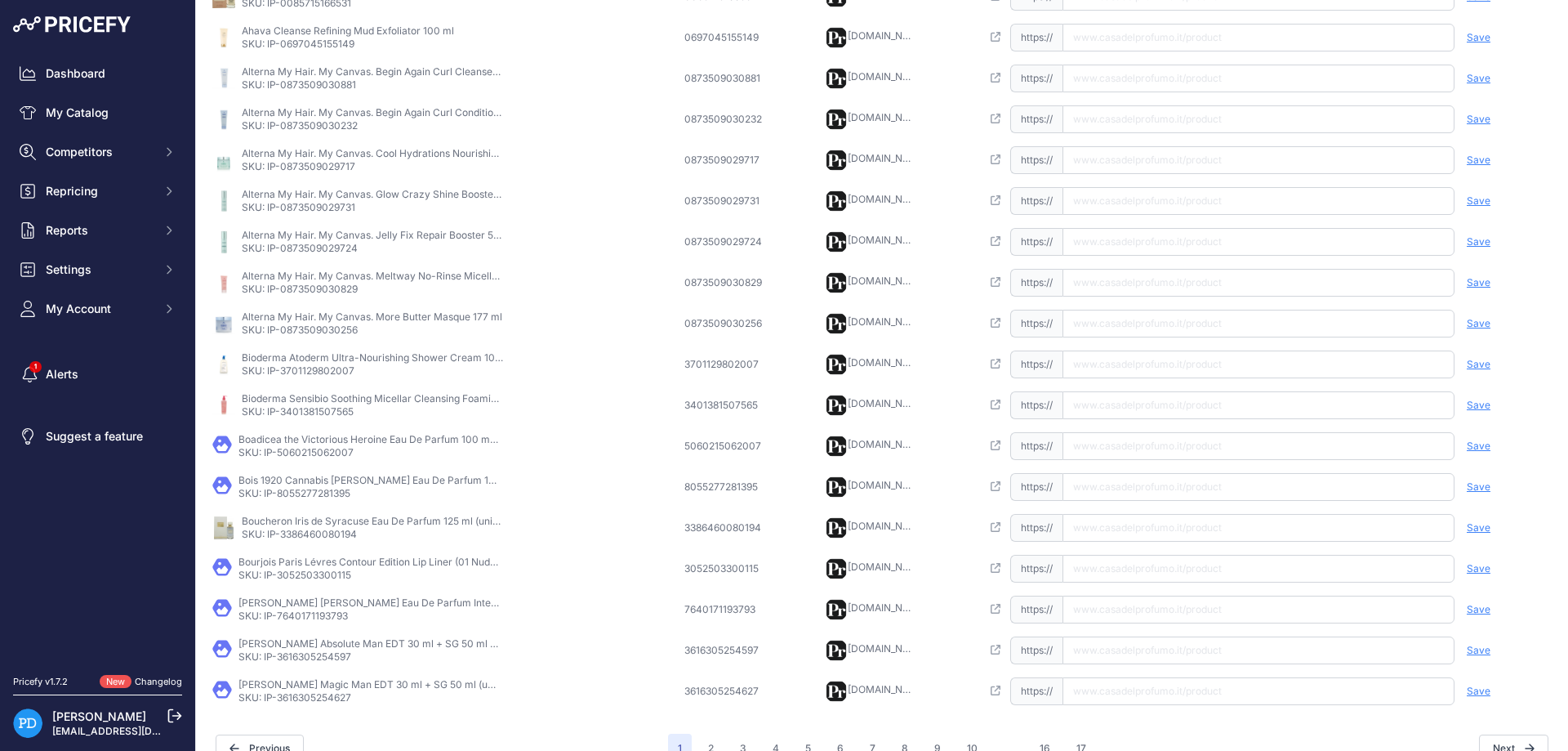
click at [317, 703] on p "SKU: IP-3616305254627" at bounding box center [370, 698] width 261 height 14
click at [1119, 693] on input "text" at bounding box center [1257, 691] width 392 height 28
paste input "[URL][DOMAIN_NAME]"
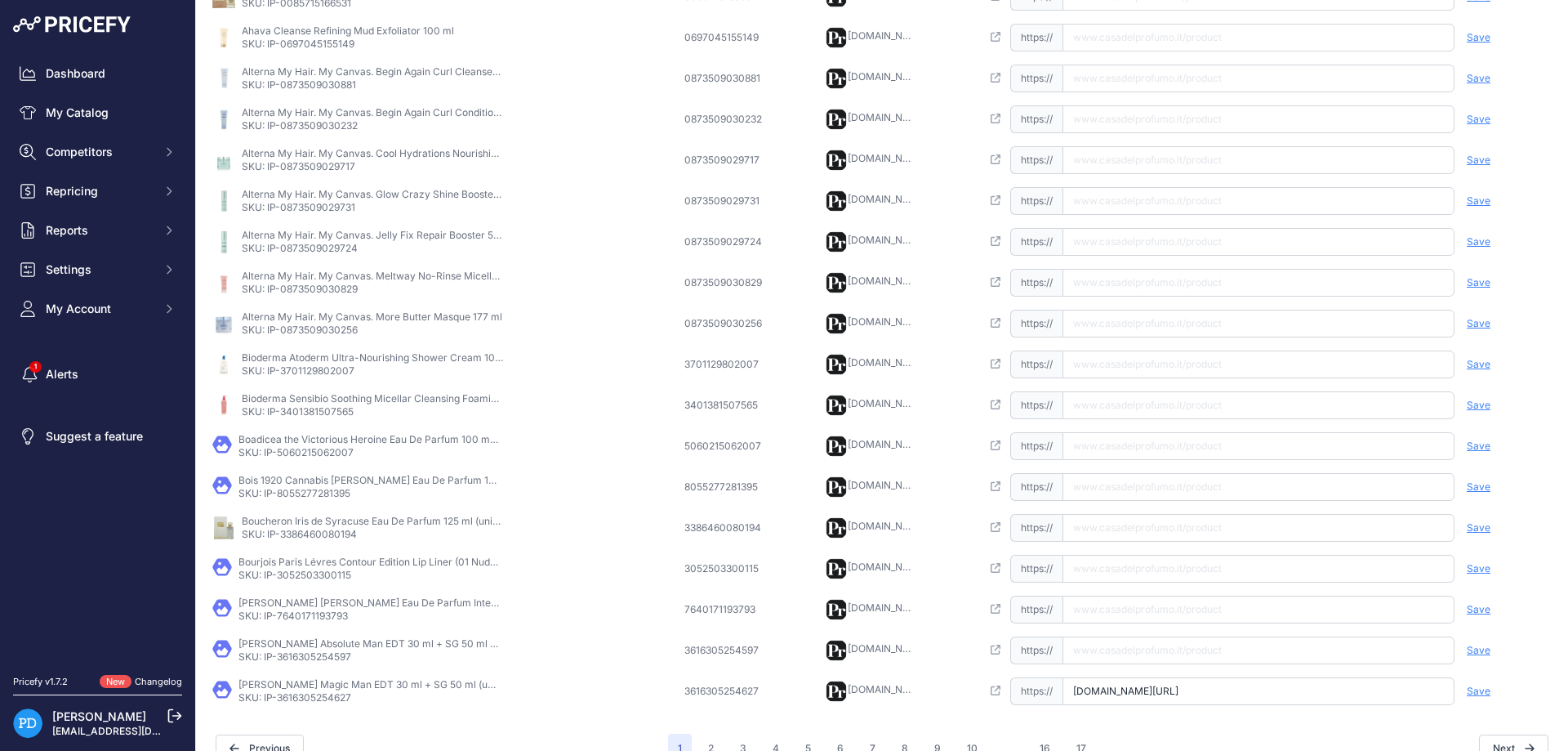
type input "[DOMAIN_NAME][URL]"
click at [1480, 693] on span "Save" at bounding box center [1478, 691] width 23 height 14
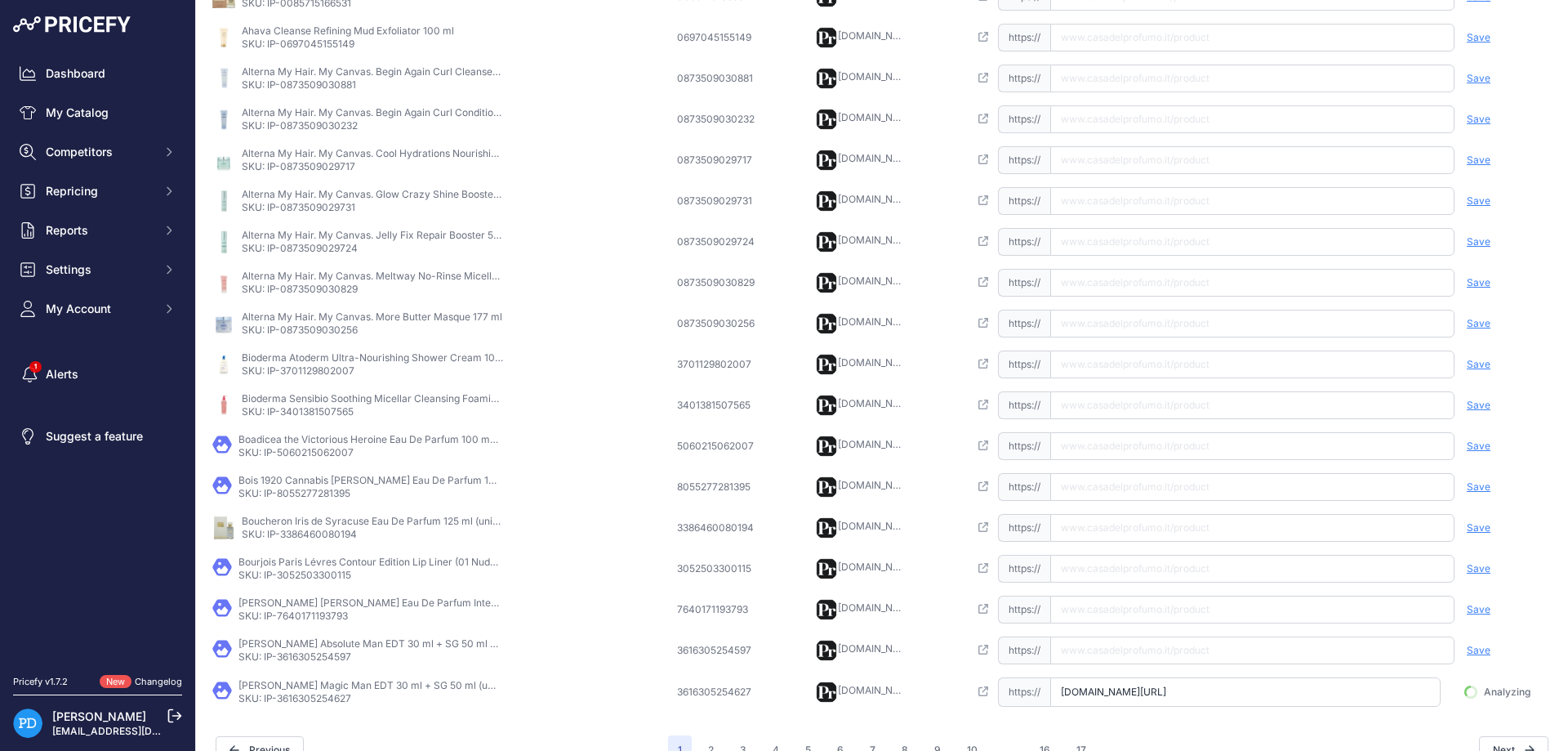
scroll to position [0, 57]
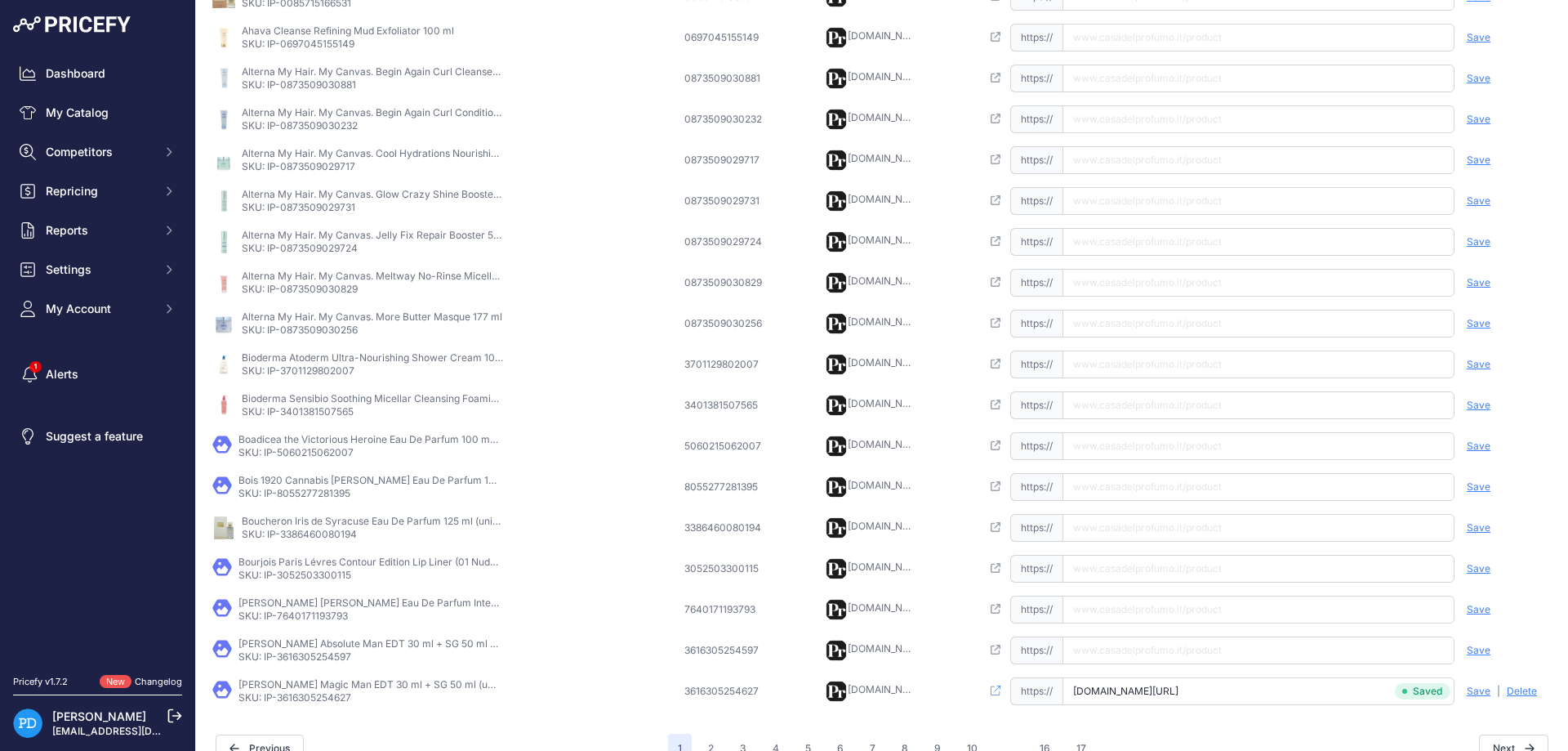
click at [339, 658] on p "SKU: IP-3616305254597" at bounding box center [370, 657] width 261 height 14
click at [1158, 649] on input "text" at bounding box center [1257, 650] width 392 height 28
paste input "[URL][DOMAIN_NAME]"
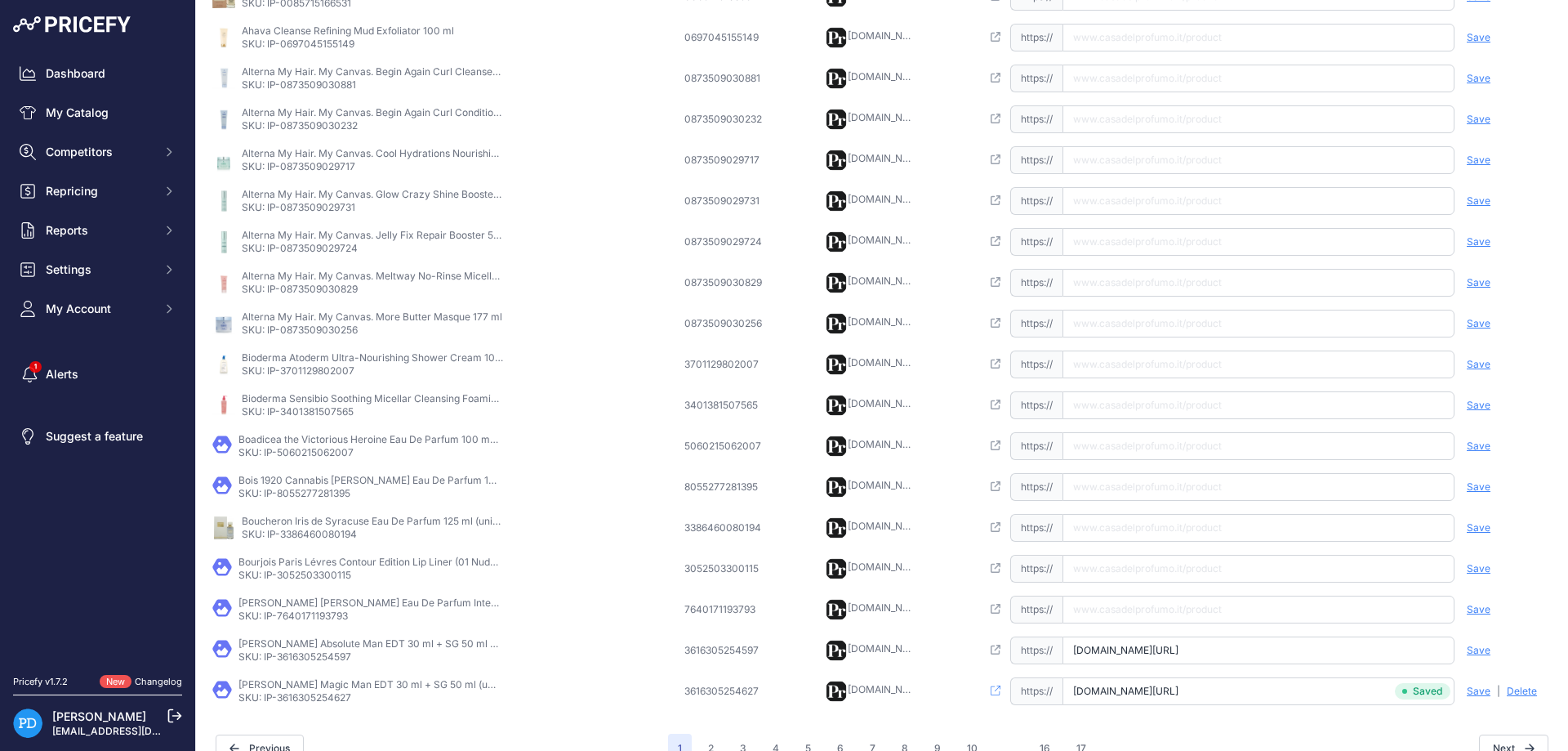
type input "[DOMAIN_NAME][URL]"
click at [1479, 649] on span "Save" at bounding box center [1478, 650] width 23 height 14
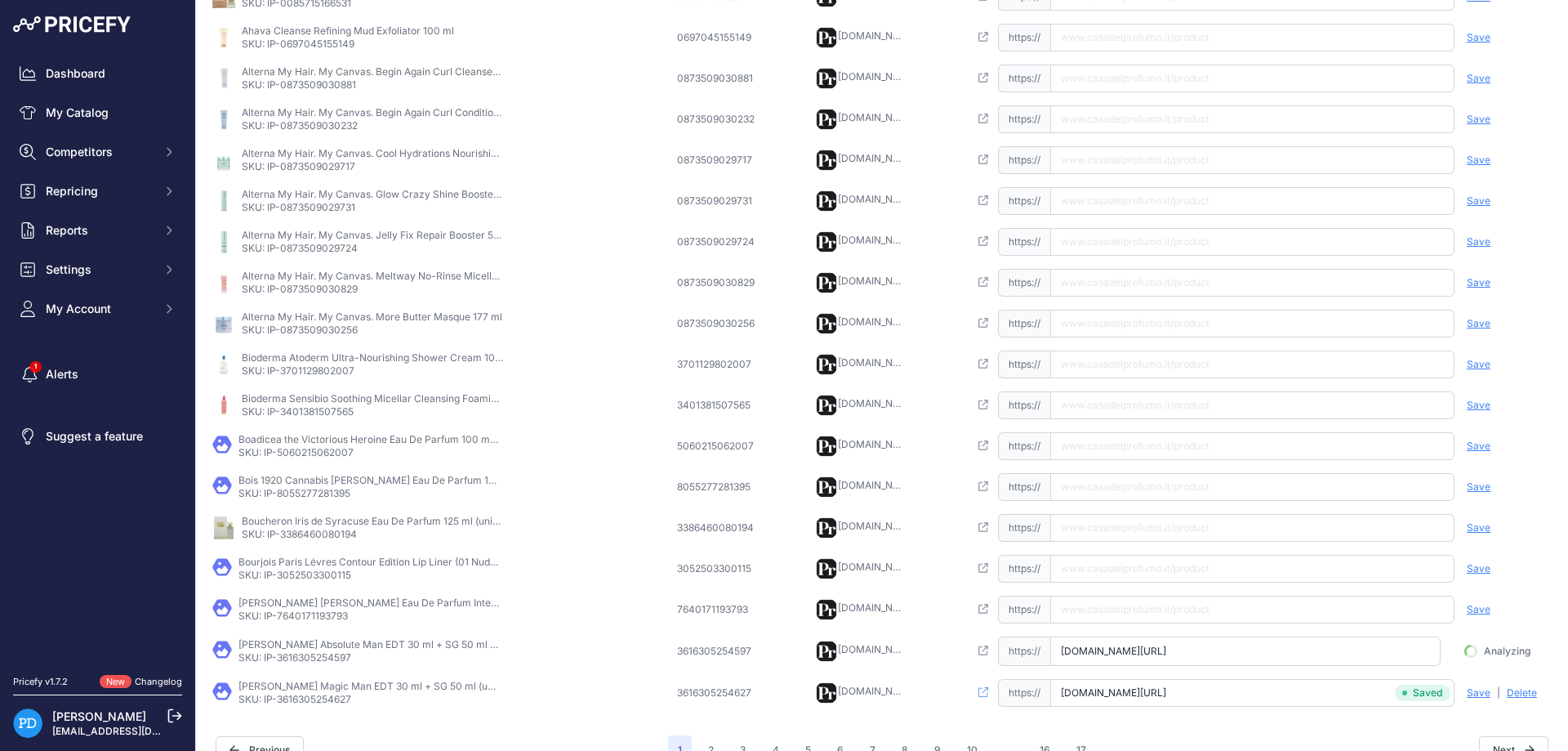
scroll to position [0, 68]
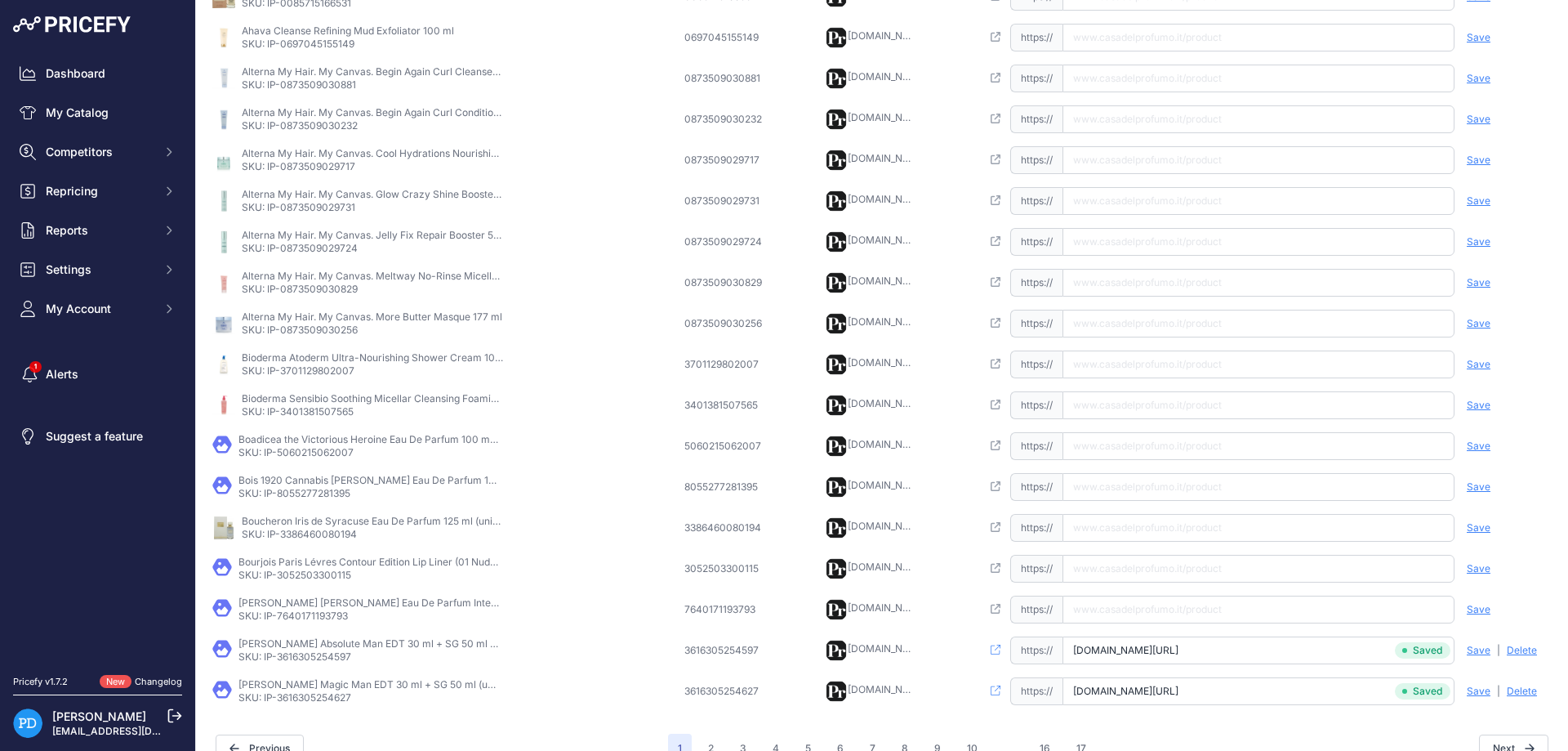
click at [294, 613] on p "SKU: IP-7640171193793" at bounding box center [370, 616] width 261 height 14
click at [1141, 614] on input "text" at bounding box center [1257, 609] width 392 height 28
paste input "[URL][DOMAIN_NAME][PERSON_NAME][PERSON_NAME]"
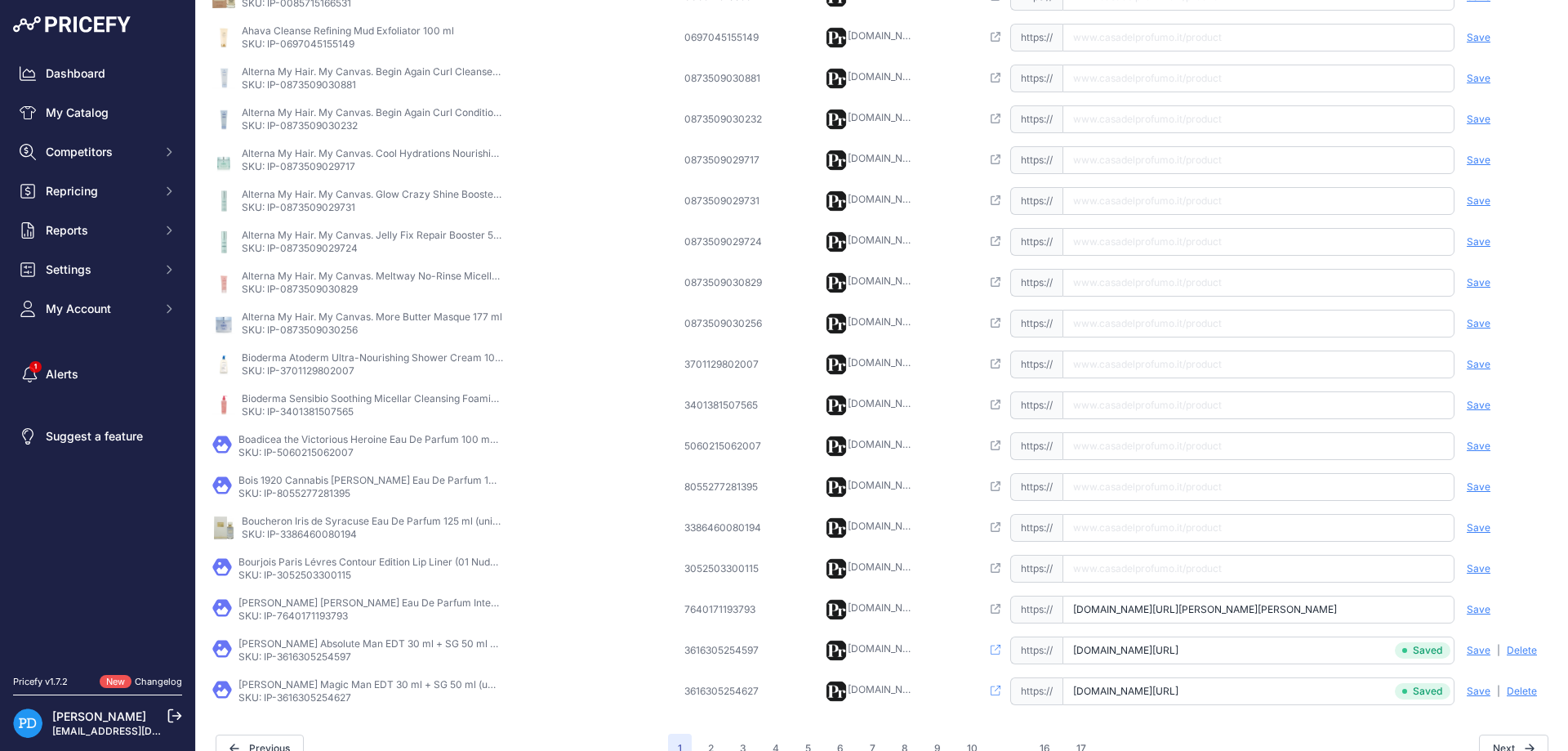
type input "[DOMAIN_NAME][URL][PERSON_NAME][PERSON_NAME]"
click at [1481, 615] on span "Save" at bounding box center [1478, 610] width 23 height 14
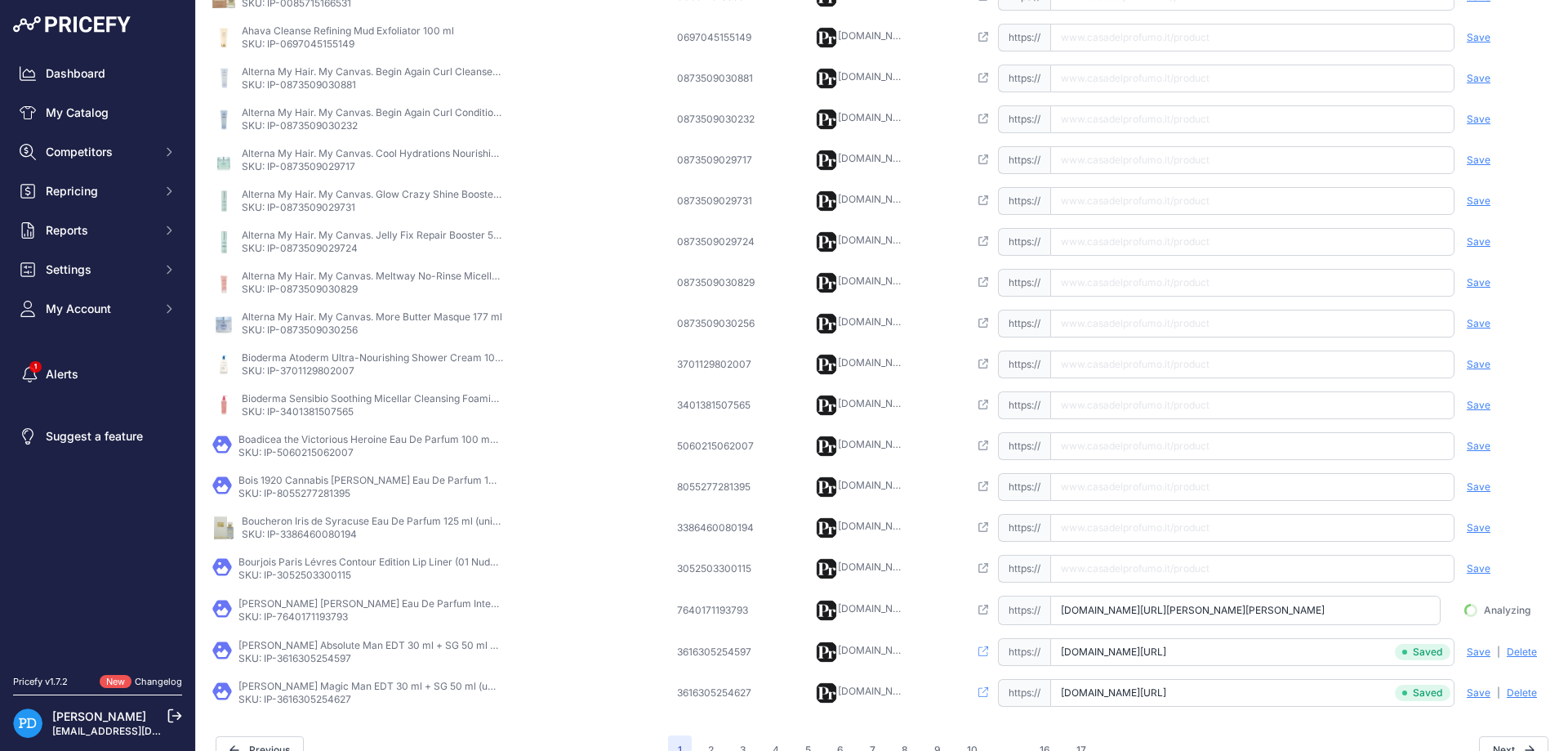
scroll to position [0, 28]
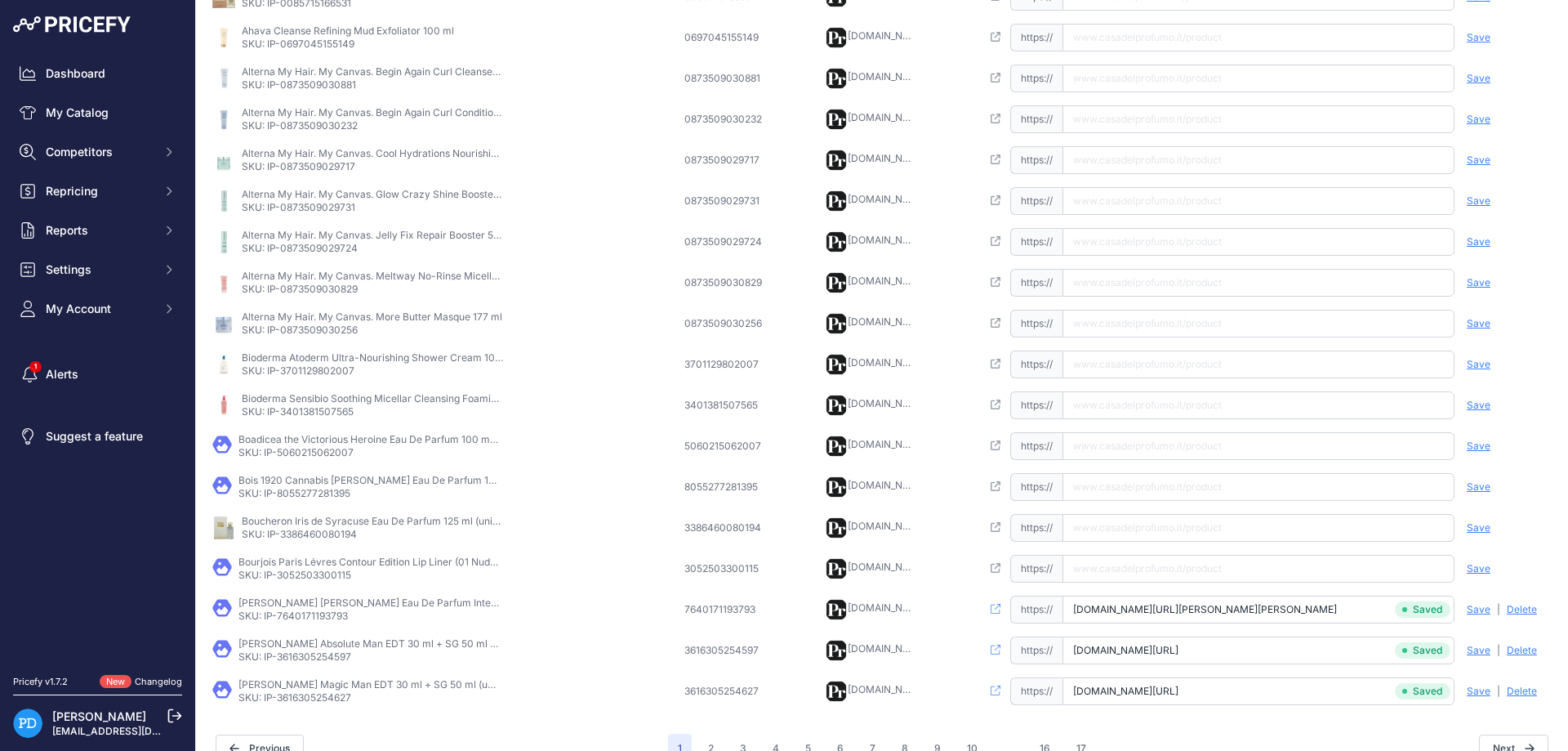
click at [327, 574] on p "SKU: IP-3052503300115" at bounding box center [370, 576] width 261 height 14
paste input "[URL][DOMAIN_NAME]"
click at [1161, 573] on input "[URL][DOMAIN_NAME]" at bounding box center [1257, 568] width 392 height 28
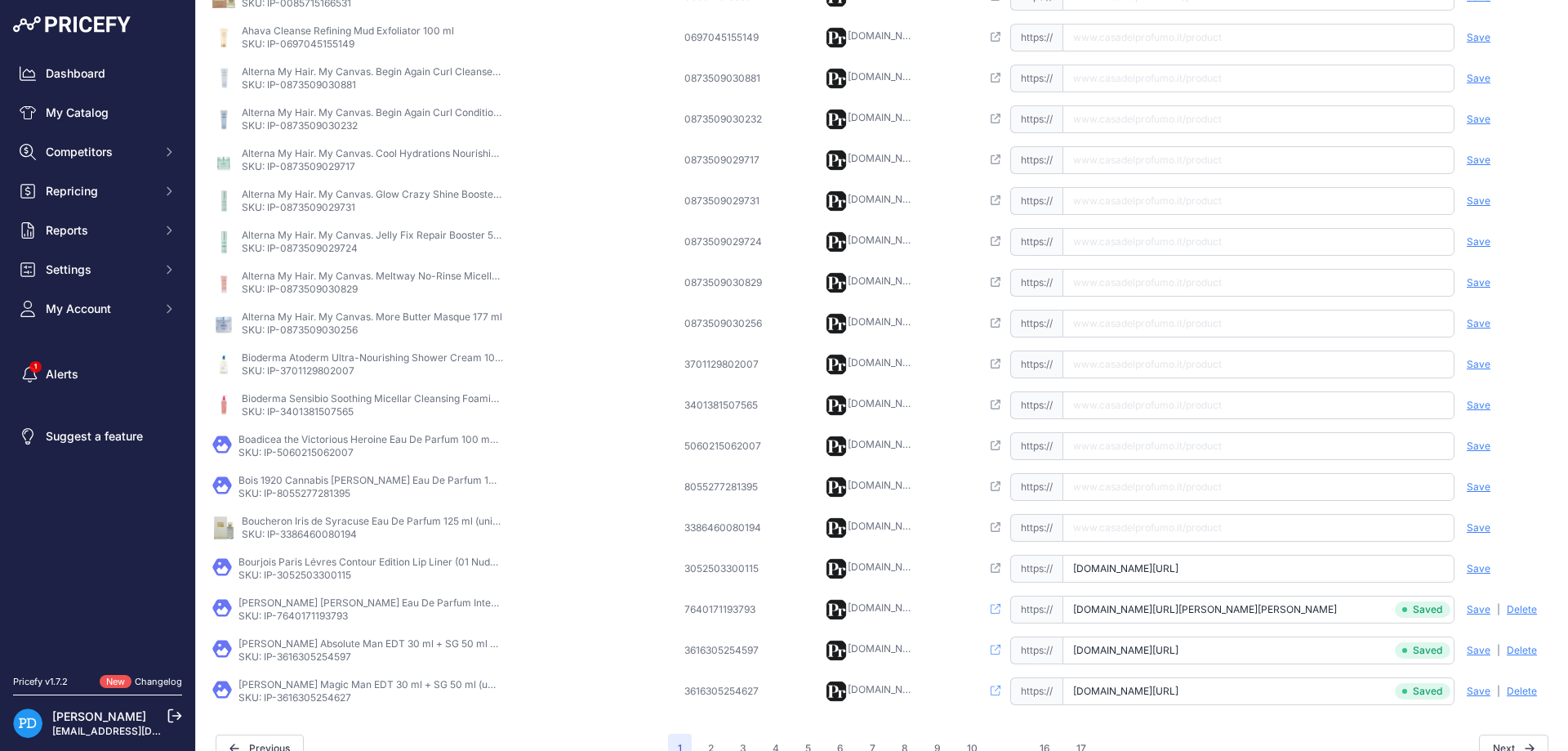
type input "[DOMAIN_NAME][URL]"
click at [1481, 568] on span "Save" at bounding box center [1478, 569] width 23 height 14
click at [311, 532] on p "SKU: IP-3386460080194" at bounding box center [372, 534] width 261 height 14
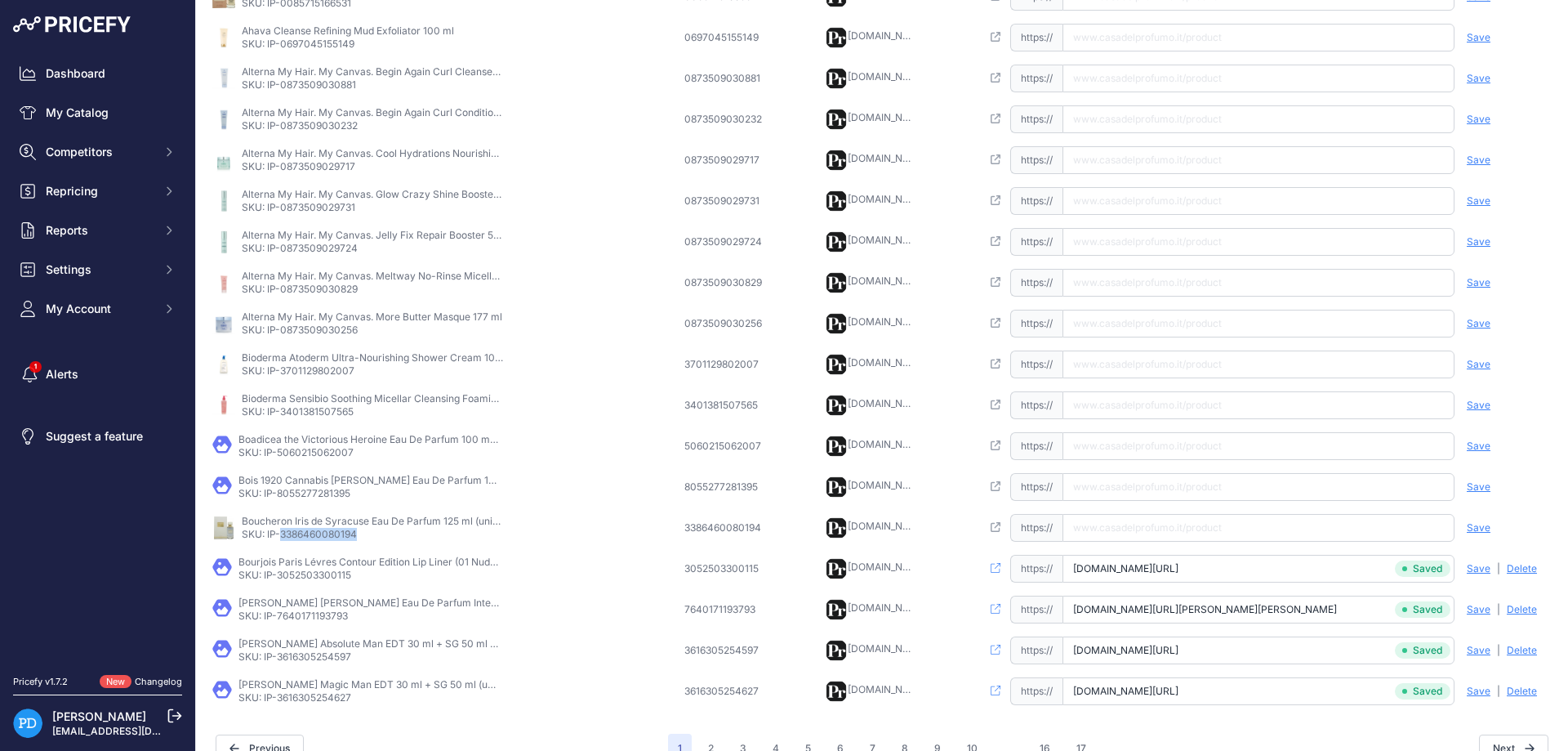
paste input "[URL][DOMAIN_NAME]"
click at [1161, 535] on input "[URL][DOMAIN_NAME]" at bounding box center [1257, 527] width 392 height 28
type input "[DOMAIN_NAME][URL]"
click at [1473, 528] on span "Save" at bounding box center [1478, 528] width 23 height 14
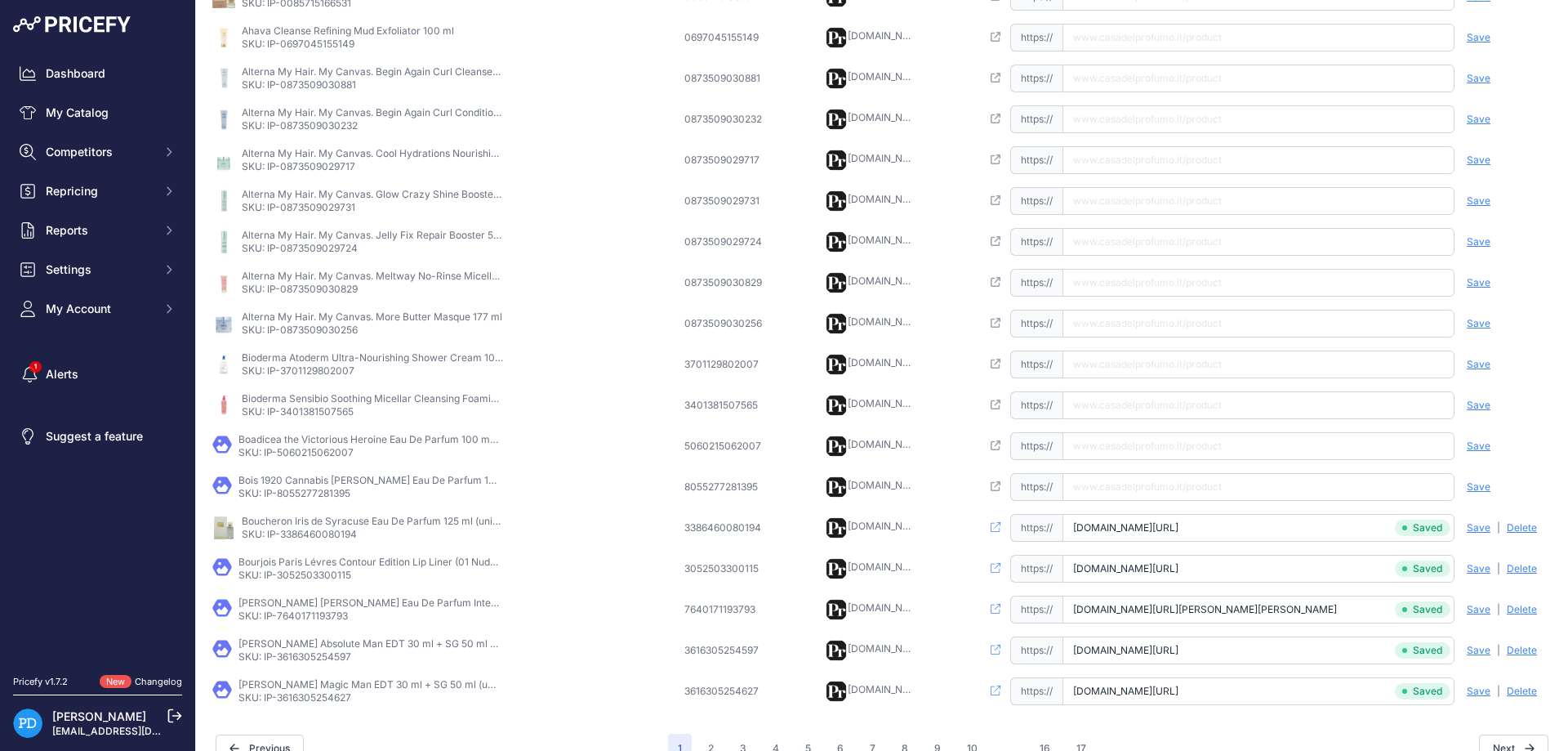
scroll to position [0, 71]
click at [336, 491] on p "SKU: IP-8055277281395" at bounding box center [370, 494] width 261 height 14
click at [1142, 487] on input "text" at bounding box center [1257, 487] width 392 height 28
paste input "[URL][DOMAIN_NAME][PERSON_NAME]"
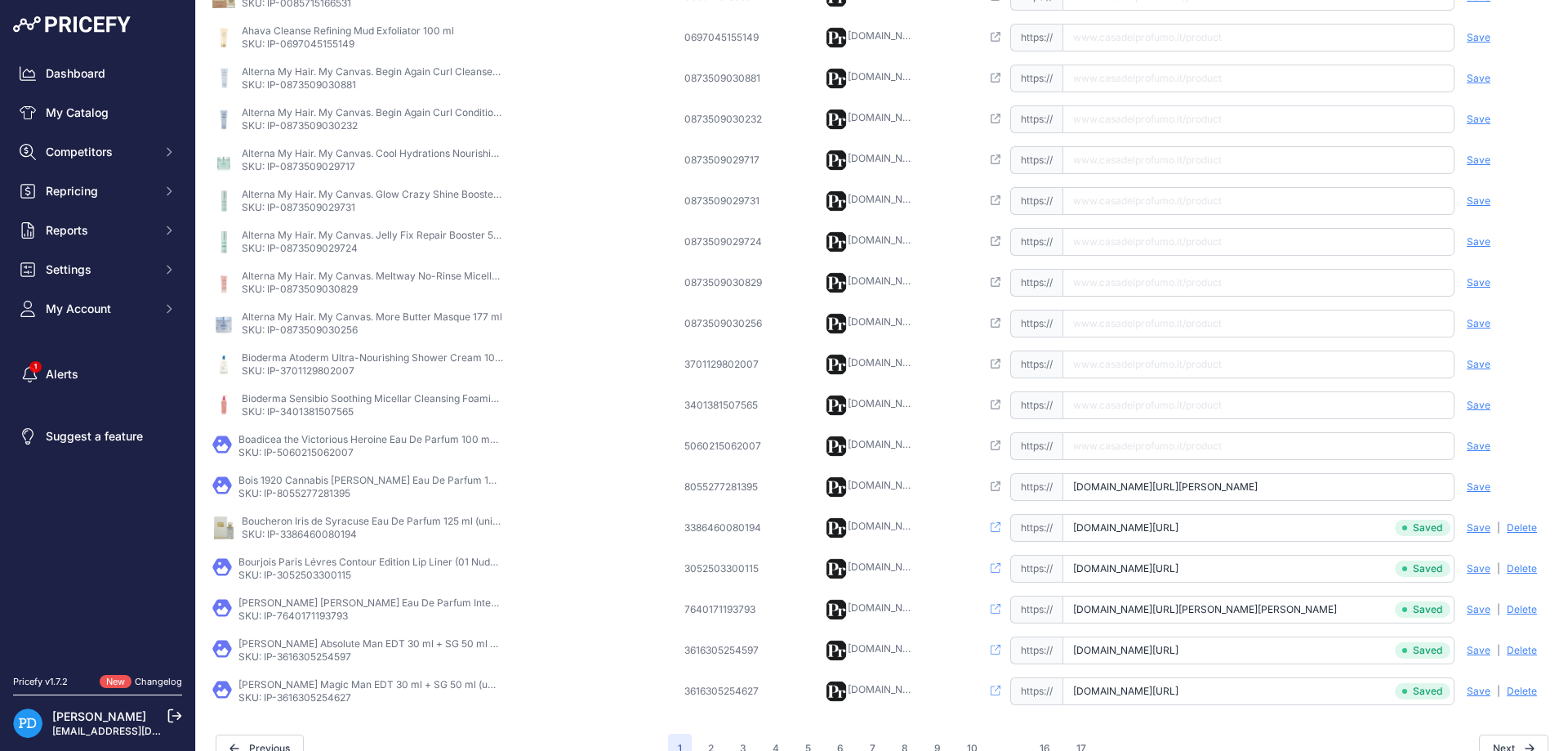
scroll to position [0, 74]
type input "[DOMAIN_NAME][URL][PERSON_NAME]"
click at [1485, 484] on span "Save" at bounding box center [1478, 487] width 23 height 14
click at [323, 448] on p "SKU: IP-5060215062007" at bounding box center [370, 453] width 261 height 14
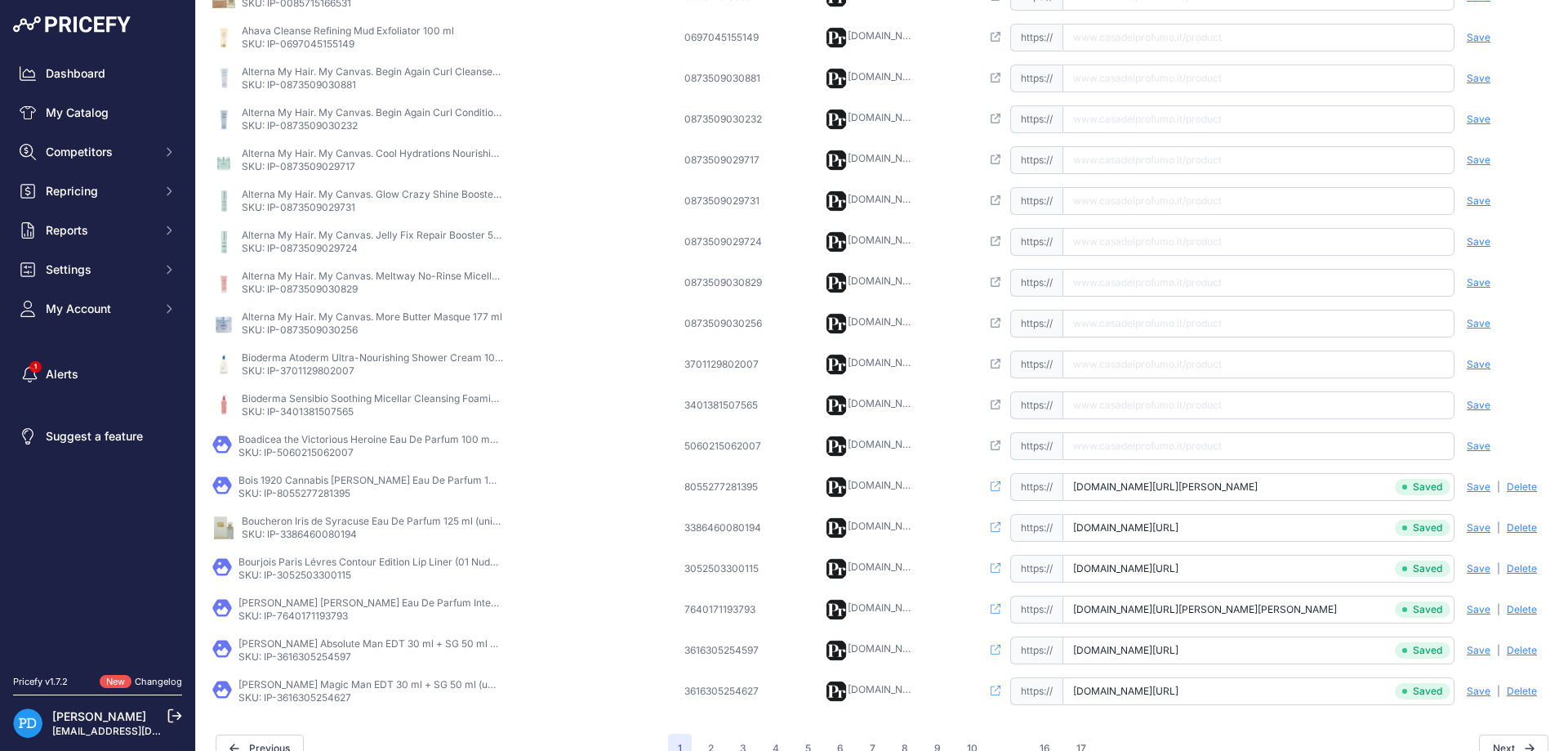
click at [1194, 456] on input "text" at bounding box center [1257, 446] width 392 height 28
paste input "[URL][DOMAIN_NAME][PERSON_NAME]"
type input "[DOMAIN_NAME][URL][PERSON_NAME]"
click at [1481, 446] on span "Save" at bounding box center [1478, 446] width 23 height 14
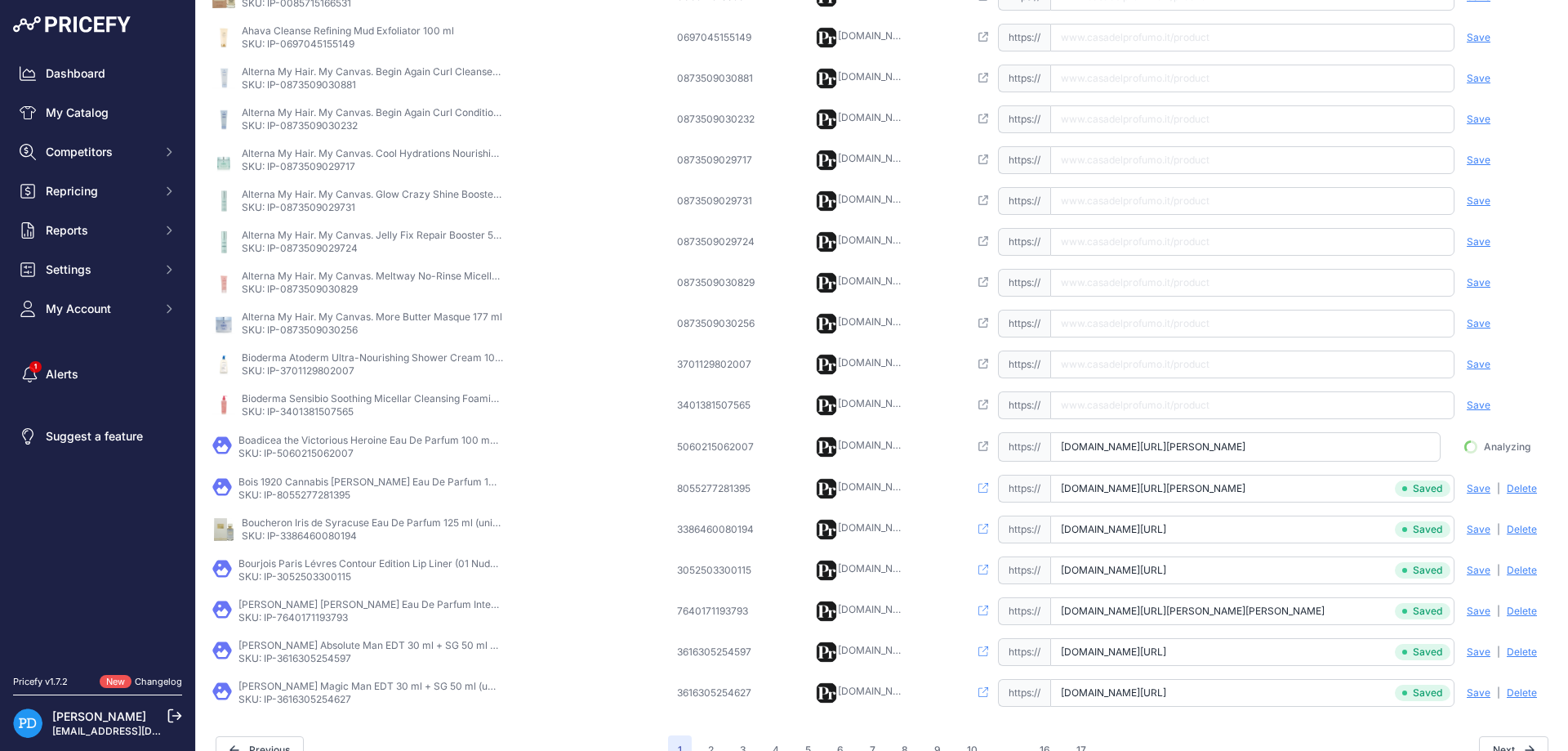
scroll to position [0, 92]
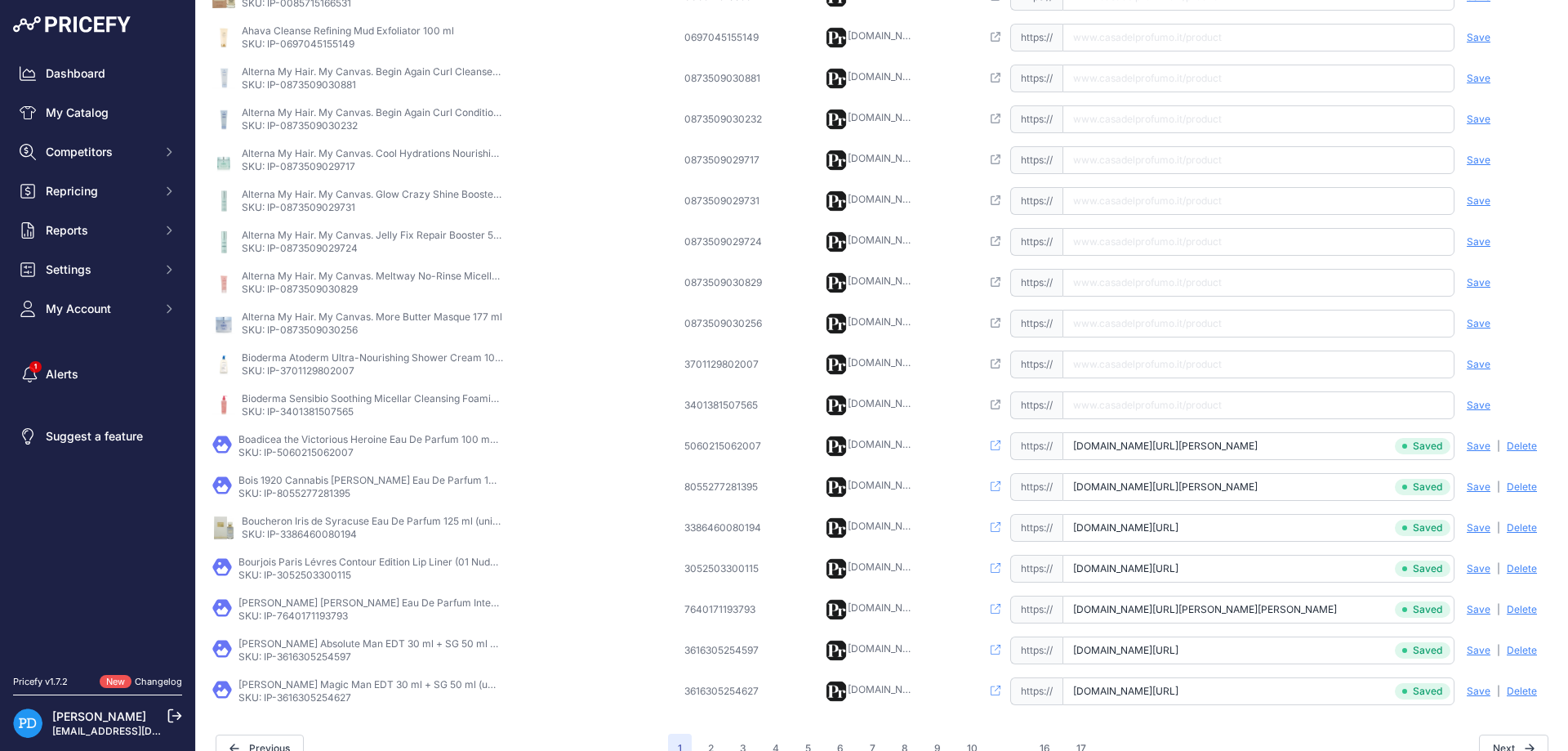
click at [340, 409] on p "SKU: IP-3401381507565" at bounding box center [372, 412] width 261 height 14
click at [1138, 399] on input "text" at bounding box center [1257, 405] width 392 height 28
paste input "[URL][DOMAIN_NAME]"
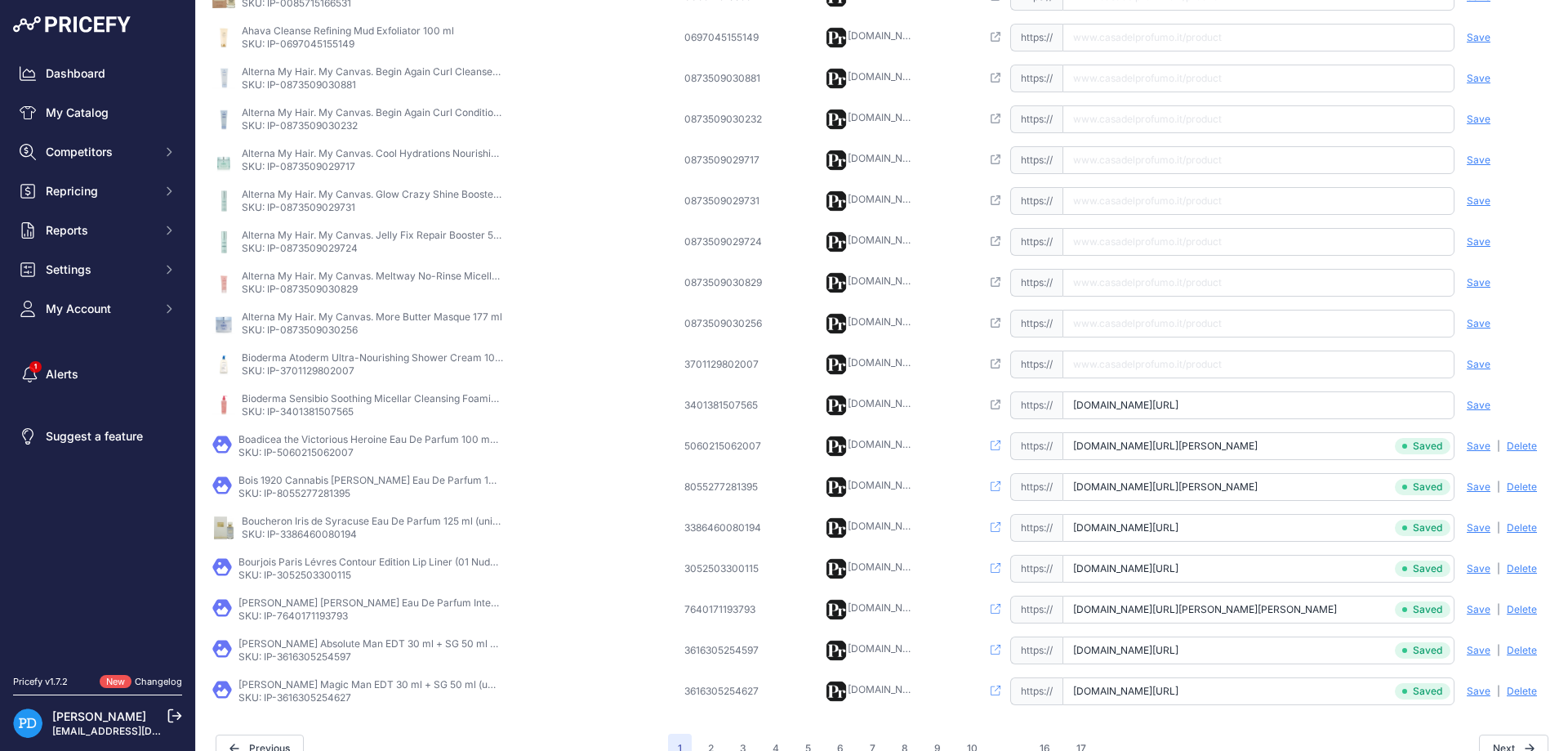
type input "[DOMAIN_NAME][URL]"
click at [1479, 405] on span "Save" at bounding box center [1478, 406] width 23 height 14
click at [328, 373] on p "SKU: IP-3701129802007" at bounding box center [372, 372] width 261 height 14
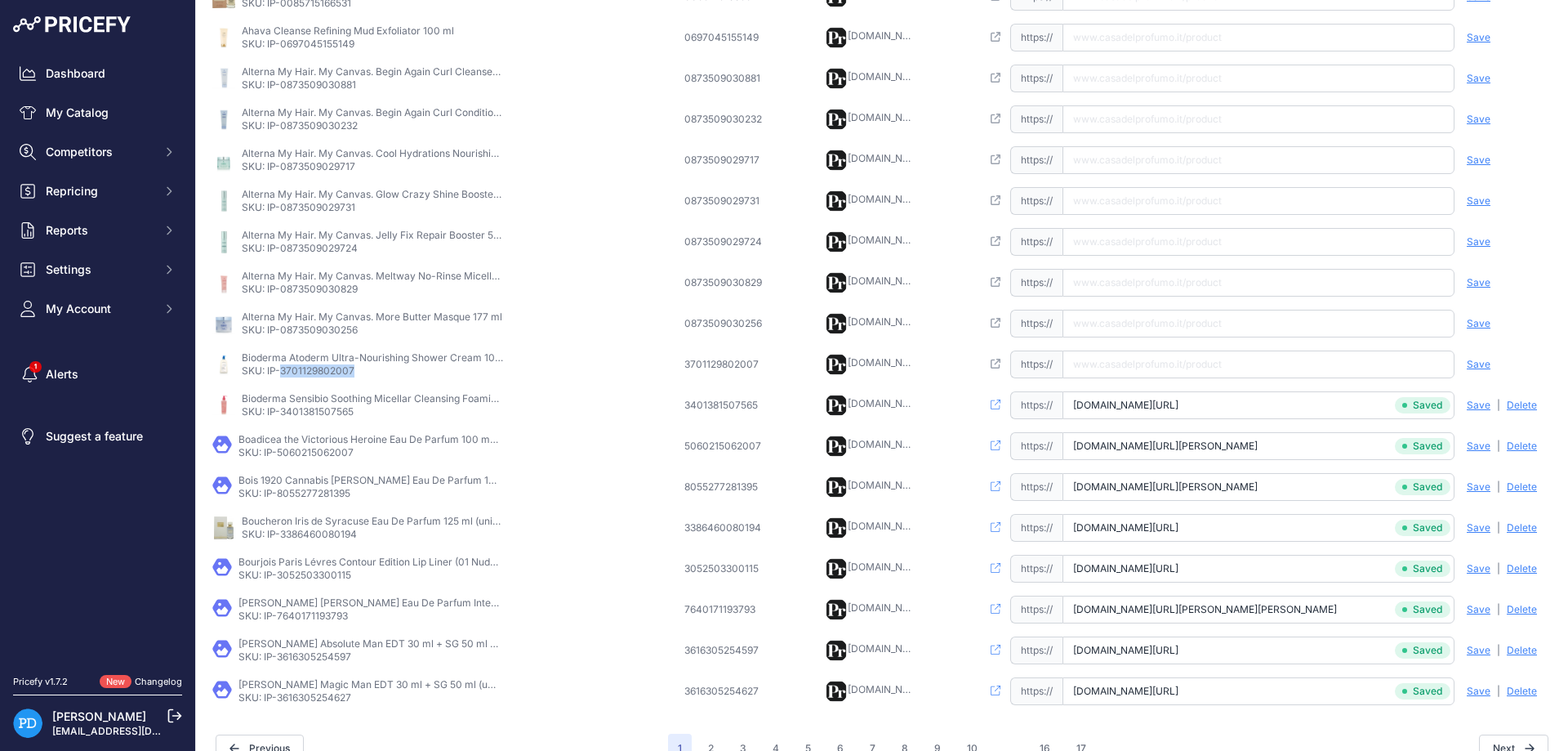
click at [1219, 354] on input "text" at bounding box center [1257, 364] width 392 height 28
paste input "[URL][DOMAIN_NAME]"
type input "[DOMAIN_NAME][URL]"
click at [1477, 359] on span "Save" at bounding box center [1478, 365] width 23 height 14
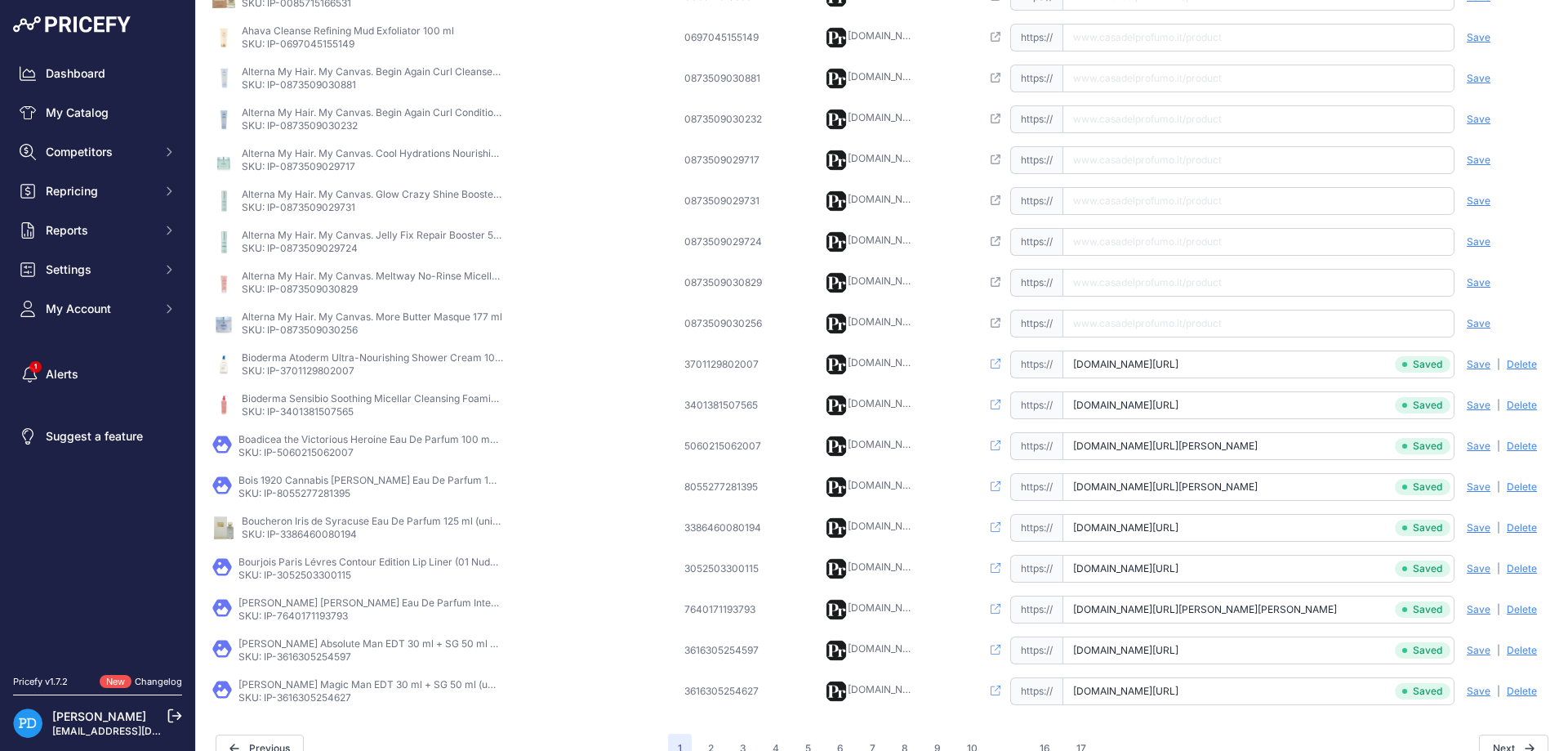
scroll to position [383, 0]
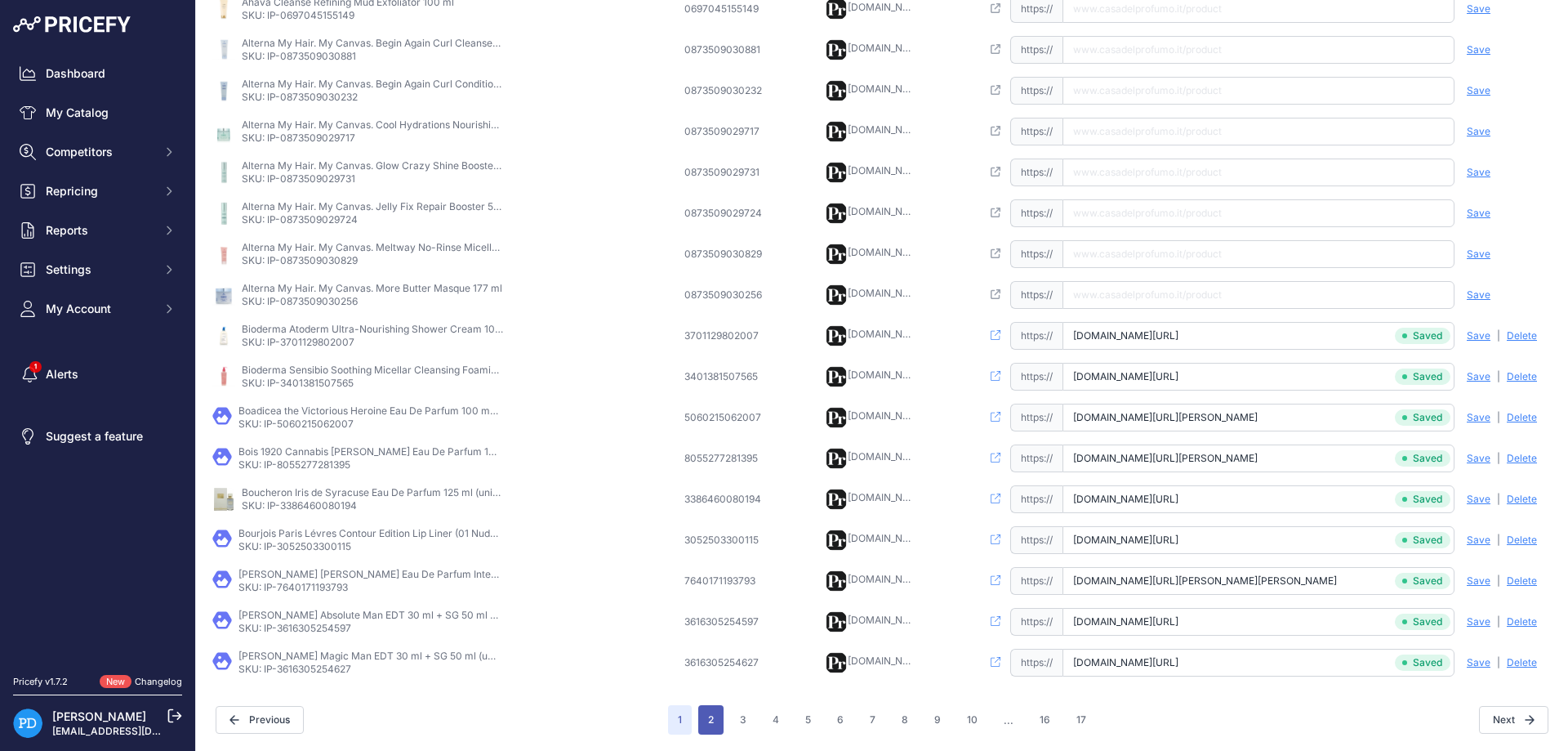
click at [702, 724] on button "2" at bounding box center [711, 720] width 25 height 29
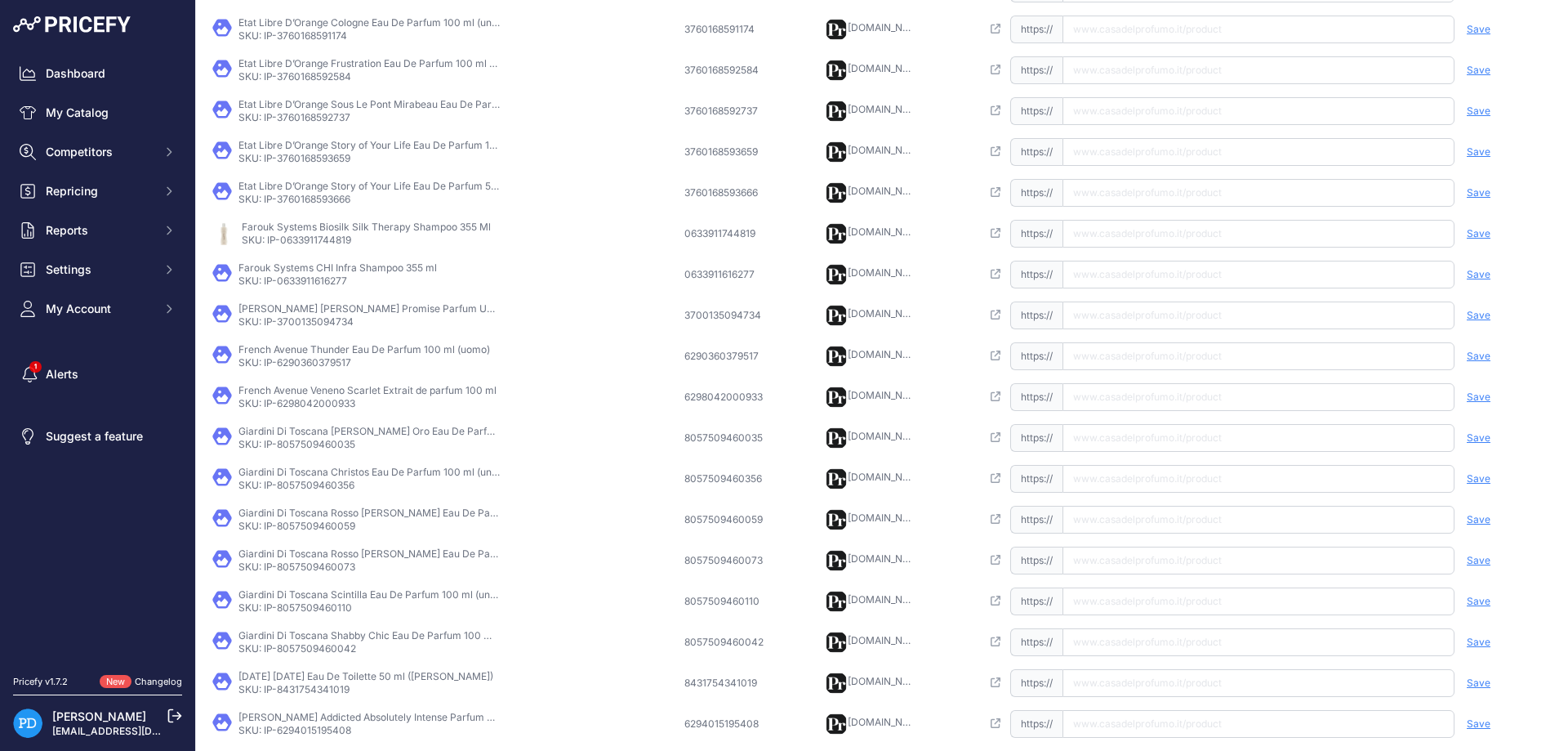
scroll to position [134, 0]
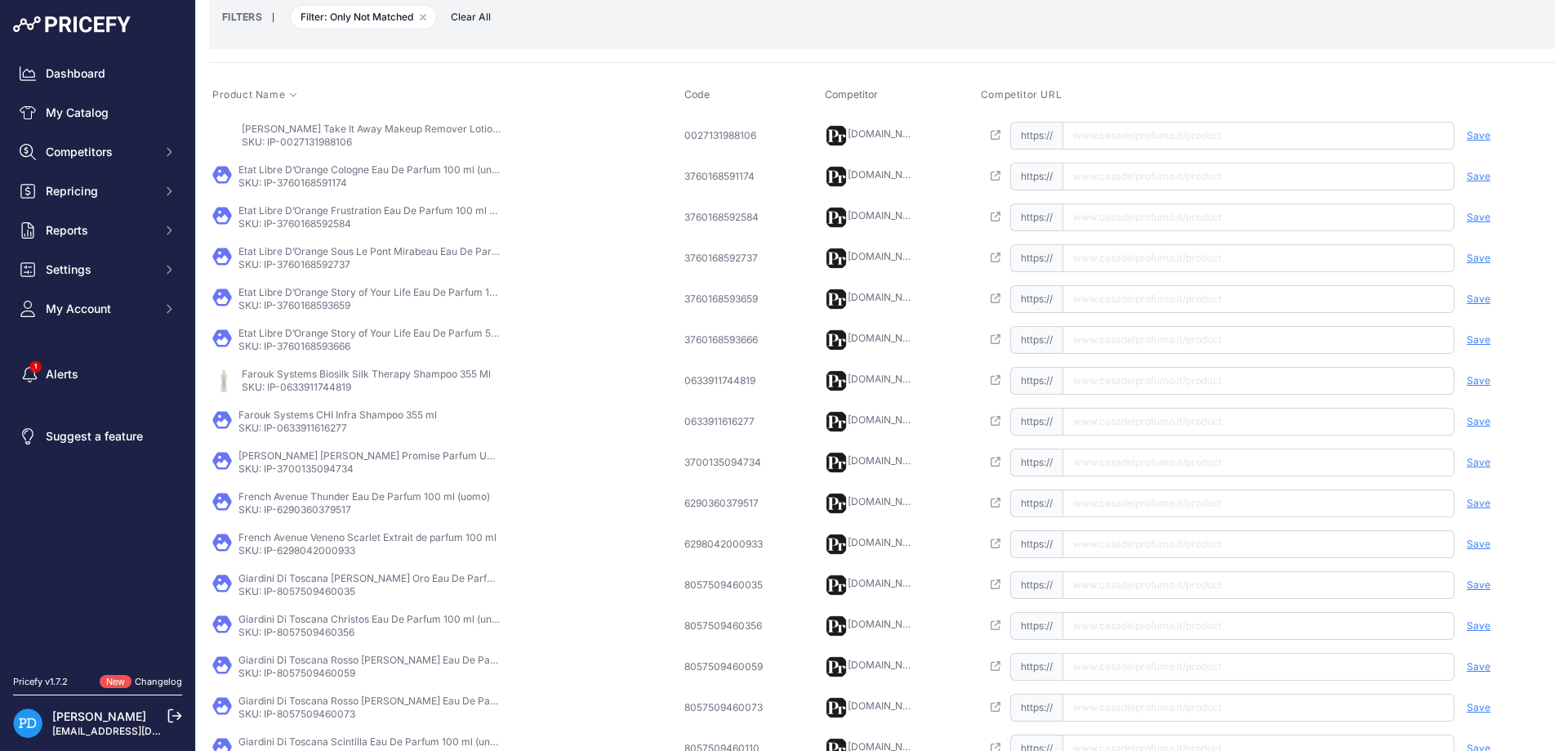
click at [326, 141] on p "SKU: IP-0027131988106" at bounding box center [372, 142] width 261 height 14
click at [1175, 137] on input "text" at bounding box center [1257, 135] width 392 height 28
paste input "[URL][DOMAIN_NAME]"
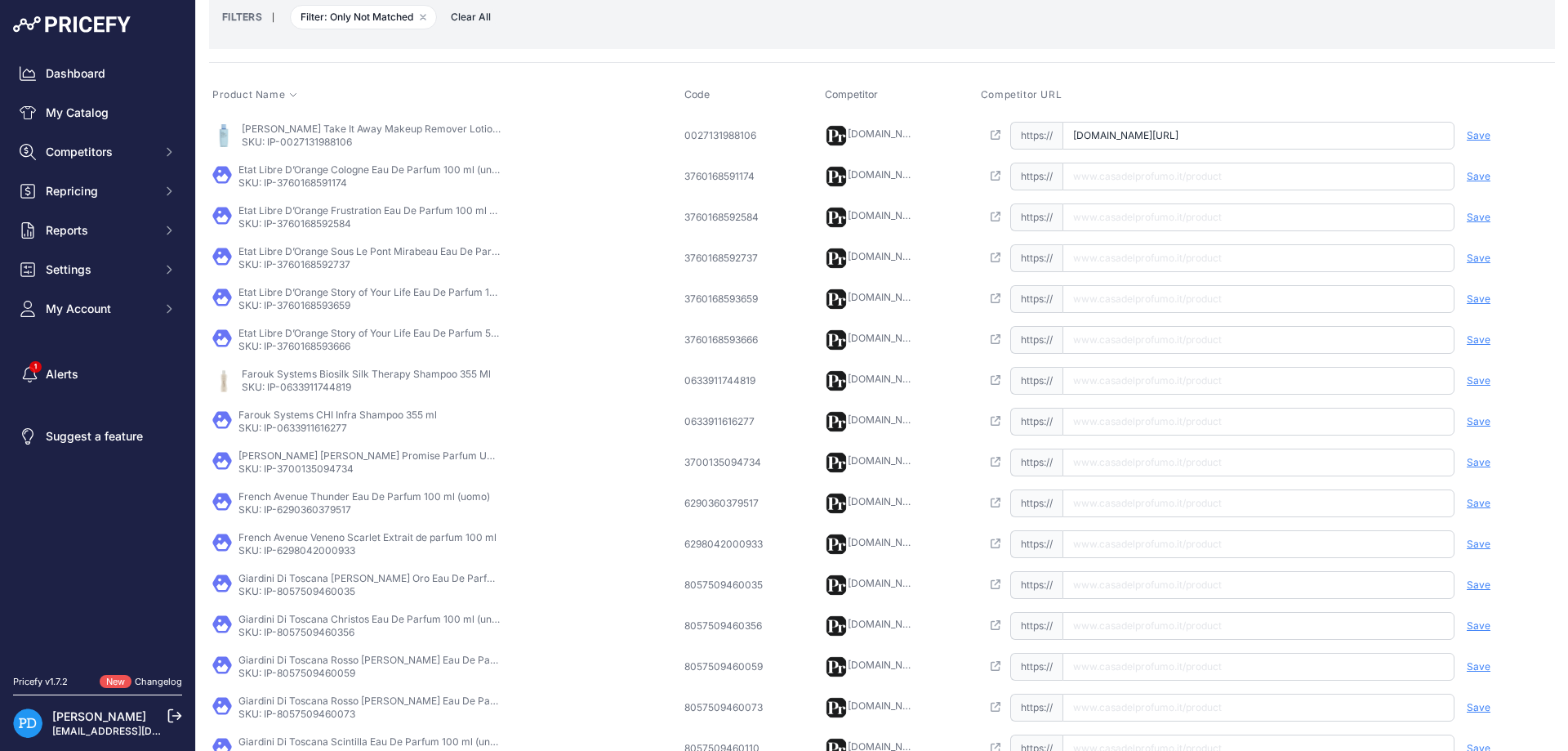
type input "[DOMAIN_NAME][URL]"
click at [1475, 139] on span "Save" at bounding box center [1478, 135] width 23 height 14
click at [298, 176] on p "SKU: IP-3760168591174" at bounding box center [370, 183] width 261 height 14
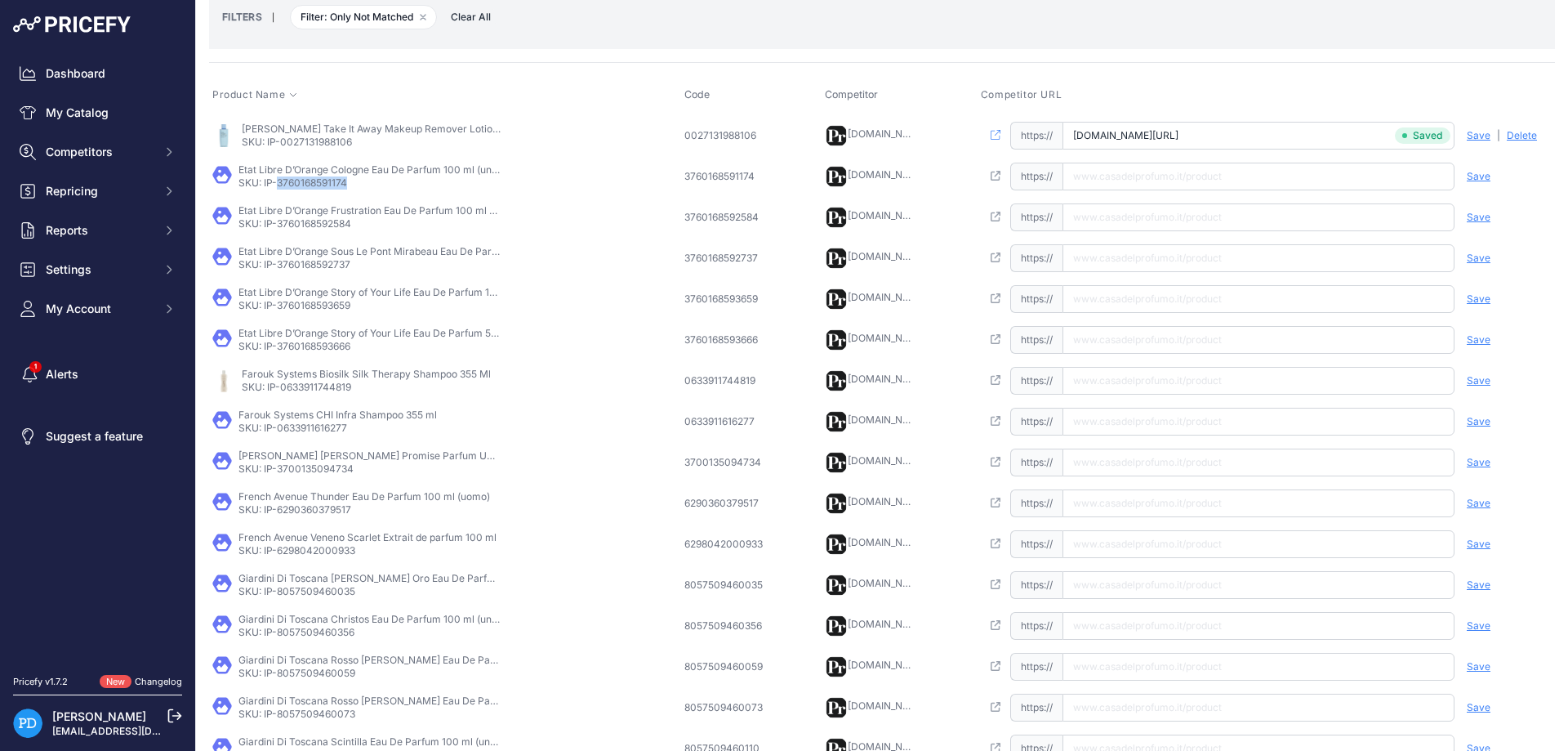
click at [1226, 178] on input "text" at bounding box center [1257, 176] width 392 height 28
paste input "[URL][DOMAIN_NAME]"
type input "[DOMAIN_NAME][URL]"
click at [1478, 170] on span "Save" at bounding box center [1478, 177] width 23 height 14
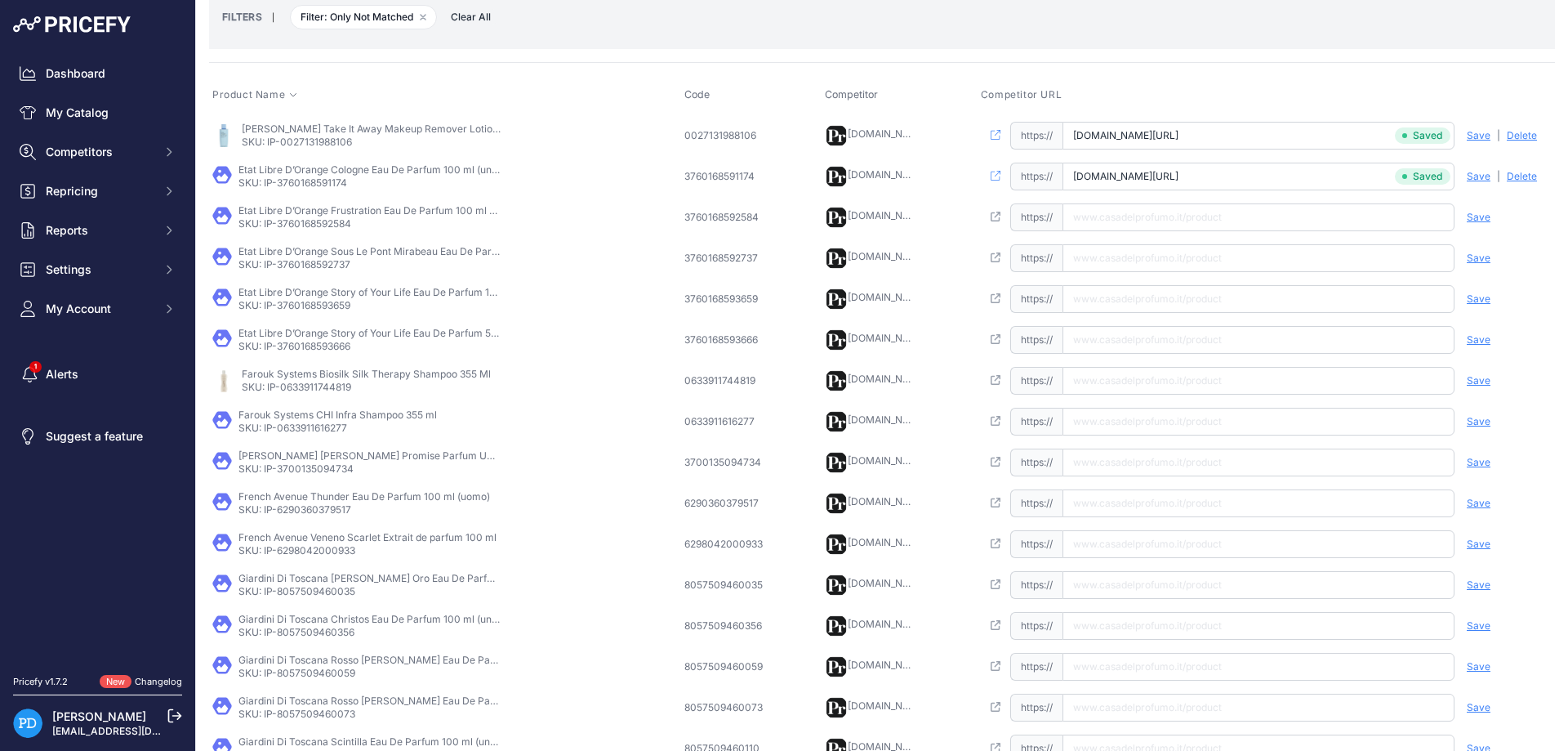
click at [302, 225] on p "SKU: IP-3760168592584" at bounding box center [370, 225] width 261 height 14
paste input "[URL][DOMAIN_NAME]"
click at [1170, 223] on input "[URL][DOMAIN_NAME]" at bounding box center [1257, 217] width 392 height 28
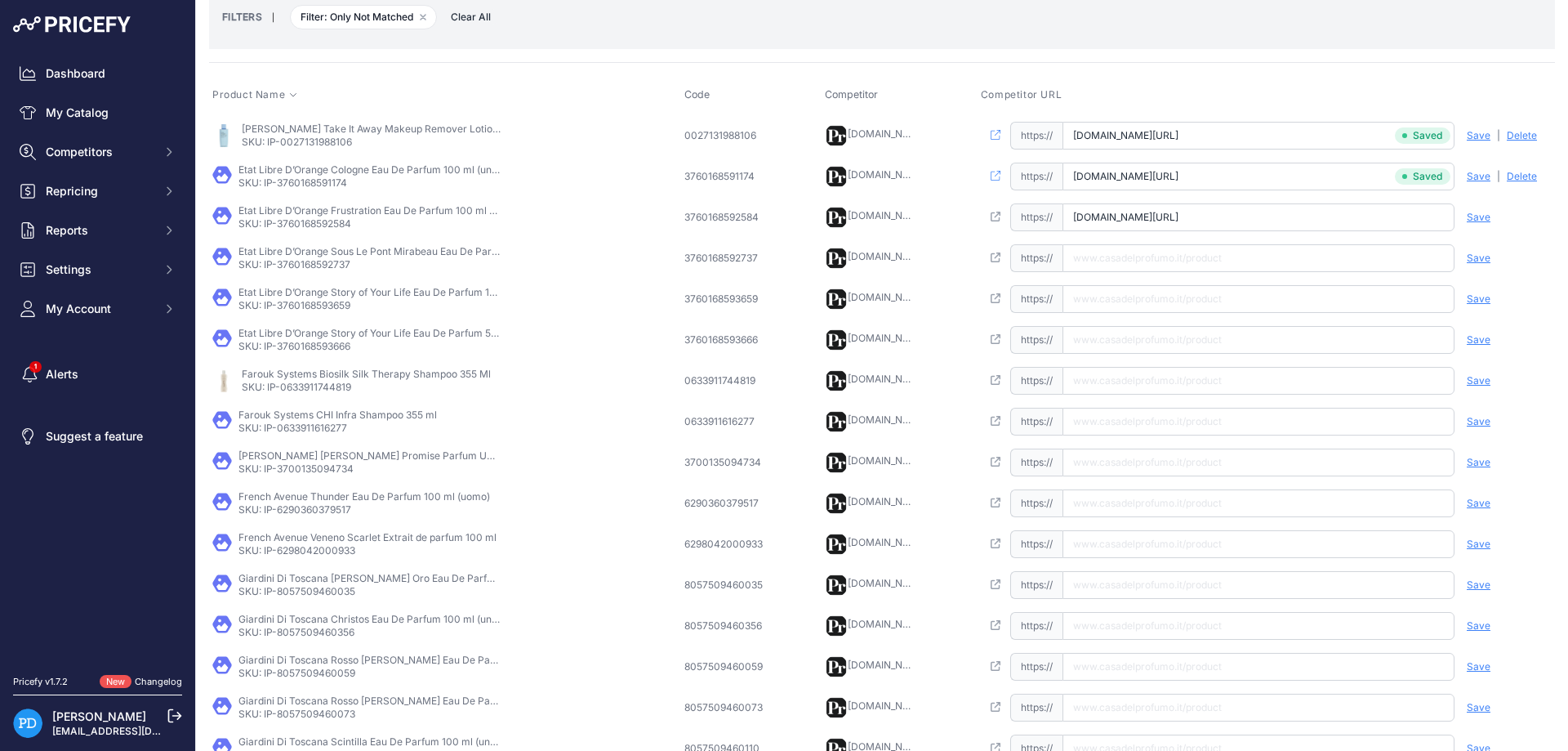
type input "[DOMAIN_NAME][URL]"
click at [1486, 218] on span "Save" at bounding box center [1478, 218] width 23 height 14
click at [317, 269] on p "SKU: IP-3760168592737" at bounding box center [370, 265] width 261 height 14
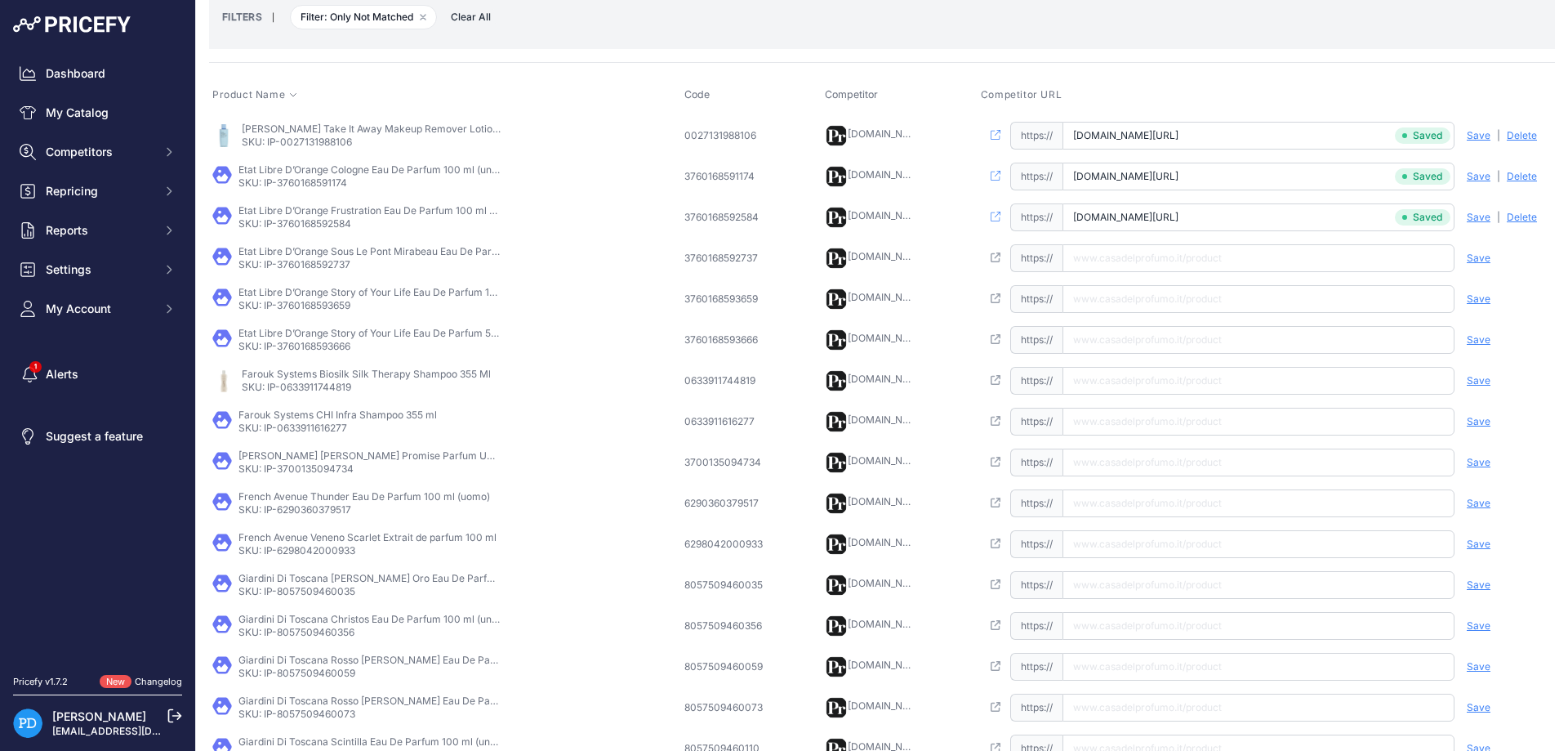
paste input "[URL][DOMAIN_NAME]"
drag, startPoint x: 1234, startPoint y: 254, endPoint x: 1314, endPoint y: 258, distance: 80.1
click at [1232, 255] on input "[URL][DOMAIN_NAME]" at bounding box center [1257, 257] width 392 height 28
type input "[DOMAIN_NAME][URL]"
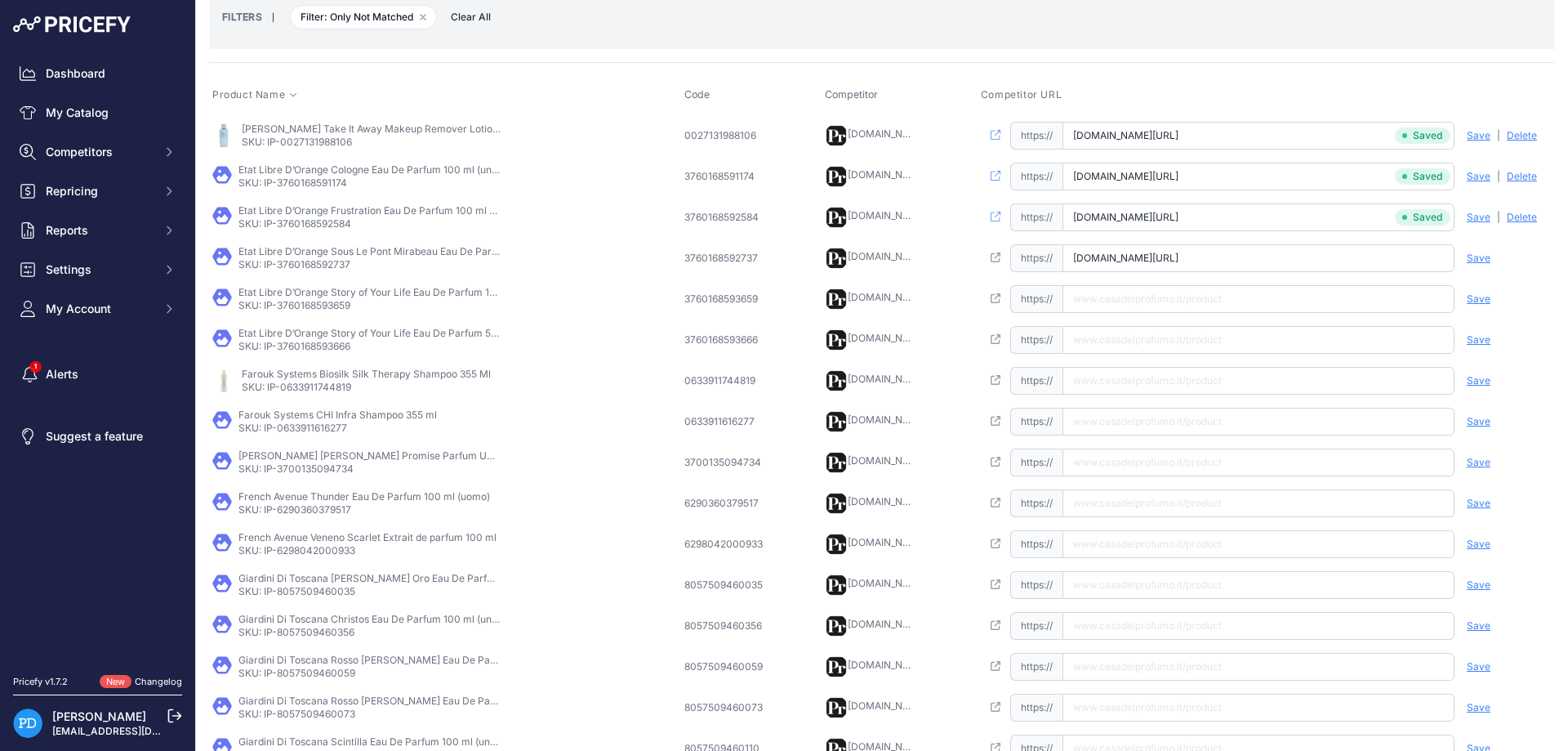
click at [1483, 259] on span "Save" at bounding box center [1478, 258] width 23 height 14
click at [313, 303] on p "SKU: IP-3760168593659" at bounding box center [370, 306] width 261 height 14
click at [1111, 288] on input "text" at bounding box center [1257, 299] width 392 height 28
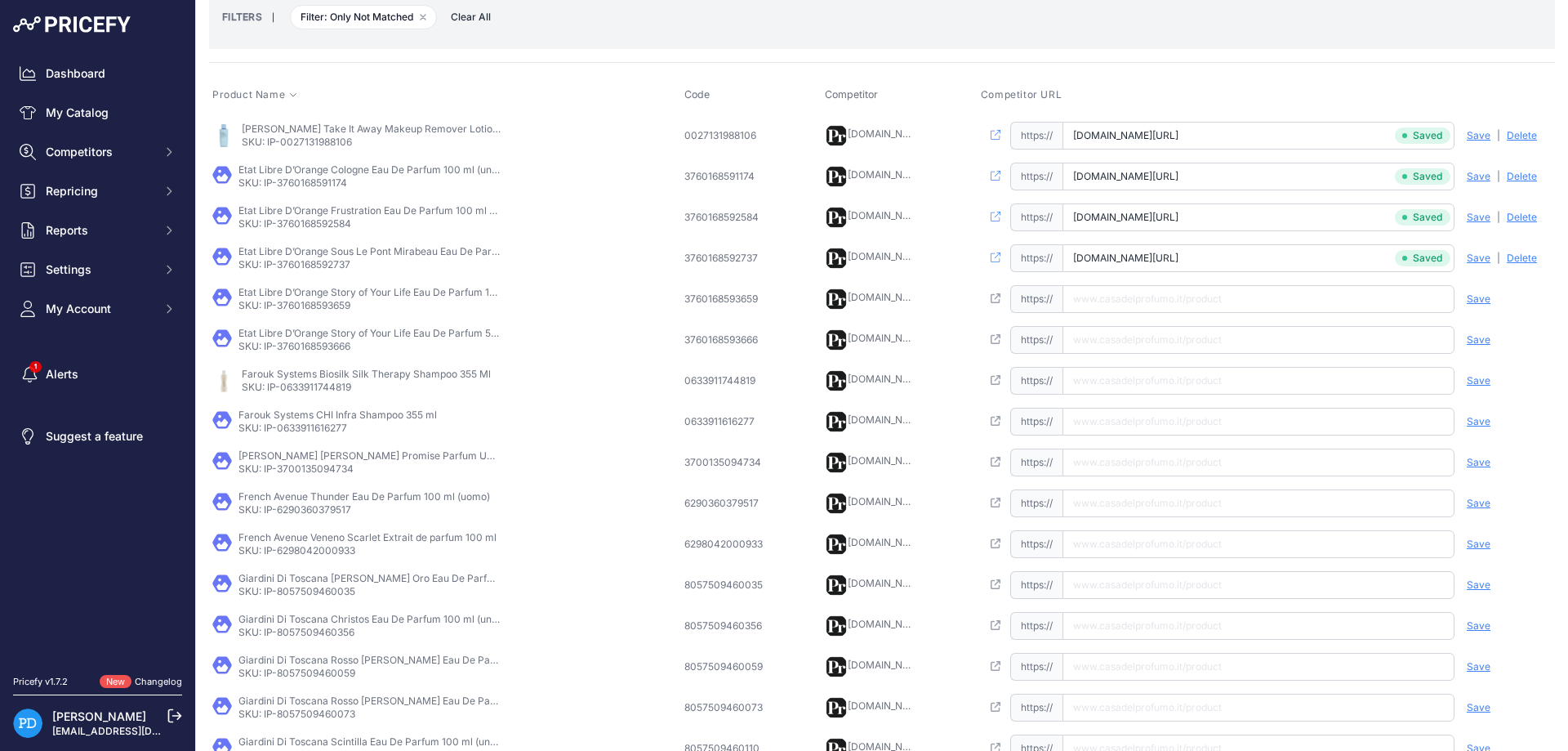
paste input "[URL][DOMAIN_NAME]"
type input "[DOMAIN_NAME][URL]"
click at [1475, 297] on span "Save" at bounding box center [1478, 299] width 23 height 14
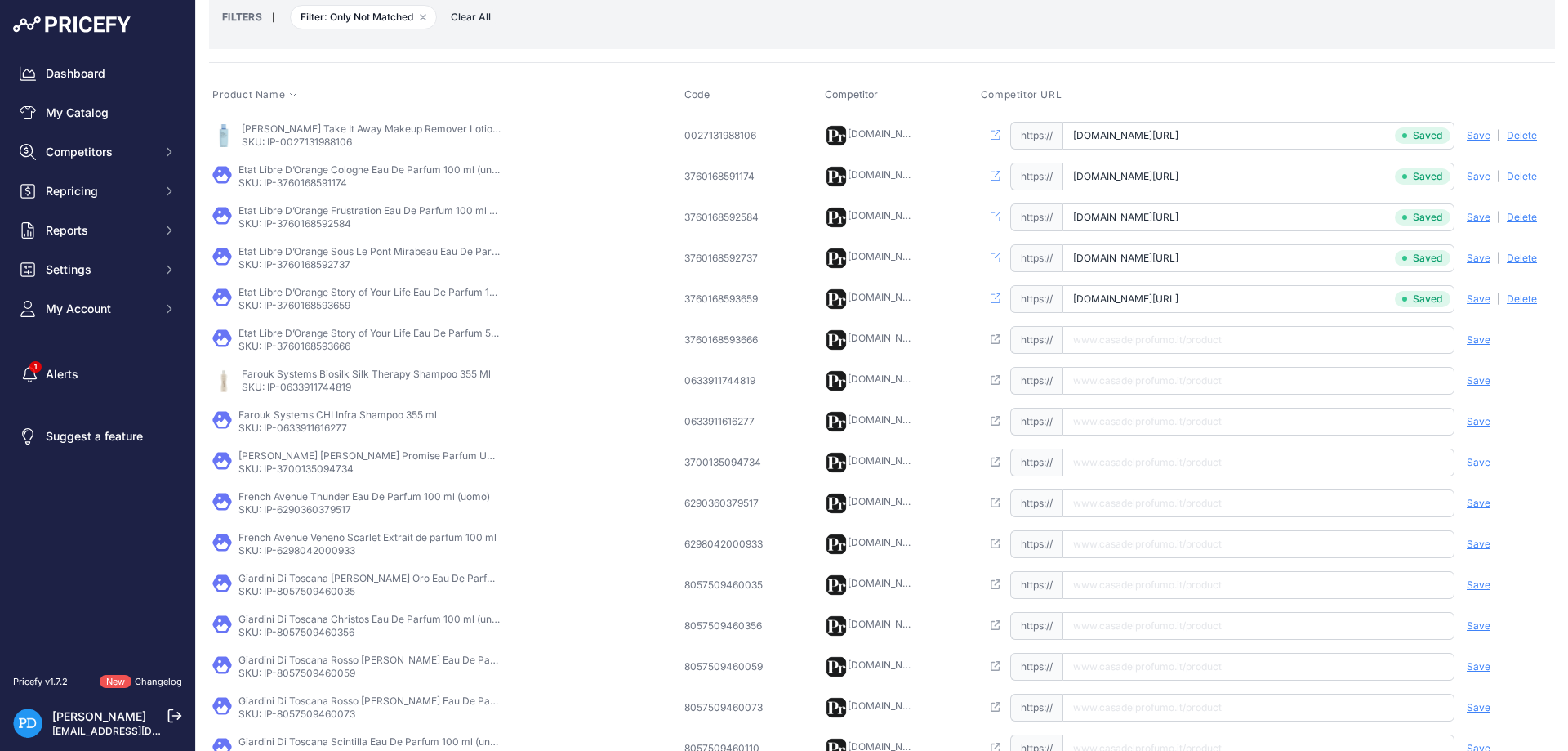
click at [324, 347] on p "SKU: IP-3760168593666" at bounding box center [370, 346] width 261 height 14
paste input "[URL][DOMAIN_NAME]"
click at [1126, 328] on input "[URL][DOMAIN_NAME]" at bounding box center [1257, 340] width 392 height 28
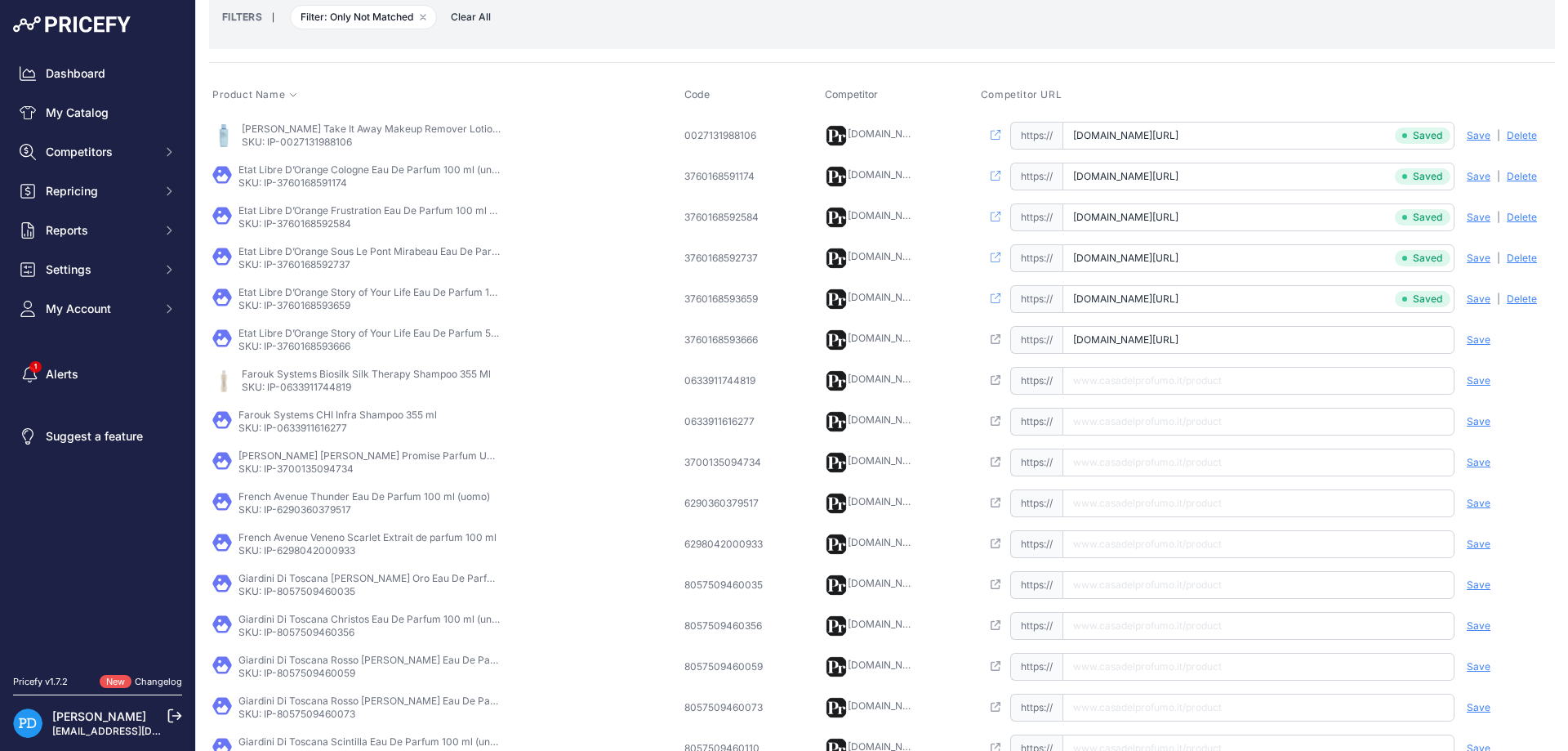
type input "[DOMAIN_NAME][URL]"
click at [1470, 338] on span "Save" at bounding box center [1478, 340] width 23 height 14
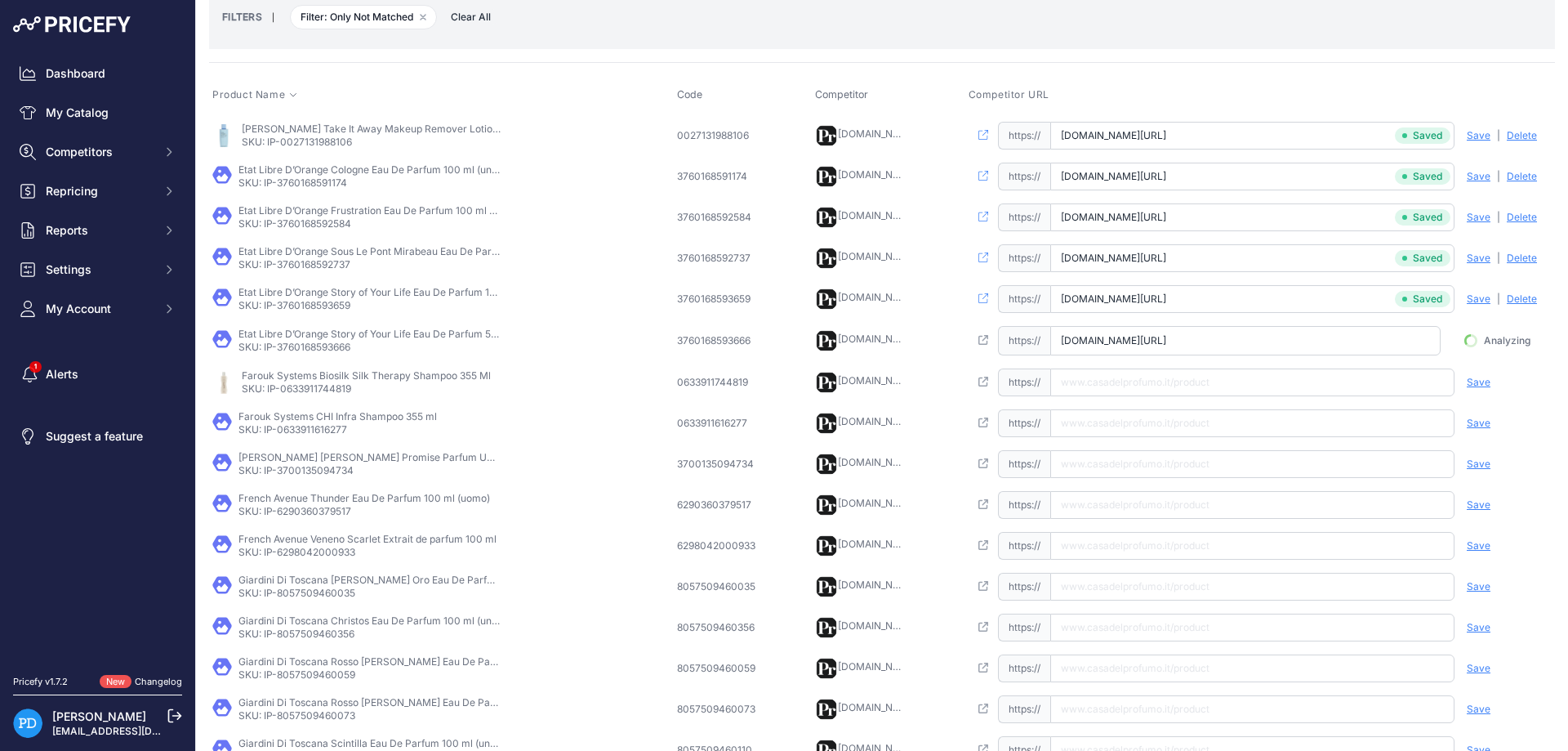
scroll to position [0, 113]
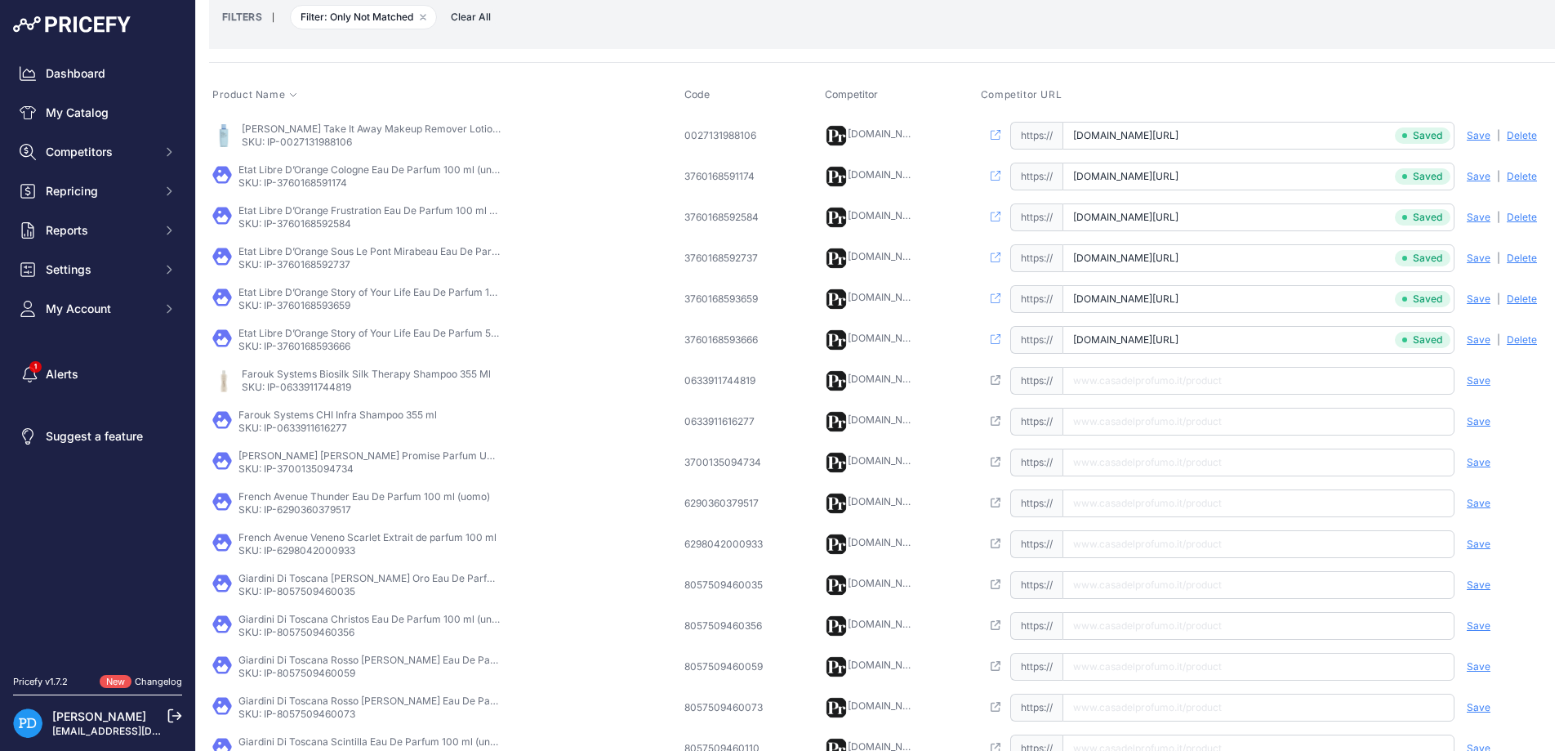
click at [313, 382] on p "SKU: IP-0633911744819" at bounding box center [366, 387] width 249 height 14
click at [1145, 384] on input "[URL][DOMAIN_NAME]" at bounding box center [1257, 380] width 392 height 28
type input "[DOMAIN_NAME][URL]"
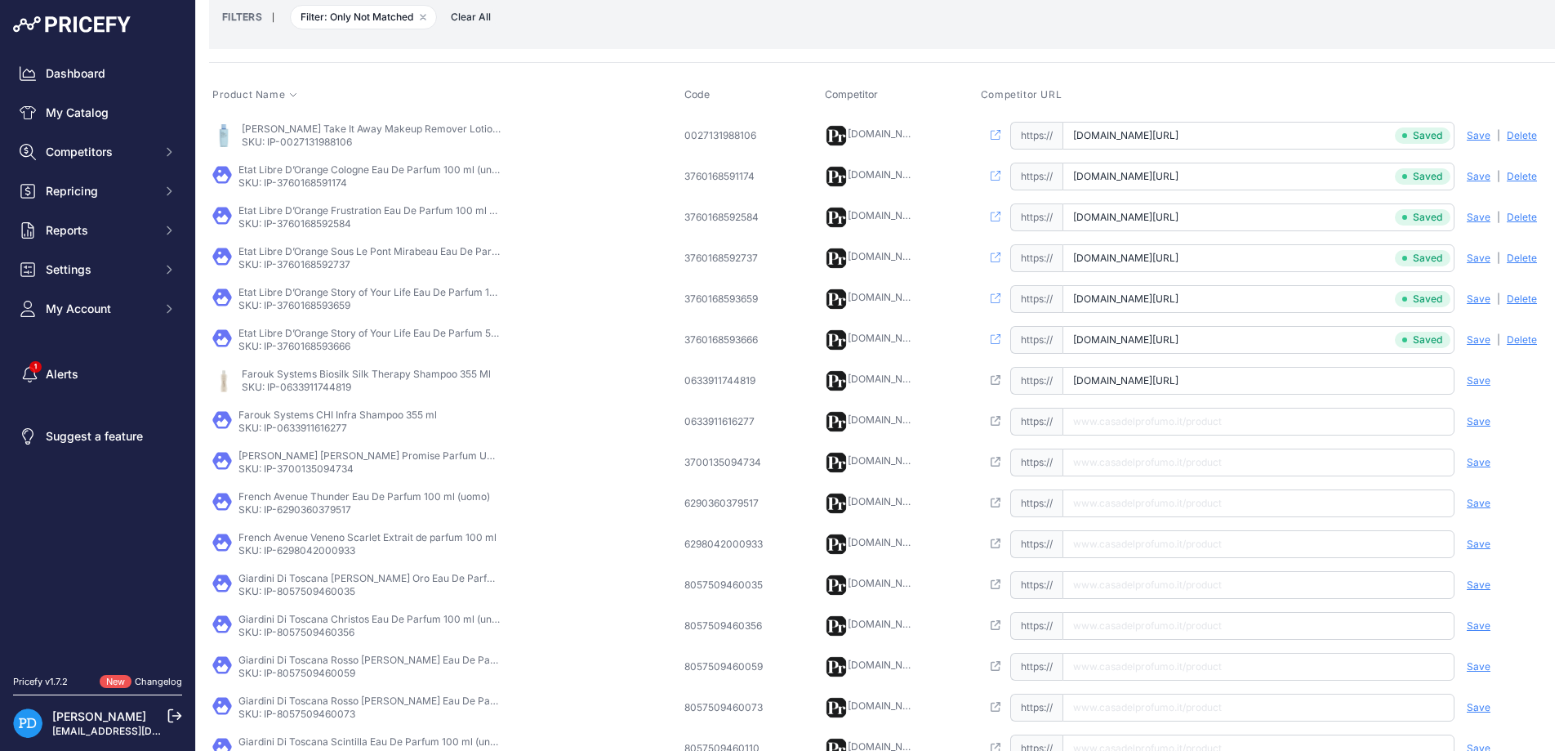
click at [1486, 377] on span "Save" at bounding box center [1478, 381] width 23 height 14
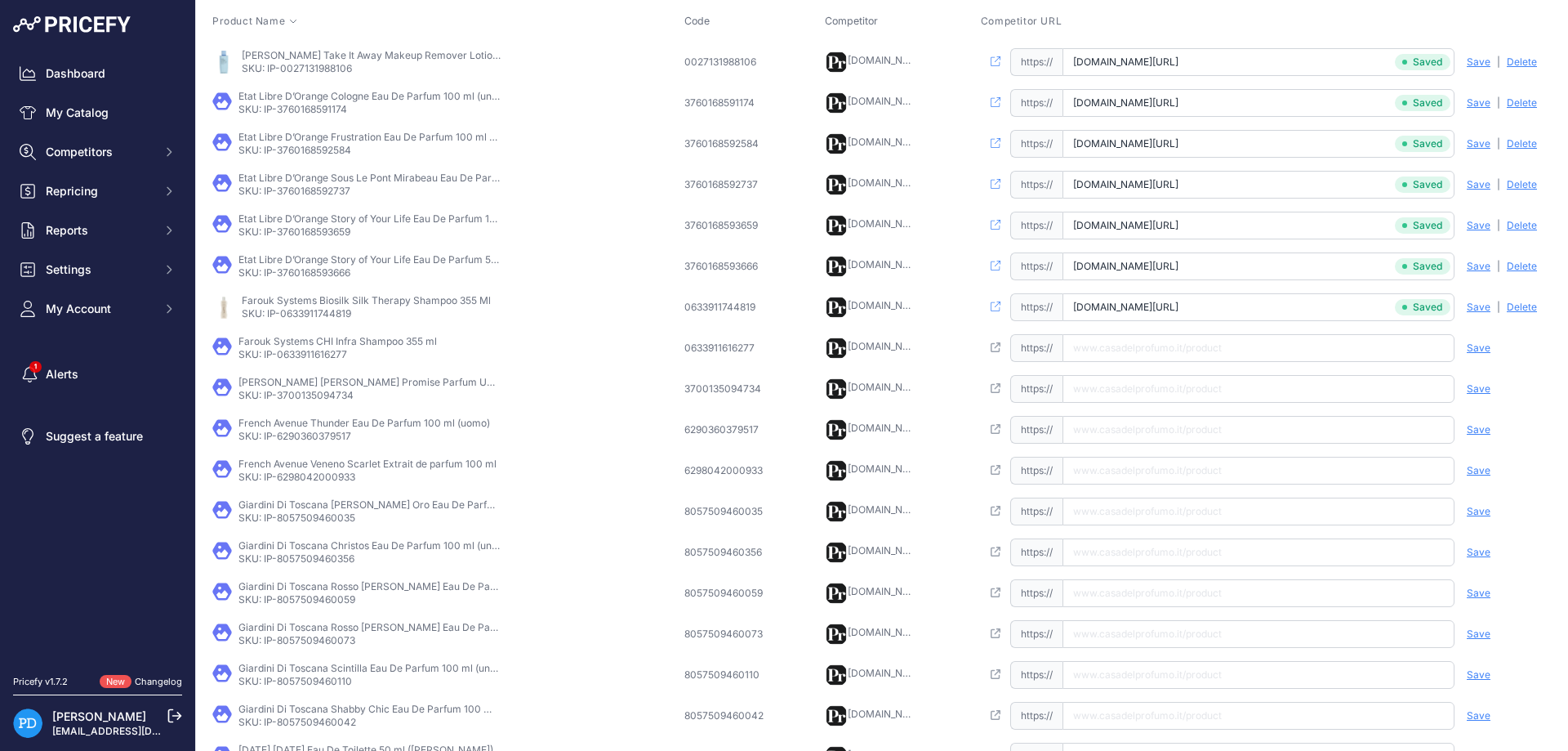
scroll to position [281, 0]
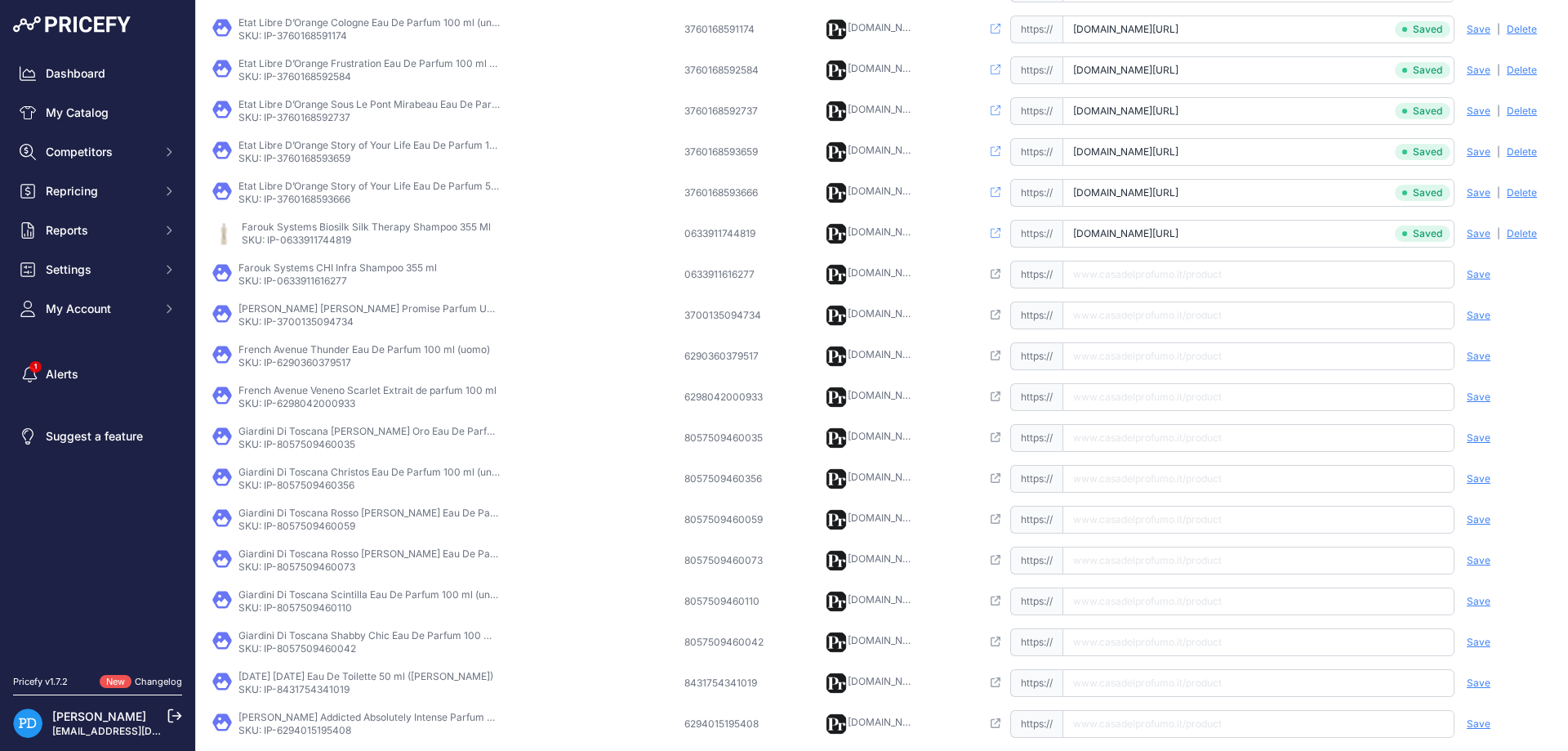
click at [291, 280] on p "SKU: IP-0633911616277" at bounding box center [338, 282] width 198 height 14
paste input "[URL][DOMAIN_NAME]"
click at [1160, 263] on input "[URL][DOMAIN_NAME]" at bounding box center [1257, 274] width 392 height 28
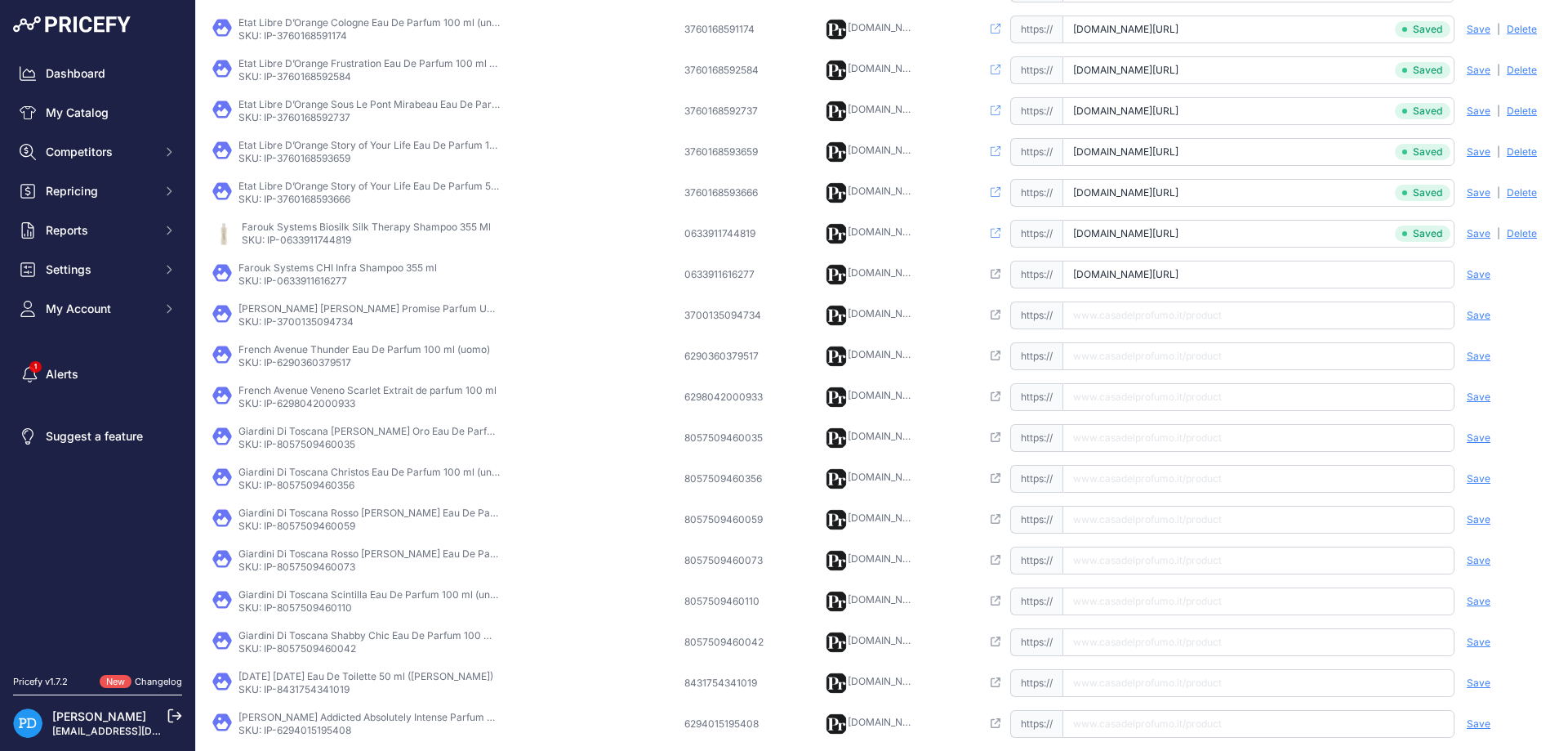
type input "[DOMAIN_NAME][URL]"
click at [1475, 274] on span "Save" at bounding box center [1478, 275] width 23 height 14
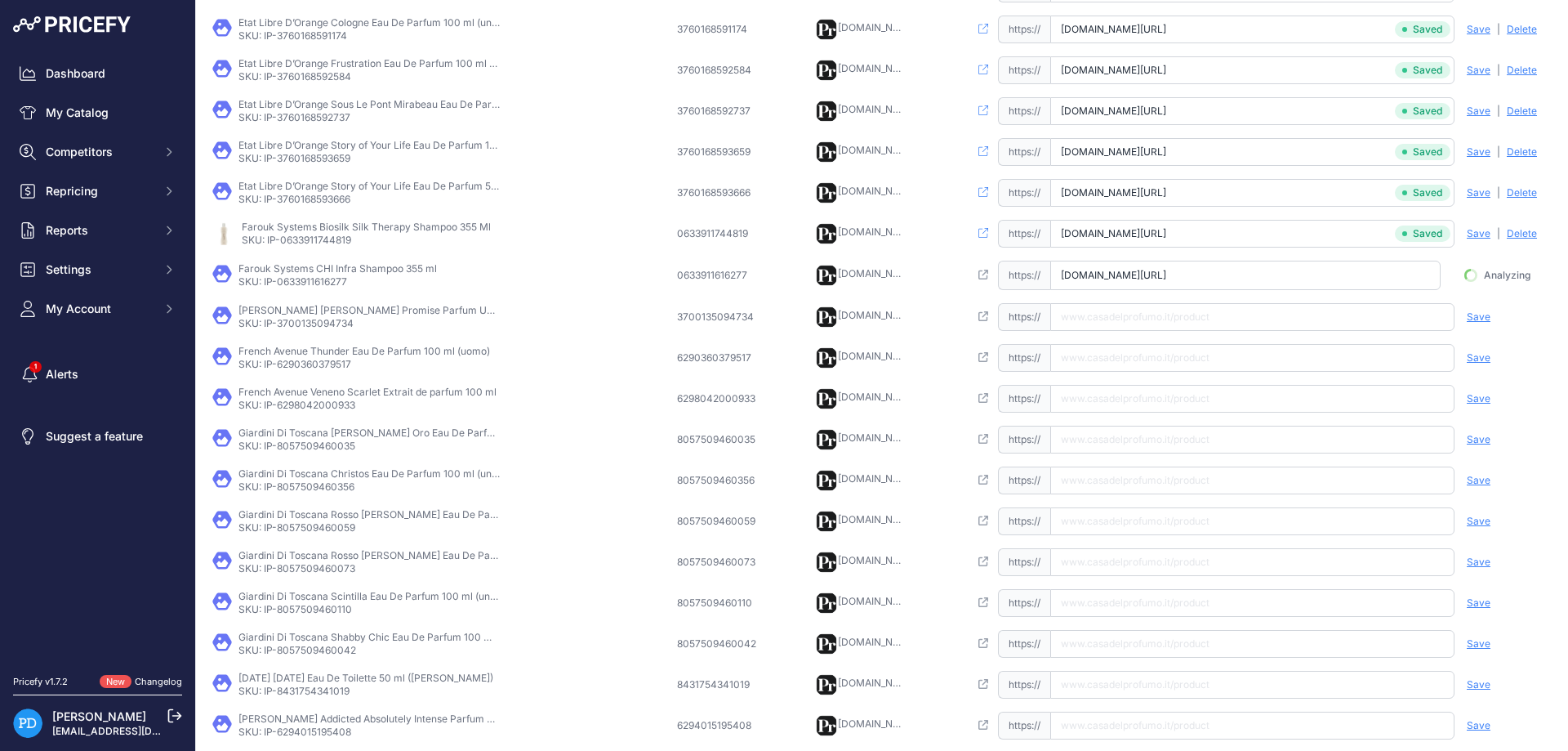
scroll to position [0, 43]
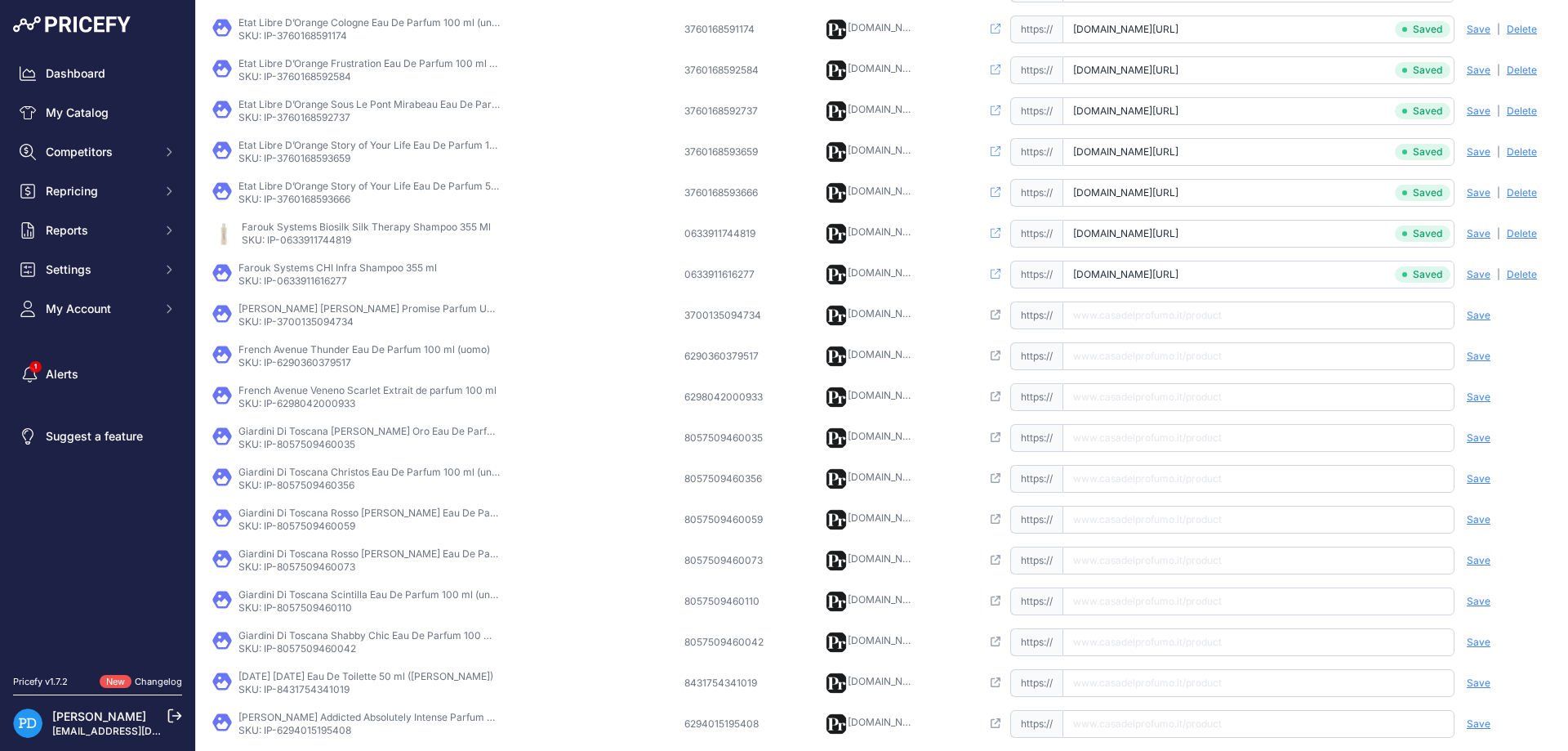
click at [321, 318] on p "SKU: IP-3700135094734" at bounding box center [370, 322] width 261 height 14
click at [1062, 306] on span "https://" at bounding box center [1036, 315] width 52 height 28
drag, startPoint x: 1161, startPoint y: 311, endPoint x: 1272, endPoint y: 320, distance: 111.4
click at [1160, 311] on input "text" at bounding box center [1257, 315] width 392 height 28
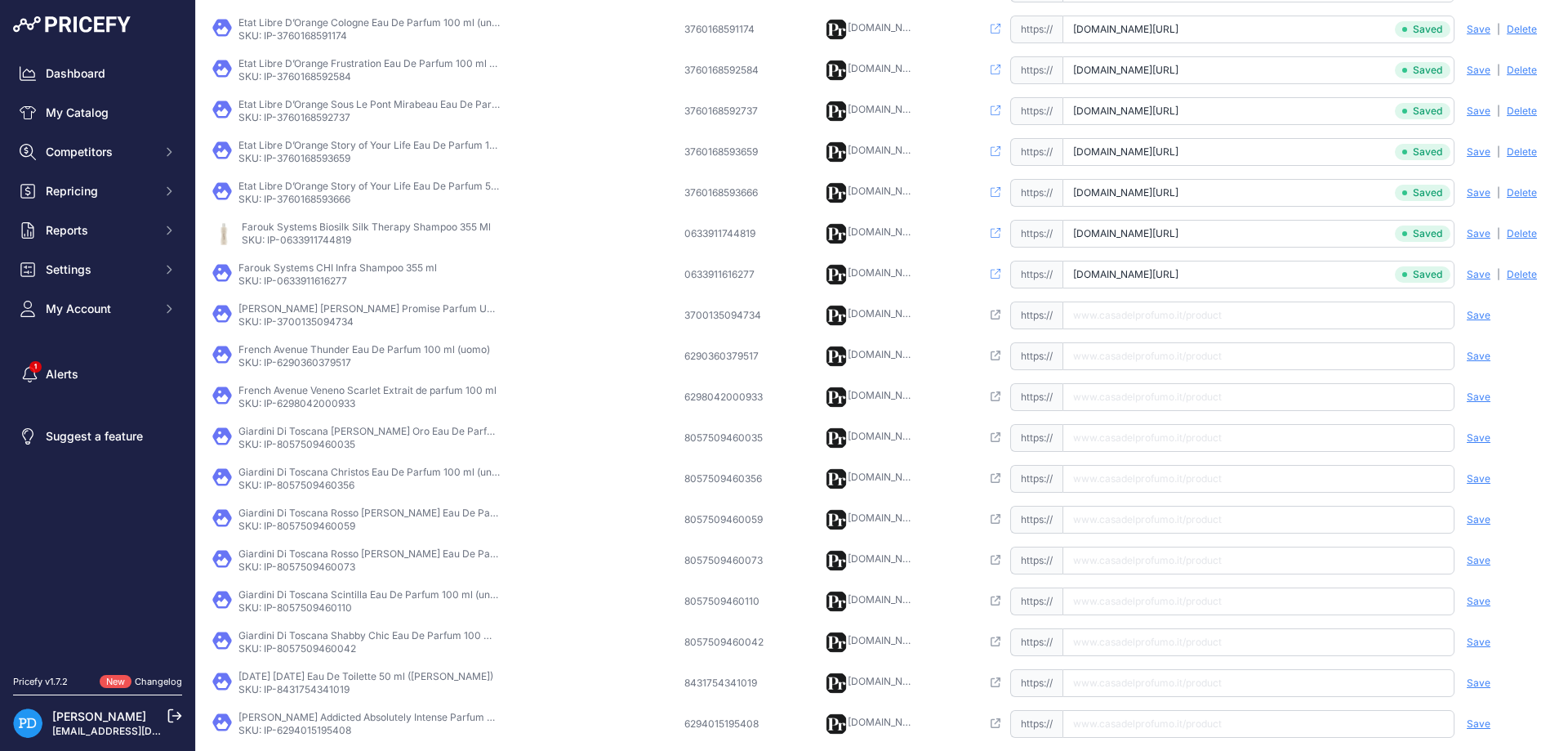
paste input "[URL][DOMAIN_NAME][PERSON_NAME]"
type input "[DOMAIN_NAME][URL][PERSON_NAME]"
click at [1470, 312] on span "Save" at bounding box center [1478, 315] width 23 height 14
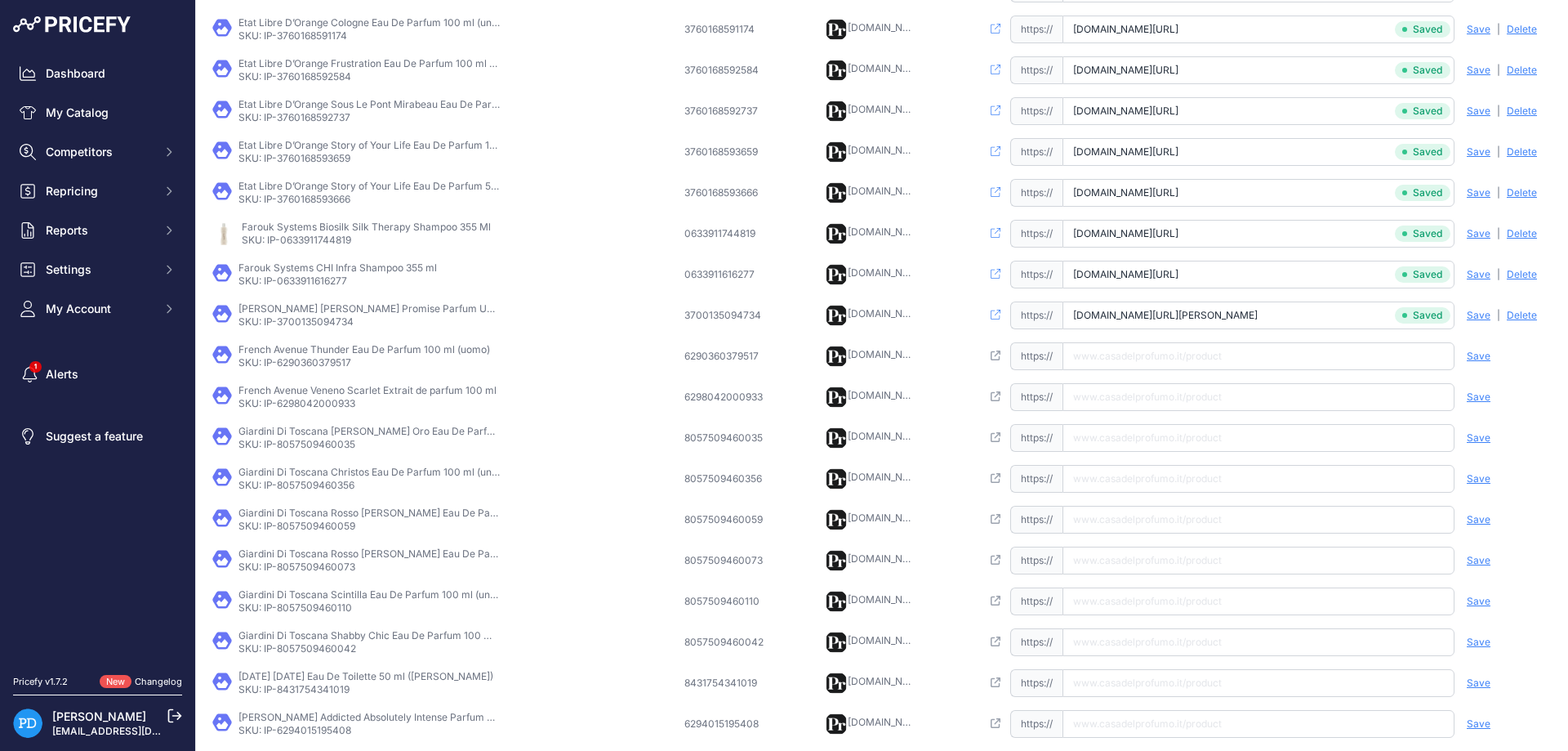
click at [312, 357] on p "SKU: IP-6290360379517" at bounding box center [365, 363] width 251 height 14
click at [1104, 354] on input "text" at bounding box center [1257, 356] width 392 height 28
paste input "[URL][DOMAIN_NAME]"
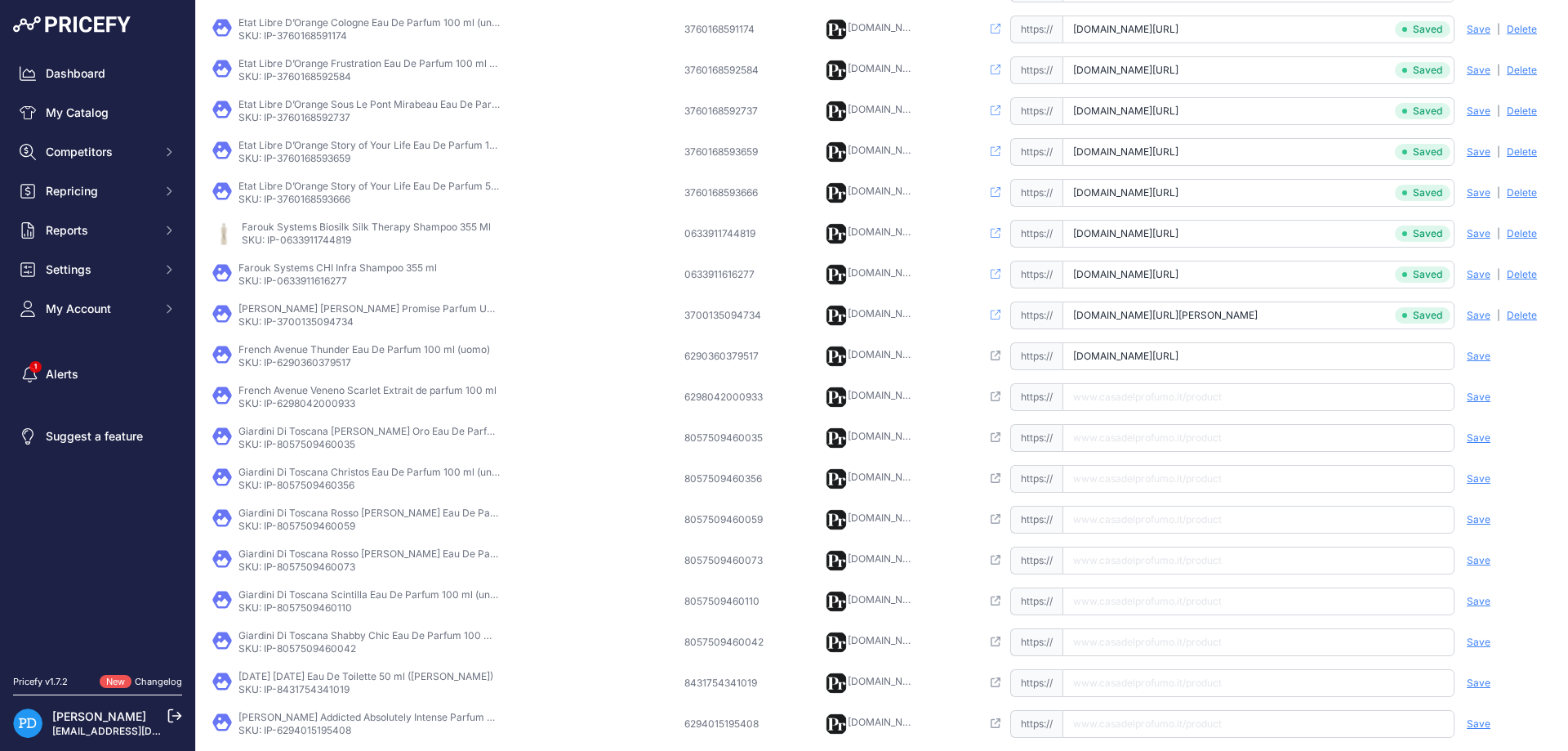
type input "[DOMAIN_NAME][URL]"
click at [1477, 353] on span "Save" at bounding box center [1478, 356] width 23 height 14
click at [307, 400] on p "SKU: IP-6298042000933" at bounding box center [368, 404] width 258 height 14
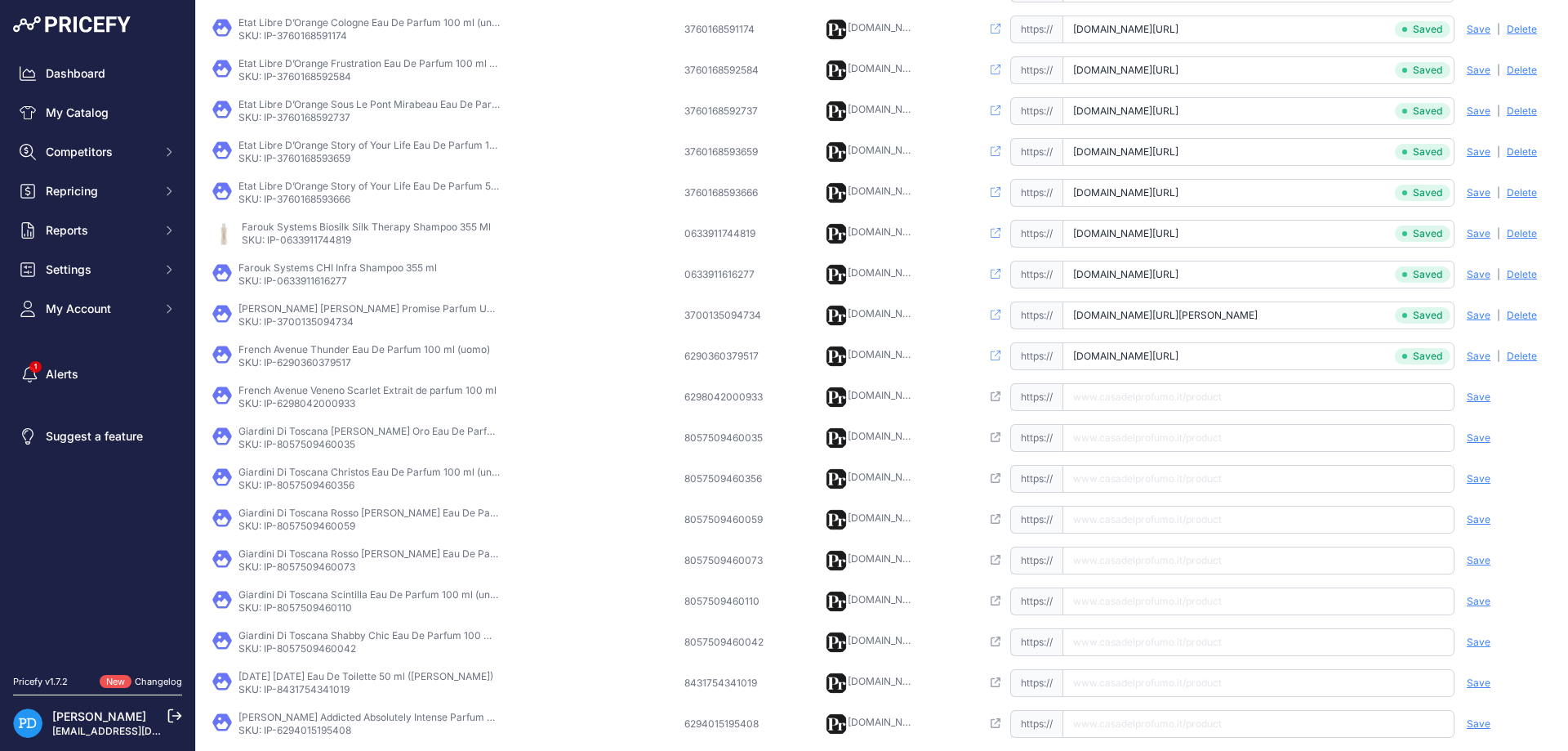
paste input "[URL][DOMAIN_NAME]"
click at [1135, 405] on input "[URL][DOMAIN_NAME]" at bounding box center [1257, 397] width 392 height 28
type input "[DOMAIN_NAME][URL]"
click at [1476, 397] on span "Save" at bounding box center [1478, 398] width 23 height 14
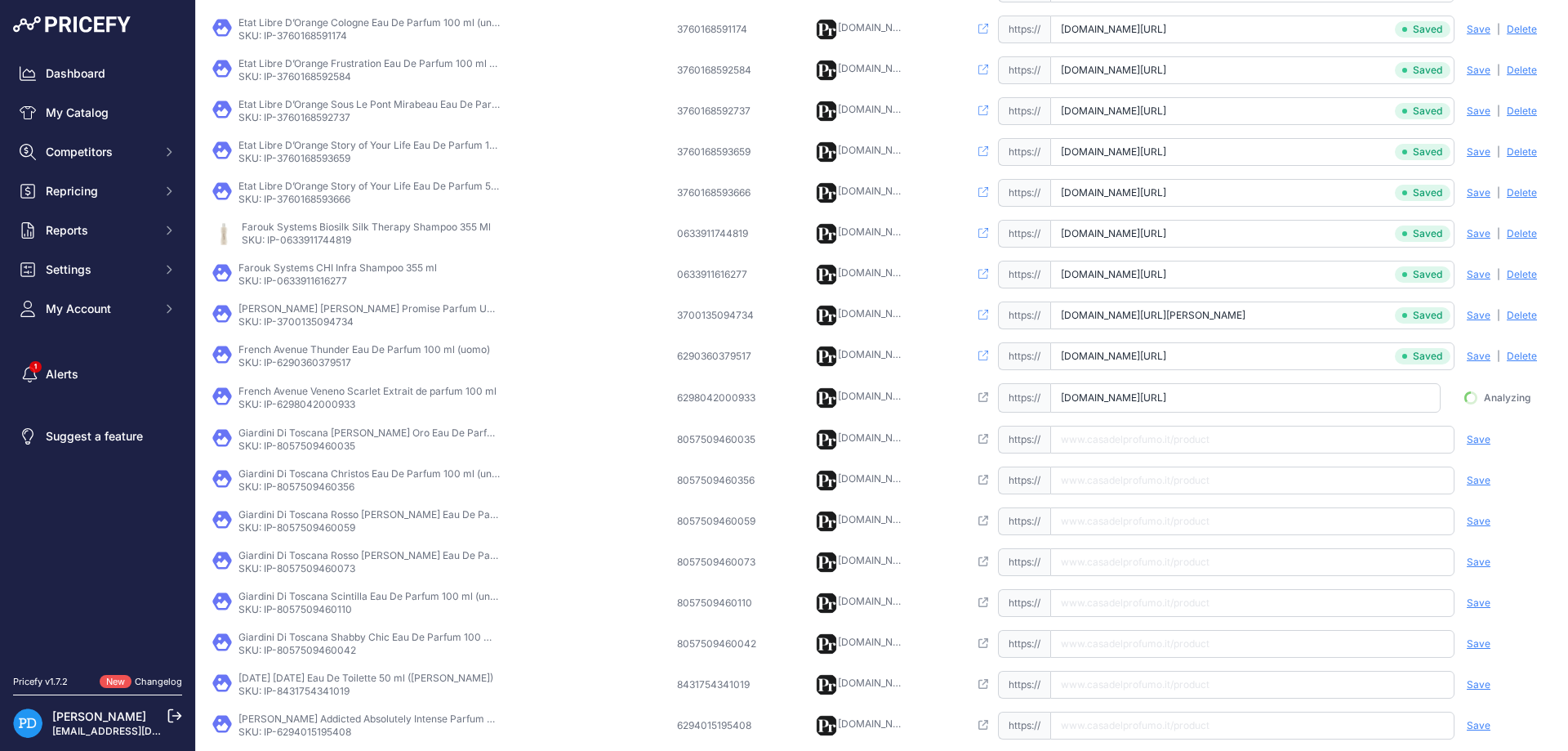
scroll to position [0, 98]
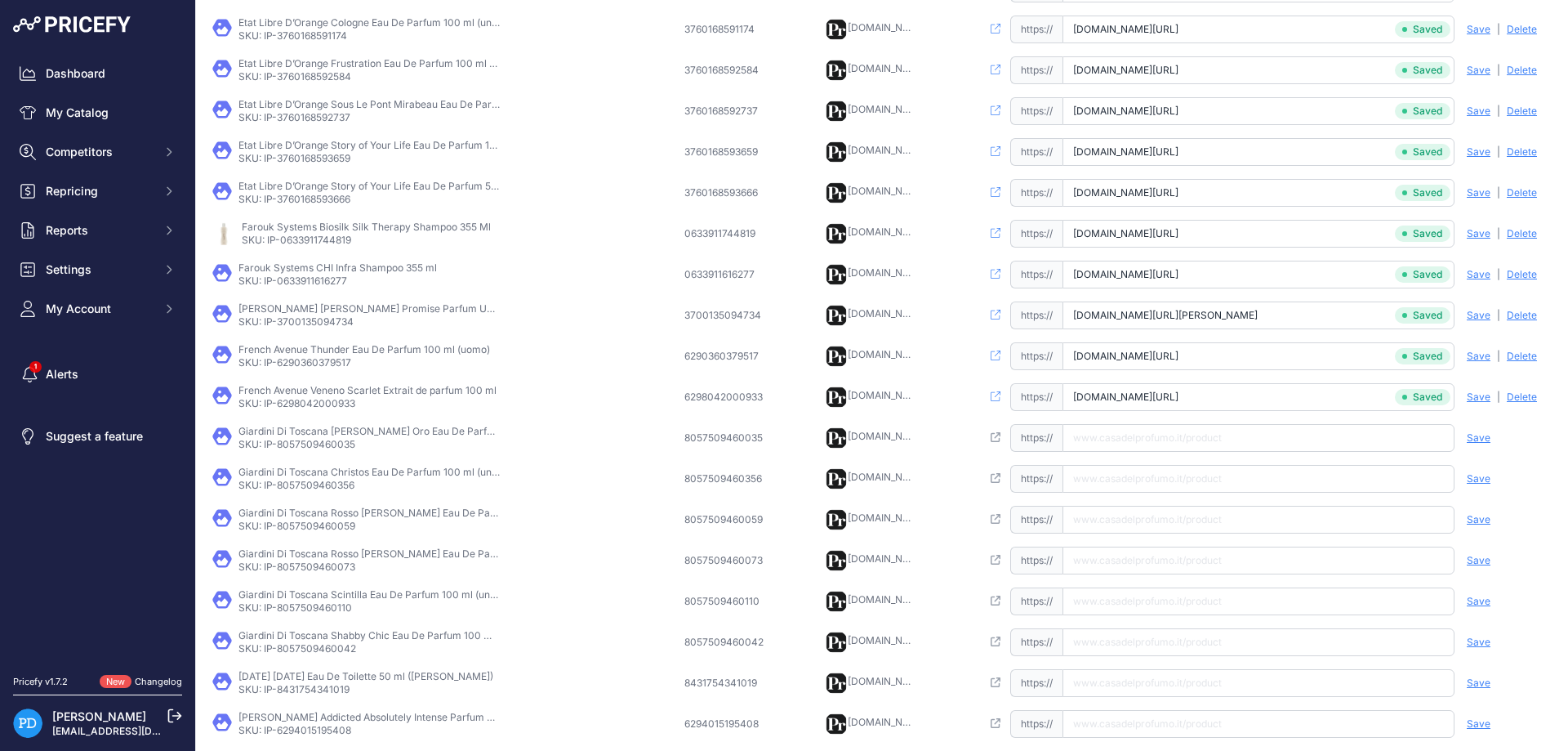
click at [326, 436] on p "Giardini Di Toscana [PERSON_NAME] Oro Eau De Parfum 100 ml (unisex)" at bounding box center [370, 432] width 261 height 14
click at [281, 441] on p "SKU: IP-8057509460035" at bounding box center [370, 444] width 261 height 14
click at [1109, 433] on input "text" at bounding box center [1257, 437] width 392 height 28
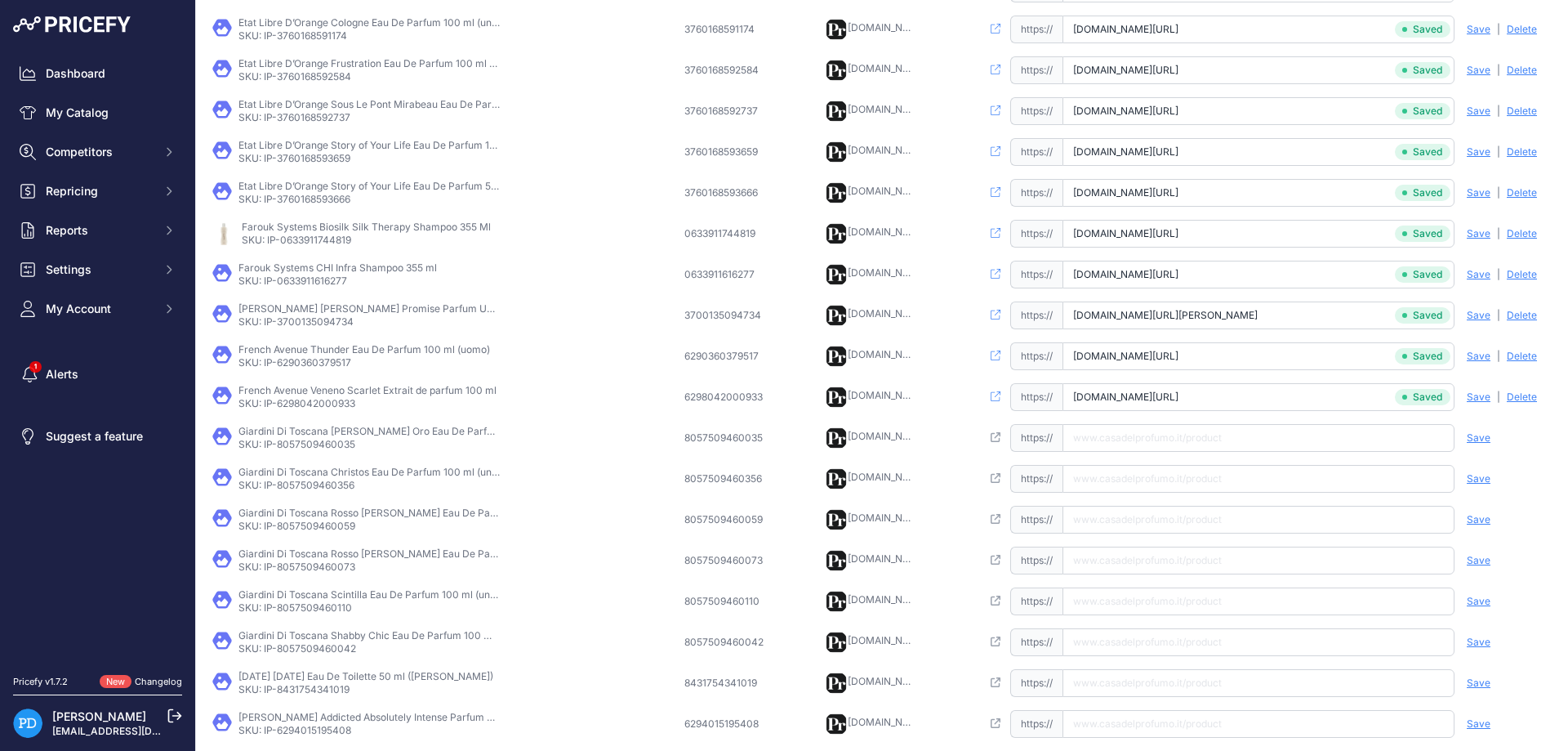
paste input "[URL][DOMAIN_NAME][PERSON_NAME]"
type input "[DOMAIN_NAME][URL][PERSON_NAME]"
click at [1479, 434] on span "Save" at bounding box center [1478, 438] width 23 height 14
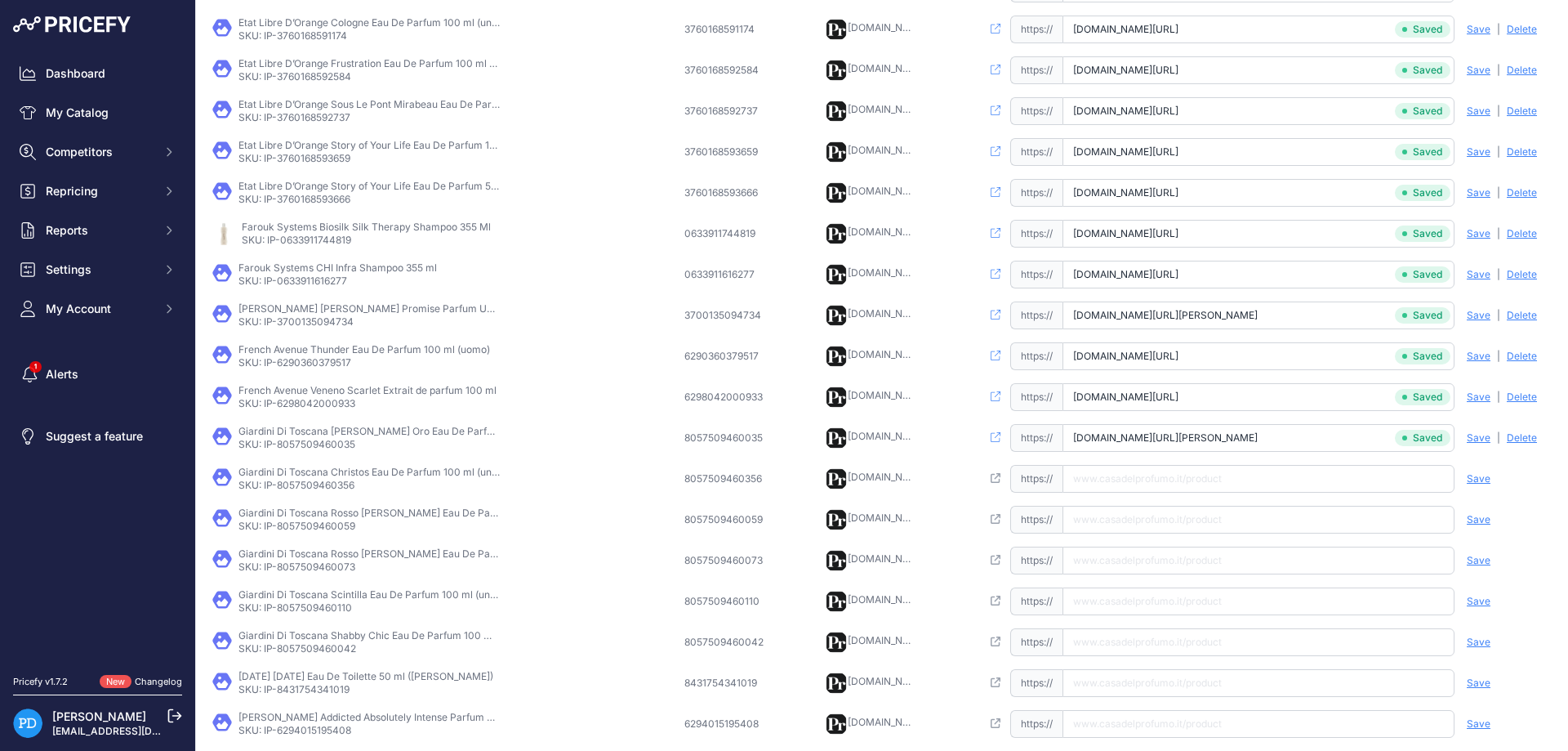
click at [309, 487] on p "SKU: IP-8057509460356" at bounding box center [370, 486] width 261 height 14
click at [1187, 473] on input "text" at bounding box center [1257, 478] width 392 height 28
paste input "[URL][DOMAIN_NAME]"
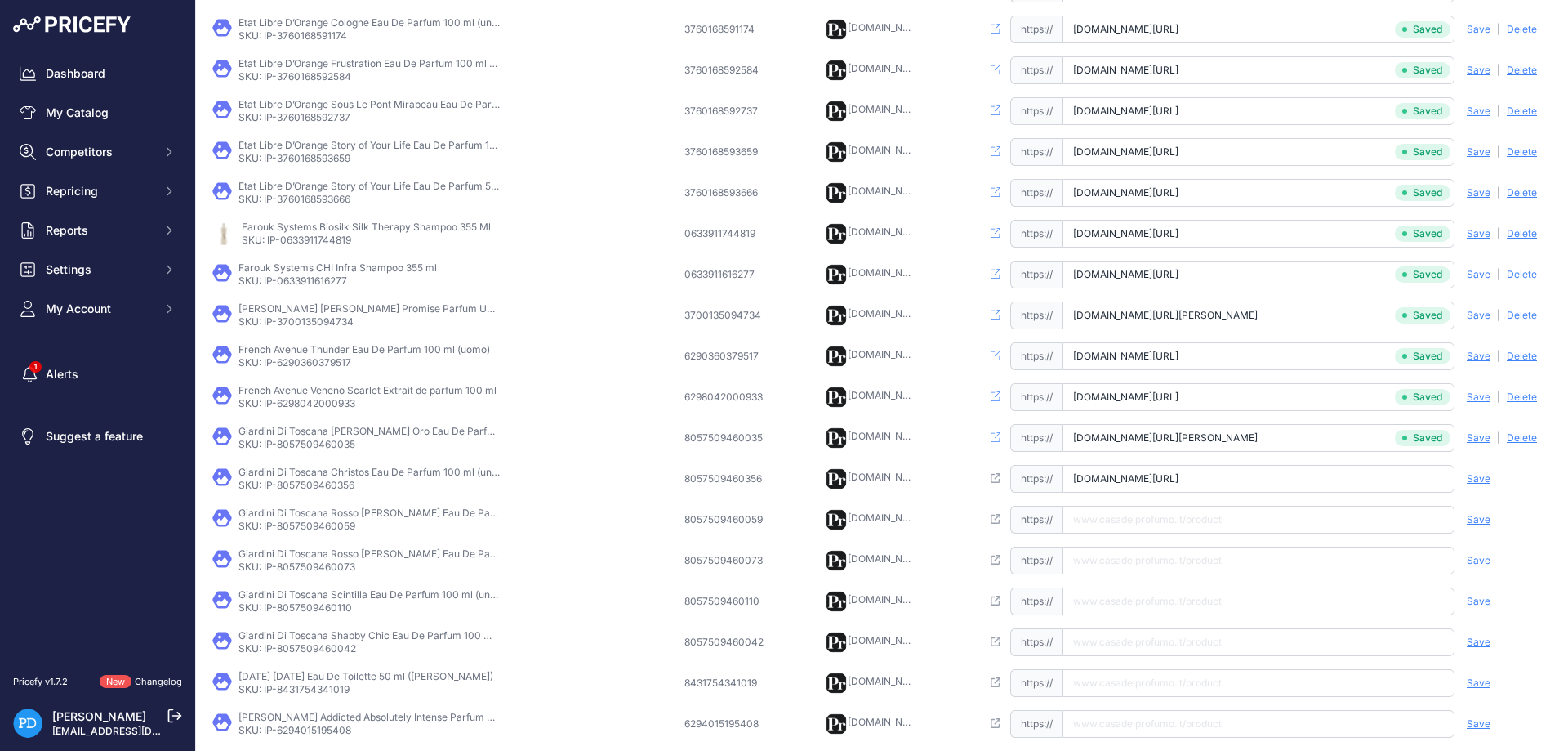
type input "[DOMAIN_NAME][URL]"
click at [1480, 474] on span "Save" at bounding box center [1478, 479] width 23 height 14
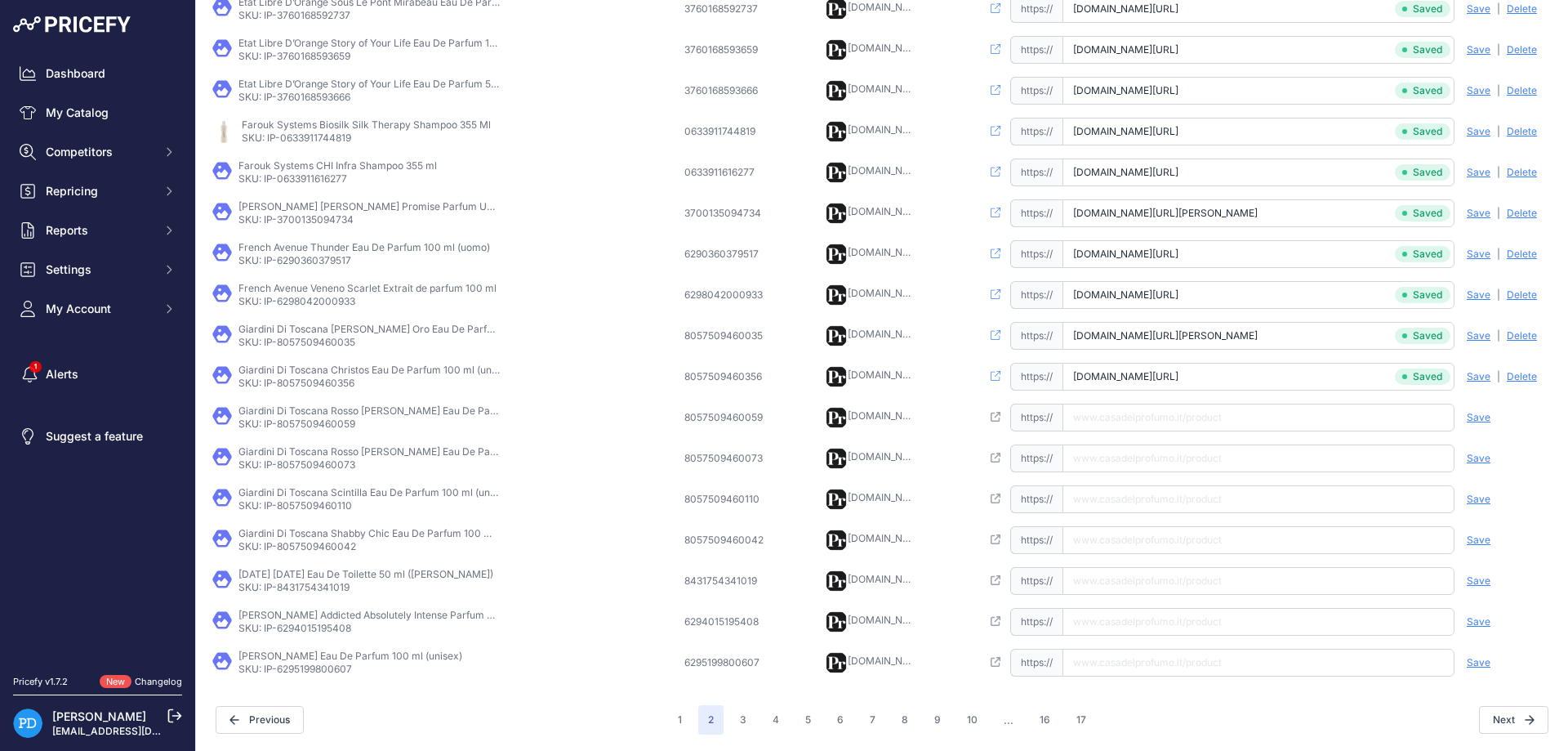
scroll to position [0, 74]
click at [313, 423] on p "SKU: IP-8057509460059" at bounding box center [370, 424] width 261 height 14
click at [1135, 406] on input "text" at bounding box center [1257, 417] width 392 height 28
paste input "[URL][DOMAIN_NAME][PERSON_NAME]"
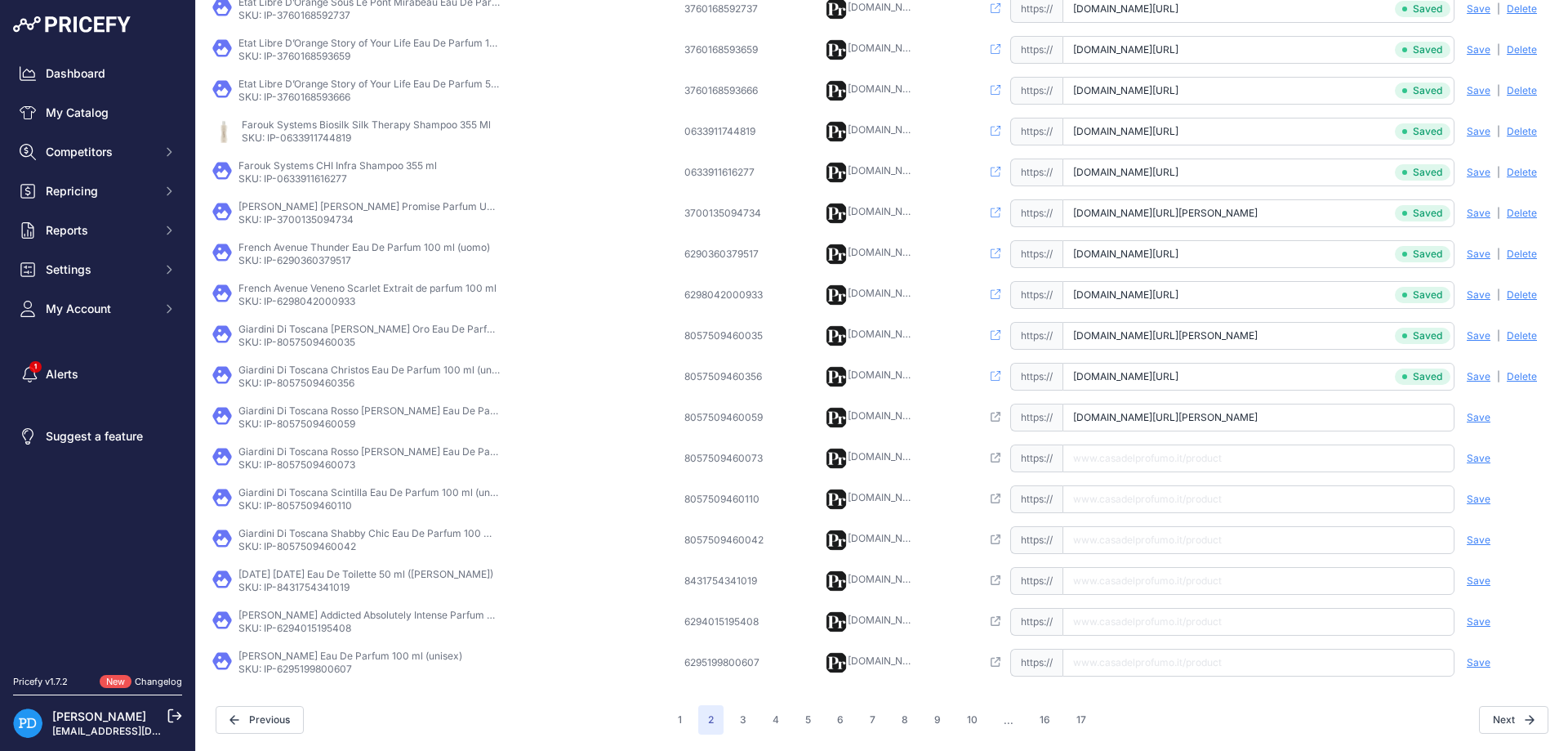
scroll to position [0, 103]
type input "[DOMAIN_NAME][URL][PERSON_NAME]"
click at [1468, 414] on span "Save" at bounding box center [1478, 418] width 23 height 14
click at [348, 464] on p "SKU: IP-8057509460073" at bounding box center [370, 466] width 261 height 14
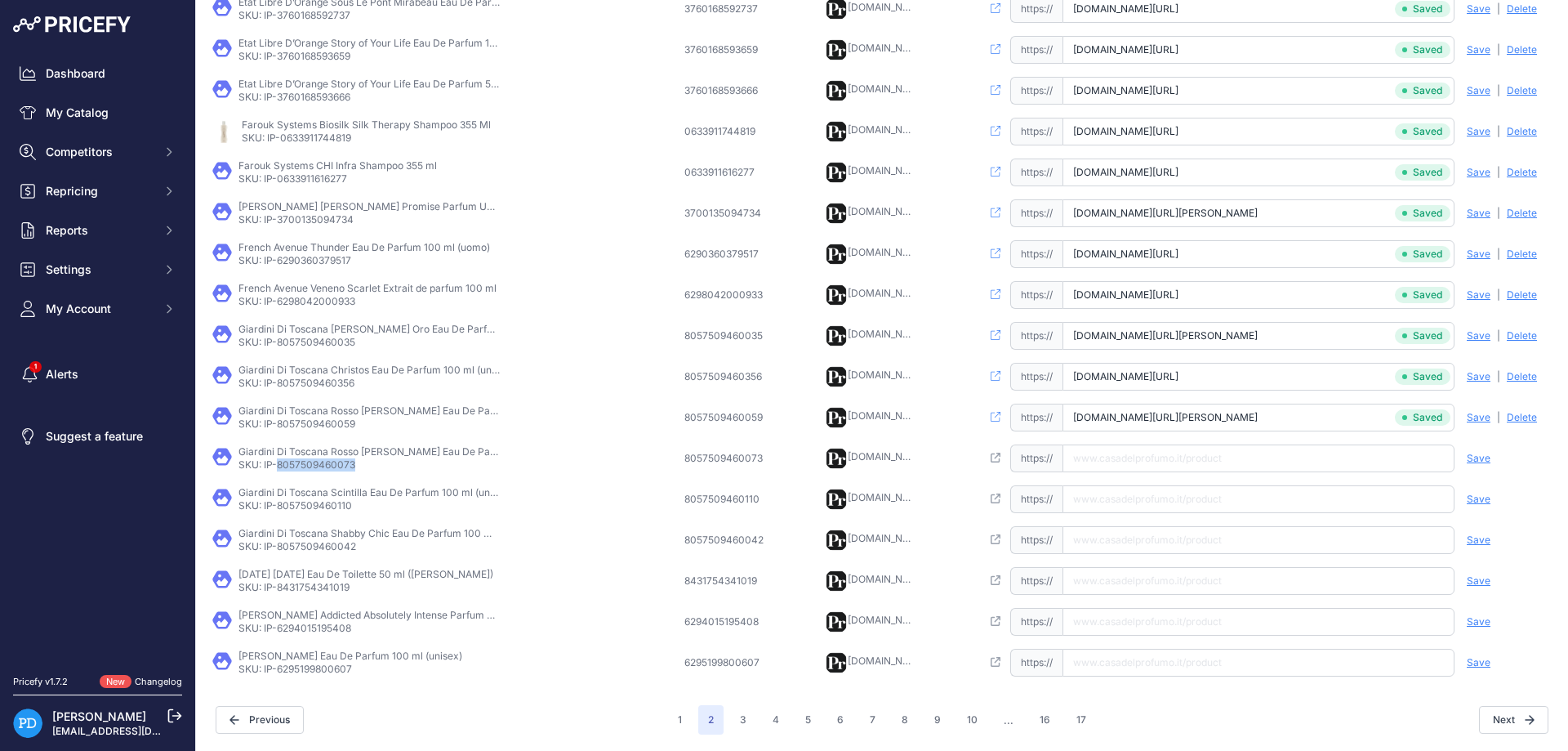
click at [348, 464] on p "SKU: IP-8057509460073" at bounding box center [370, 466] width 261 height 14
paste input "[URL][DOMAIN_NAME][PERSON_NAME]"
click at [1219, 466] on input "[URL][DOMAIN_NAME][PERSON_NAME]" at bounding box center [1257, 458] width 392 height 28
type input "[DOMAIN_NAME][URL][PERSON_NAME]"
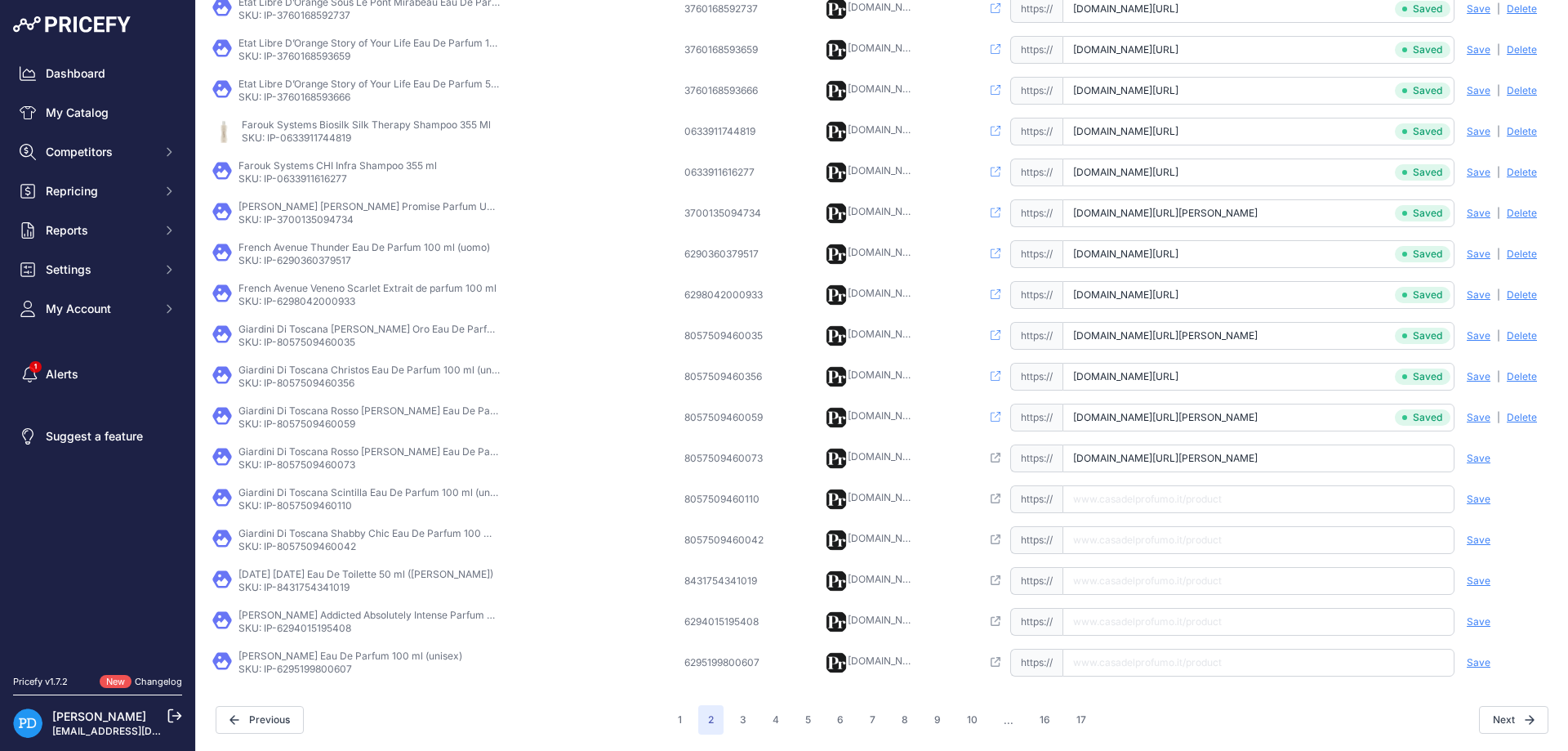
click at [1476, 464] on span "Save" at bounding box center [1478, 459] width 23 height 14
click at [317, 504] on p "SKU: IP-8057509460110" at bounding box center [370, 506] width 261 height 14
paste input "[URL][DOMAIN_NAME]"
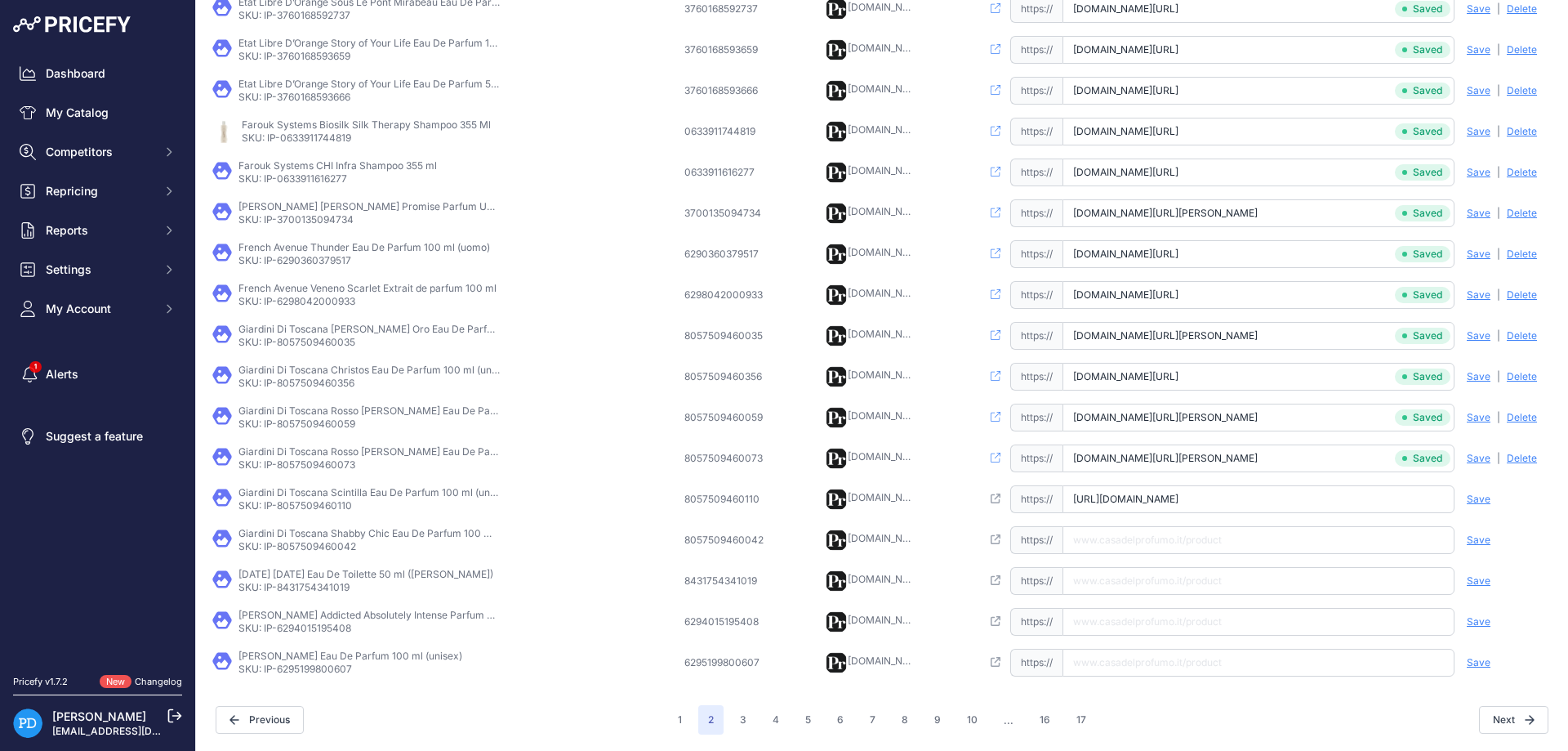
click at [1180, 496] on input "[URL][DOMAIN_NAME]" at bounding box center [1257, 498] width 392 height 28
type input "[DOMAIN_NAME][URL]"
click at [1480, 499] on span "Save" at bounding box center [1478, 499] width 23 height 14
click at [343, 548] on p "SKU: IP-8057509460042" at bounding box center [370, 547] width 261 height 14
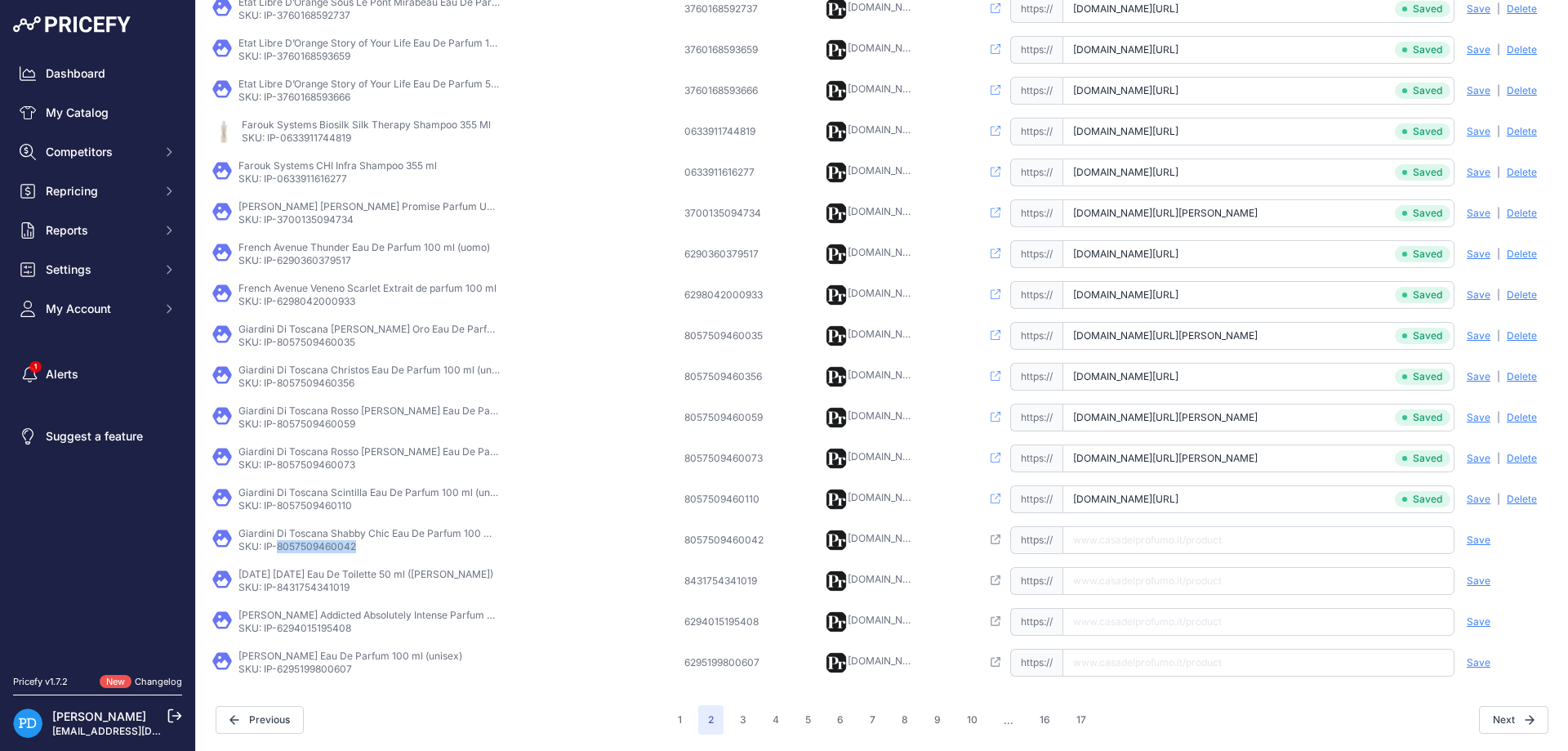
click at [343, 548] on p "SKU: IP-8057509460042" at bounding box center [370, 547] width 261 height 14
paste input "[URL][DOMAIN_NAME]"
click at [1188, 529] on input "[URL][DOMAIN_NAME]" at bounding box center [1257, 540] width 392 height 28
type input "[DOMAIN_NAME][URL]"
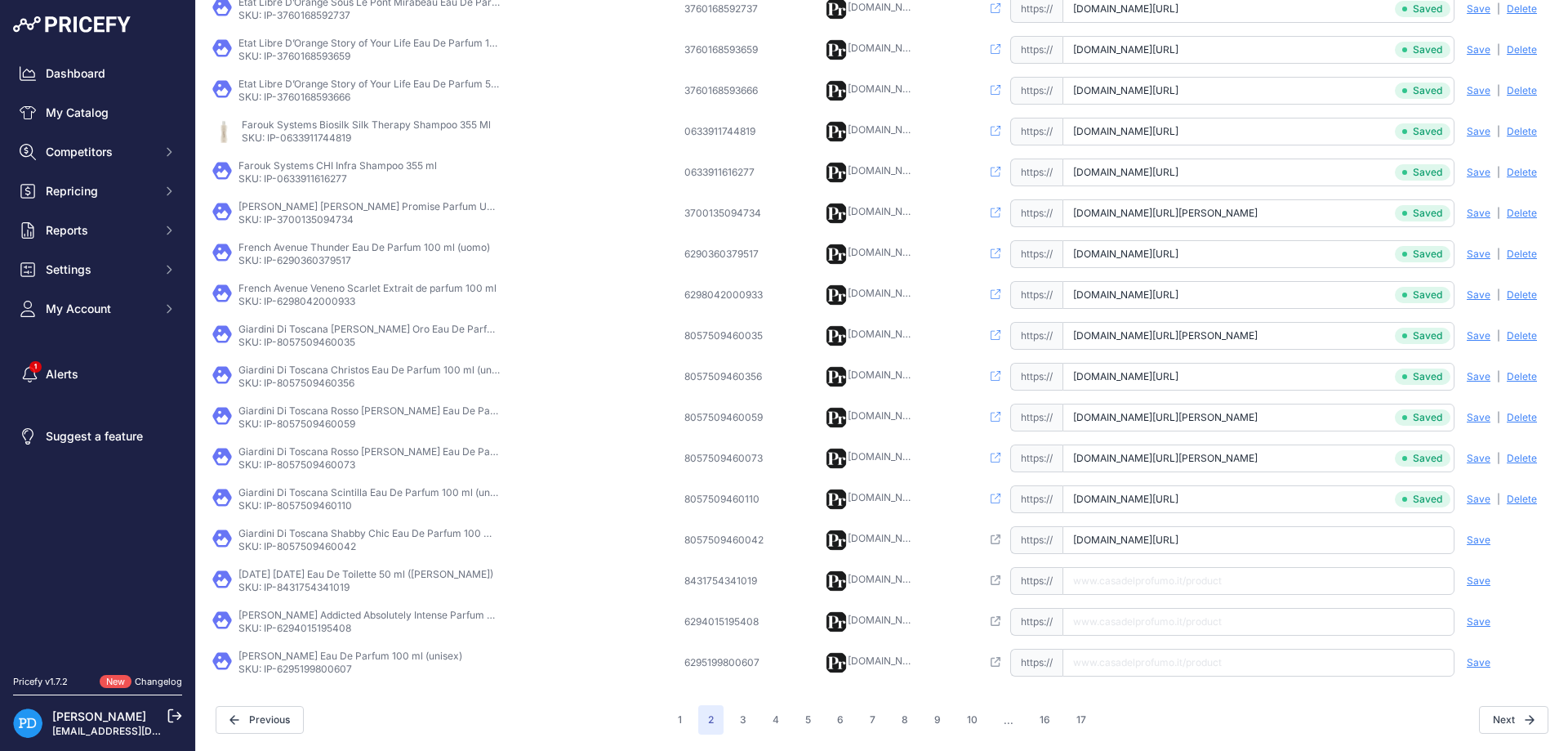
click at [1473, 542] on span "Save" at bounding box center [1478, 540] width 23 height 14
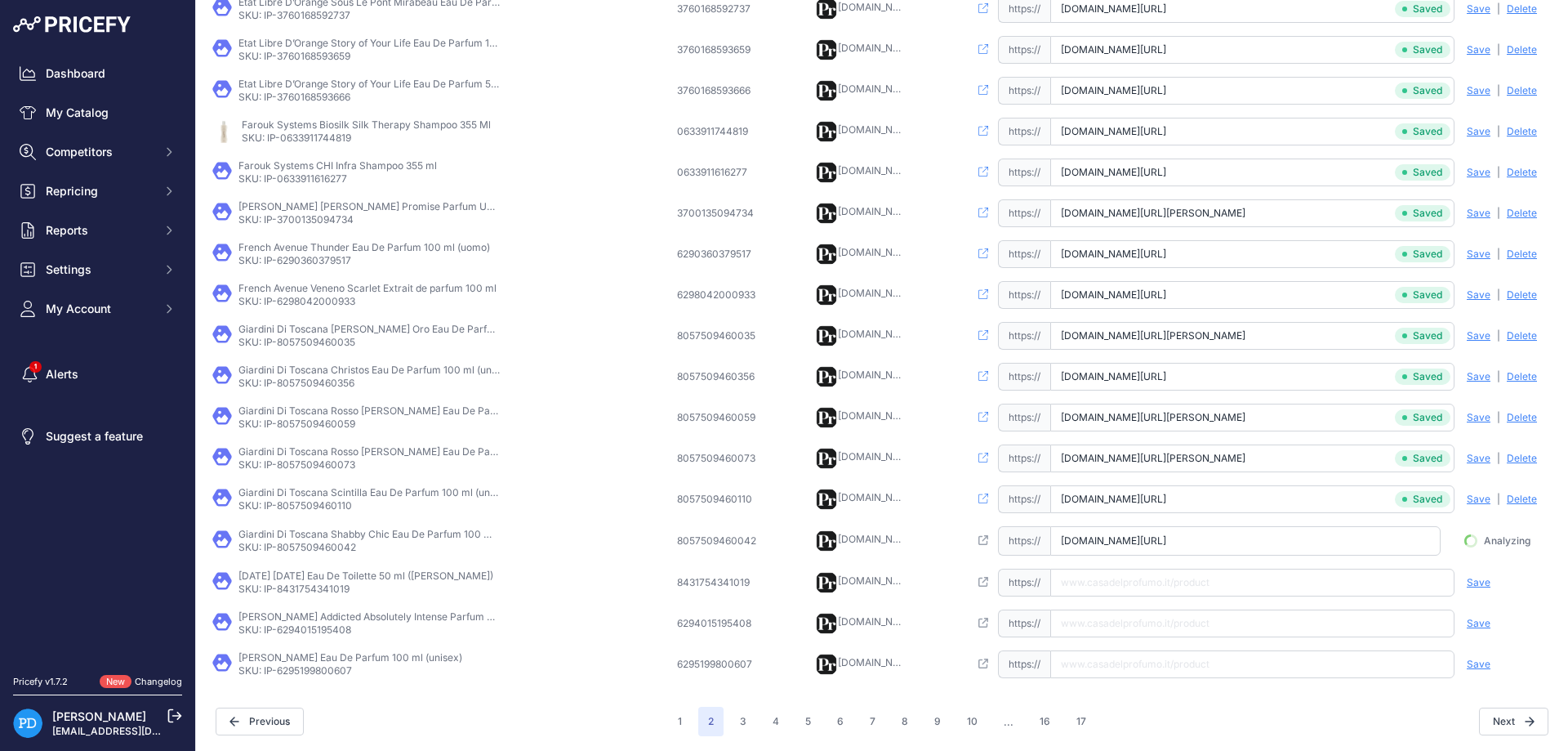
scroll to position [0, 91]
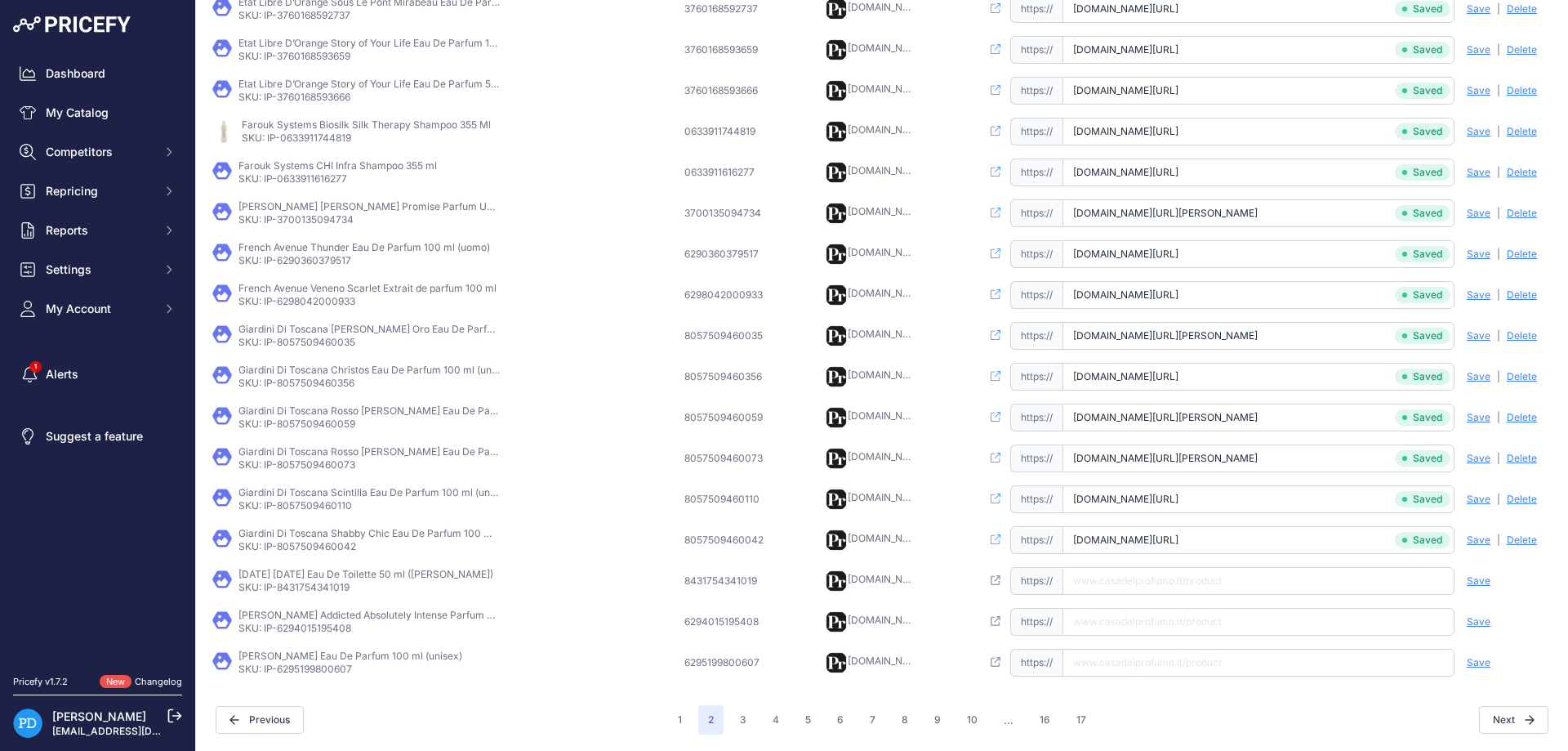
click at [314, 585] on p "SKU: IP-8431754341019" at bounding box center [366, 587] width 254 height 14
paste input "[URL][DOMAIN_NAME][DATE][PERSON_NAME]"
click at [1131, 578] on input "[URL][DOMAIN_NAME][DATE][PERSON_NAME]" at bounding box center [1257, 581] width 392 height 28
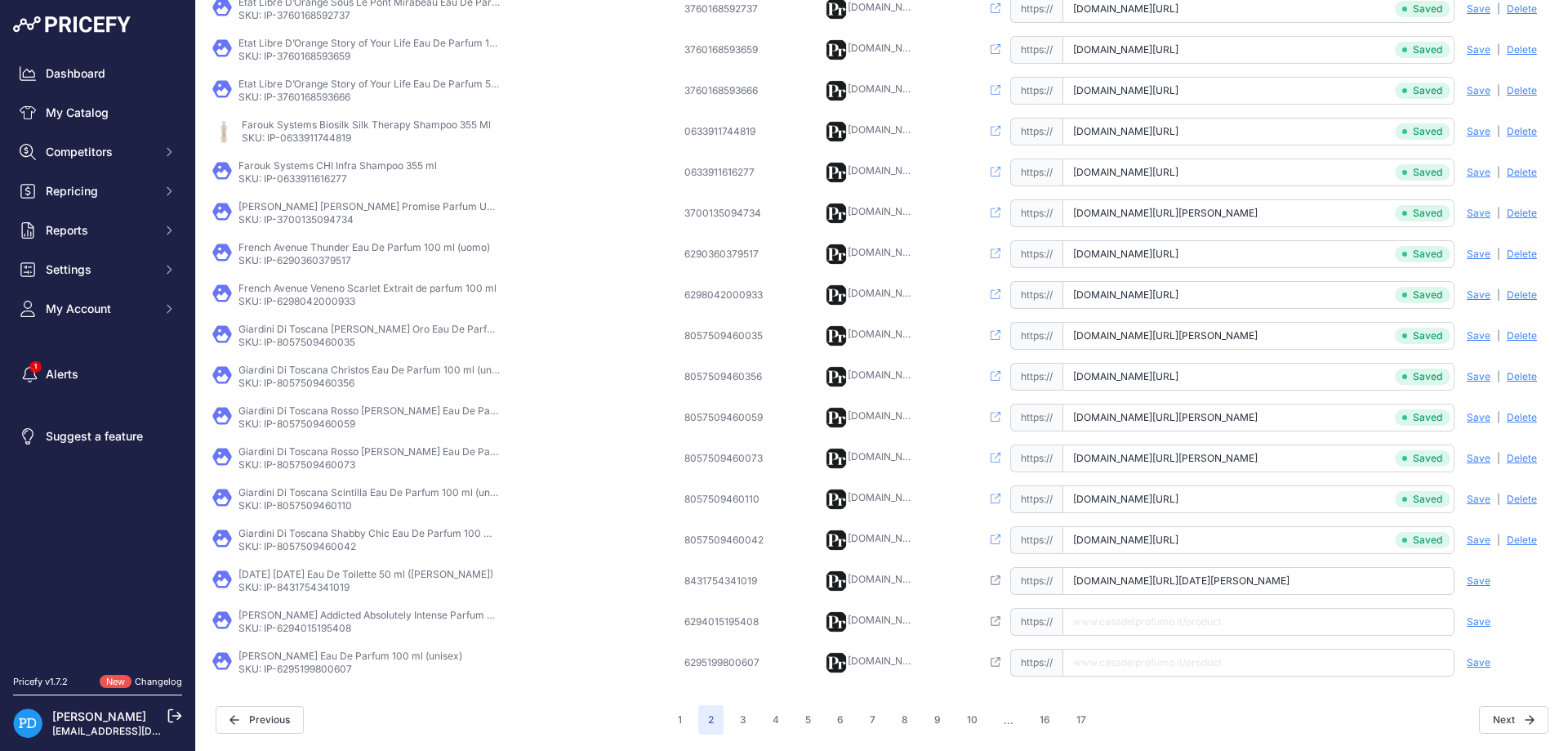
type input "[DOMAIN_NAME][URL][DATE][PERSON_NAME]"
click at [1480, 580] on span "Save" at bounding box center [1478, 581] width 23 height 14
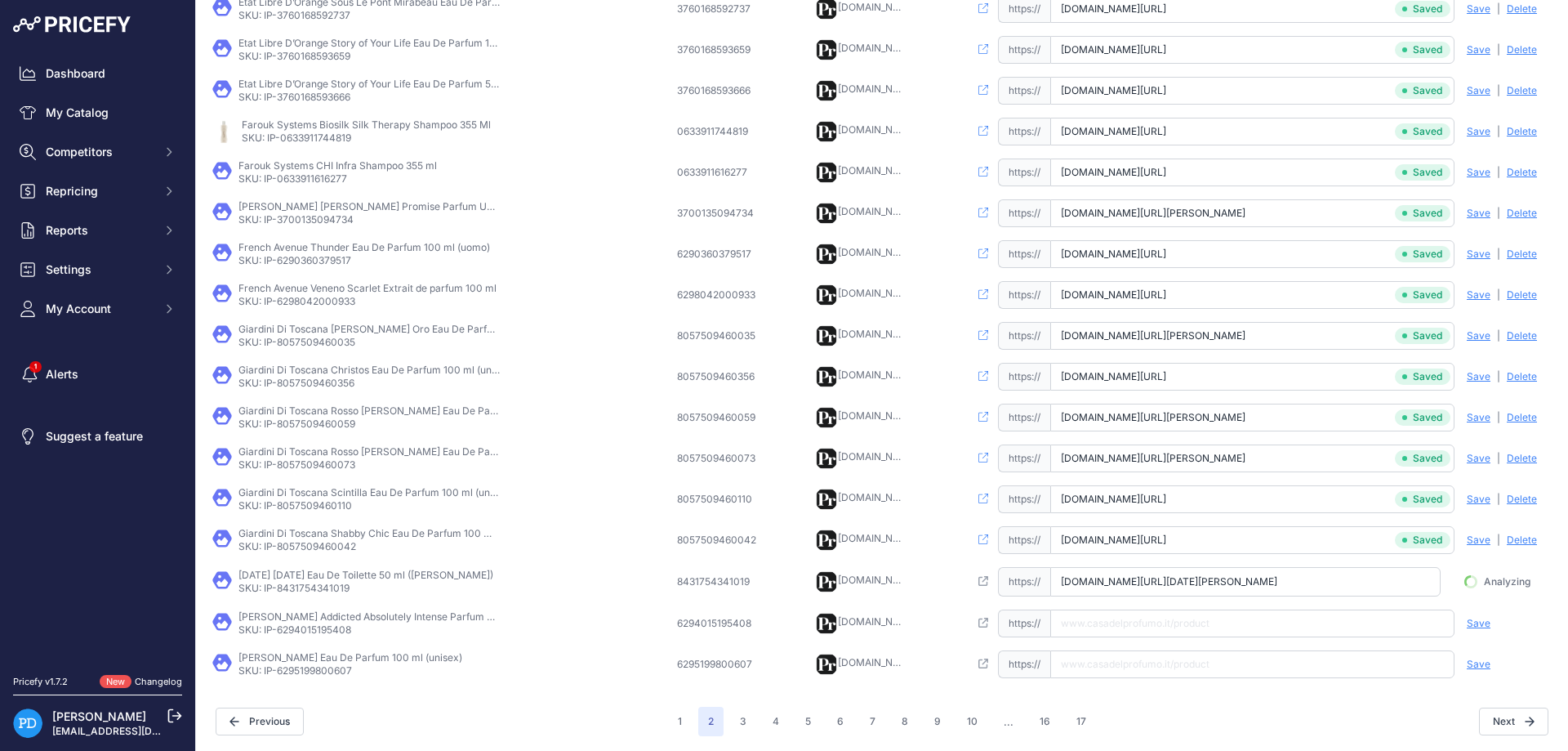
scroll to position [0, 15]
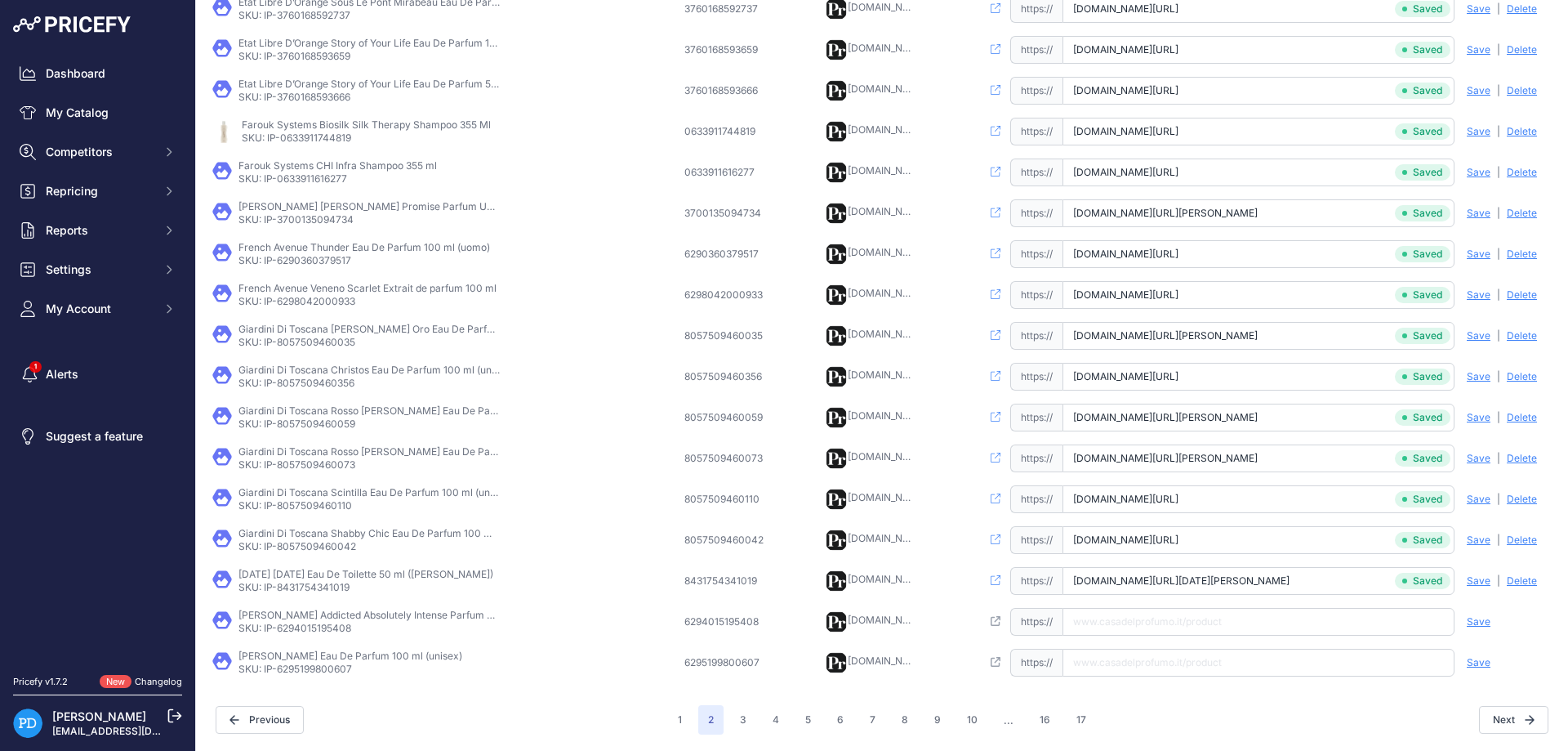
click at [311, 628] on p "SKU: IP-6294015195408" at bounding box center [370, 628] width 261 height 14
click at [1209, 616] on input "[URL][DOMAIN_NAME][PERSON_NAME]" at bounding box center [1257, 621] width 392 height 28
type input "[DOMAIN_NAME][URL][PERSON_NAME]"
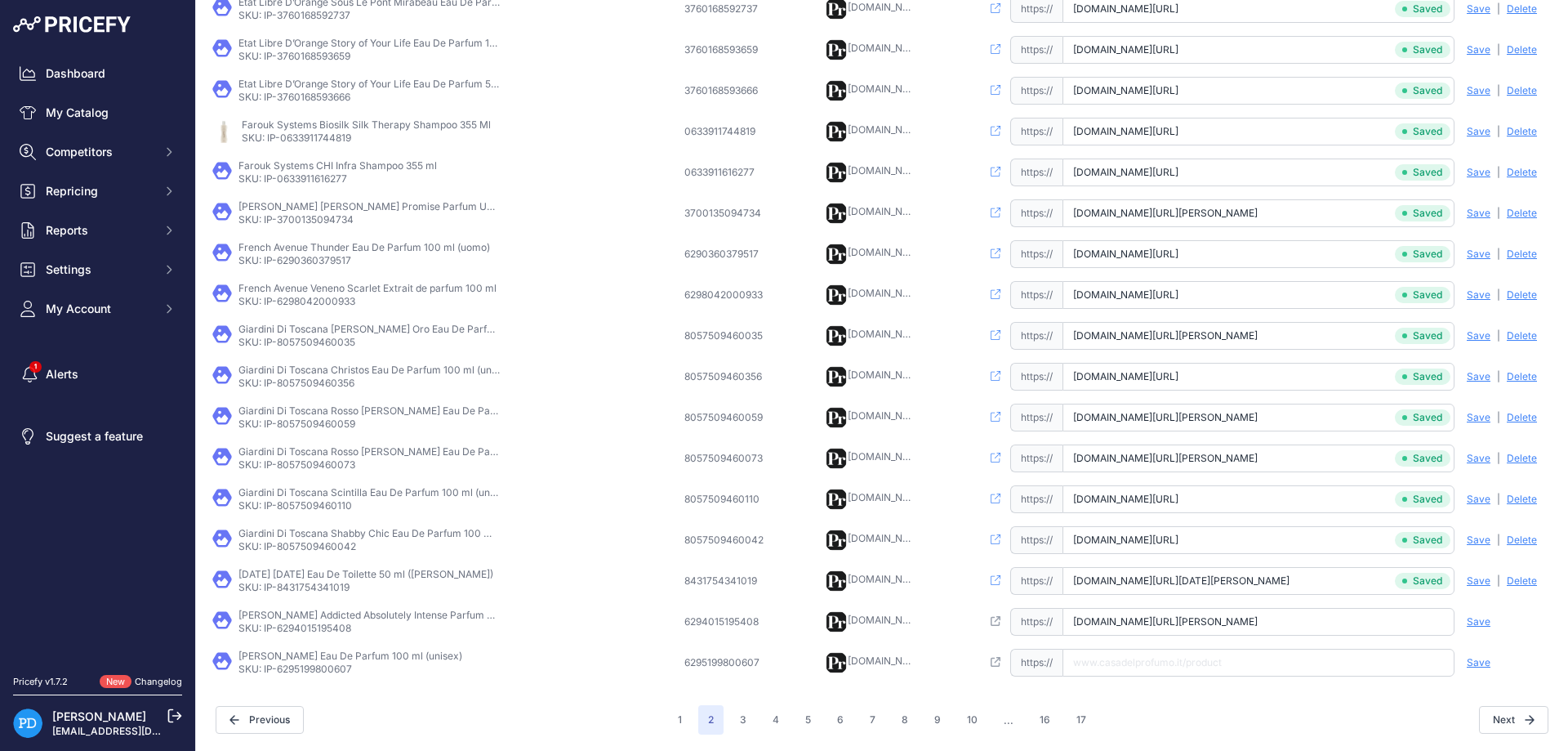
click at [1473, 623] on span "Save" at bounding box center [1478, 622] width 23 height 14
click at [300, 670] on p "SKU: IP-6295199800607" at bounding box center [350, 670] width 223 height 14
drag, startPoint x: 1258, startPoint y: 679, endPoint x: 1245, endPoint y: 663, distance: 20.6
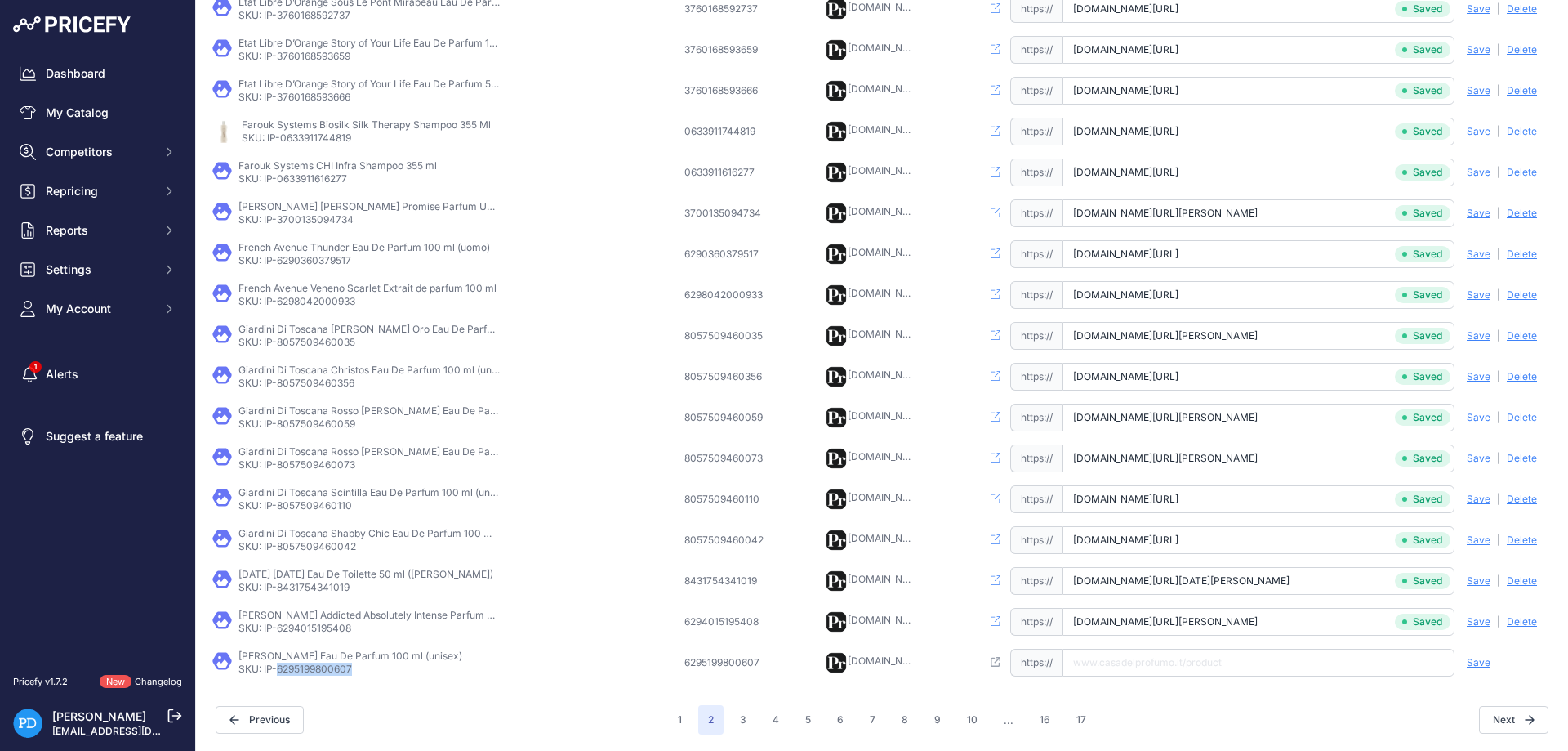
click at [1257, 679] on td "Open this link https:// Saved false Save Analyzing | [GEOGRAPHIC_DATA] Deleting" at bounding box center [1266, 663] width 577 height 41
click at [1244, 661] on input "text" at bounding box center [1257, 662] width 392 height 28
paste input "[URL][DOMAIN_NAME][PERSON_NAME]"
type input "[DOMAIN_NAME][URL][PERSON_NAME]"
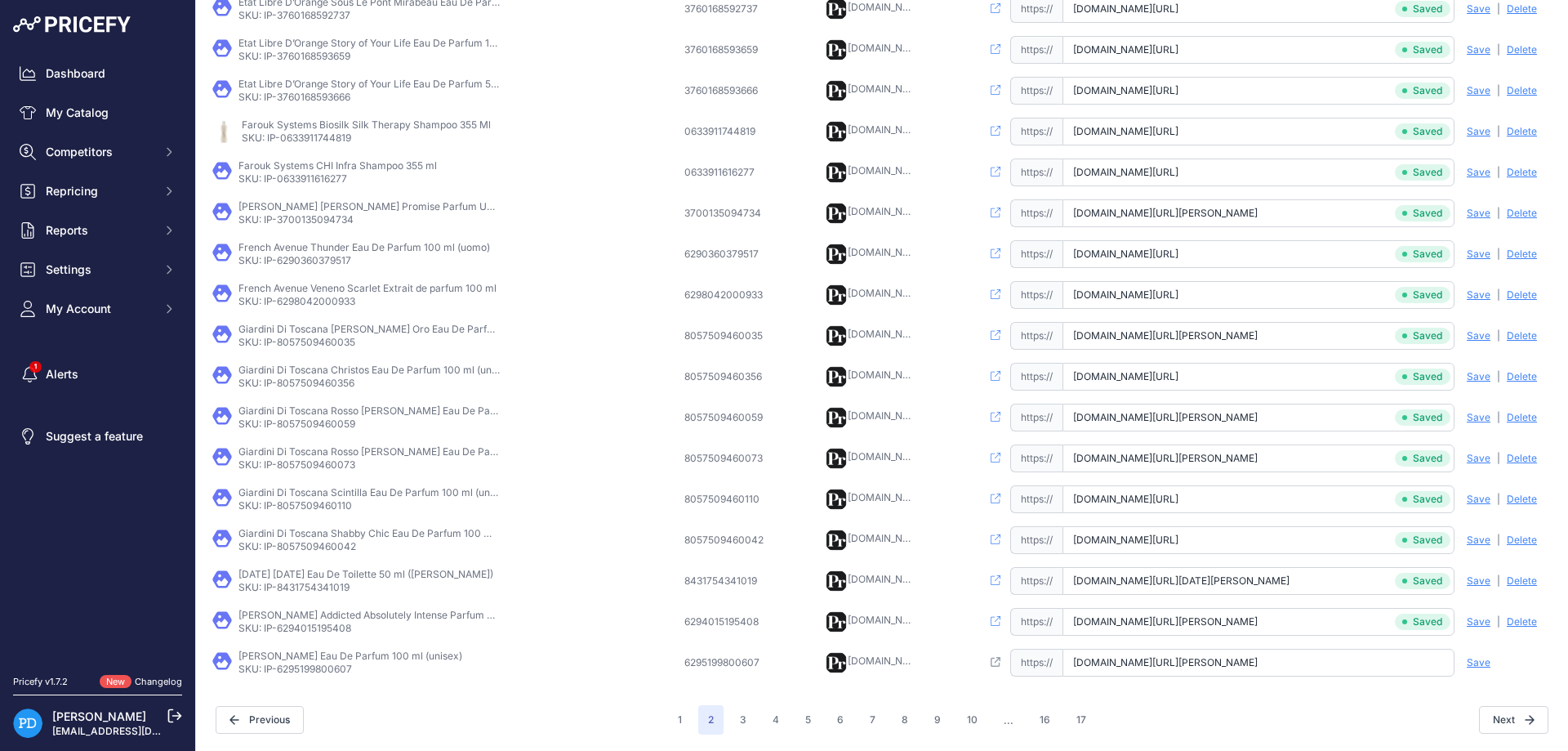
click at [1475, 657] on span "Save" at bounding box center [1478, 663] width 23 height 14
